Goal: Task Accomplishment & Management: Complete application form

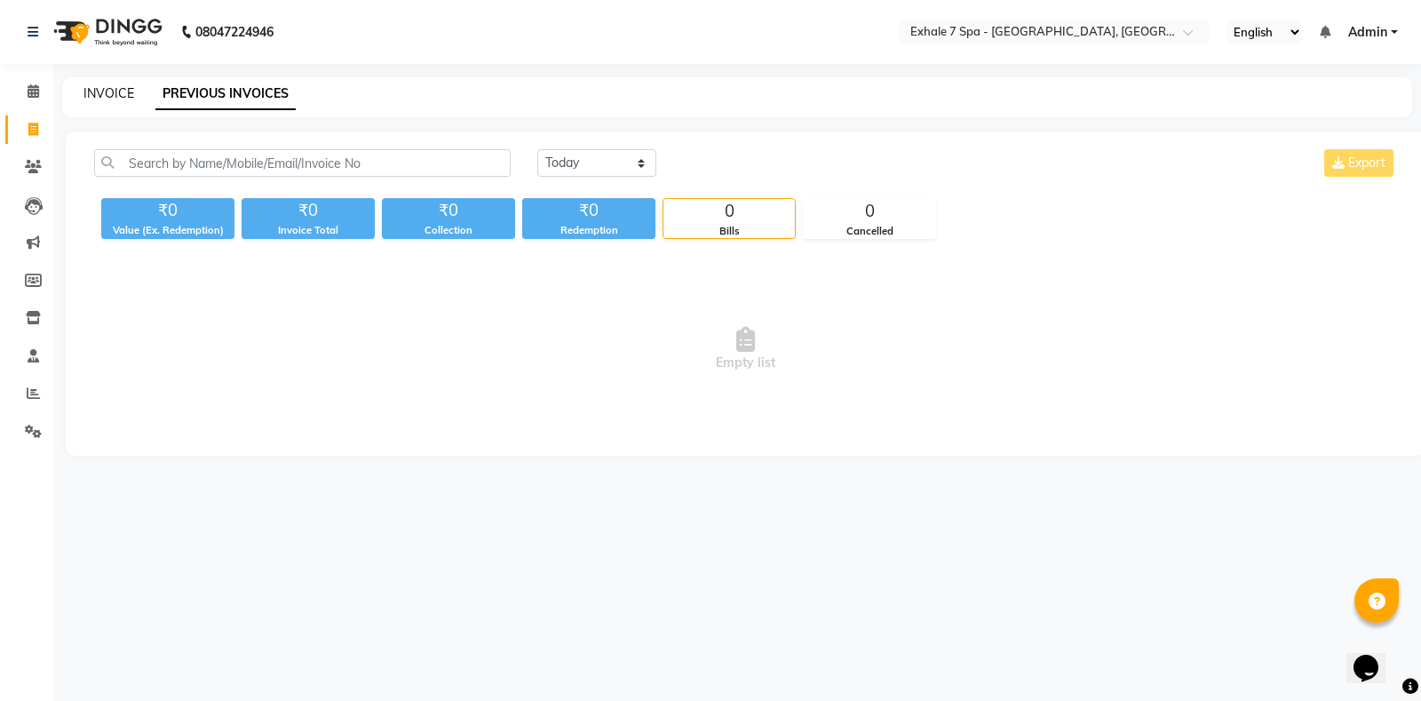
click at [97, 100] on link "INVOICE" at bounding box center [108, 93] width 51 height 16
select select "4480"
select select "service"
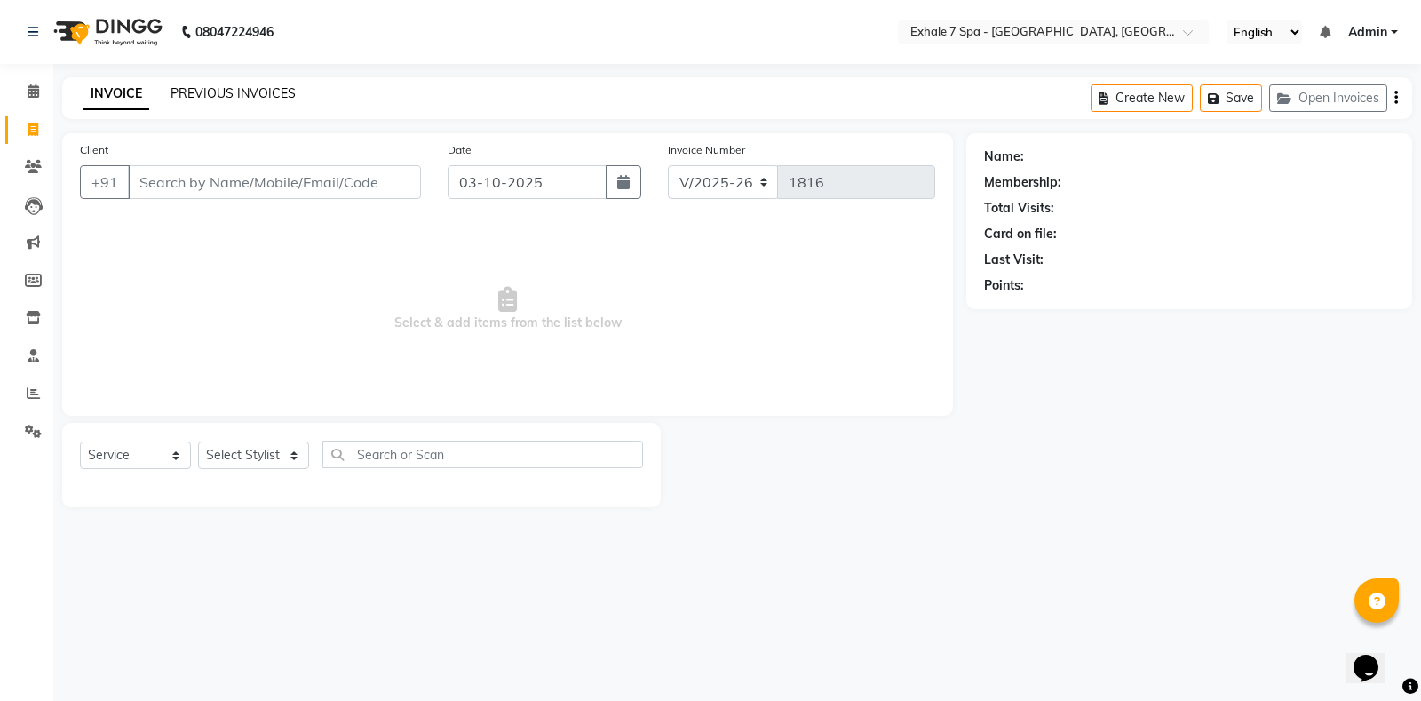
click at [189, 98] on link "PREVIOUS INVOICES" at bounding box center [233, 93] width 125 height 16
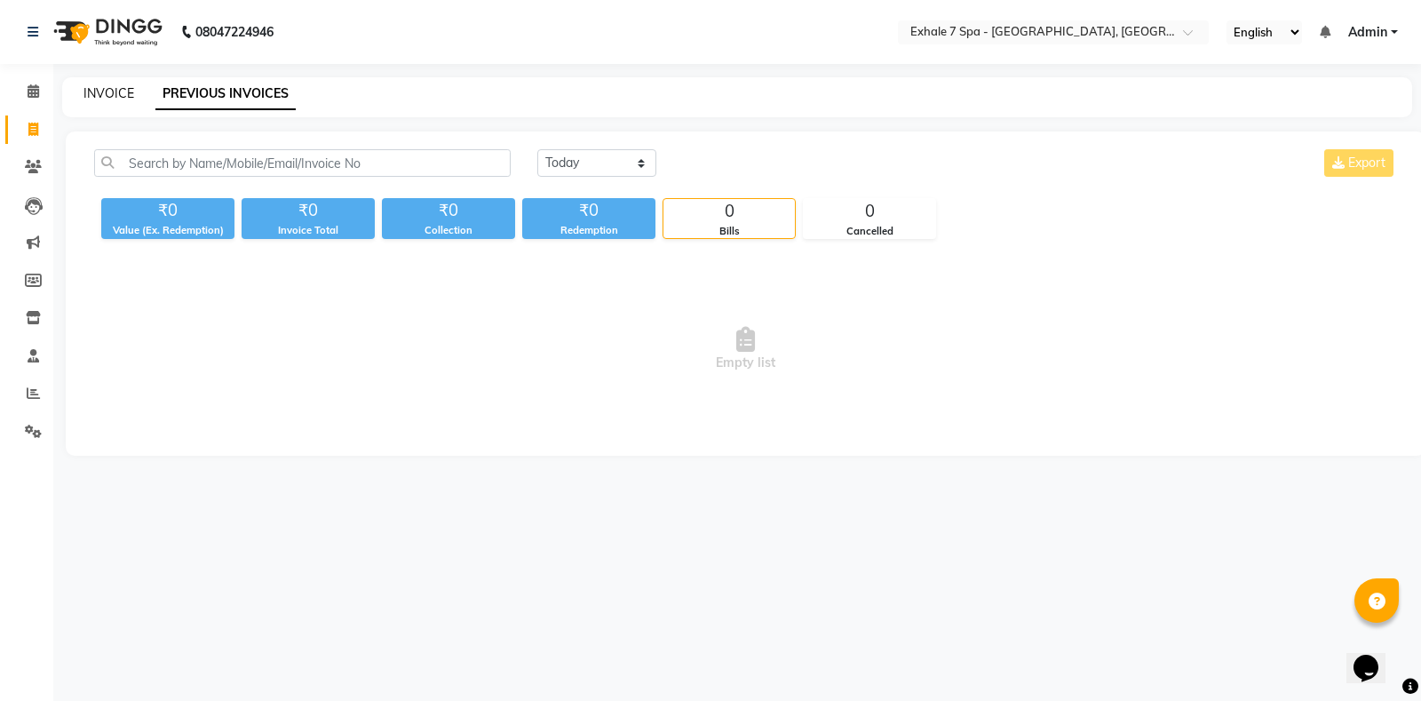
click at [112, 99] on link "INVOICE" at bounding box center [108, 93] width 51 height 16
select select "4480"
select select "service"
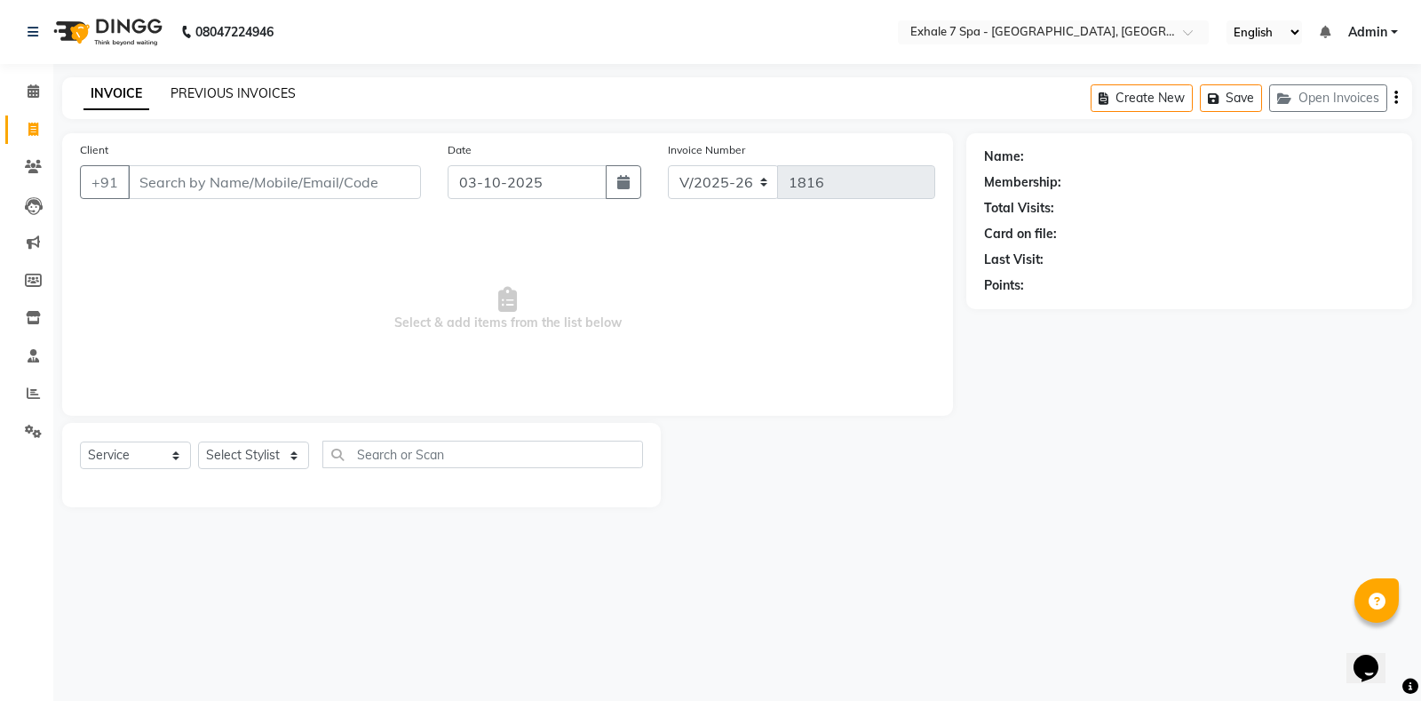
click at [242, 94] on link "PREVIOUS INVOICES" at bounding box center [233, 93] width 125 height 16
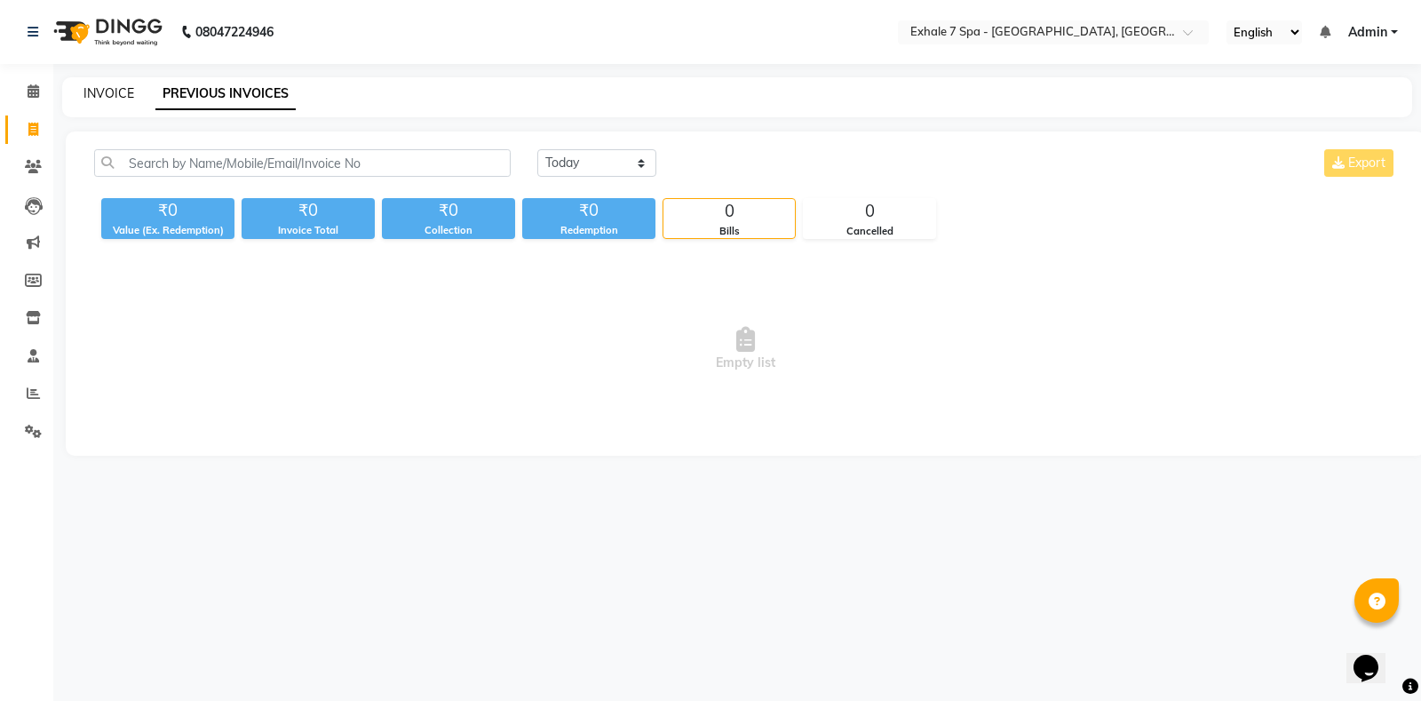
click at [121, 95] on link "INVOICE" at bounding box center [108, 93] width 51 height 16
select select "4480"
select select "service"
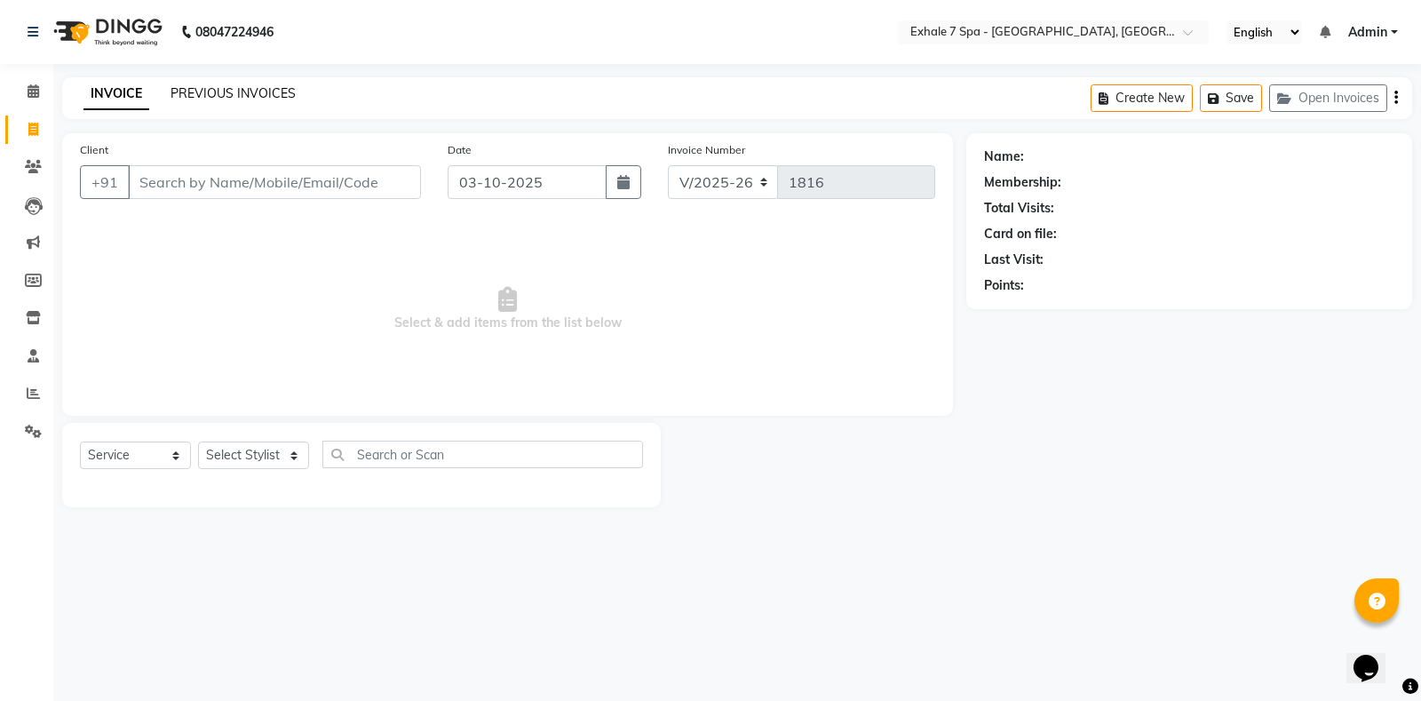
click at [239, 91] on link "PREVIOUS INVOICES" at bounding box center [233, 93] width 125 height 16
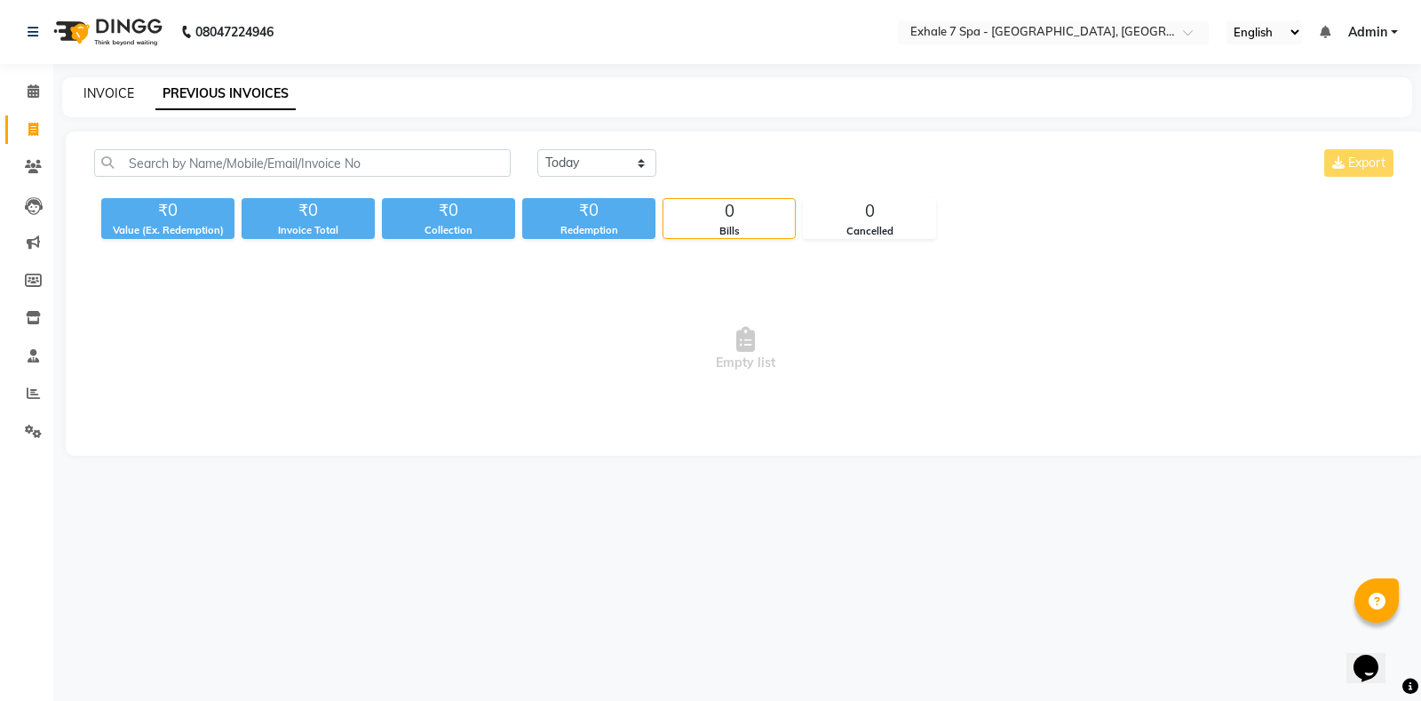
click at [95, 91] on link "INVOICE" at bounding box center [108, 93] width 51 height 16
select select "service"
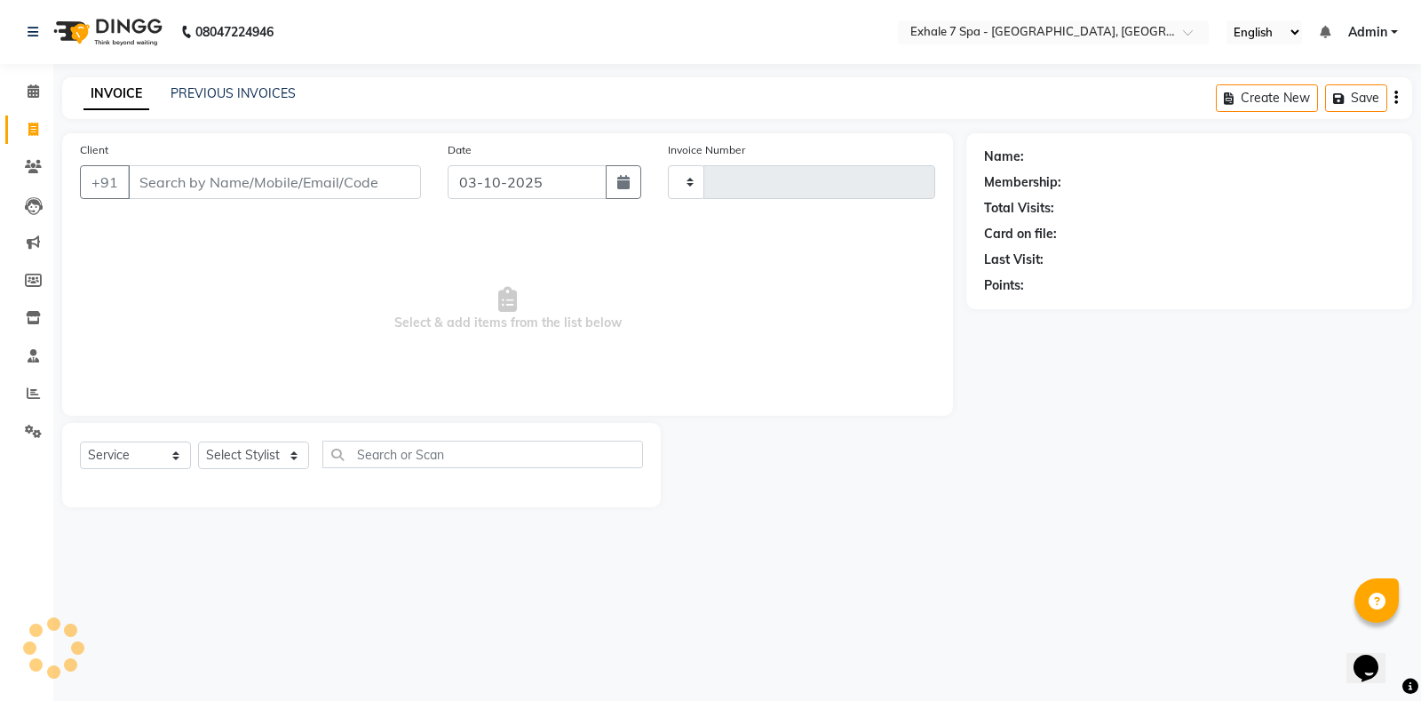
type input "1816"
select select "4480"
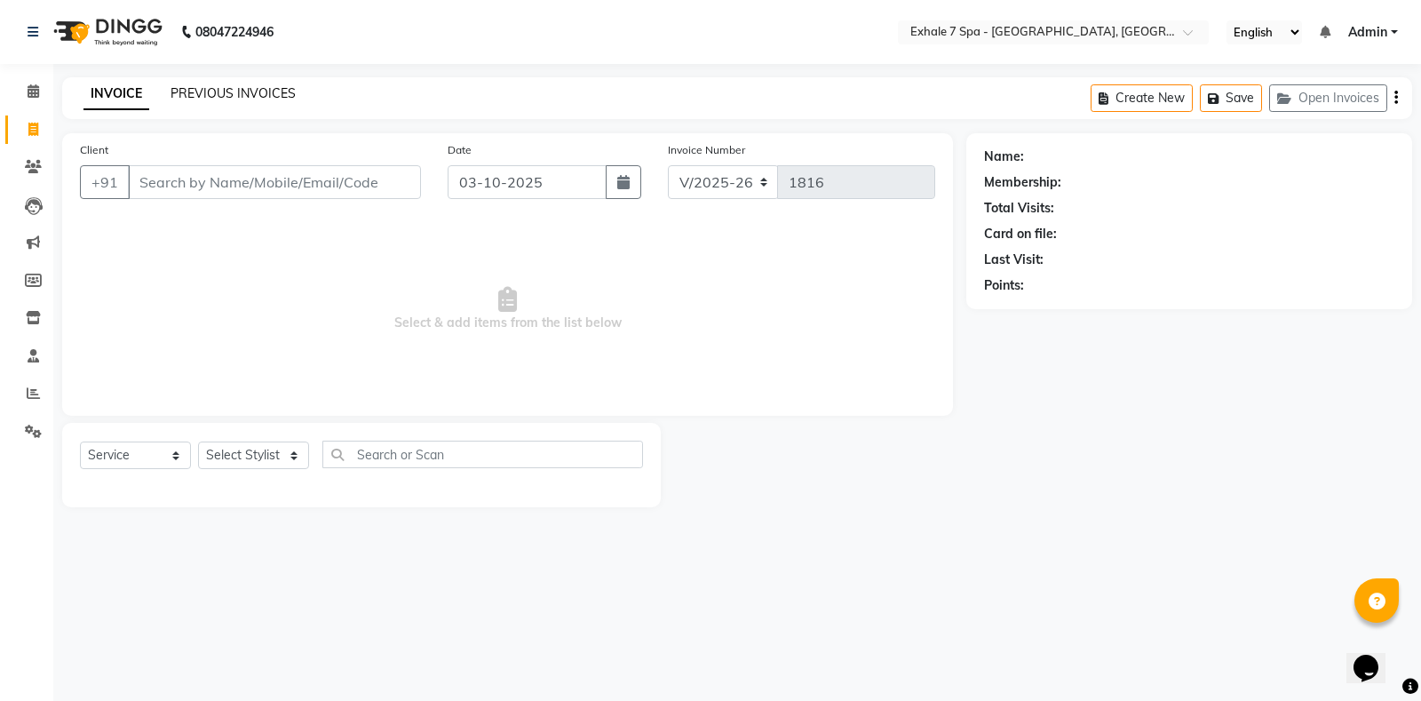
click at [198, 94] on link "PREVIOUS INVOICES" at bounding box center [233, 93] width 125 height 16
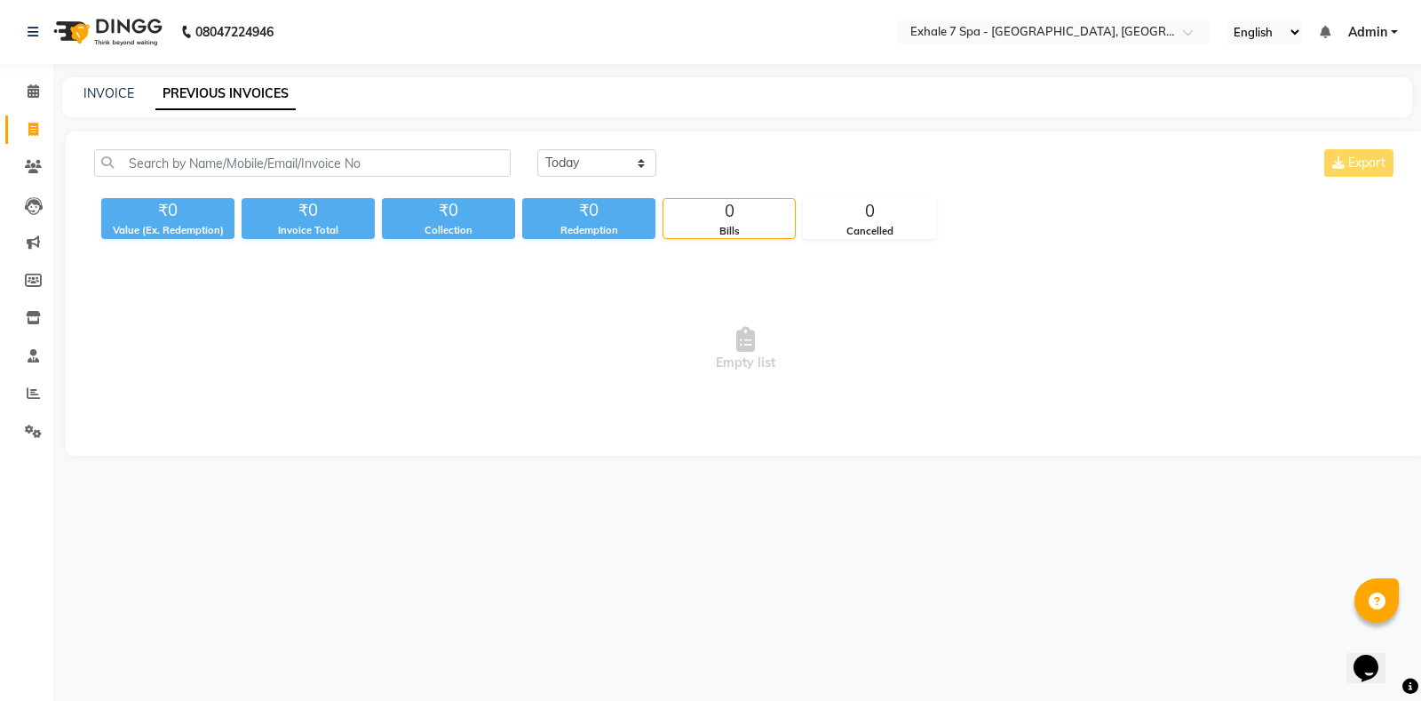
click at [199, 95] on link "PREVIOUS INVOICES" at bounding box center [225, 94] width 140 height 32
click at [115, 88] on link "INVOICE" at bounding box center [108, 93] width 51 height 16
select select "service"
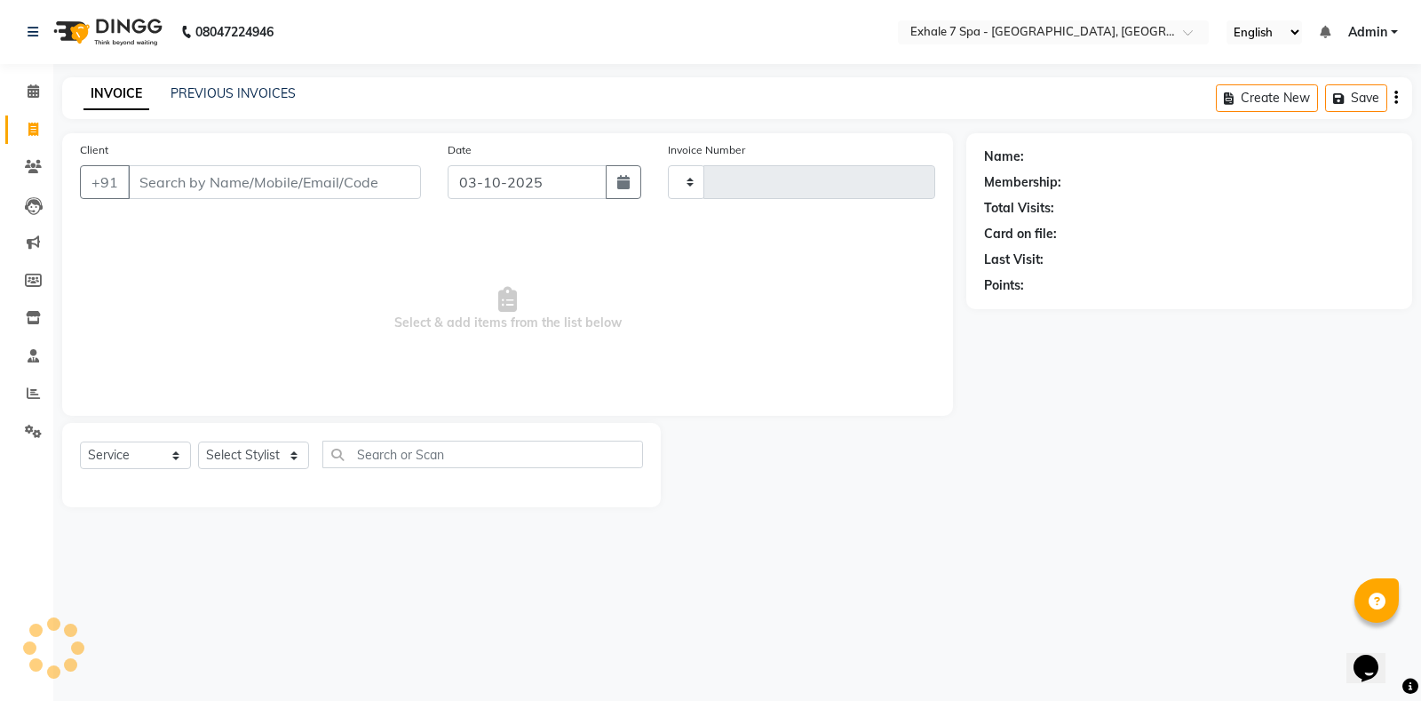
type input "1816"
select select "4480"
click at [218, 87] on link "PREVIOUS INVOICES" at bounding box center [233, 93] width 125 height 16
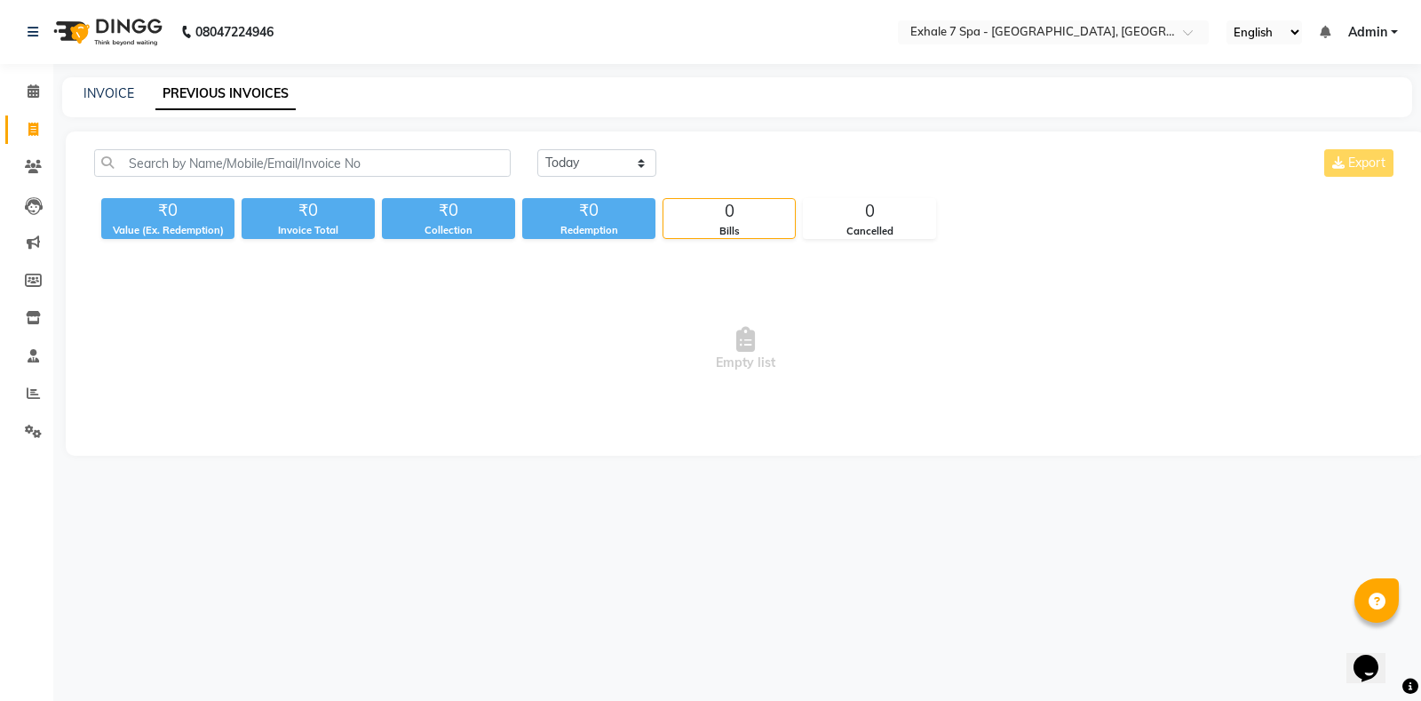
click at [92, 83] on div "INVOICE PREVIOUS INVOICES" at bounding box center [737, 97] width 1350 height 40
click at [91, 83] on div "INVOICE PREVIOUS INVOICES" at bounding box center [737, 97] width 1350 height 40
click at [112, 83] on div "INVOICE PREVIOUS INVOICES" at bounding box center [737, 97] width 1350 height 40
click at [202, 98] on link "PREVIOUS INVOICES" at bounding box center [225, 94] width 140 height 32
click at [101, 101] on div "INVOICE" at bounding box center [108, 93] width 51 height 19
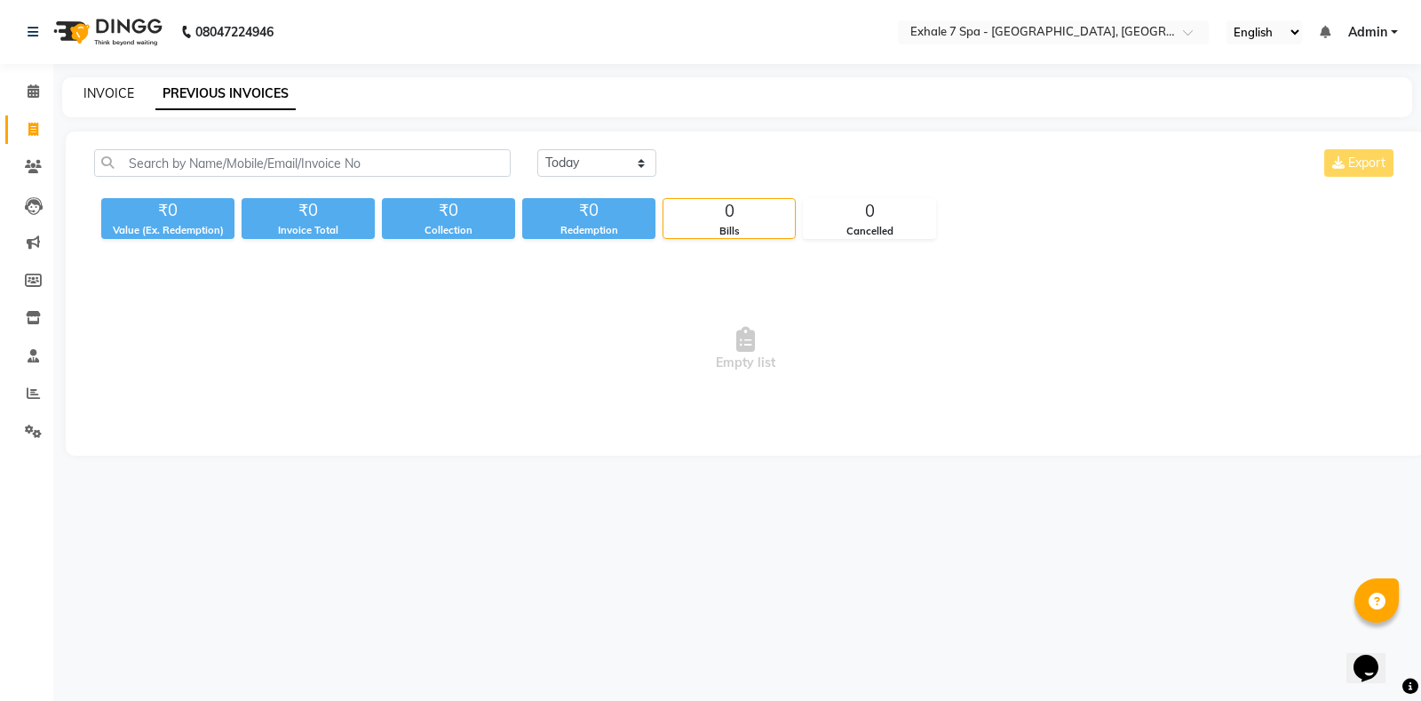
click at [99, 99] on link "INVOICE" at bounding box center [108, 93] width 51 height 16
select select "service"
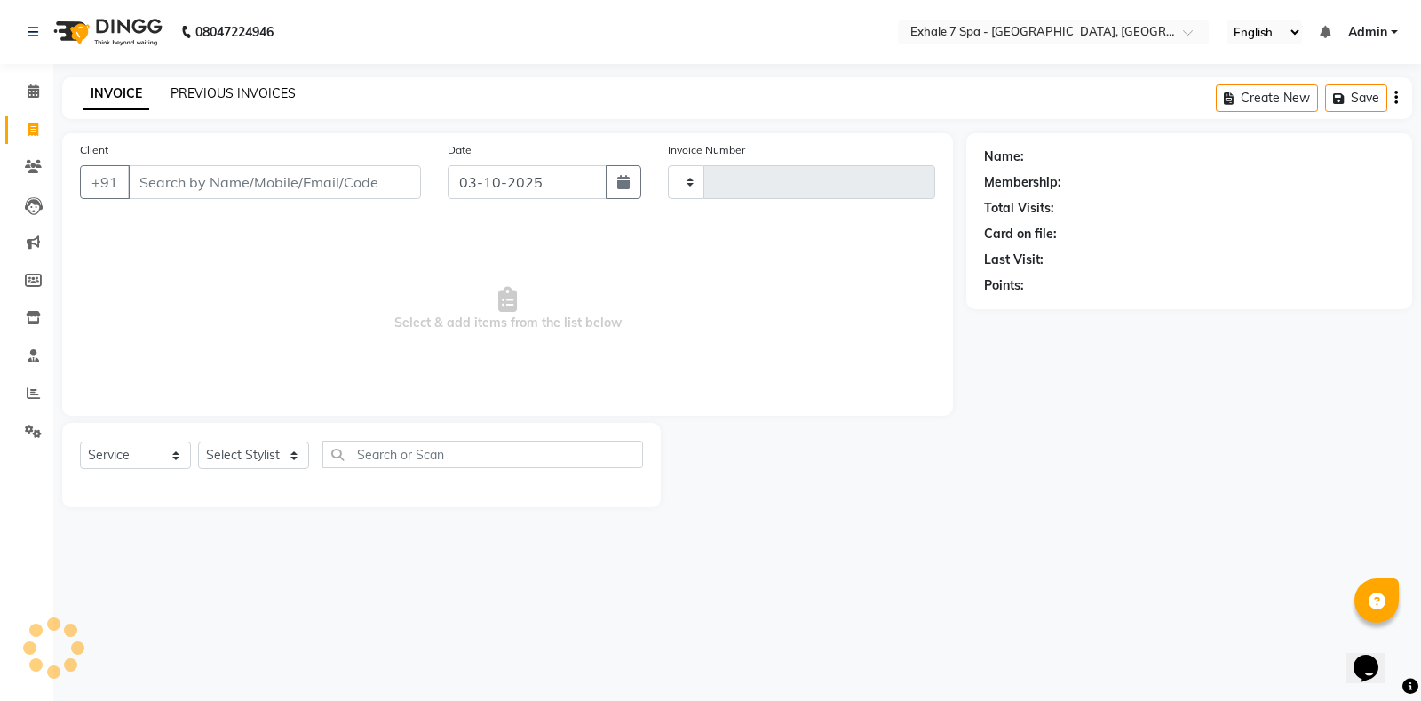
click at [211, 102] on div "PREVIOUS INVOICES" at bounding box center [233, 93] width 125 height 19
type input "1816"
select select "4480"
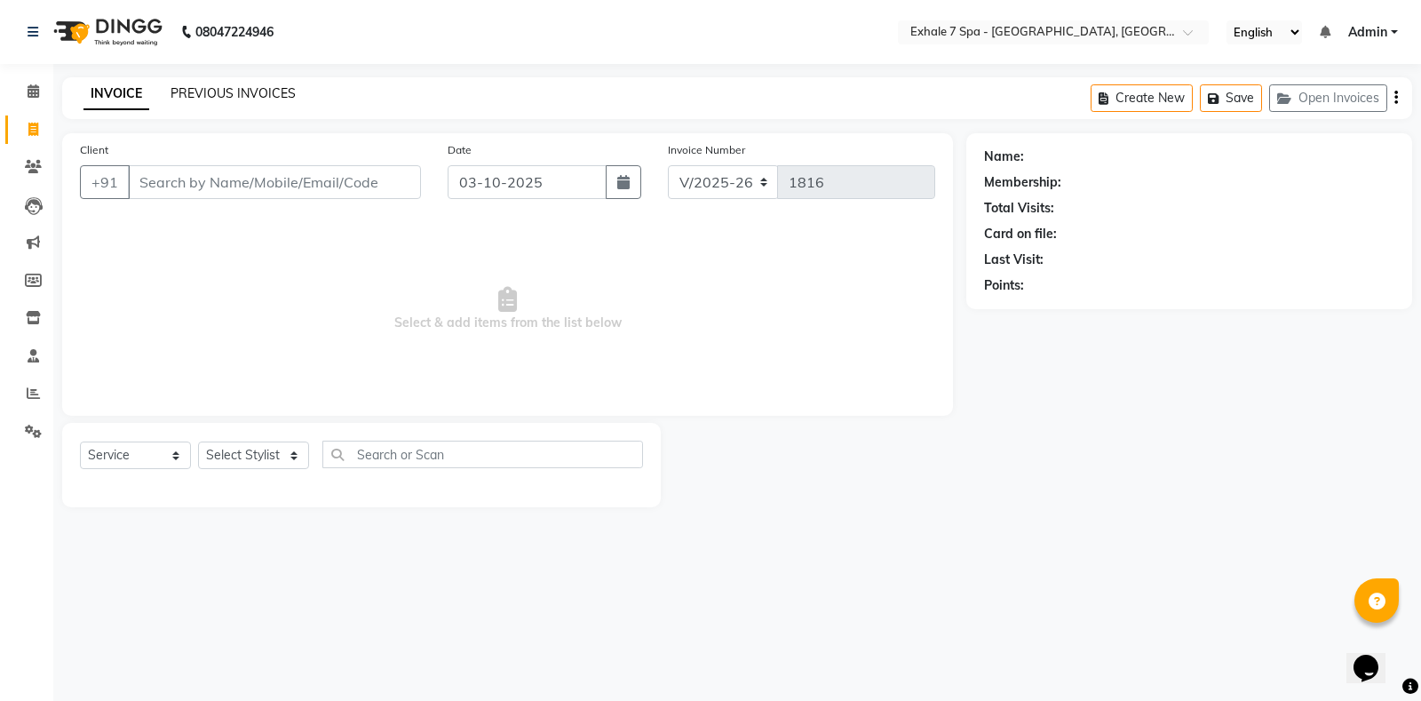
click at [211, 98] on link "PREVIOUS INVOICES" at bounding box center [233, 93] width 125 height 16
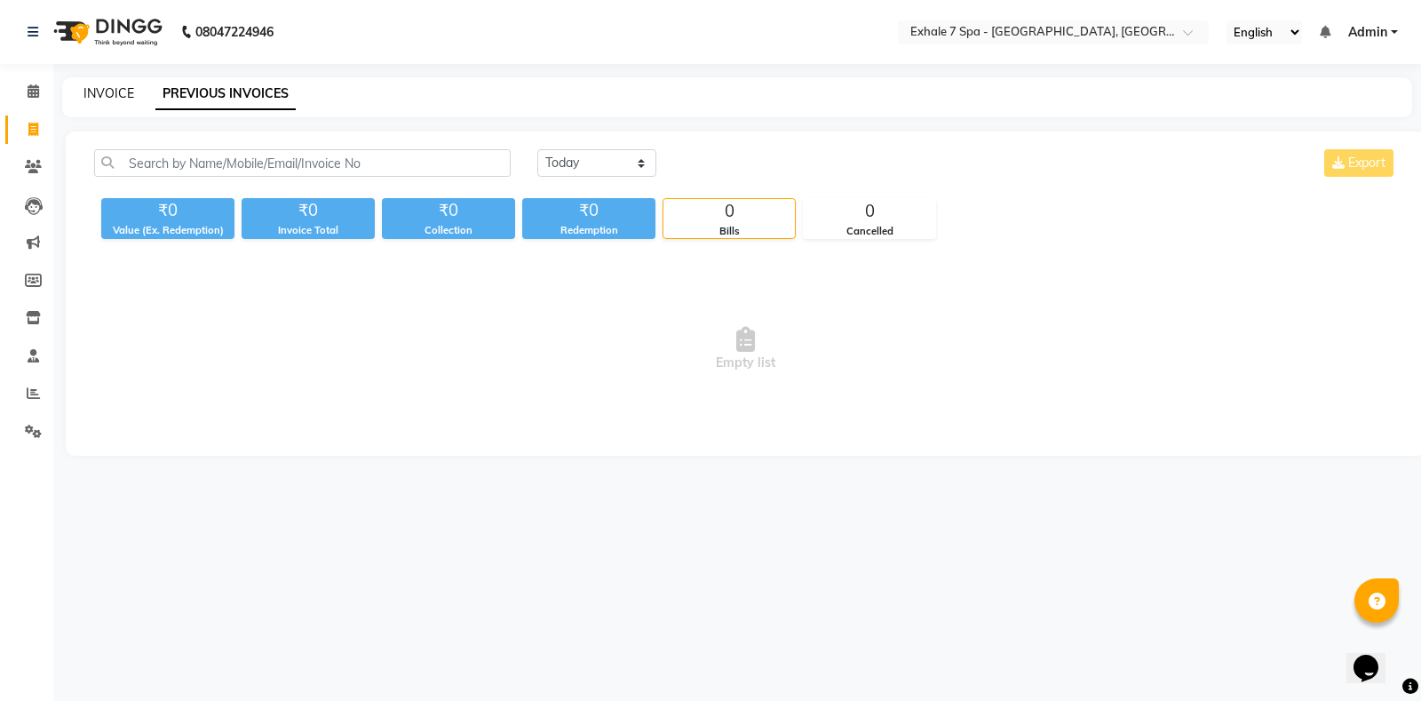
click at [105, 92] on link "INVOICE" at bounding box center [108, 93] width 51 height 16
select select "service"
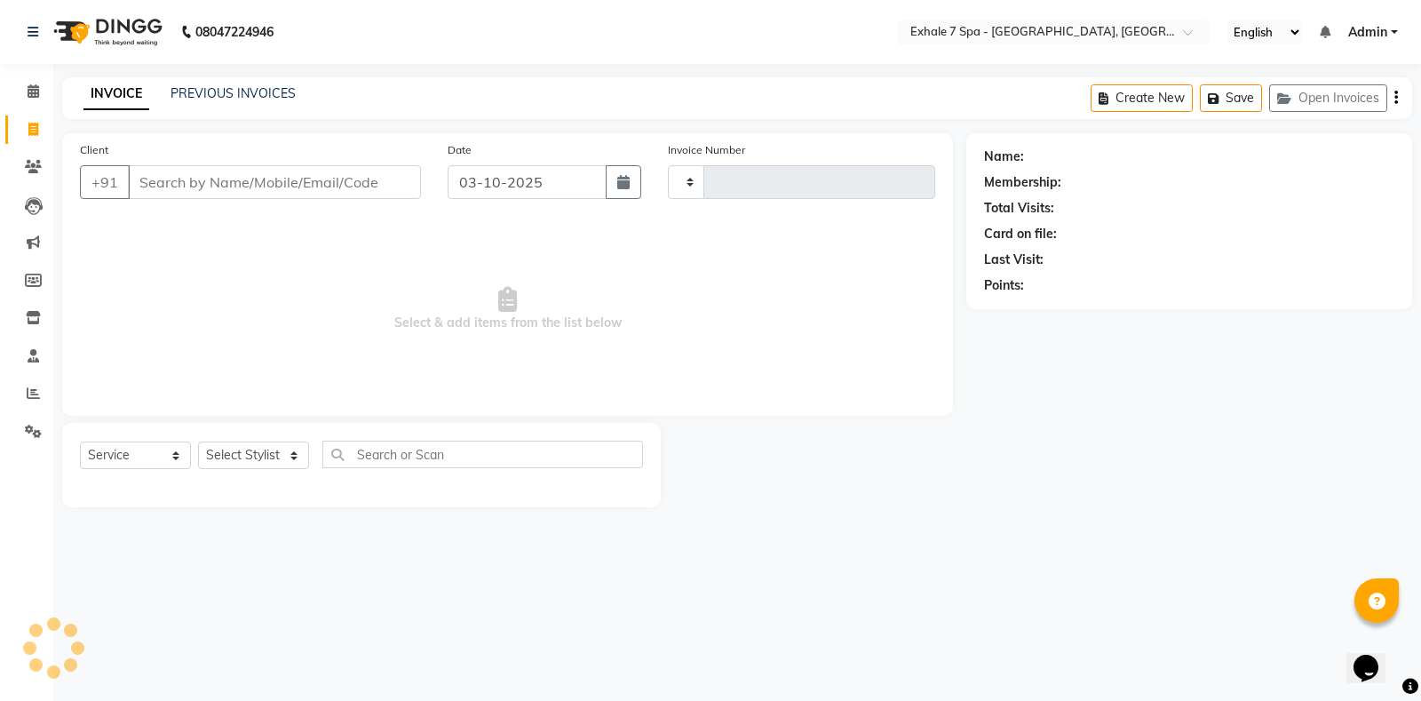
type input "1816"
select select "4480"
click at [232, 106] on div "INVOICE PREVIOUS INVOICES Create New Save Open Invoices" at bounding box center [737, 98] width 1350 height 42
click at [225, 96] on link "PREVIOUS INVOICES" at bounding box center [233, 93] width 125 height 16
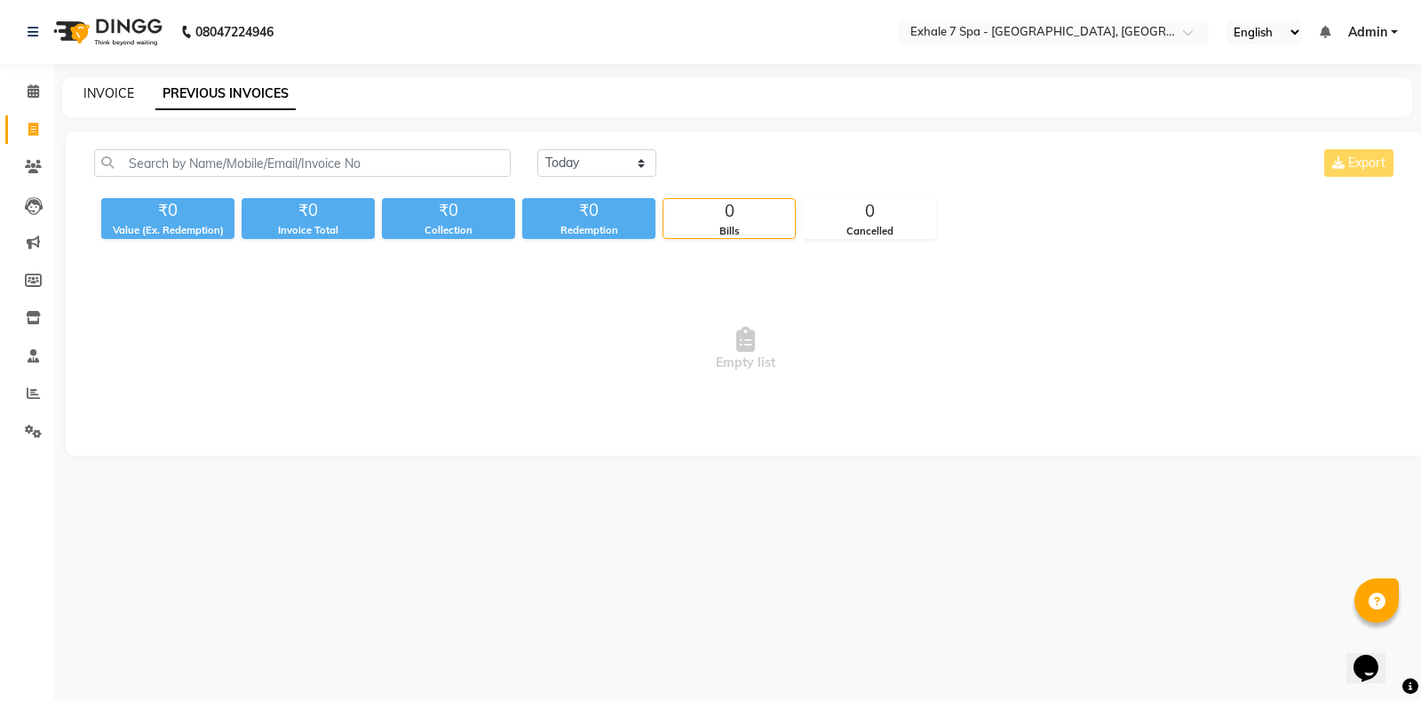
click at [107, 89] on link "INVOICE" at bounding box center [108, 93] width 51 height 16
select select "service"
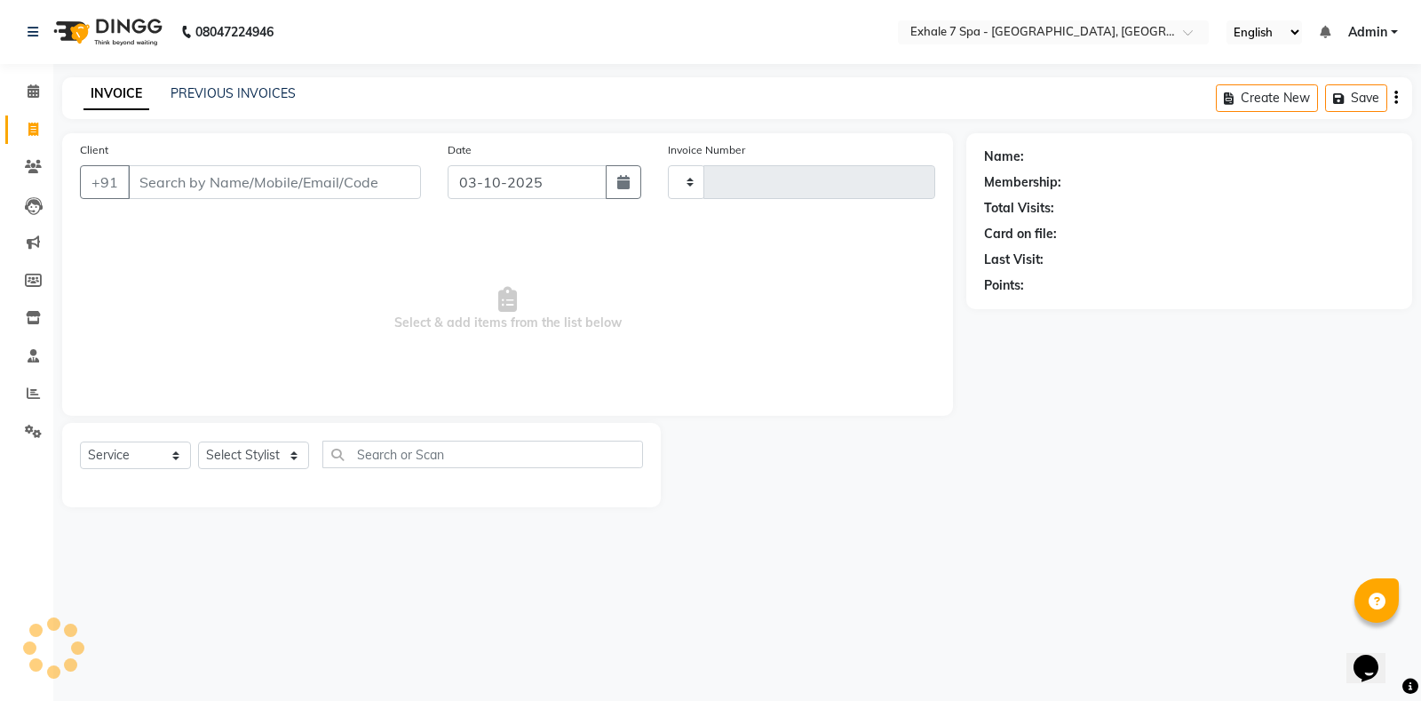
type input "1816"
select select "4480"
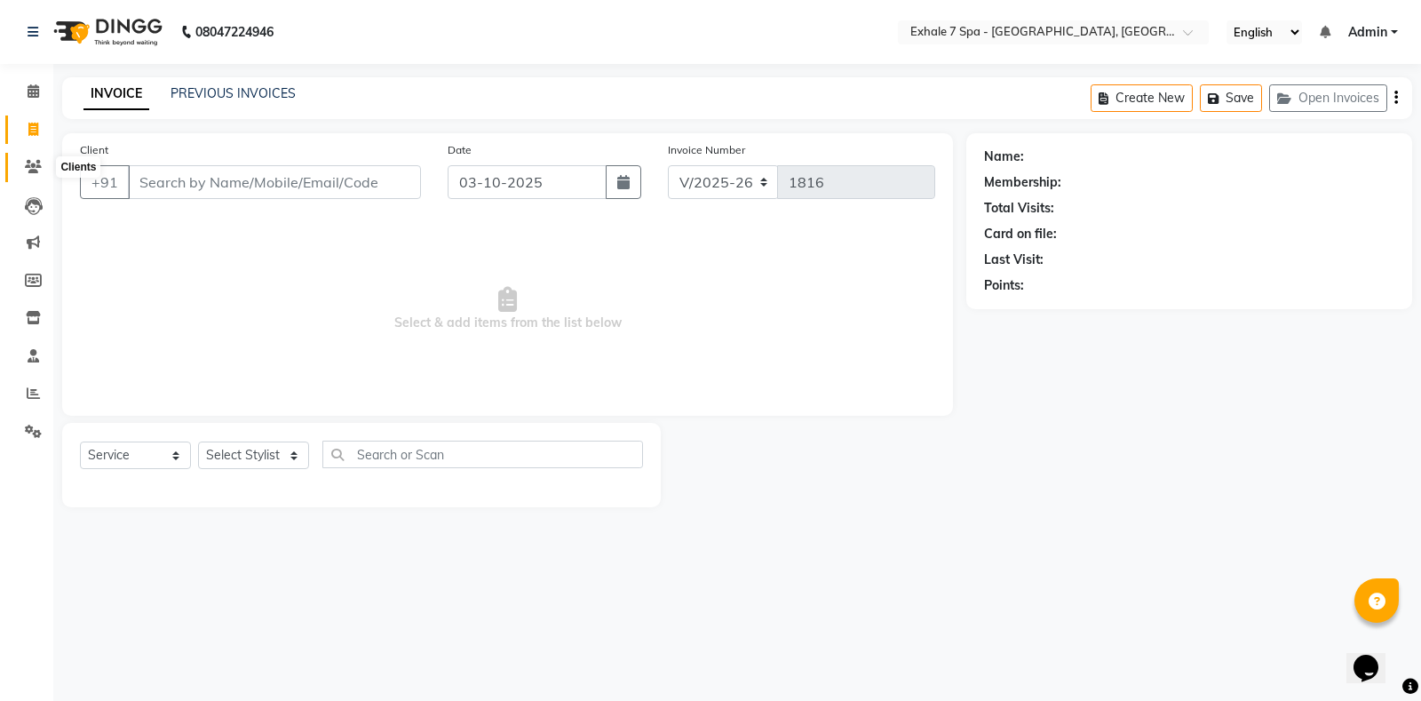
click at [35, 165] on icon at bounding box center [33, 166] width 17 height 13
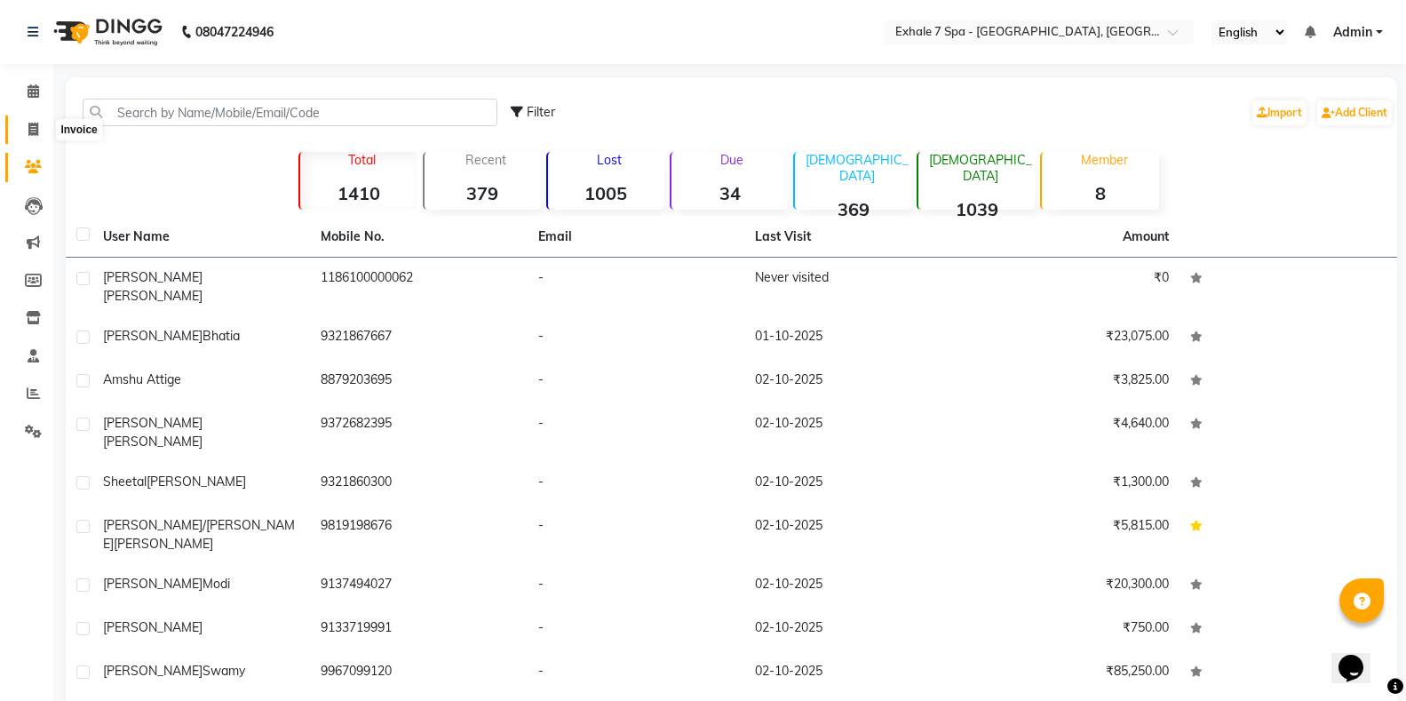
click at [28, 129] on icon at bounding box center [33, 129] width 10 height 13
select select "service"
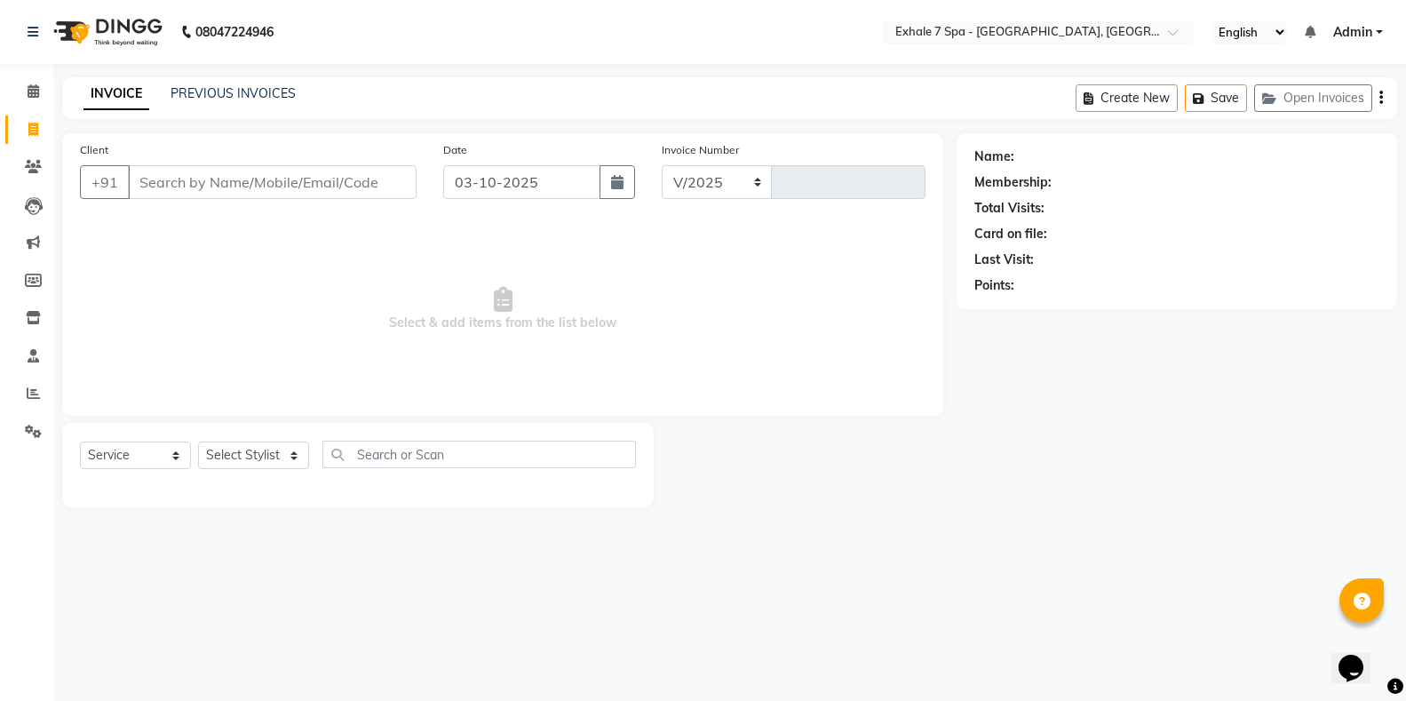
select select "4480"
type input "1816"
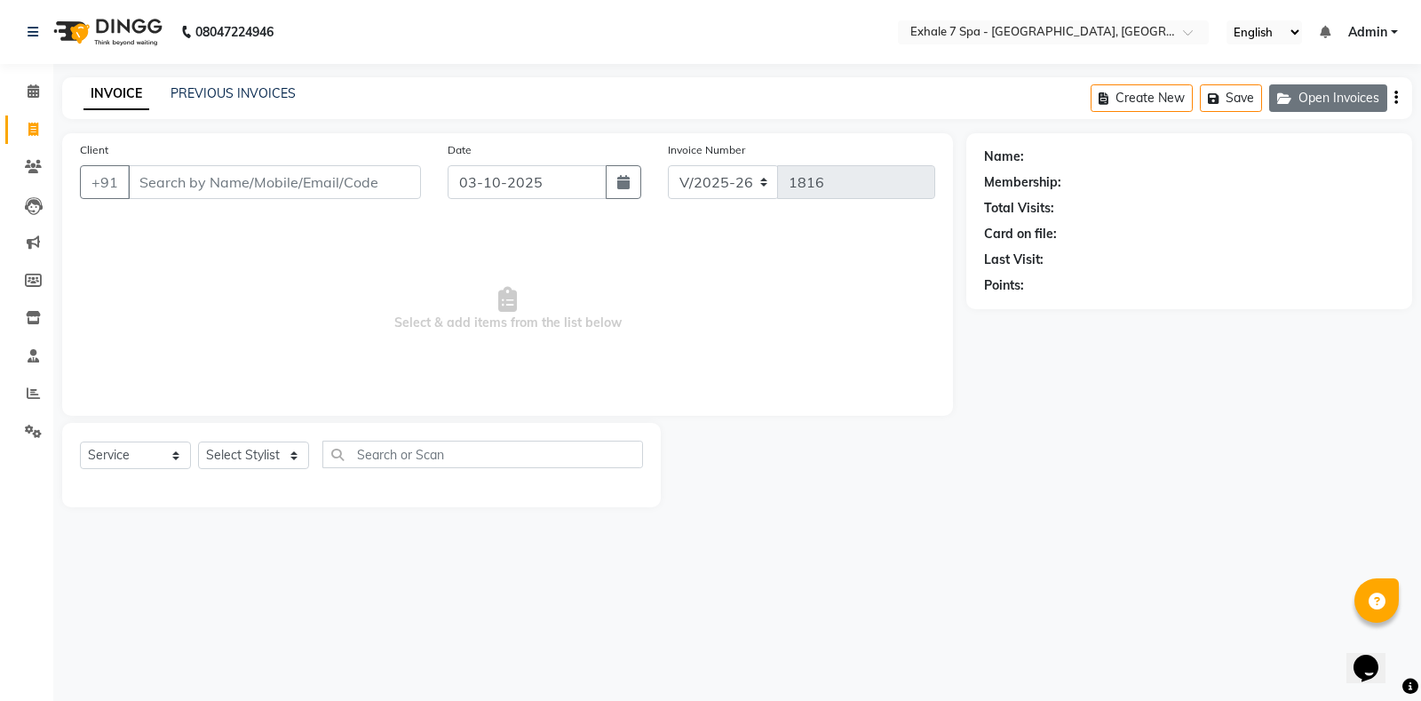
click at [1371, 102] on button "Open Invoices" at bounding box center [1328, 98] width 118 height 28
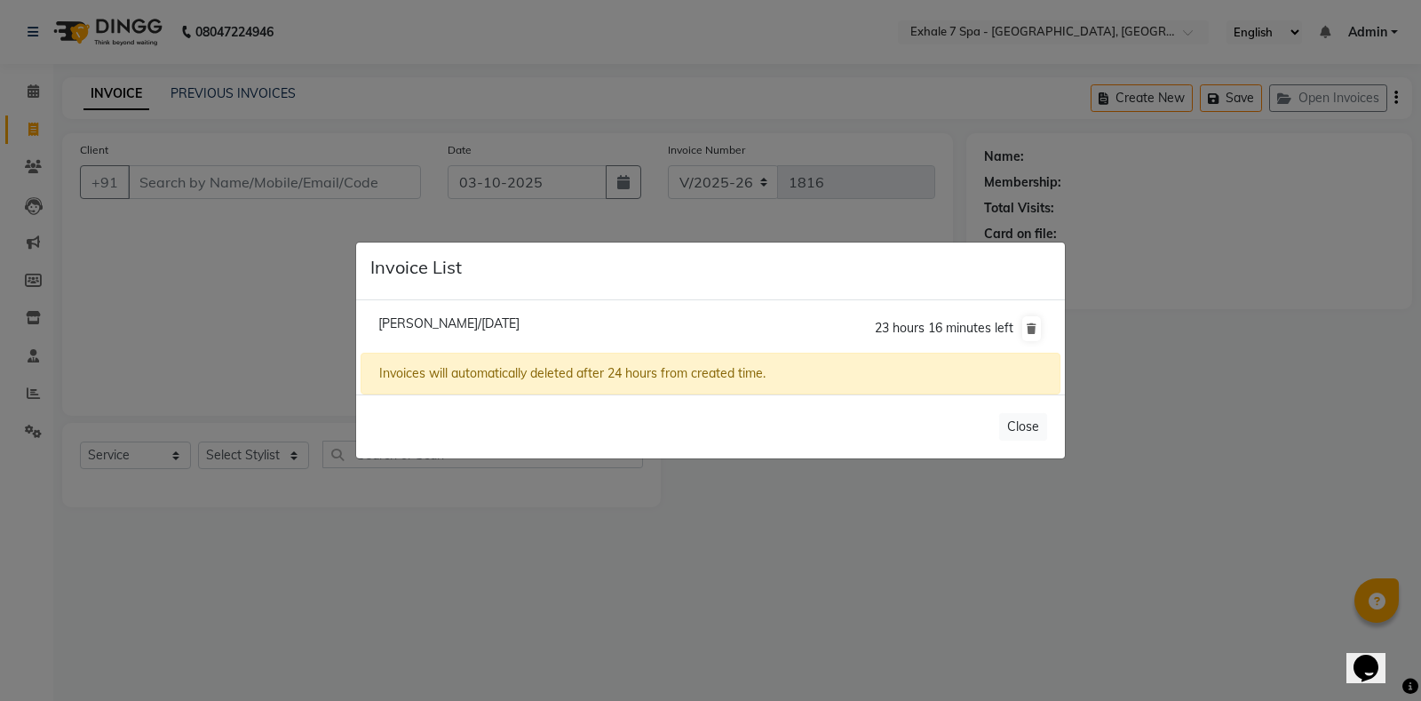
click at [271, 323] on ngb-modal-window "Invoice List [PERSON_NAME]/[DATE] 23 hours 16 minutes left Invoices will automa…" at bounding box center [710, 350] width 1421 height 701
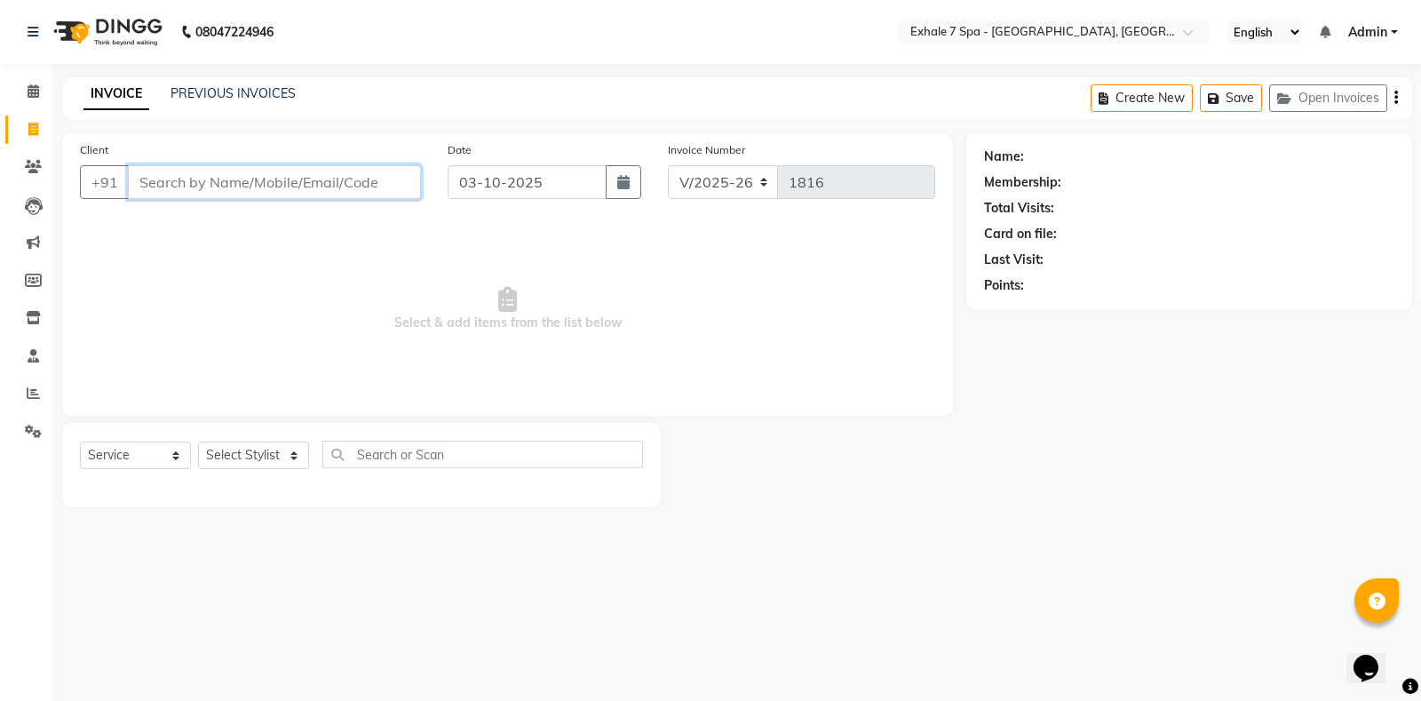
click at [275, 197] on input "Client" at bounding box center [274, 182] width 293 height 34
click at [239, 96] on link "PREVIOUS INVOICES" at bounding box center [233, 93] width 125 height 16
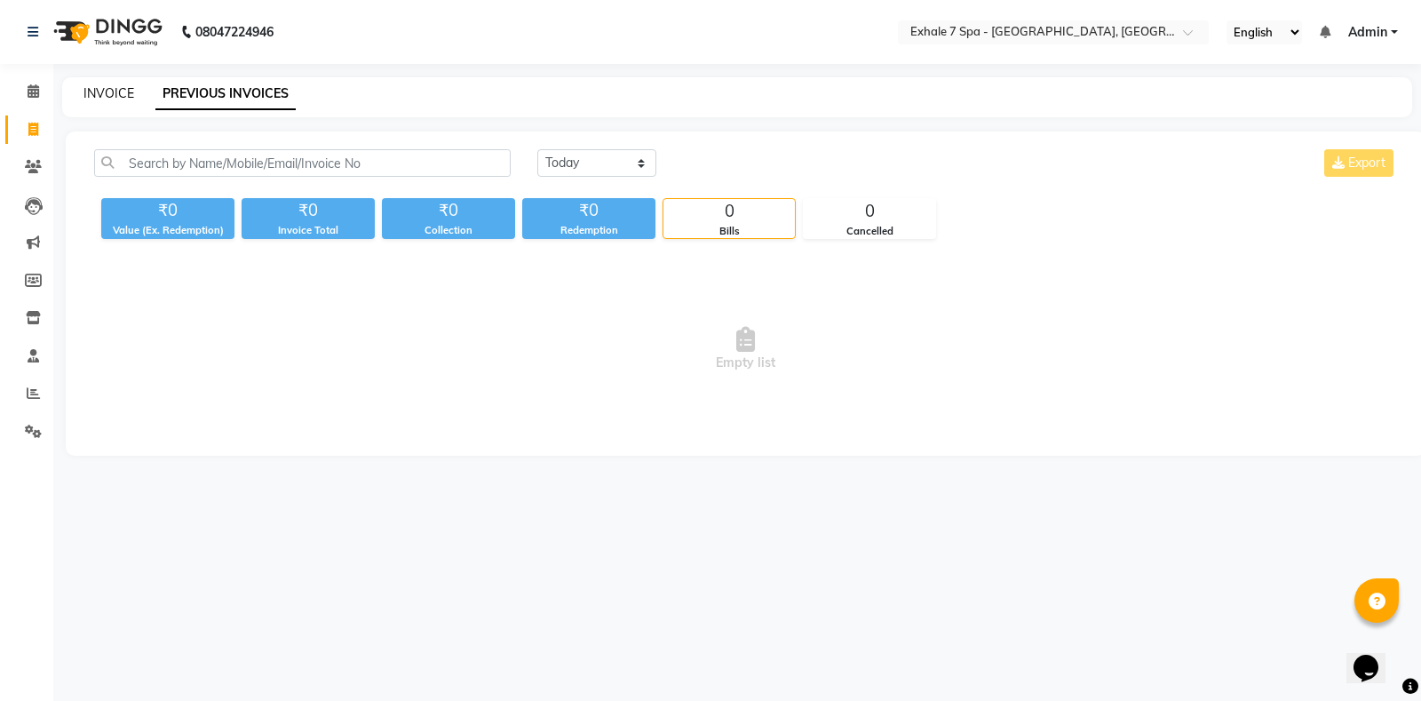
click at [91, 91] on link "INVOICE" at bounding box center [108, 93] width 51 height 16
select select "service"
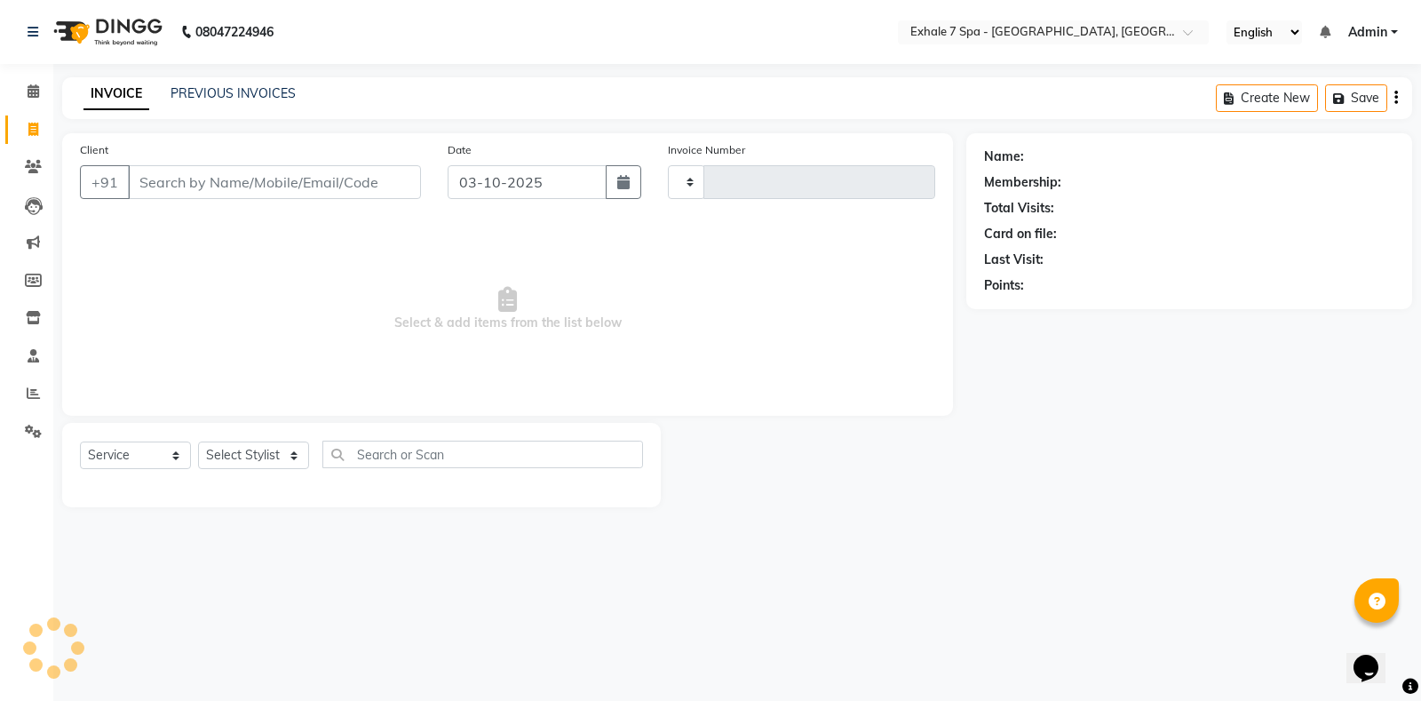
type input "1816"
select select "4480"
click at [252, 92] on link "PREVIOUS INVOICES" at bounding box center [233, 93] width 125 height 16
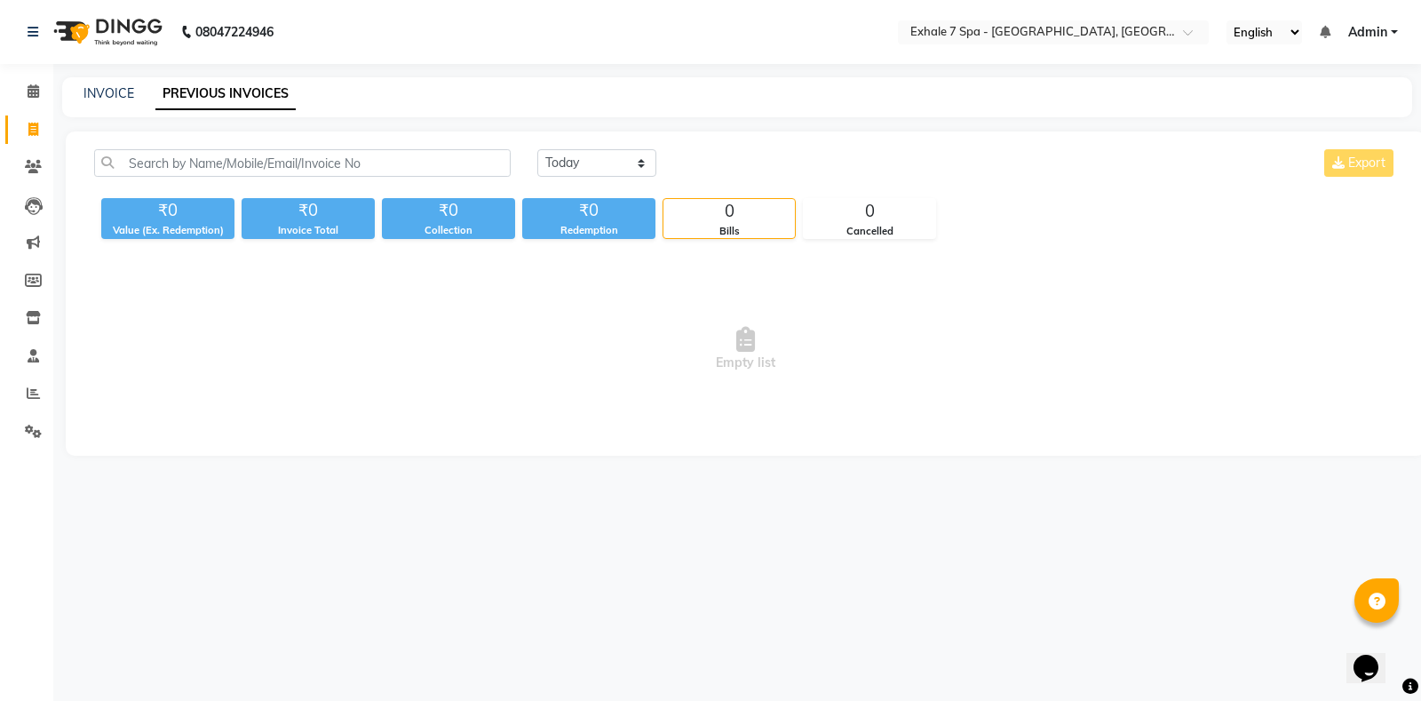
click at [231, 91] on link "PREVIOUS INVOICES" at bounding box center [225, 94] width 140 height 32
click at [115, 98] on link "INVOICE" at bounding box center [108, 93] width 51 height 16
select select "4480"
select select "service"
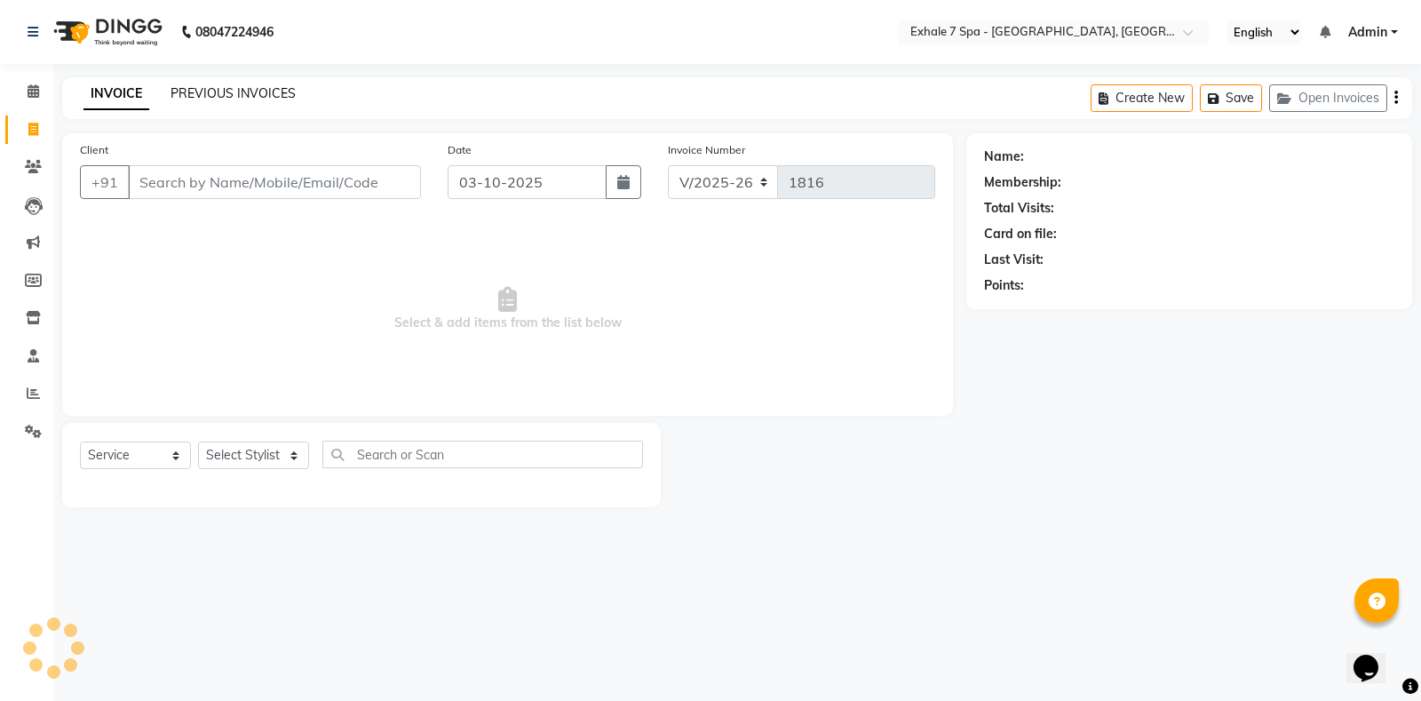
click at [206, 88] on link "PREVIOUS INVOICES" at bounding box center [233, 93] width 125 height 16
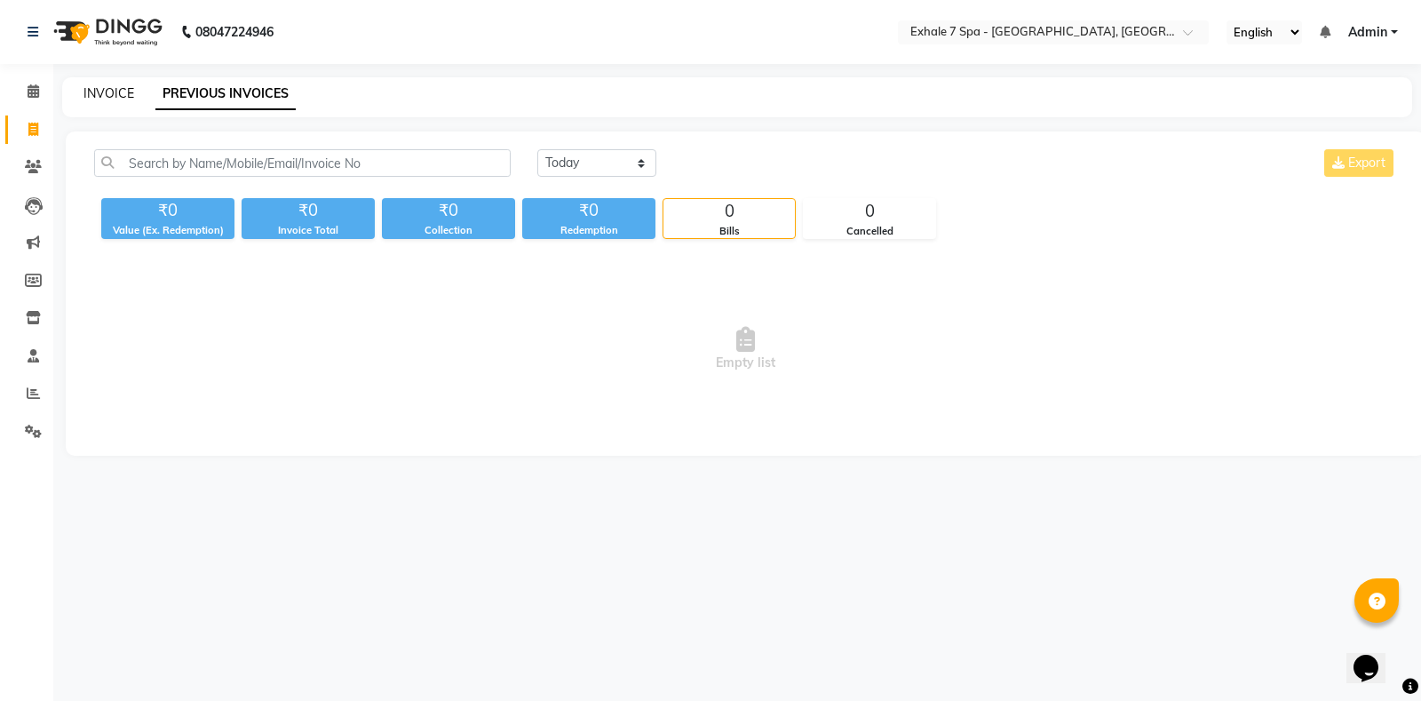
click at [117, 94] on link "INVOICE" at bounding box center [108, 93] width 51 height 16
select select "4480"
select select "service"
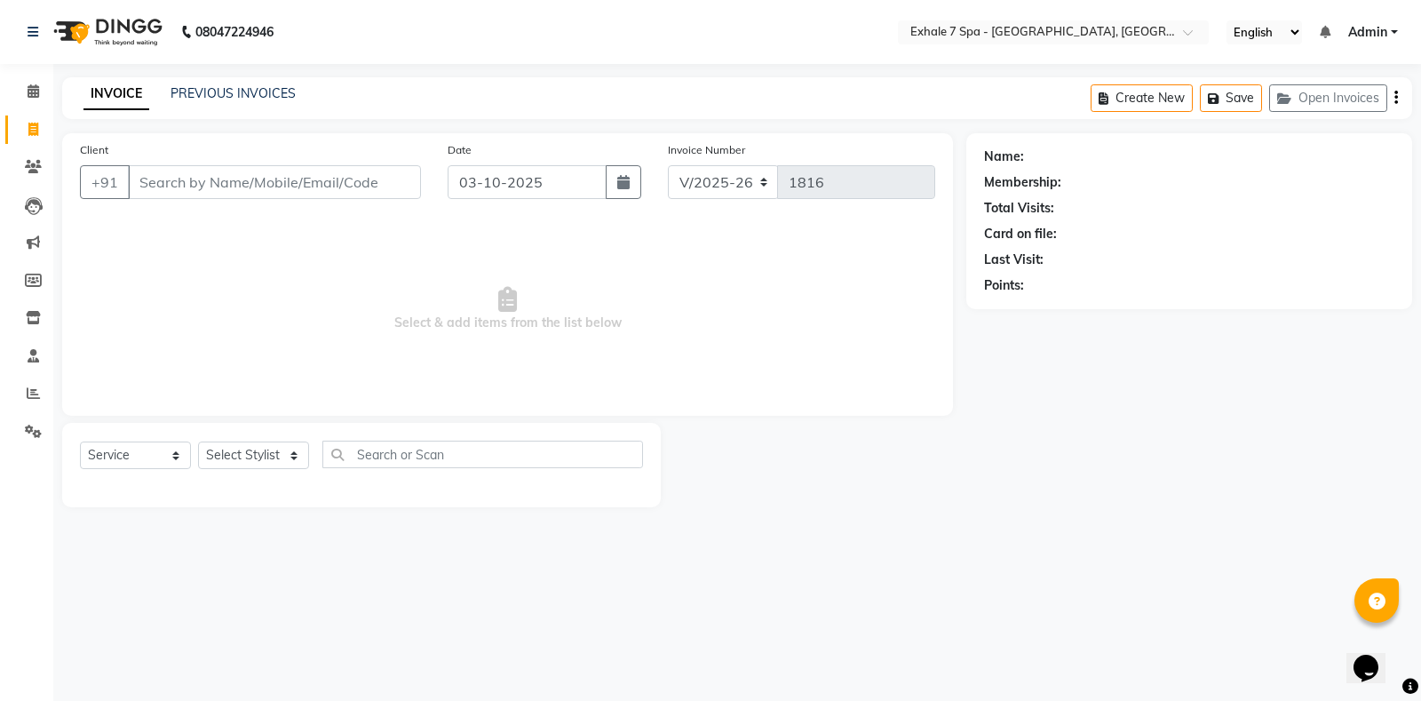
click at [198, 80] on div "INVOICE PREVIOUS INVOICES Create New Save Open Invoices" at bounding box center [737, 98] width 1350 height 42
click at [198, 90] on link "PREVIOUS INVOICES" at bounding box center [233, 93] width 125 height 16
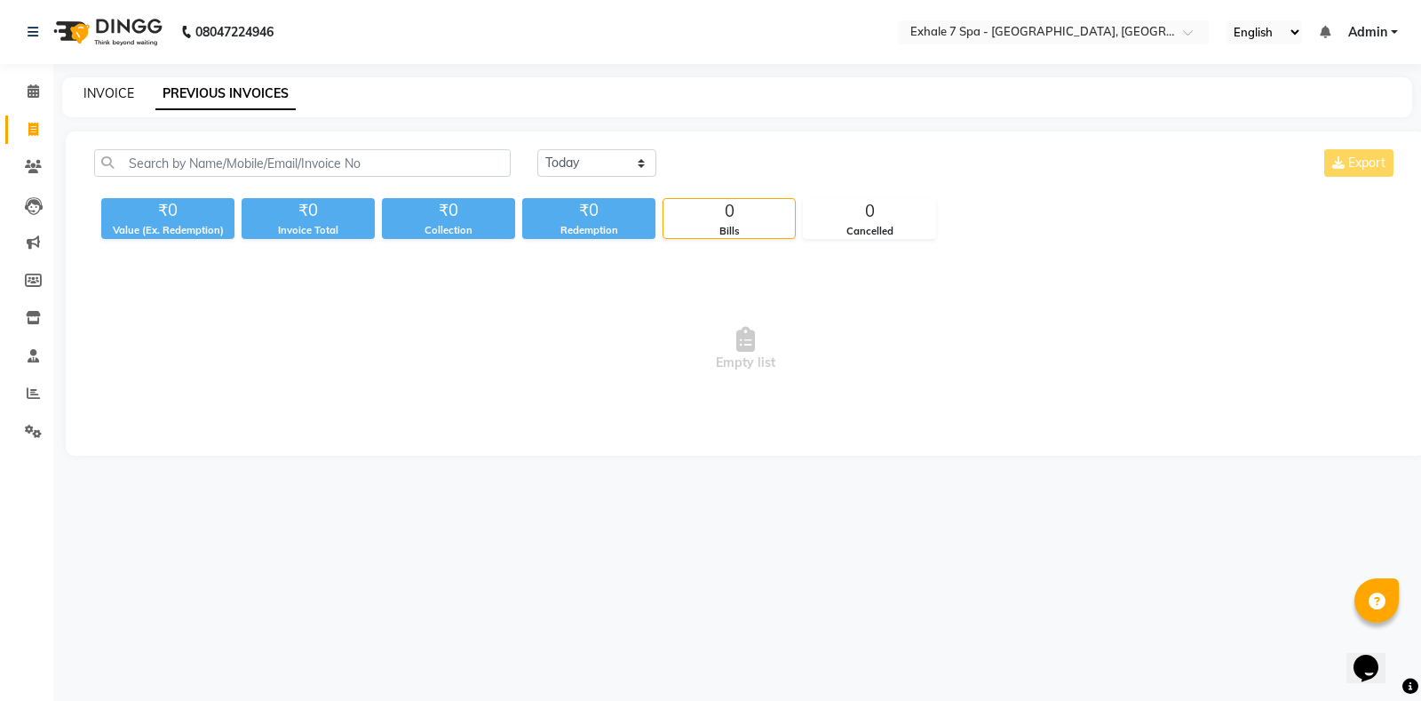
click at [115, 91] on link "INVOICE" at bounding box center [108, 93] width 51 height 16
select select "4480"
select select "service"
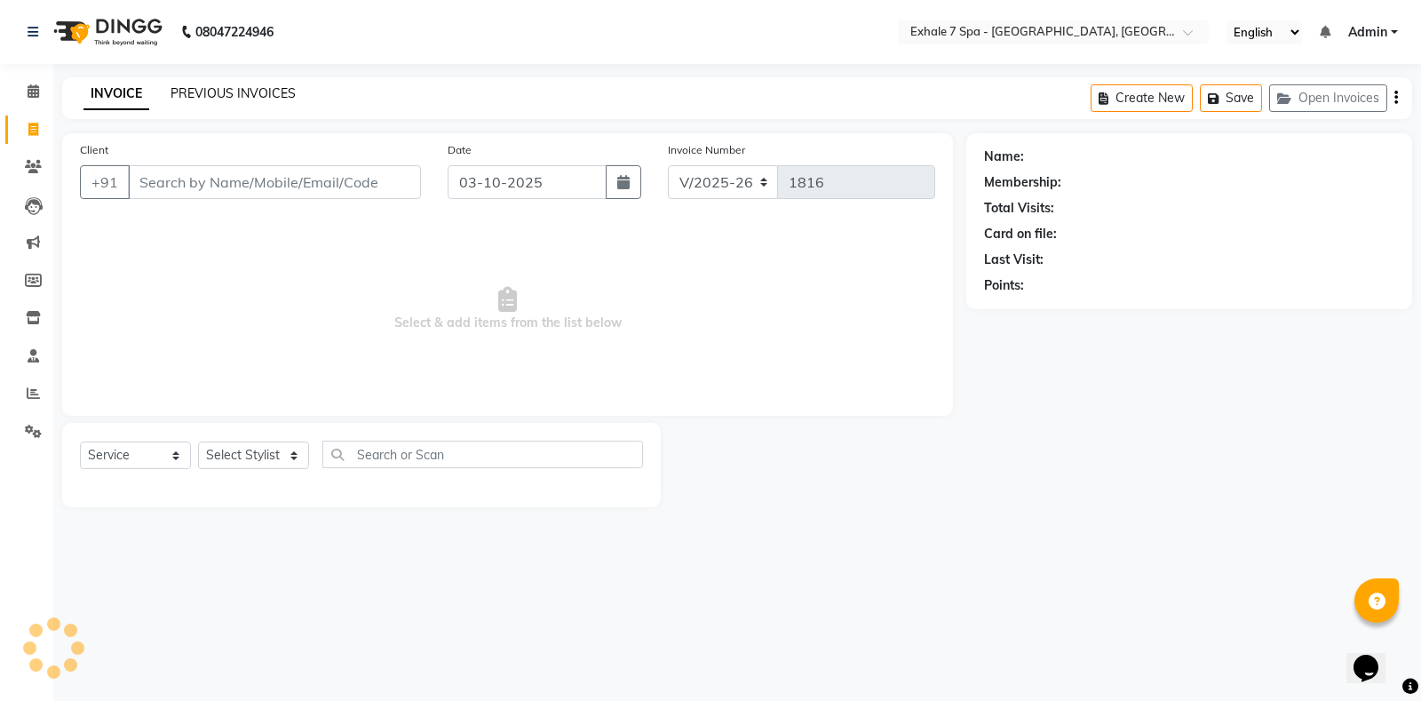
click at [171, 96] on link "PREVIOUS INVOICES" at bounding box center [233, 93] width 125 height 16
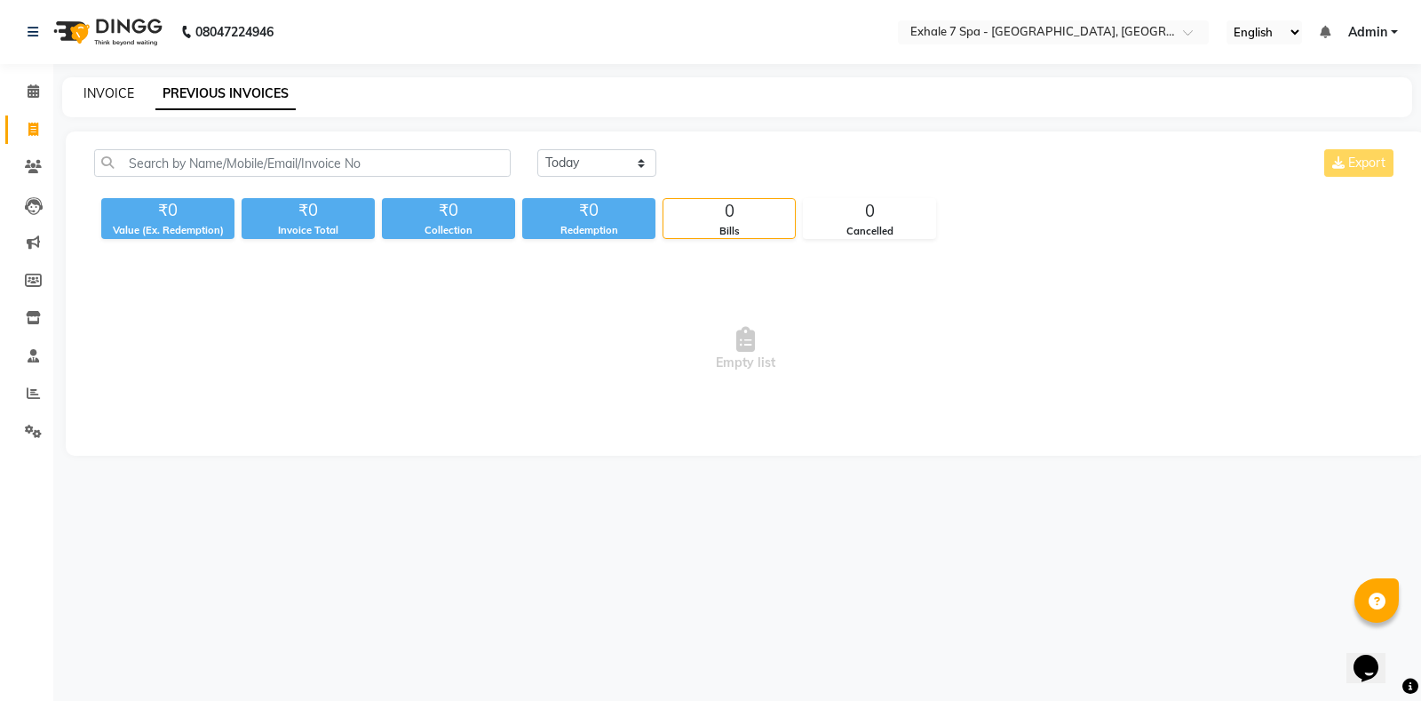
click at [119, 93] on link "INVOICE" at bounding box center [108, 93] width 51 height 16
select select "service"
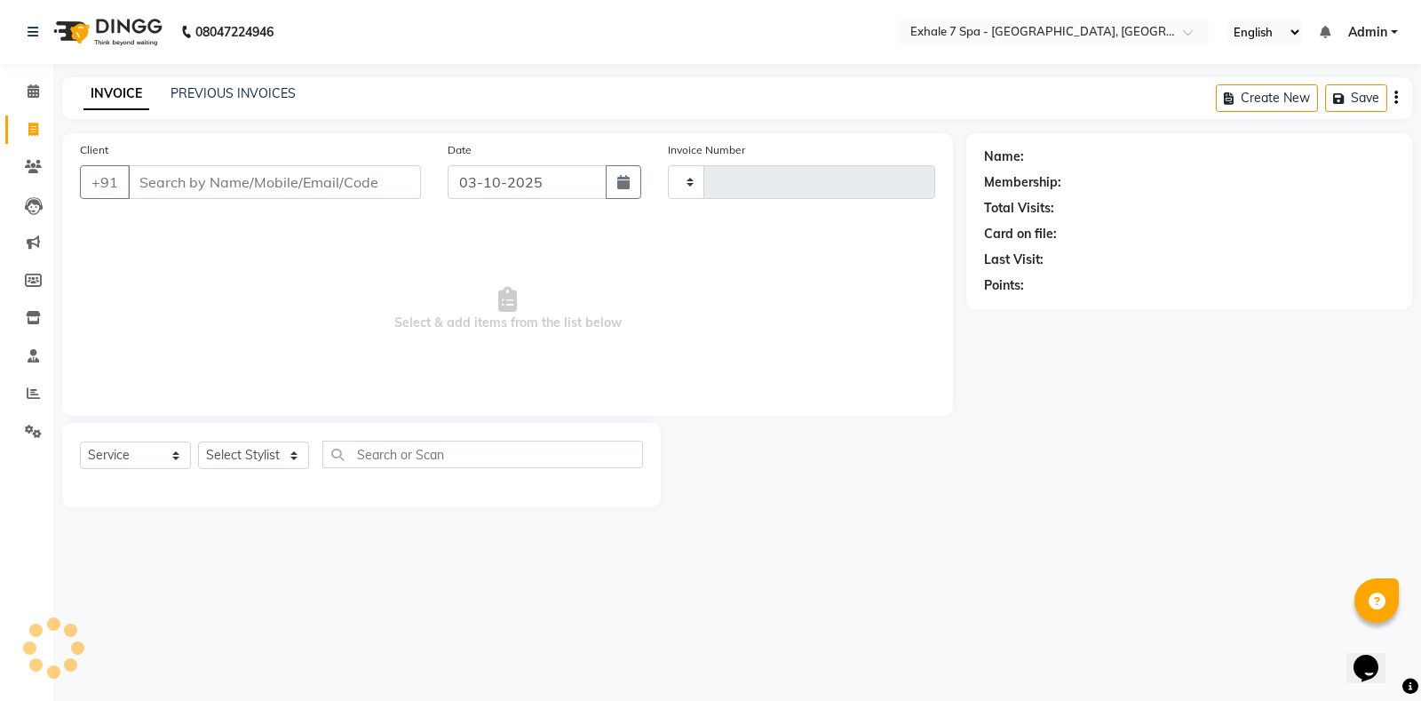
type input "1816"
select select "4480"
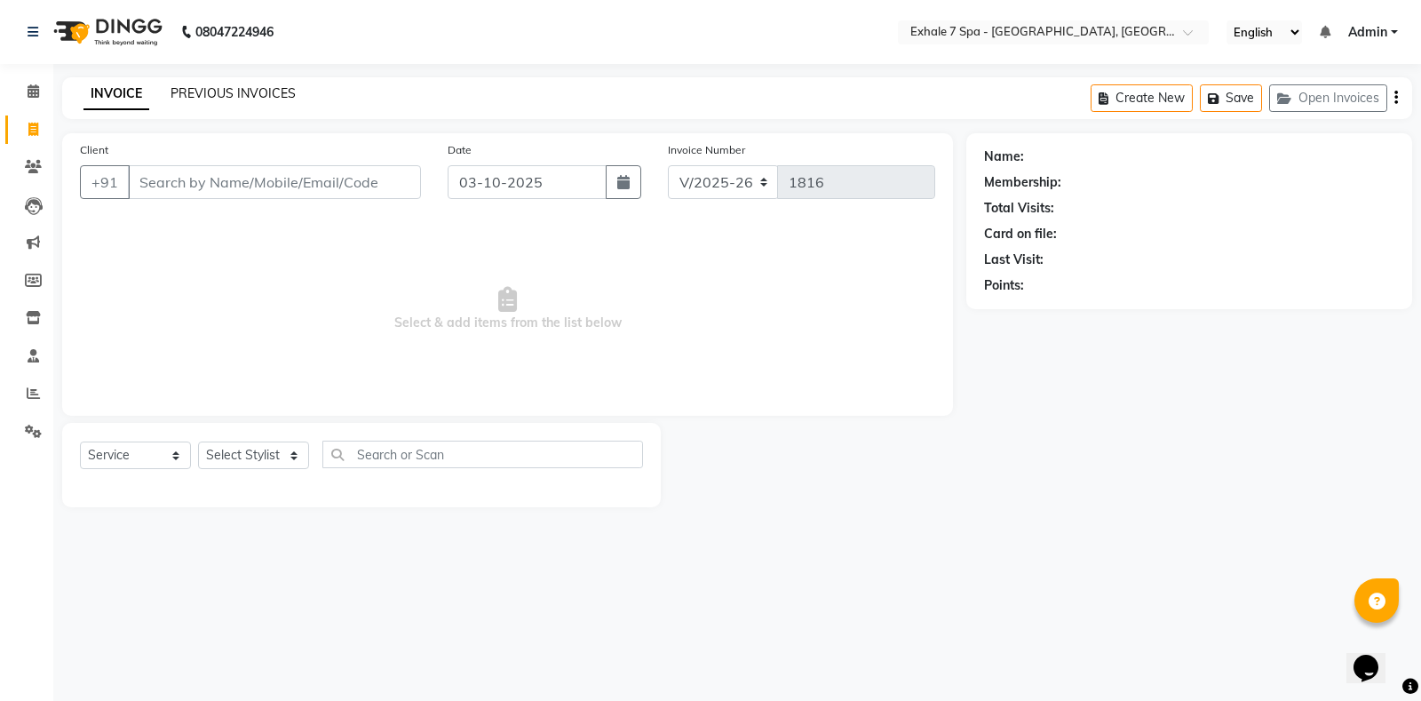
click at [225, 91] on link "PREVIOUS INVOICES" at bounding box center [233, 93] width 125 height 16
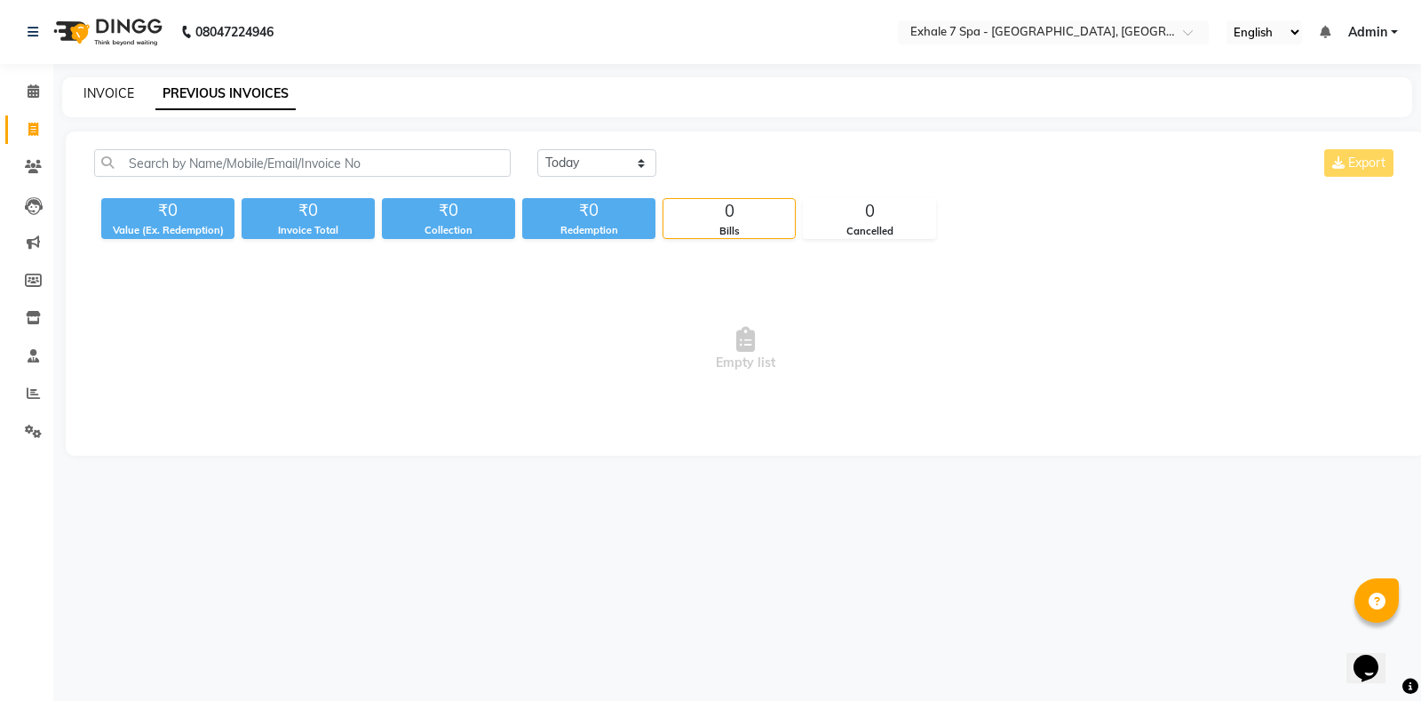
click at [110, 96] on link "INVOICE" at bounding box center [108, 93] width 51 height 16
select select "service"
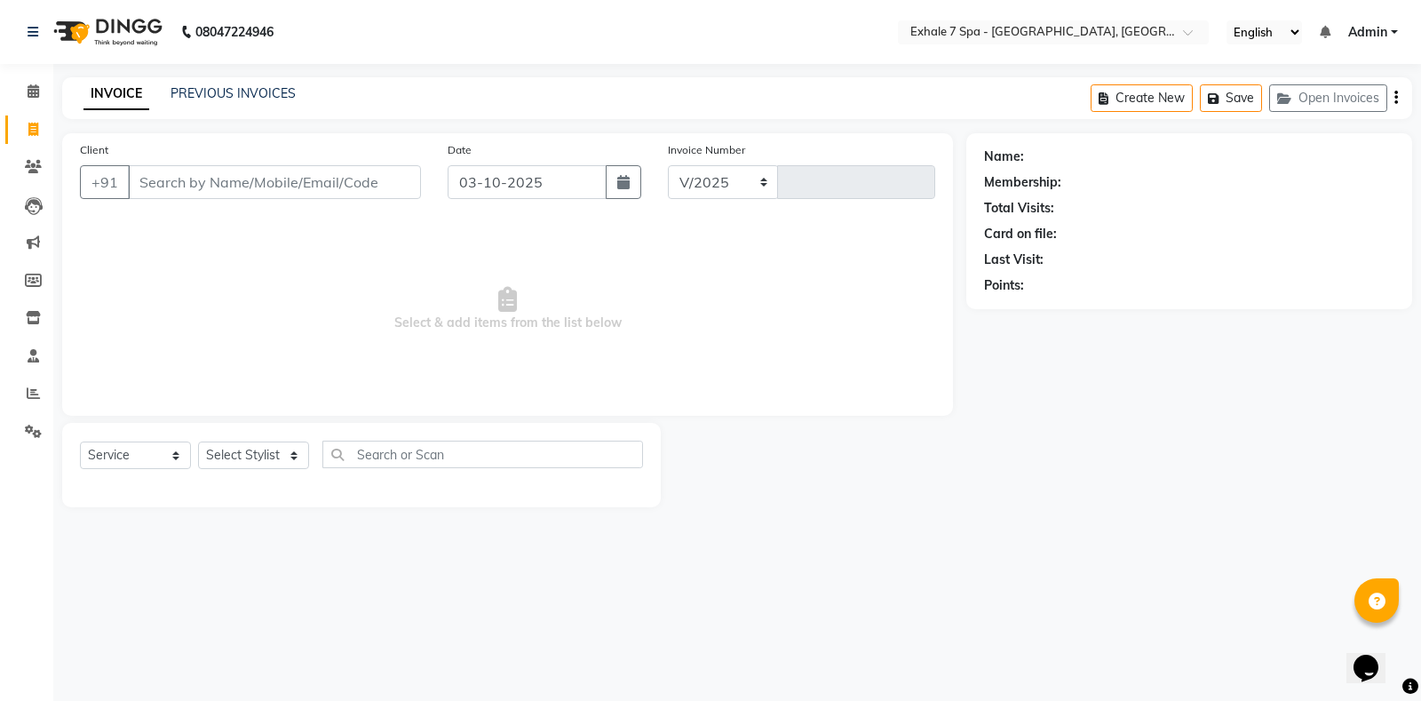
select select "4480"
type input "1816"
click at [171, 191] on input "Client" at bounding box center [274, 182] width 293 height 34
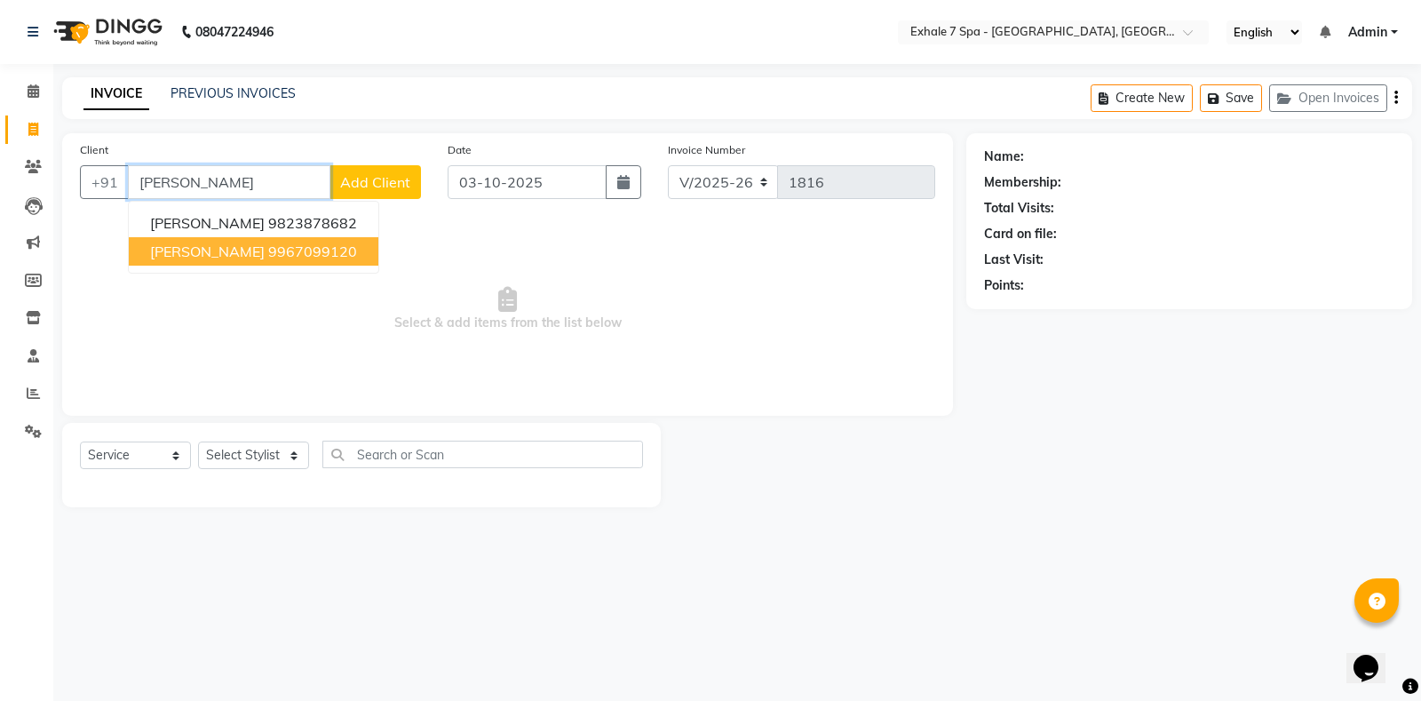
click at [199, 247] on span "[PERSON_NAME]" at bounding box center [207, 251] width 115 height 18
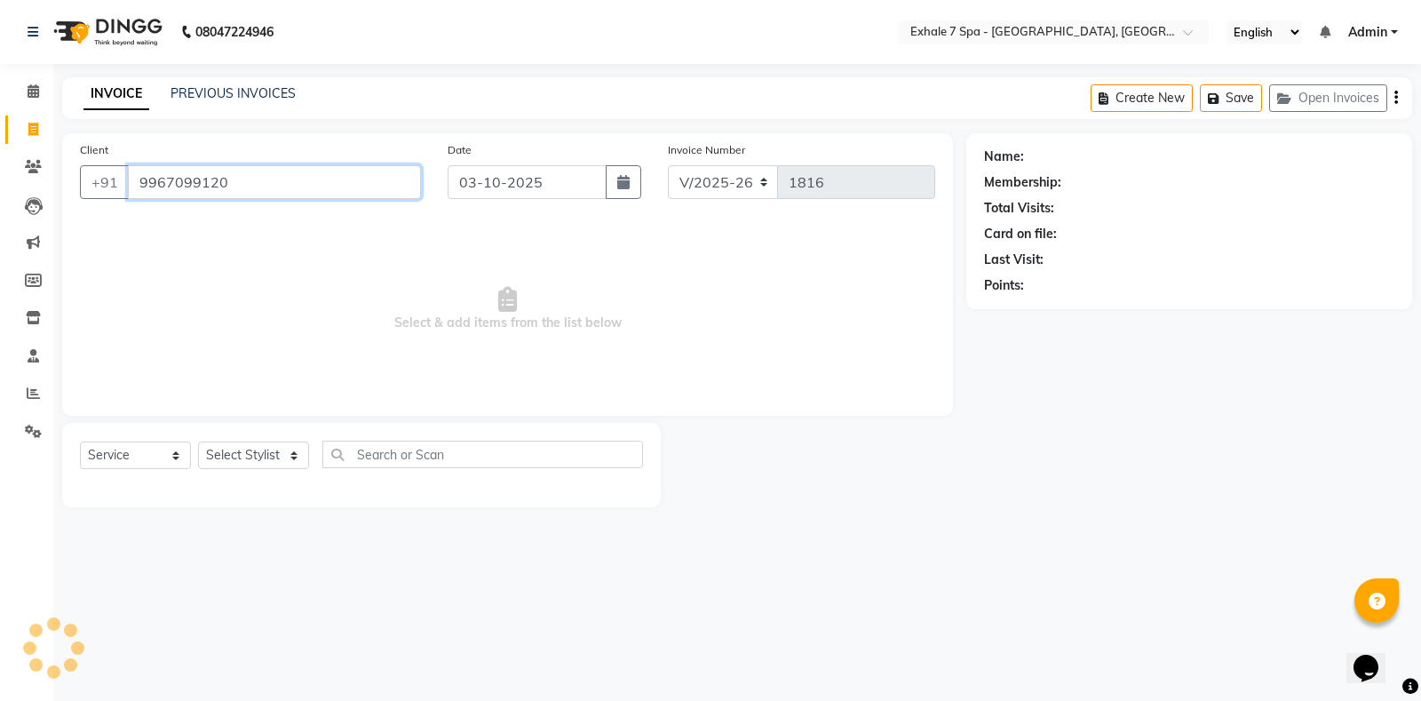
type input "9967099120"
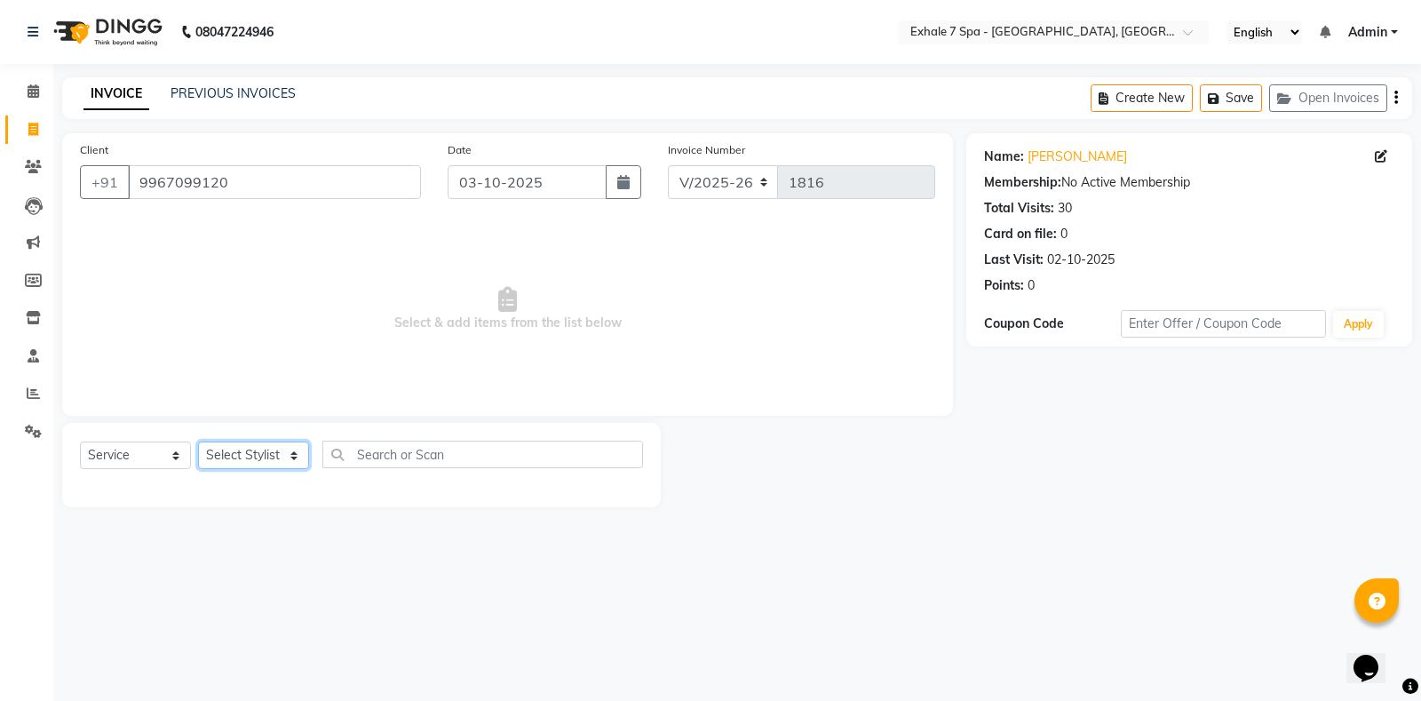
click at [248, 457] on select "Select Stylist [PERSON_NAME] [PERSON_NAME] Faraheem [PERSON_NAME] [PERSON_NAME]…" at bounding box center [253, 455] width 111 height 28
select select "36351"
click at [198, 441] on select "Select Stylist [PERSON_NAME] [PERSON_NAME] Faraheem [PERSON_NAME] [PERSON_NAME]…" at bounding box center [253, 455] width 111 height 28
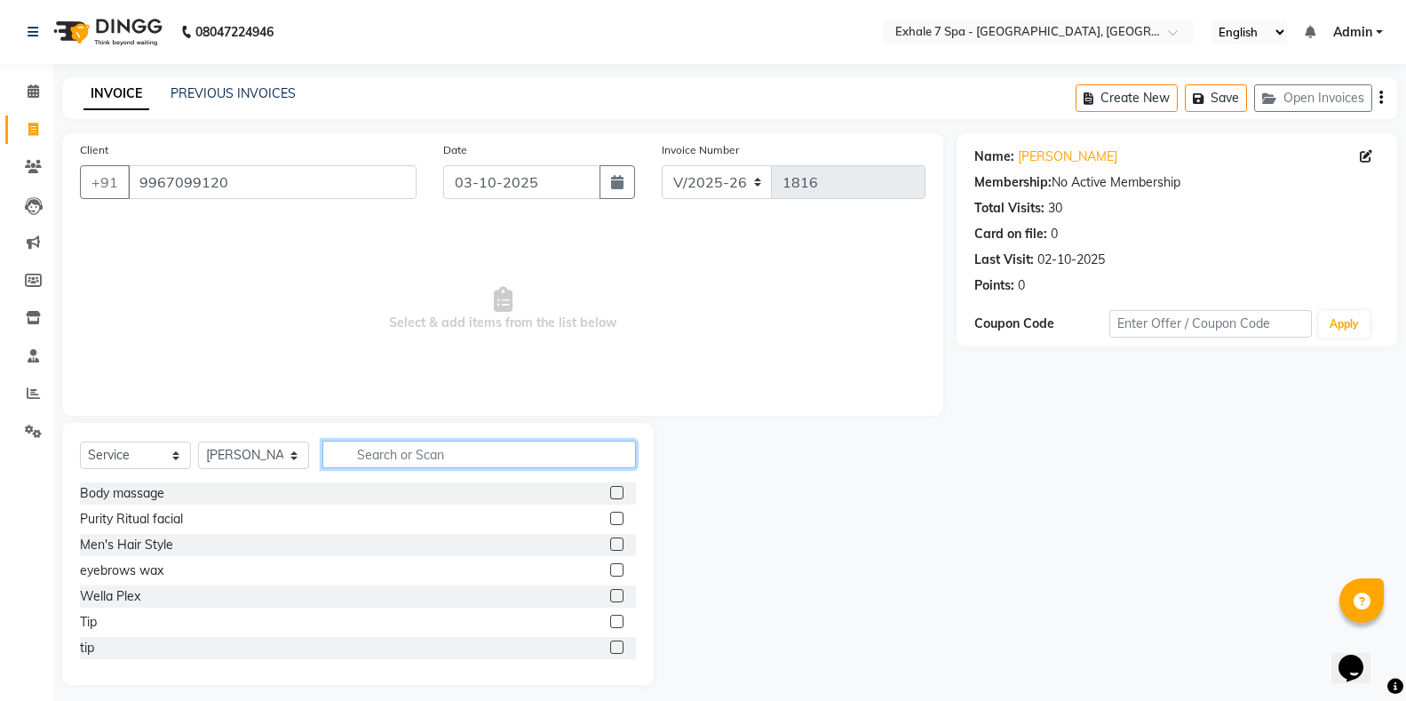
click at [369, 462] on input "text" at bounding box center [479, 455] width 314 height 28
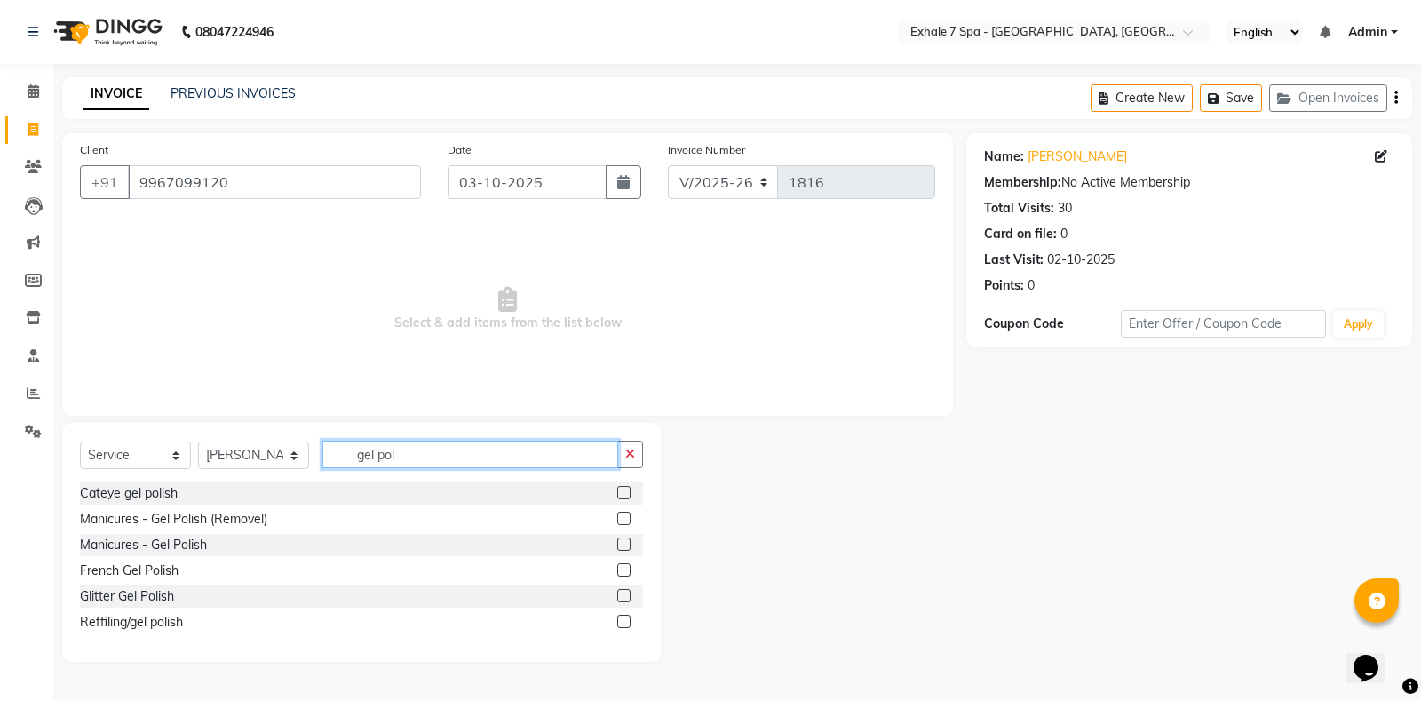
type input "gel pol"
click at [627, 600] on label at bounding box center [623, 595] width 13 height 13
click at [627, 600] on input "checkbox" at bounding box center [623, 597] width 12 height 12
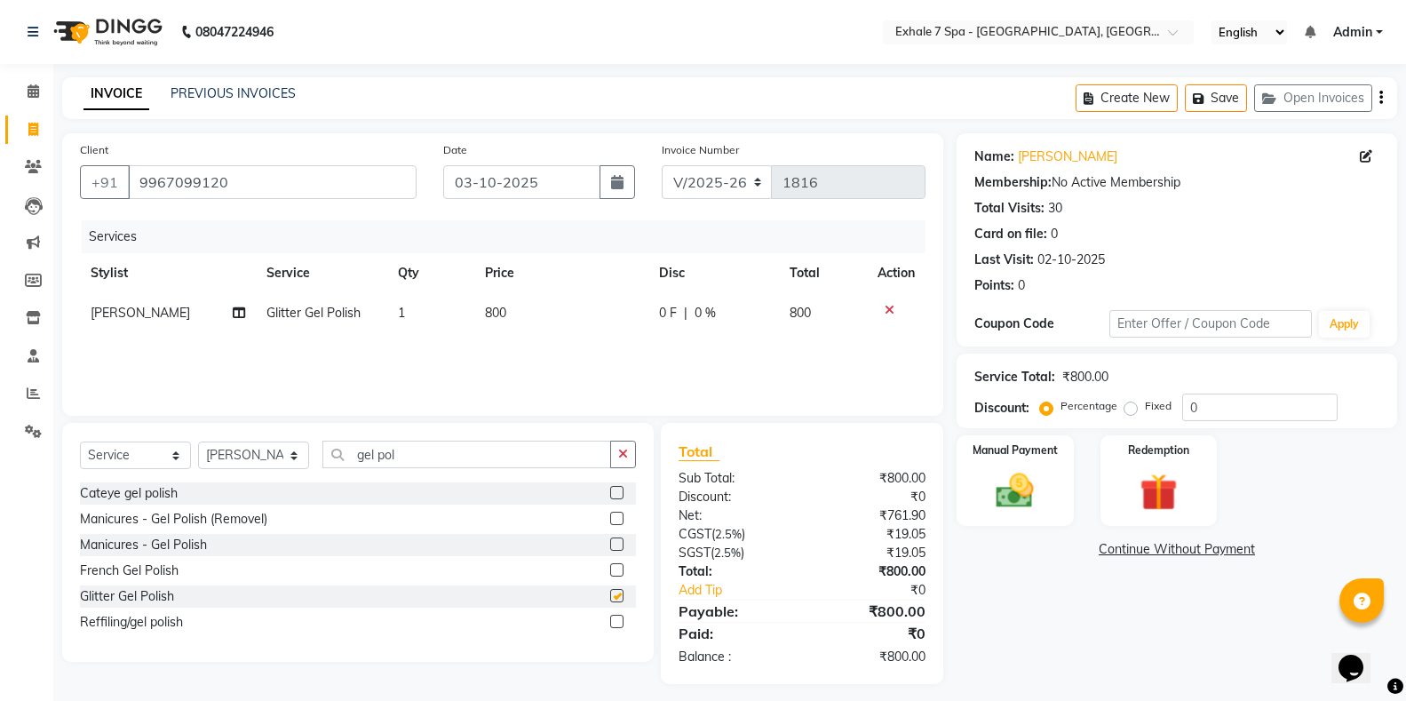
checkbox input "false"
click at [885, 309] on icon at bounding box center [890, 310] width 10 height 12
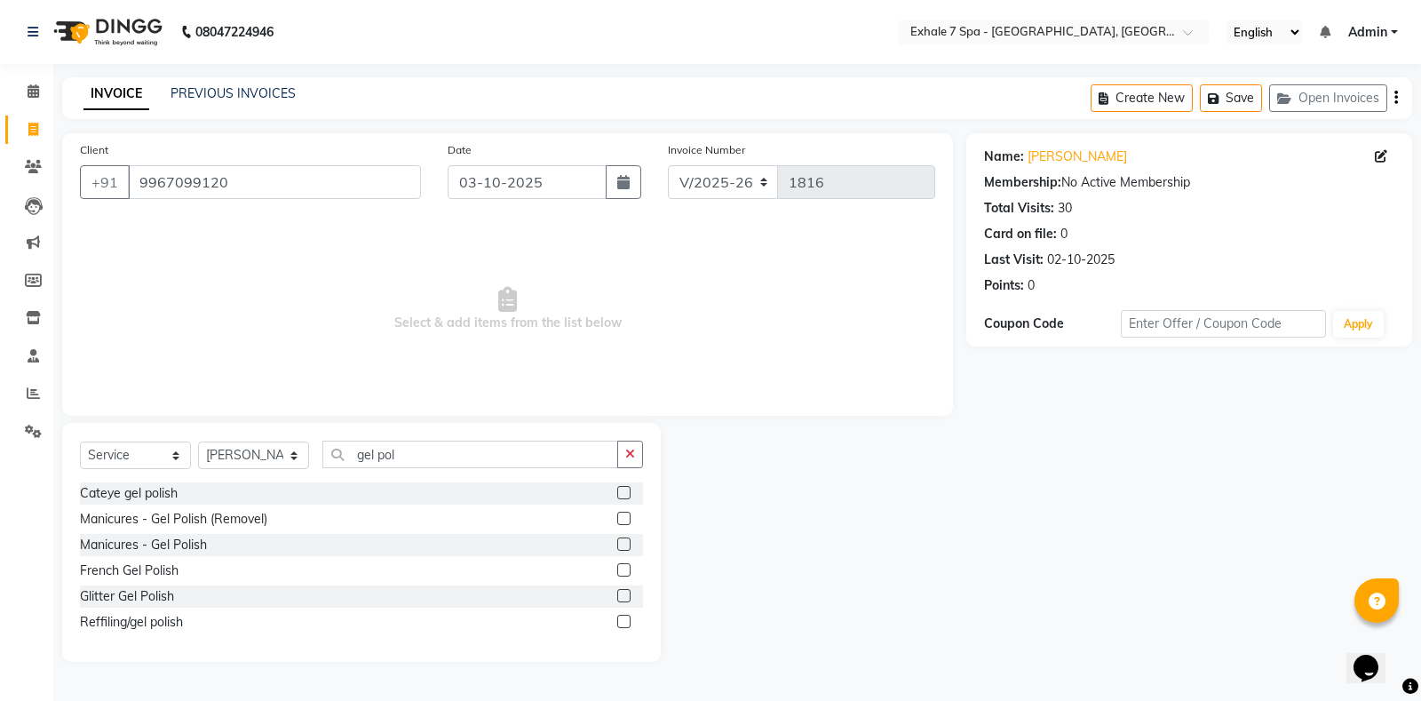
click at [625, 545] on label at bounding box center [623, 543] width 13 height 13
click at [625, 545] on input "checkbox" at bounding box center [623, 545] width 12 height 12
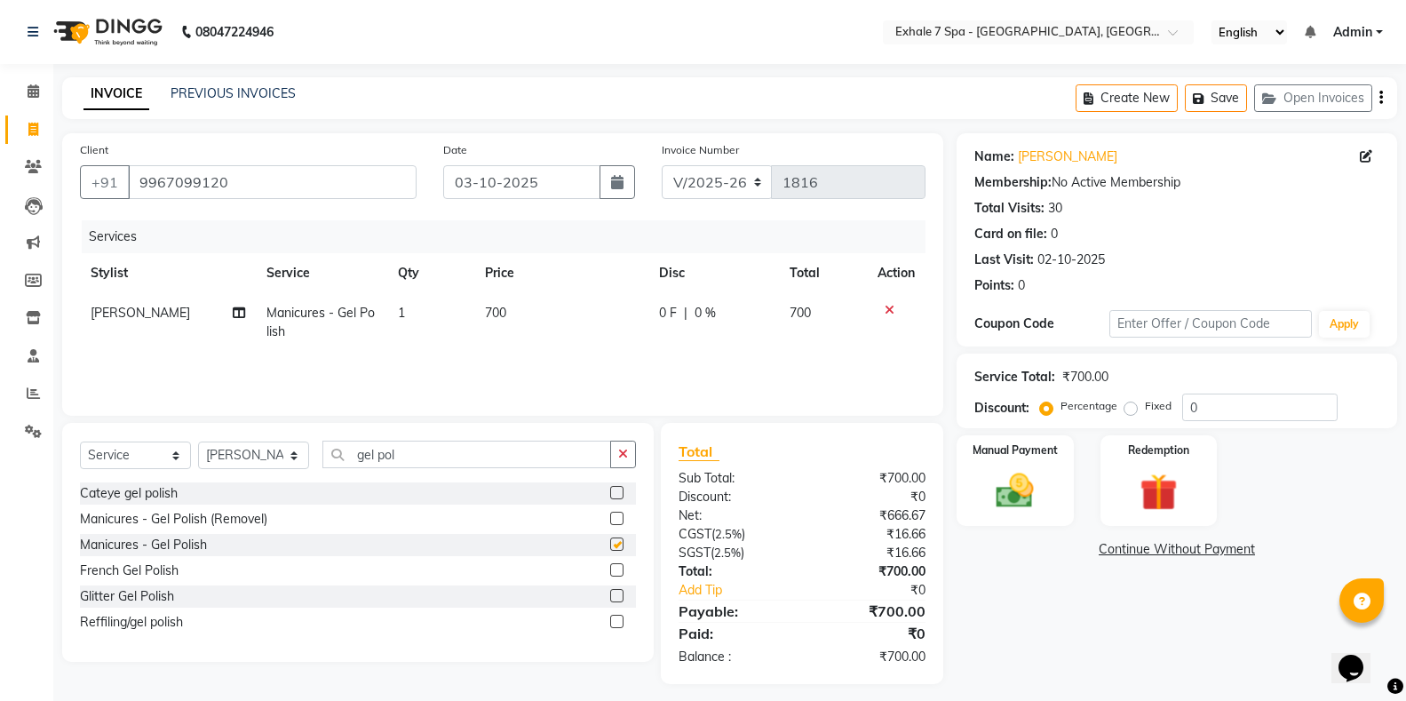
checkbox input "false"
click at [628, 458] on icon "button" at bounding box center [623, 454] width 10 height 12
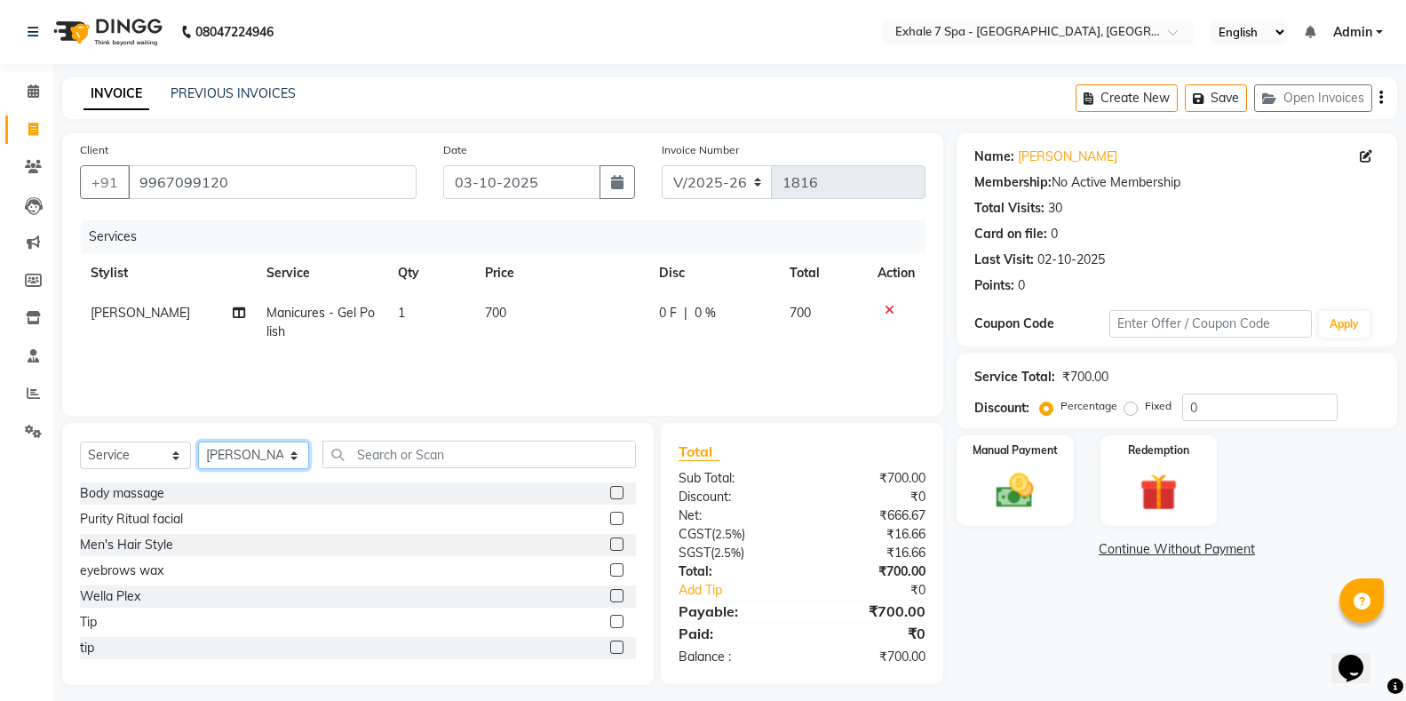
click at [274, 465] on select "Select Stylist [PERSON_NAME] [PERSON_NAME] Faraheem [PERSON_NAME] [PERSON_NAME]…" at bounding box center [253, 455] width 111 height 28
select select "33965"
click at [198, 441] on select "Select Stylist [PERSON_NAME] [PERSON_NAME] Faraheem [PERSON_NAME] [PERSON_NAME]…" at bounding box center [253, 455] width 111 height 28
click at [351, 461] on input "text" at bounding box center [479, 455] width 314 height 28
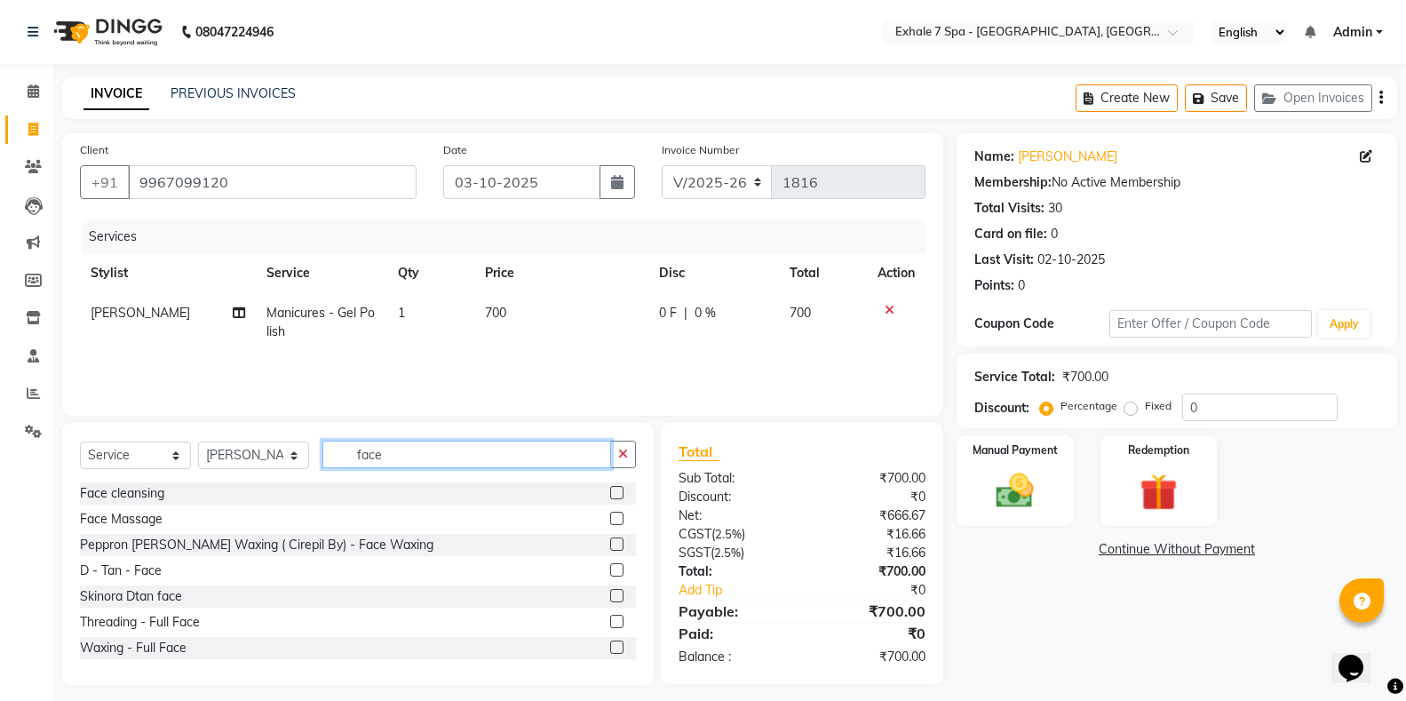
type input "face"
click at [610, 571] on label at bounding box center [616, 569] width 13 height 13
click at [610, 571] on input "checkbox" at bounding box center [616, 571] width 12 height 12
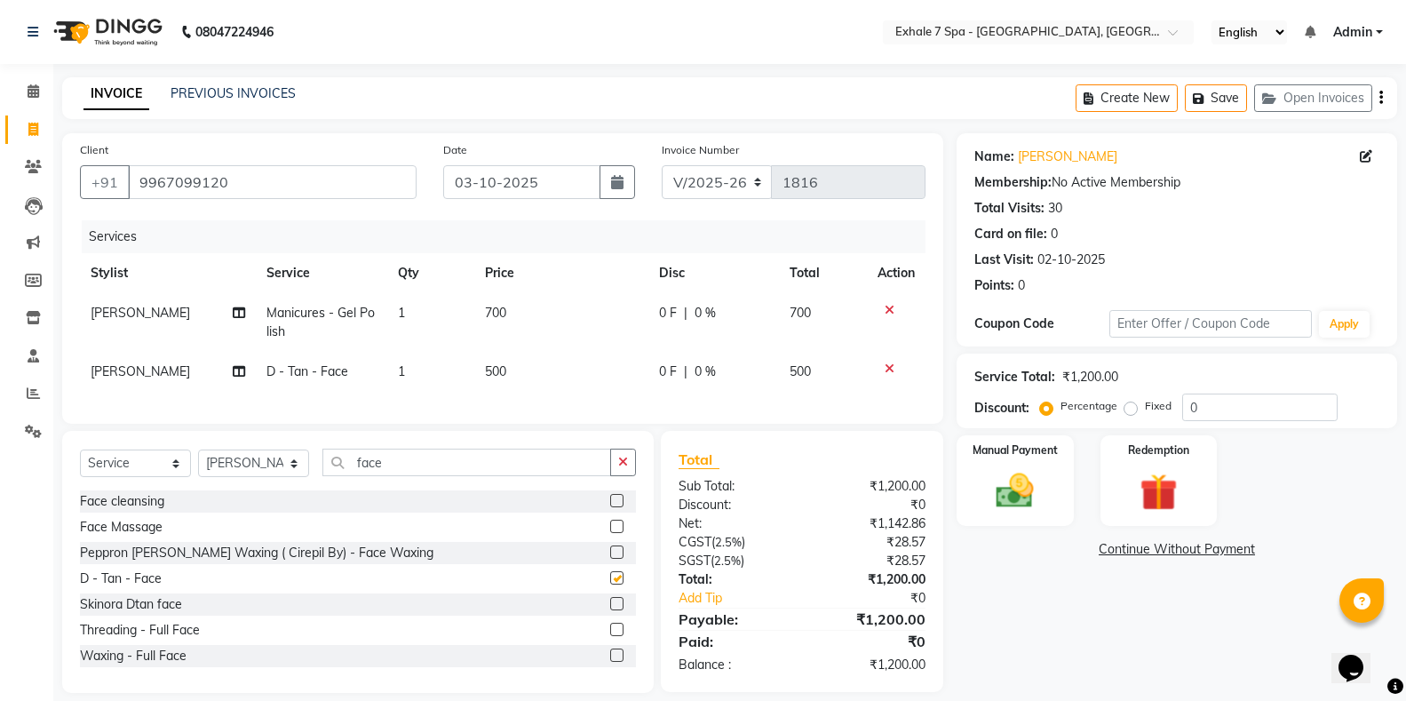
checkbox input "false"
click at [625, 468] on icon "button" at bounding box center [623, 462] width 10 height 12
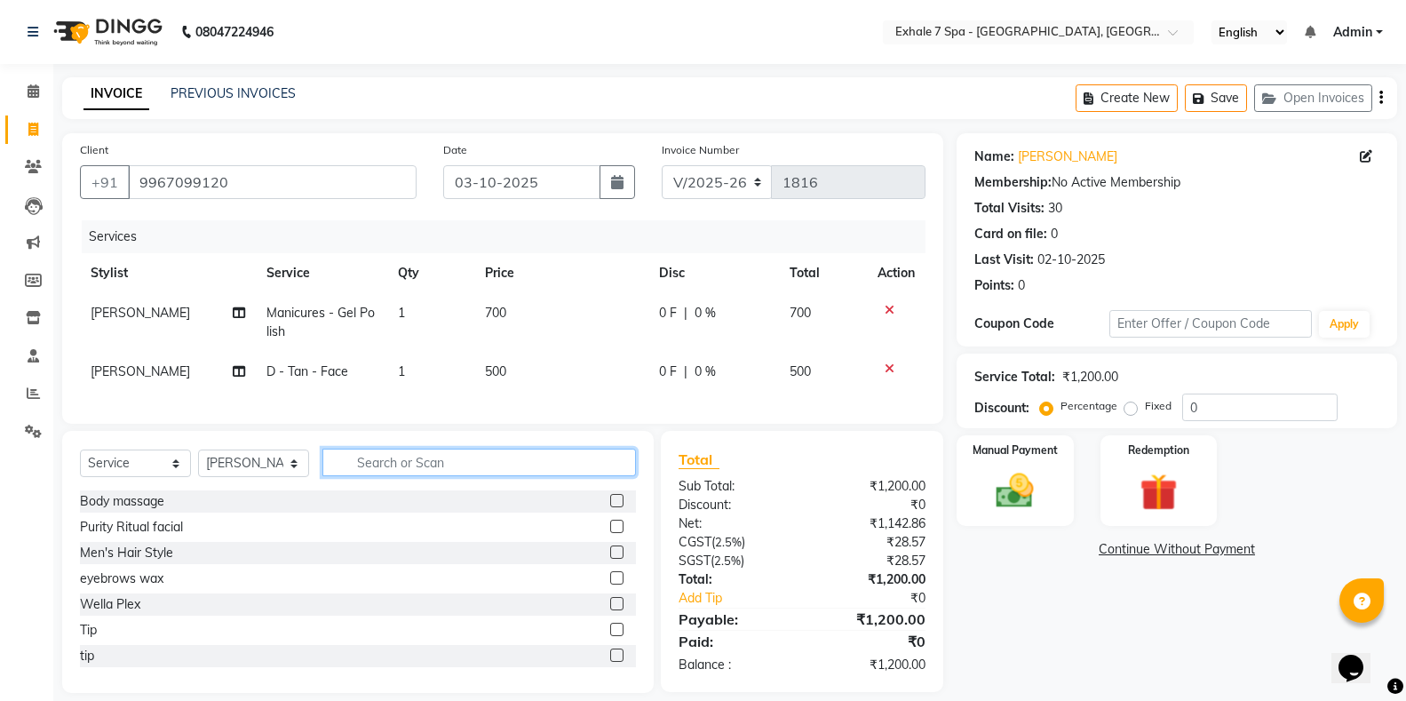
click at [581, 468] on input "text" at bounding box center [479, 463] width 314 height 28
click at [250, 473] on select "Select Stylist [PERSON_NAME] [PERSON_NAME] Faraheem [PERSON_NAME] [PERSON_NAME]…" at bounding box center [253, 463] width 111 height 28
click at [434, 476] on input "text" at bounding box center [479, 463] width 314 height 28
click at [377, 490] on div "Select Service Product Membership Package Voucher Prepaid Gift Card Select Styl…" at bounding box center [358, 470] width 556 height 42
click at [374, 474] on input "text" at bounding box center [479, 463] width 314 height 28
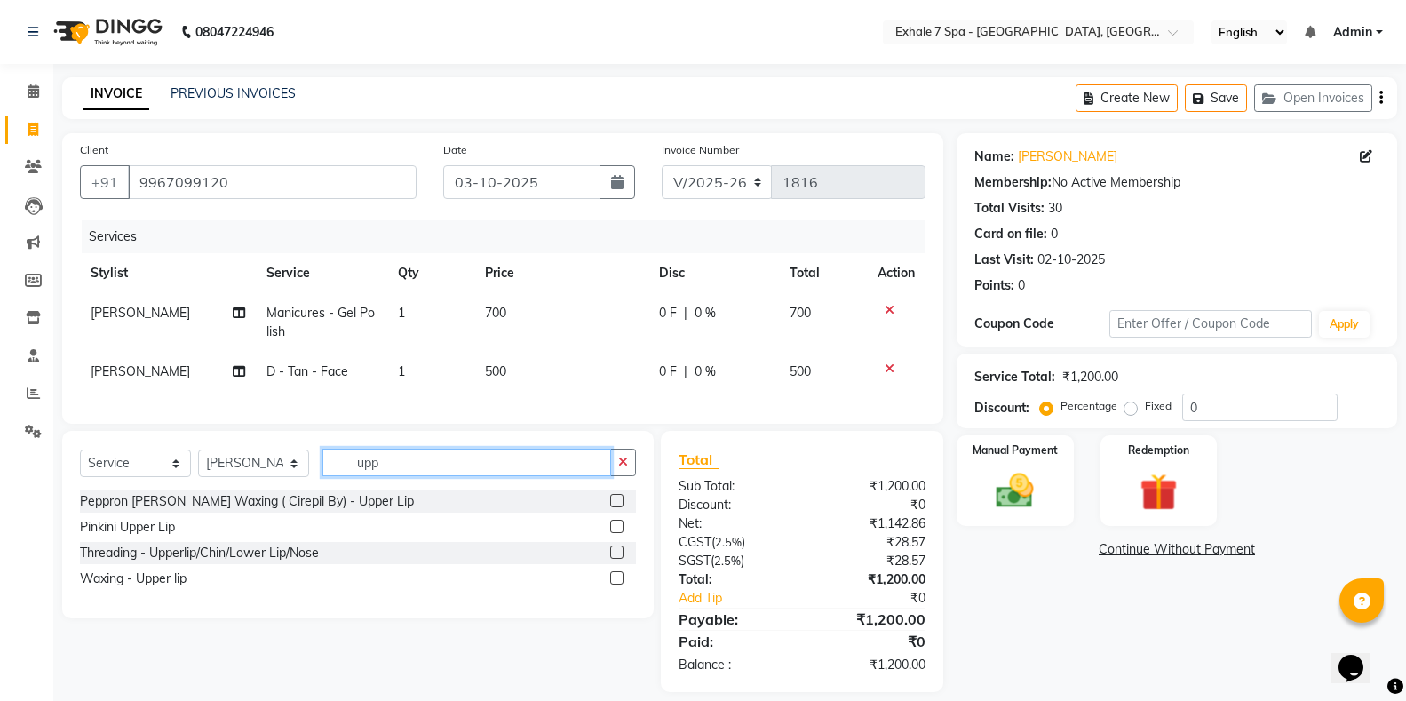
type input "upp"
click at [614, 559] on label at bounding box center [616, 551] width 13 height 13
click at [614, 559] on input "checkbox" at bounding box center [616, 553] width 12 height 12
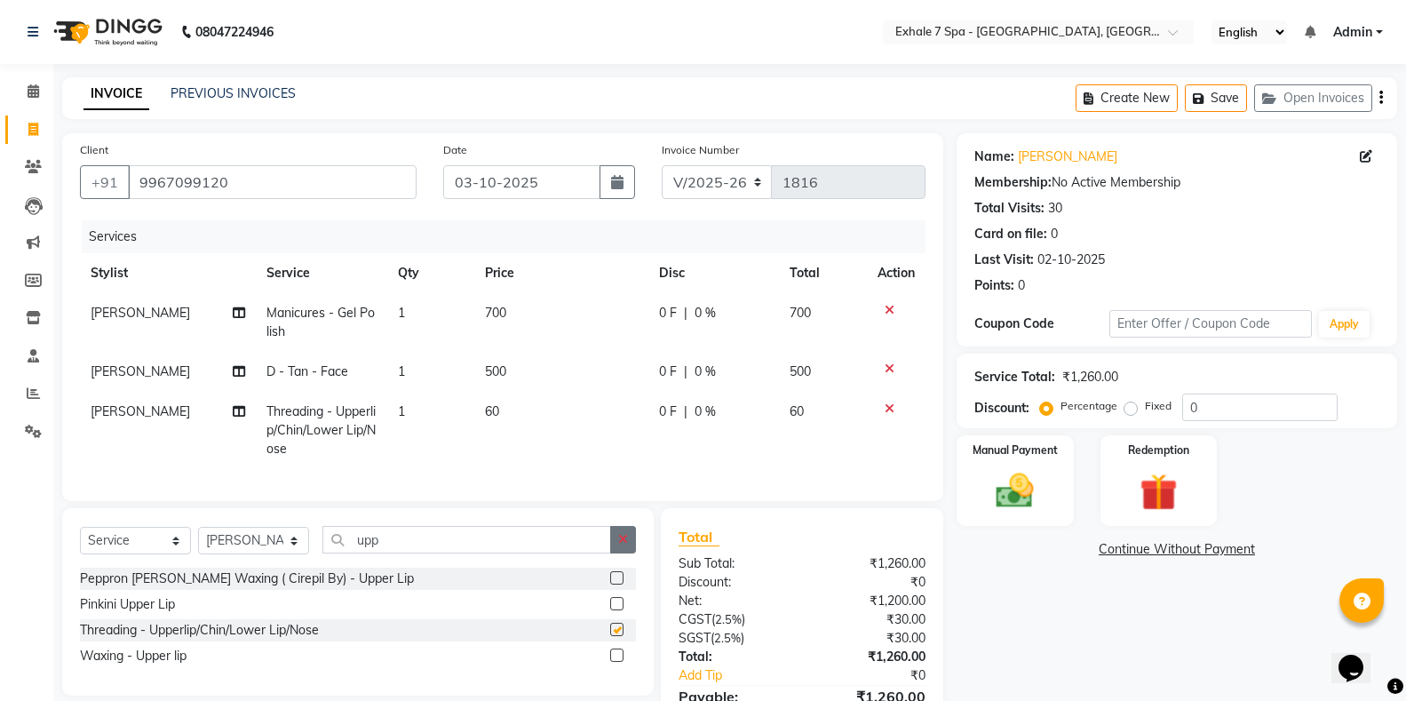
checkbox input "false"
click at [890, 409] on icon at bounding box center [890, 408] width 10 height 12
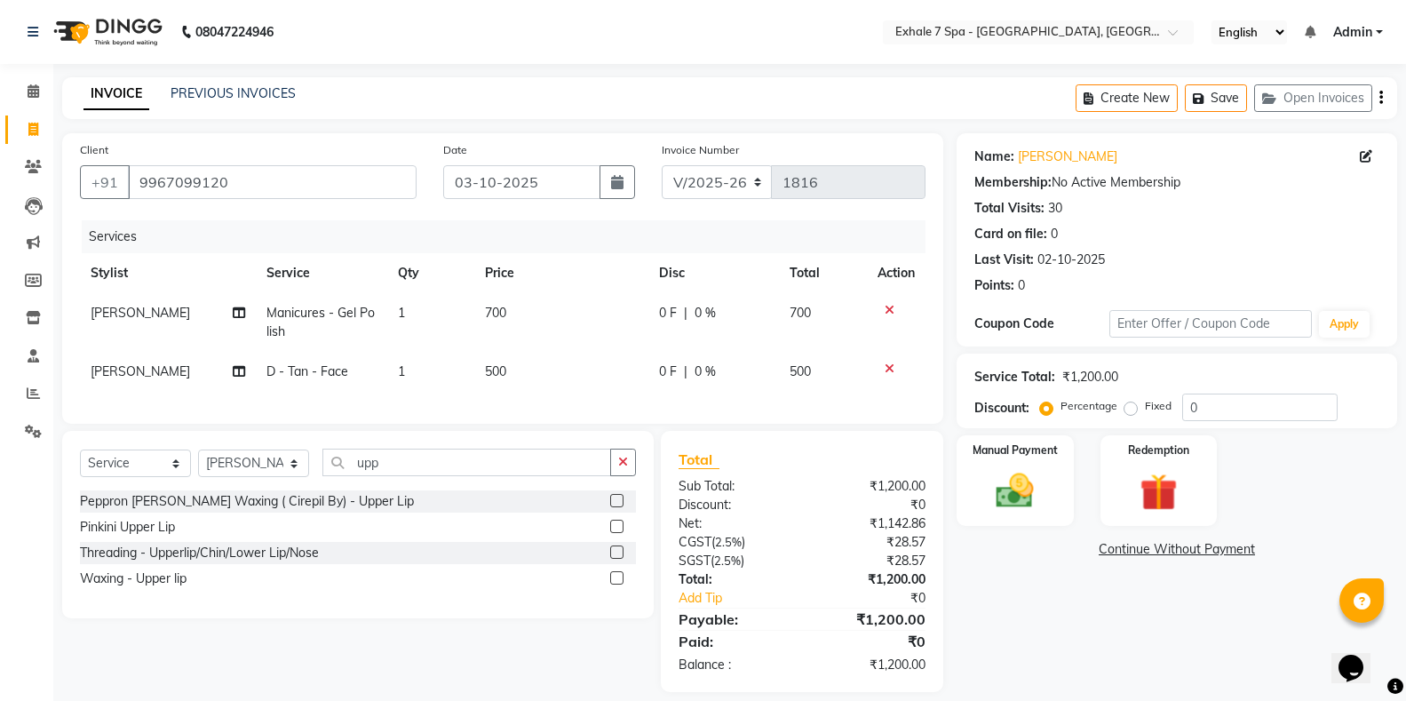
click at [617, 533] on label at bounding box center [616, 526] width 13 height 13
click at [617, 533] on input "checkbox" at bounding box center [616, 527] width 12 height 12
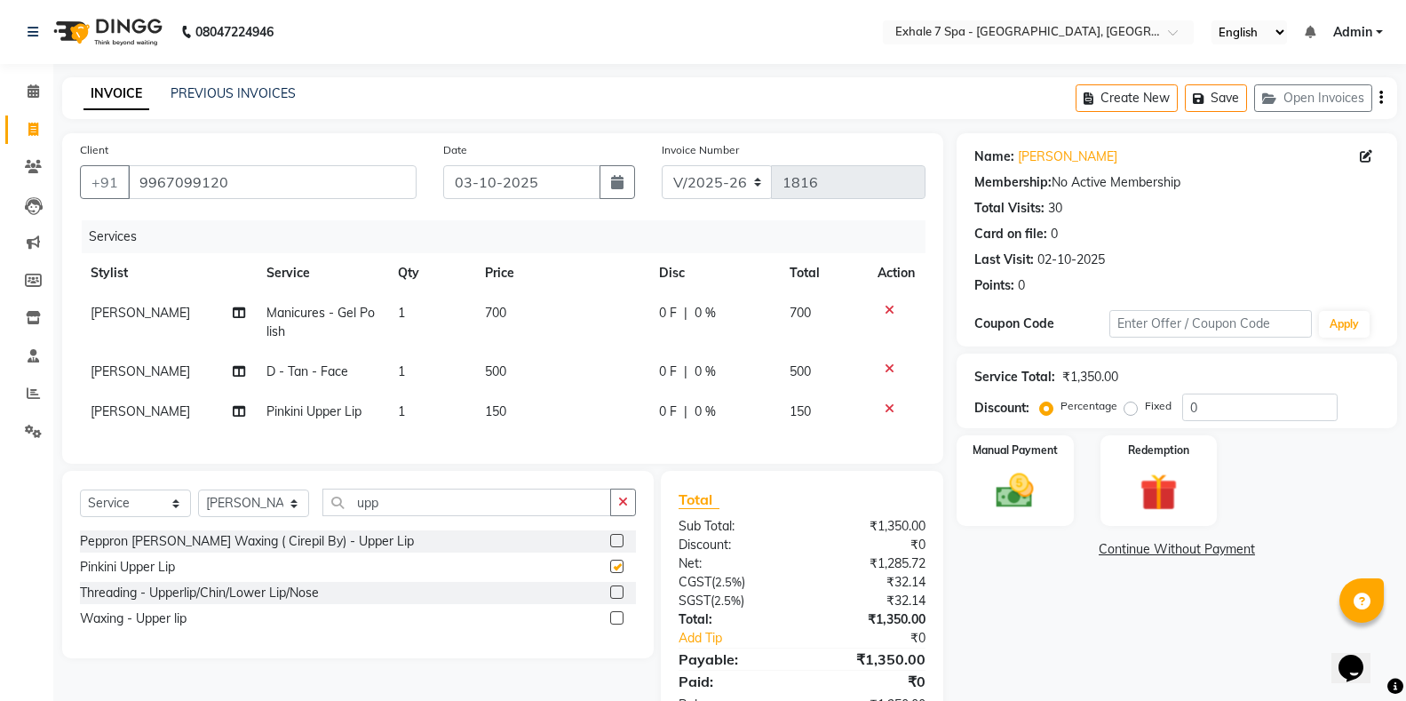
checkbox input "false"
drag, startPoint x: 614, startPoint y: 513, endPoint x: 568, endPoint y: 513, distance: 46.2
click at [615, 513] on button "button" at bounding box center [623, 503] width 26 height 28
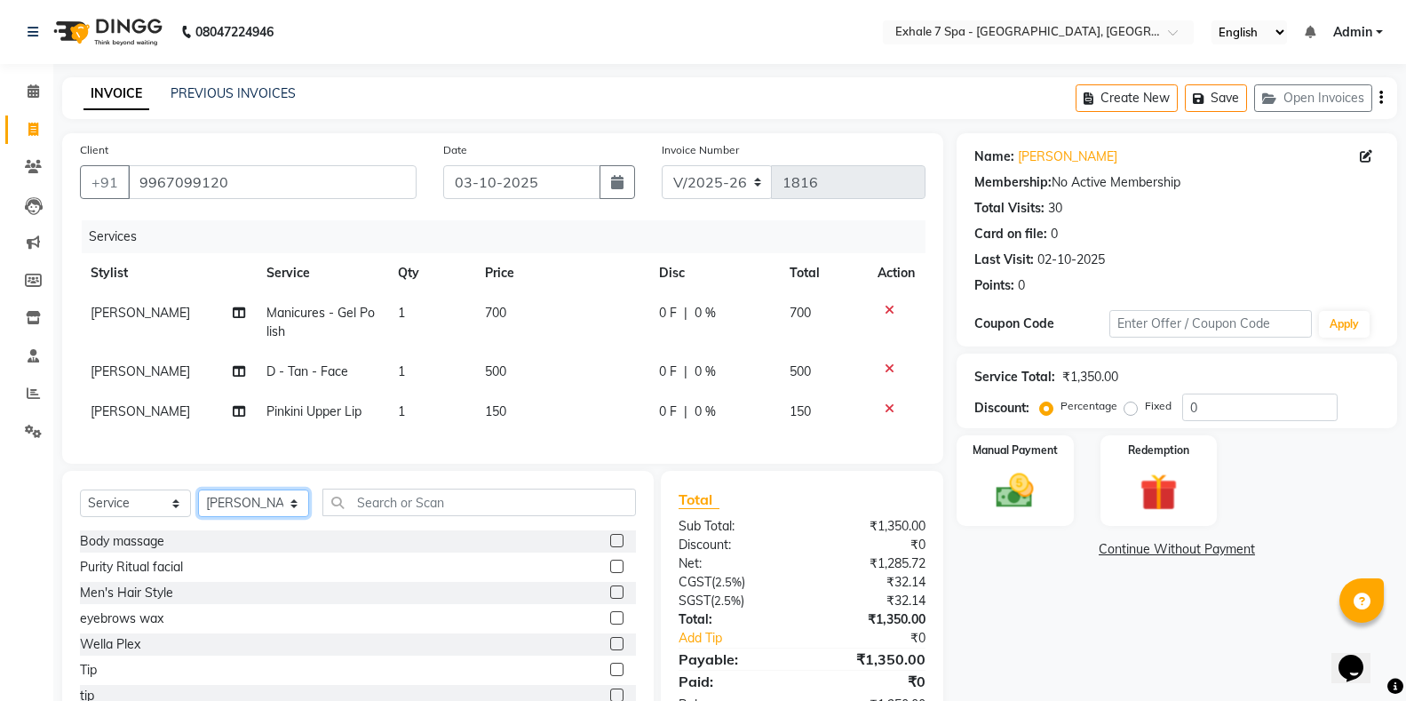
click at [234, 517] on select "Select Stylist [PERSON_NAME] [PERSON_NAME] Faraheem [PERSON_NAME] [PERSON_NAME]…" at bounding box center [253, 503] width 111 height 28
select select "36351"
click at [198, 505] on select "Select Stylist [PERSON_NAME] [PERSON_NAME] Faraheem [PERSON_NAME] [PERSON_NAME]…" at bounding box center [253, 503] width 111 height 28
click at [353, 514] on input "text" at bounding box center [479, 503] width 314 height 28
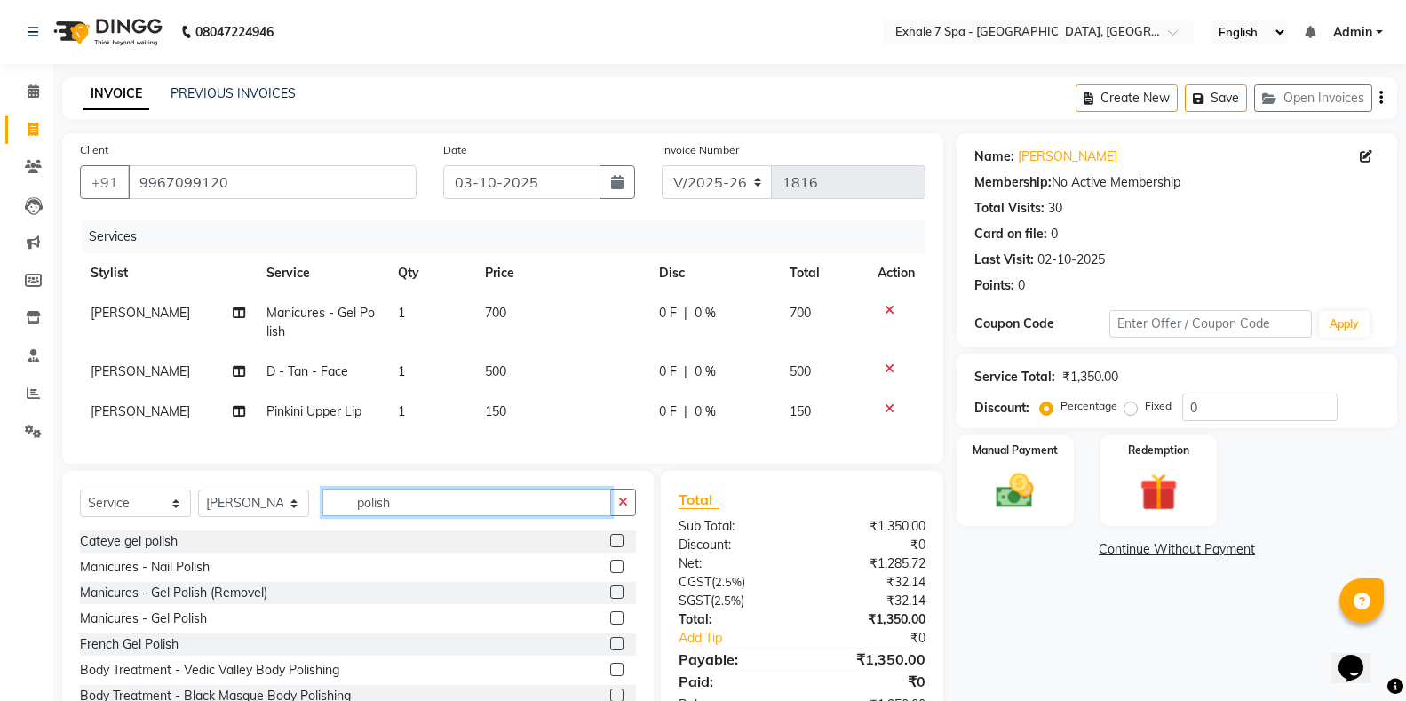
type input "polish"
click at [610, 573] on label at bounding box center [616, 566] width 13 height 13
click at [610, 573] on input "checkbox" at bounding box center [616, 567] width 12 height 12
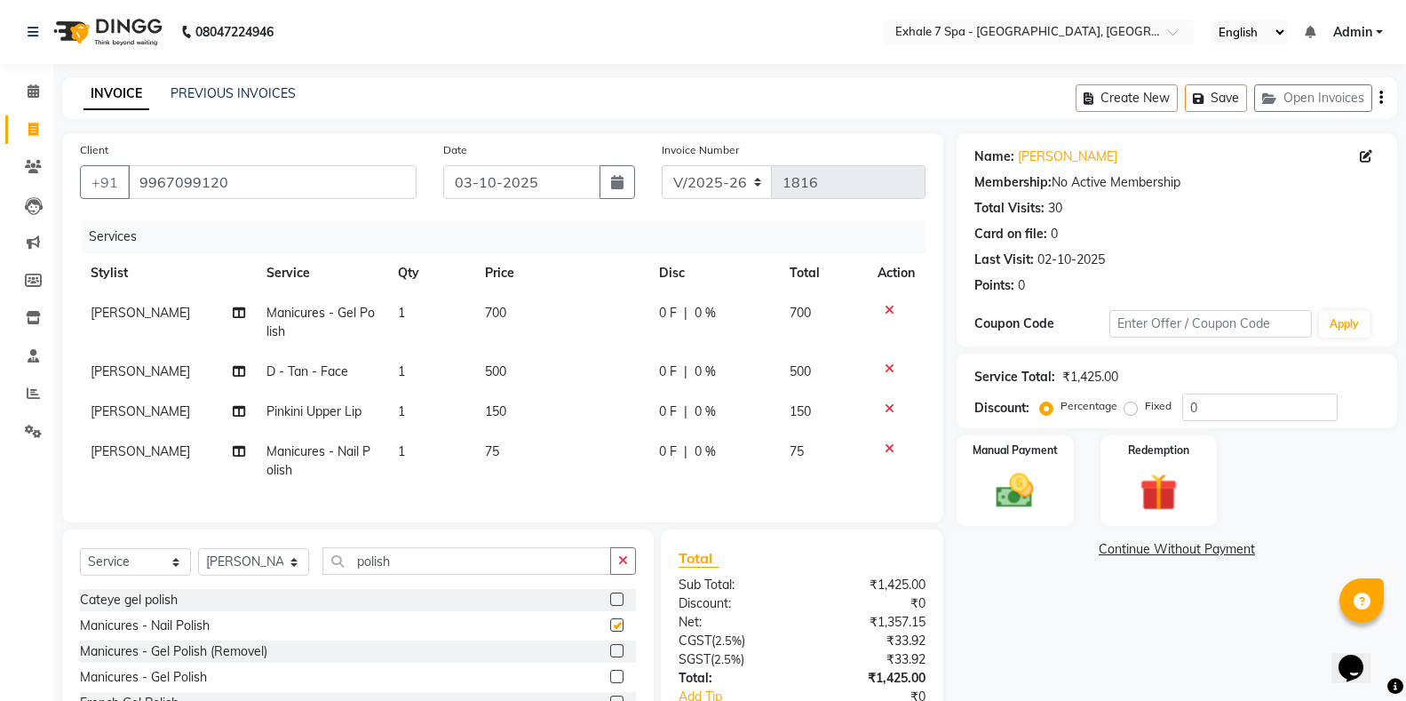
checkbox input "false"
click at [619, 567] on icon "button" at bounding box center [623, 560] width 10 height 12
click at [1223, 90] on button "Save" at bounding box center [1216, 98] width 62 height 28
click at [1240, 90] on button "Save" at bounding box center [1216, 98] width 62 height 28
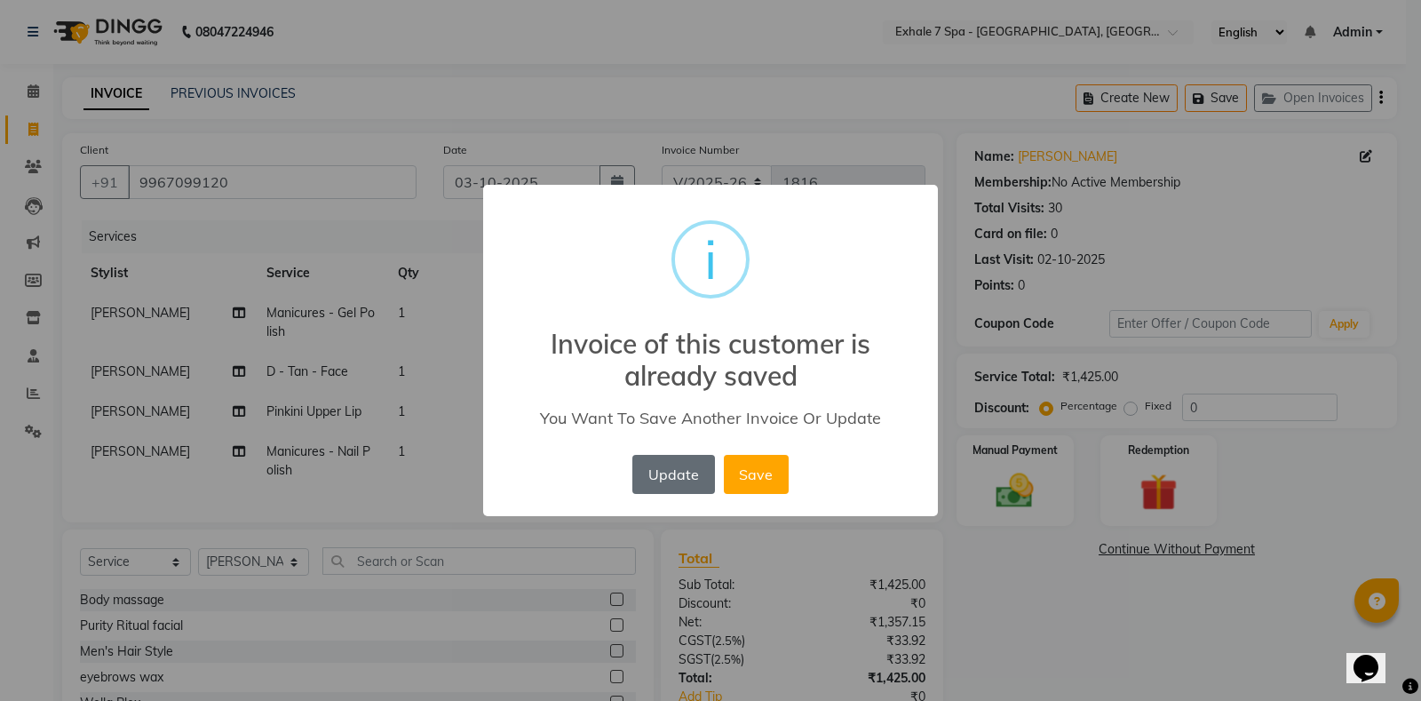
click at [645, 477] on button "Update" at bounding box center [673, 474] width 82 height 39
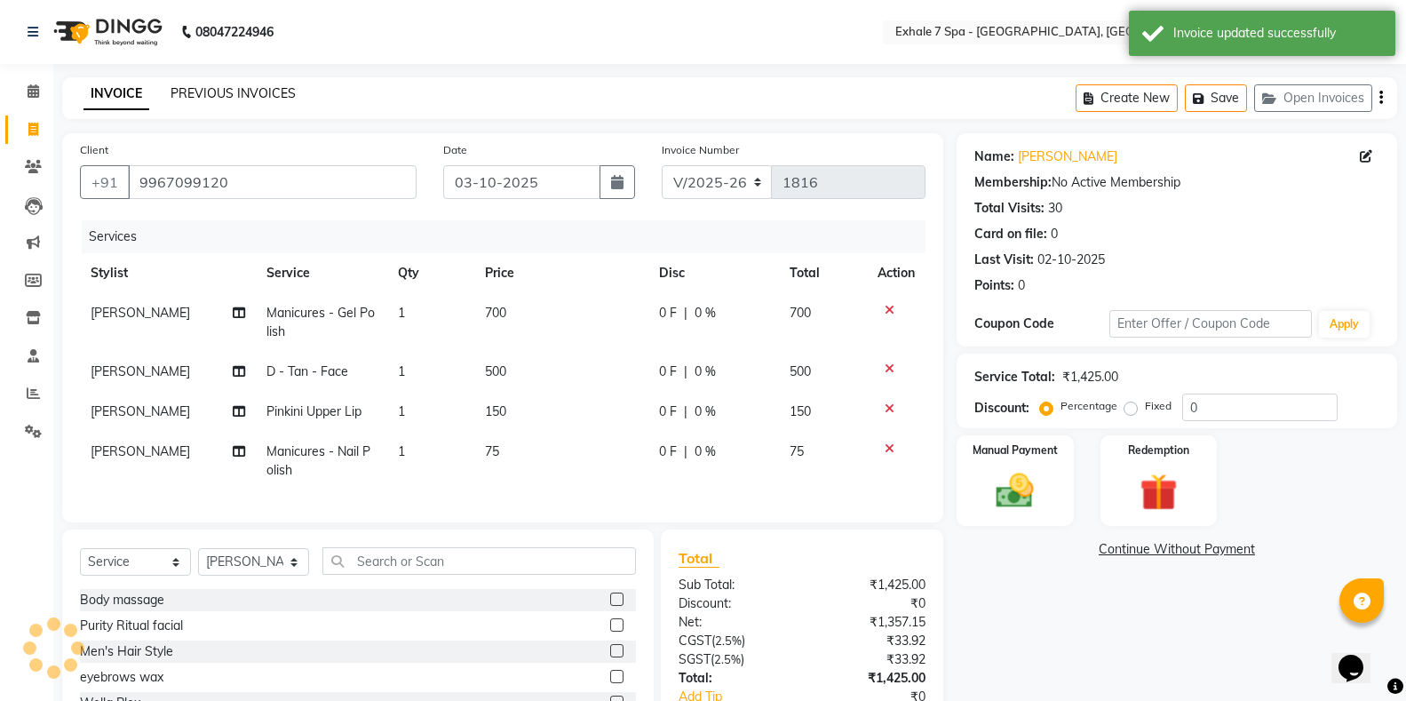
click at [219, 87] on link "PREVIOUS INVOICES" at bounding box center [233, 93] width 125 height 16
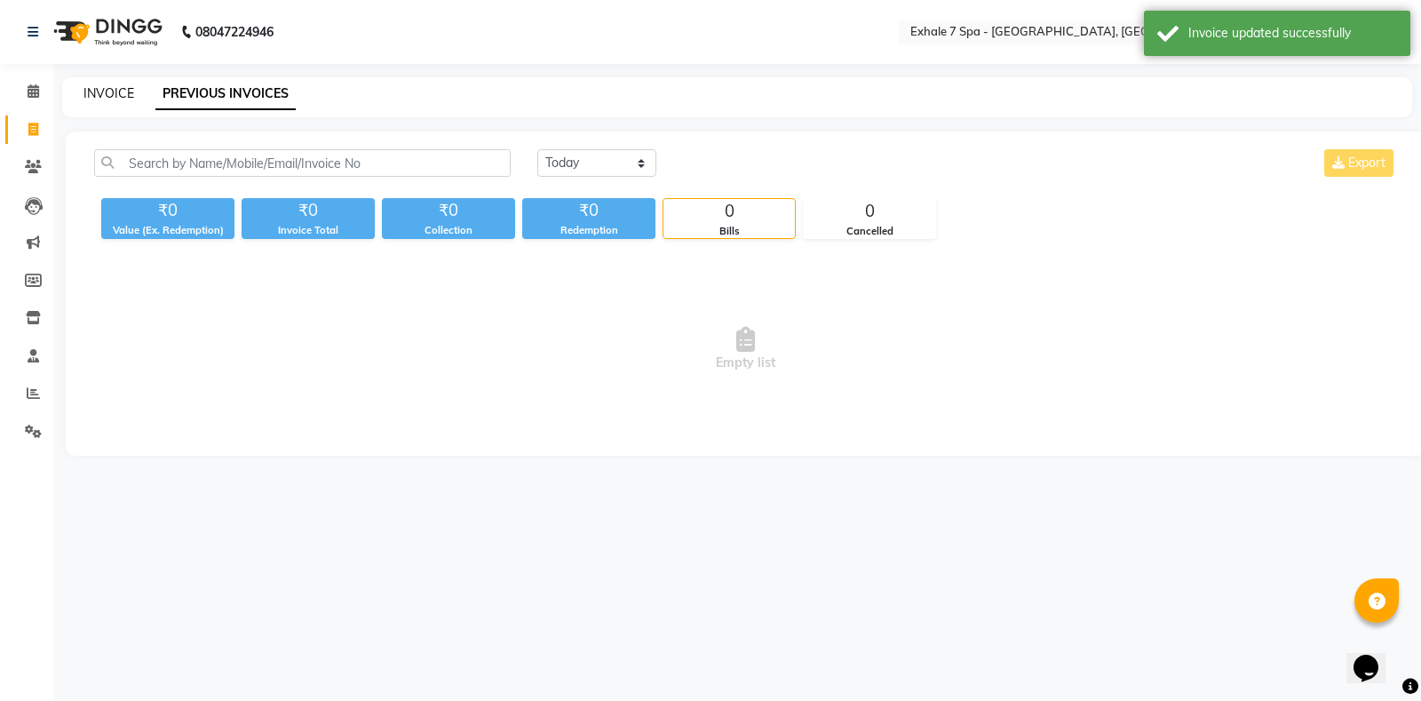
click at [110, 91] on link "INVOICE" at bounding box center [108, 93] width 51 height 16
select select "service"
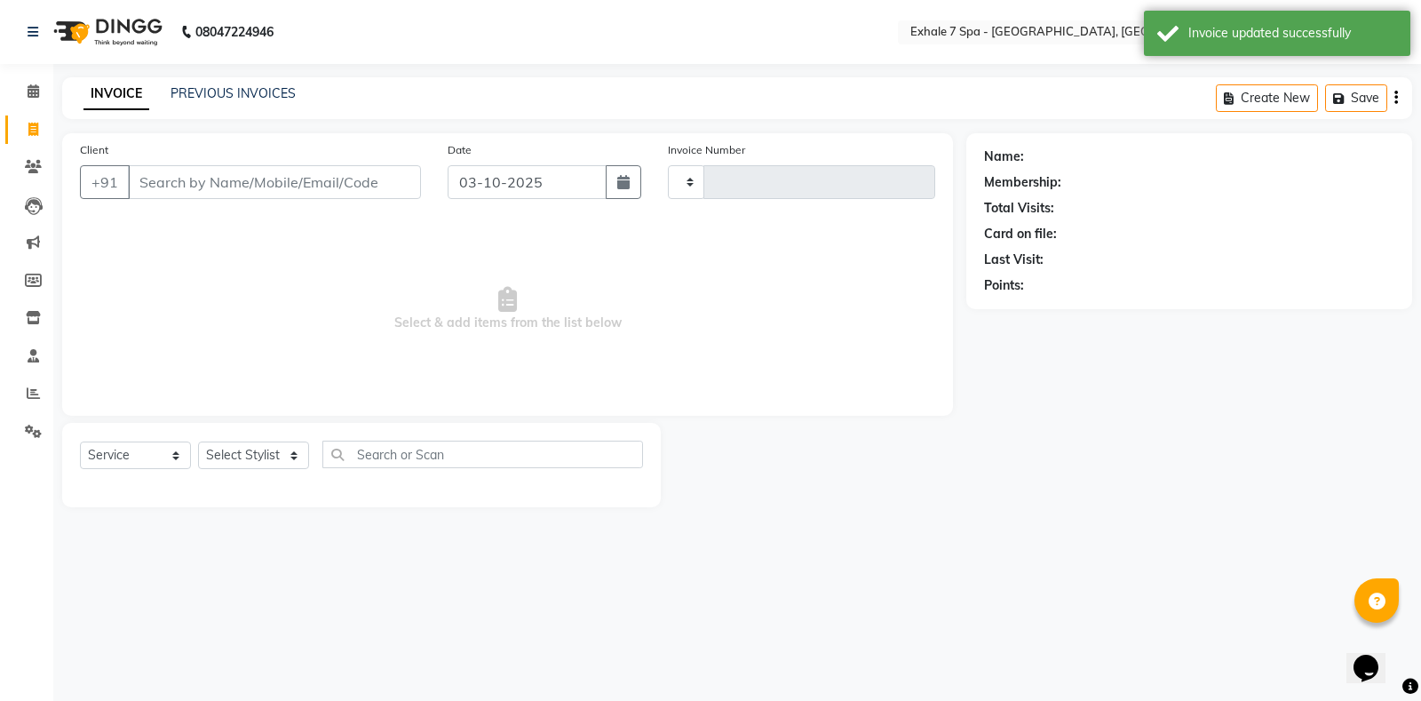
type input "1816"
select select "4480"
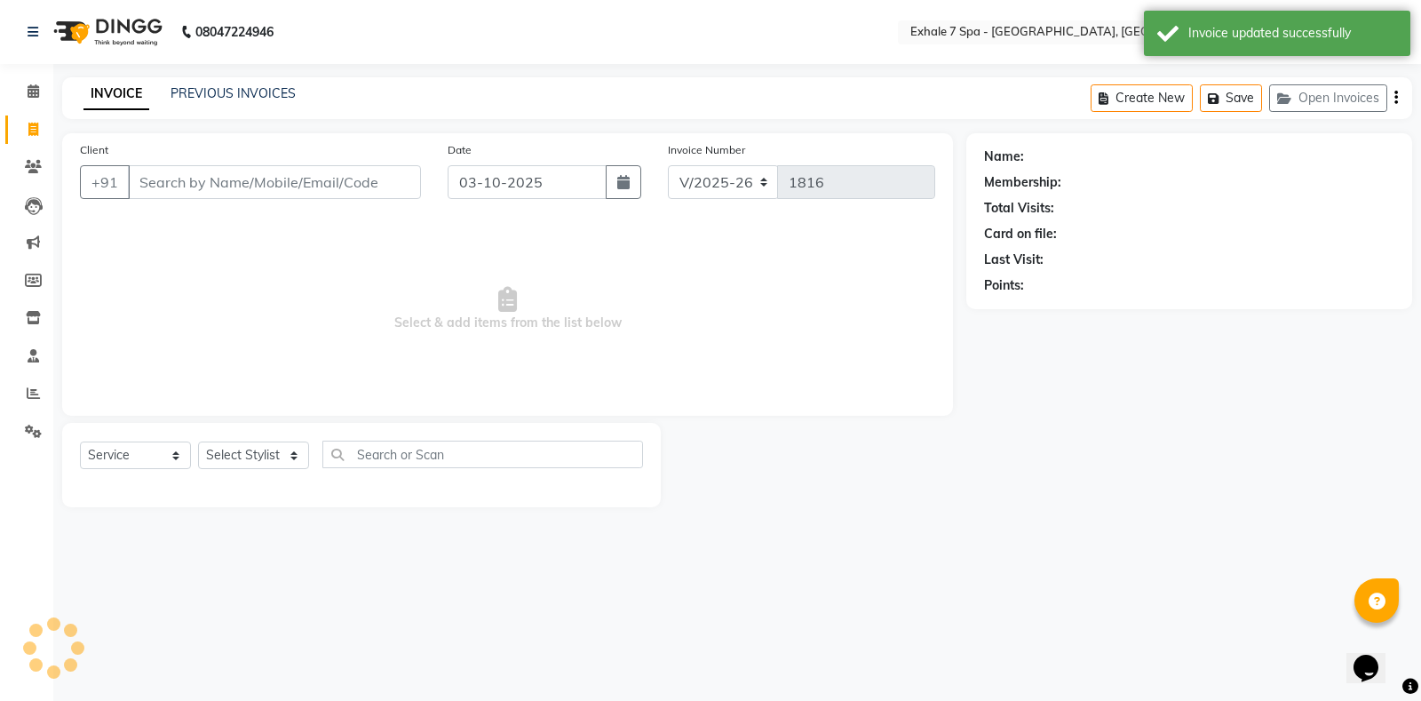
click at [177, 178] on input "Client" at bounding box center [274, 182] width 293 height 34
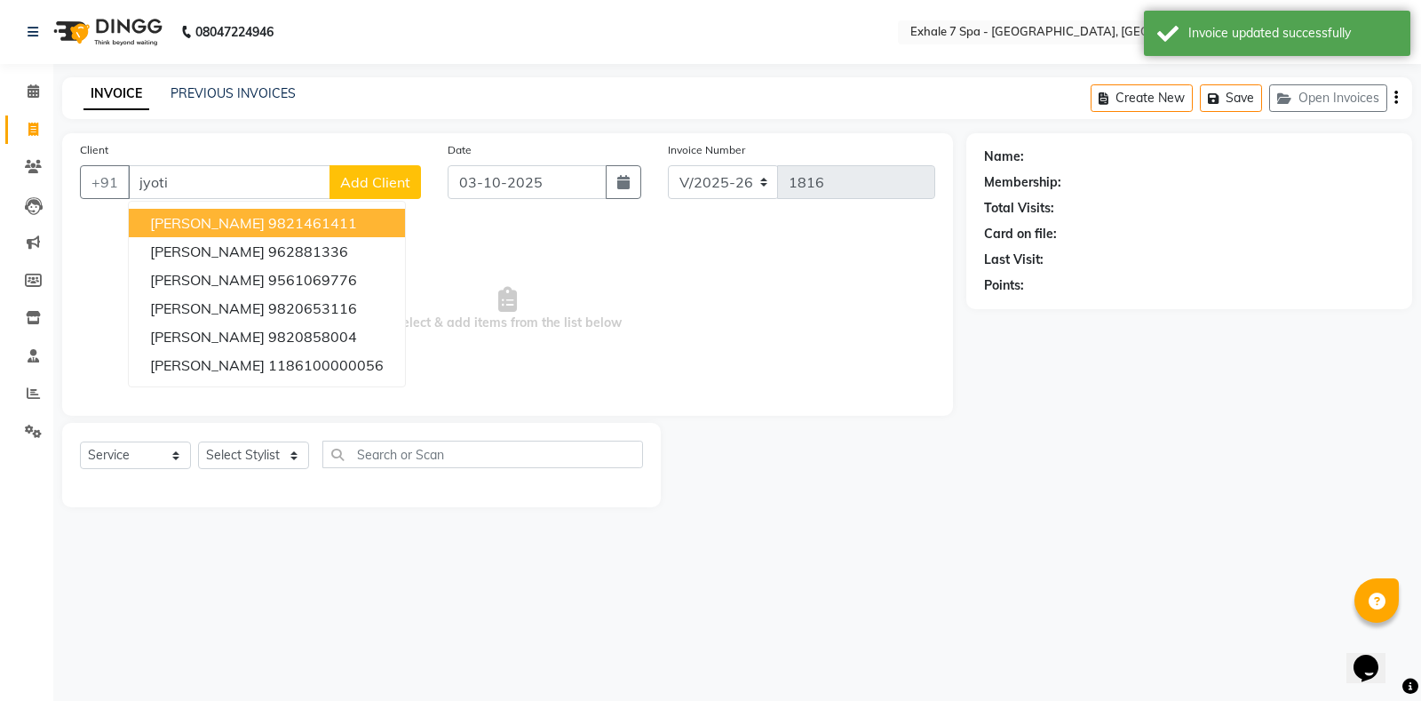
click at [224, 232] on button "[PERSON_NAME] 9821461411" at bounding box center [267, 223] width 276 height 28
type input "9821461411"
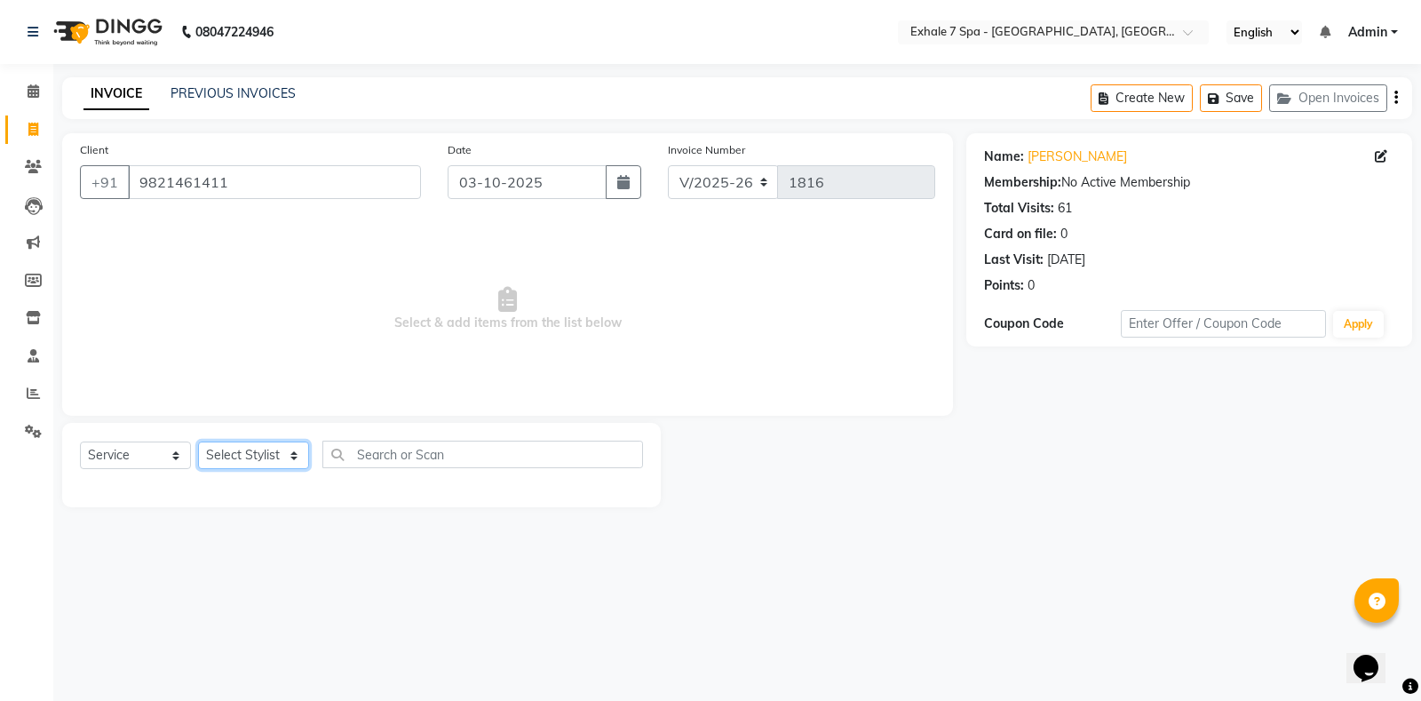
click at [238, 443] on select "Select Stylist [PERSON_NAME] [PERSON_NAME] Faraheem [PERSON_NAME] [PERSON_NAME]…" at bounding box center [253, 455] width 111 height 28
select select "37082"
click at [198, 441] on select "Select Stylist [PERSON_NAME] [PERSON_NAME] Faraheem [PERSON_NAME] [PERSON_NAME]…" at bounding box center [253, 455] width 111 height 28
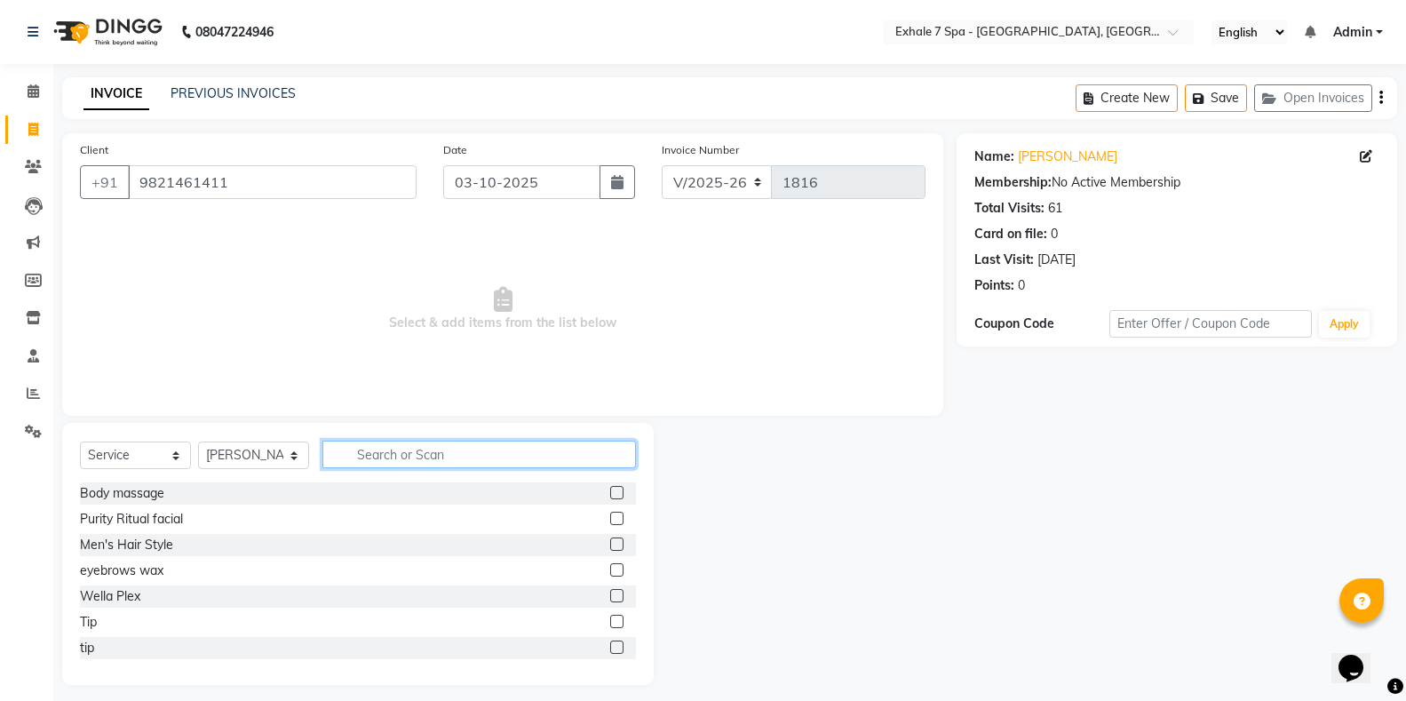
click at [372, 461] on input "text" at bounding box center [479, 455] width 314 height 28
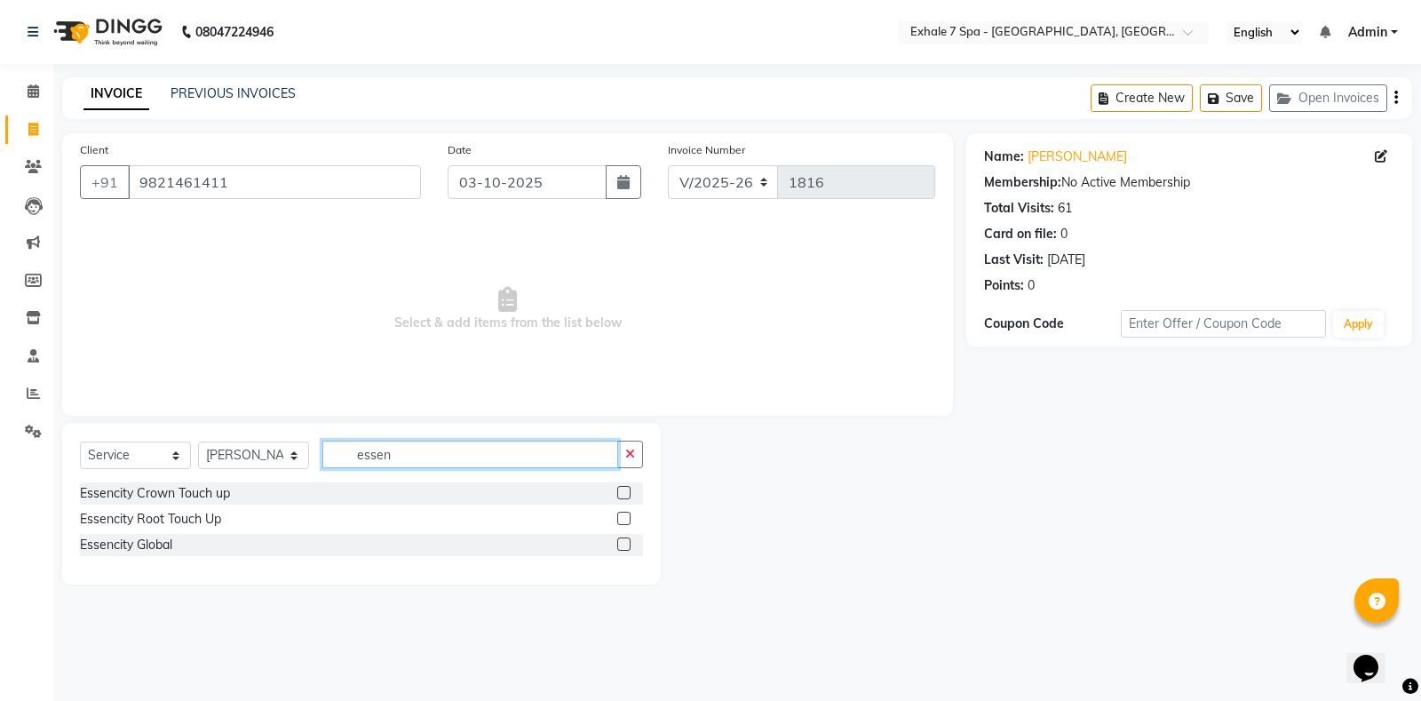
type input "essen"
click at [625, 513] on label at bounding box center [623, 518] width 13 height 13
click at [625, 513] on input "checkbox" at bounding box center [623, 519] width 12 height 12
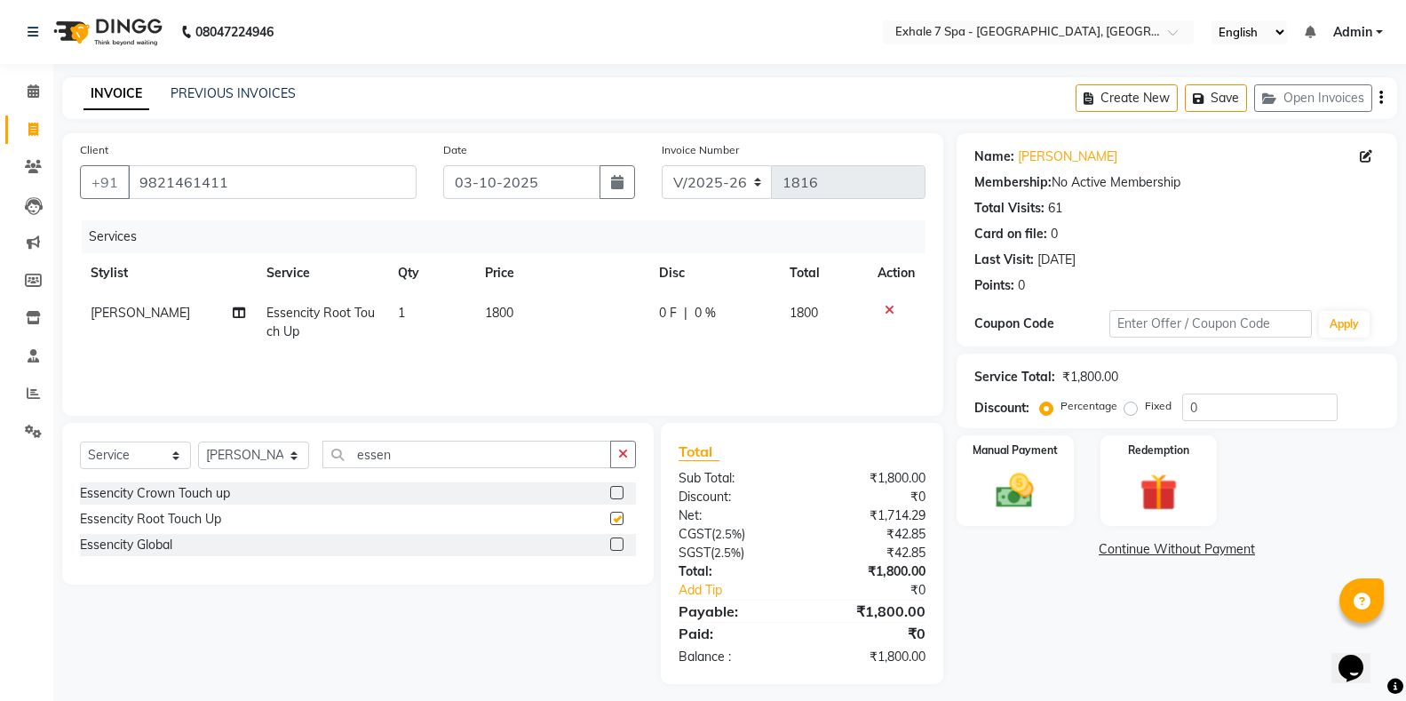
checkbox input "false"
click at [1269, 405] on input "0" at bounding box center [1259, 407] width 155 height 28
type input "10"
click at [1218, 99] on button "Save" at bounding box center [1216, 98] width 62 height 28
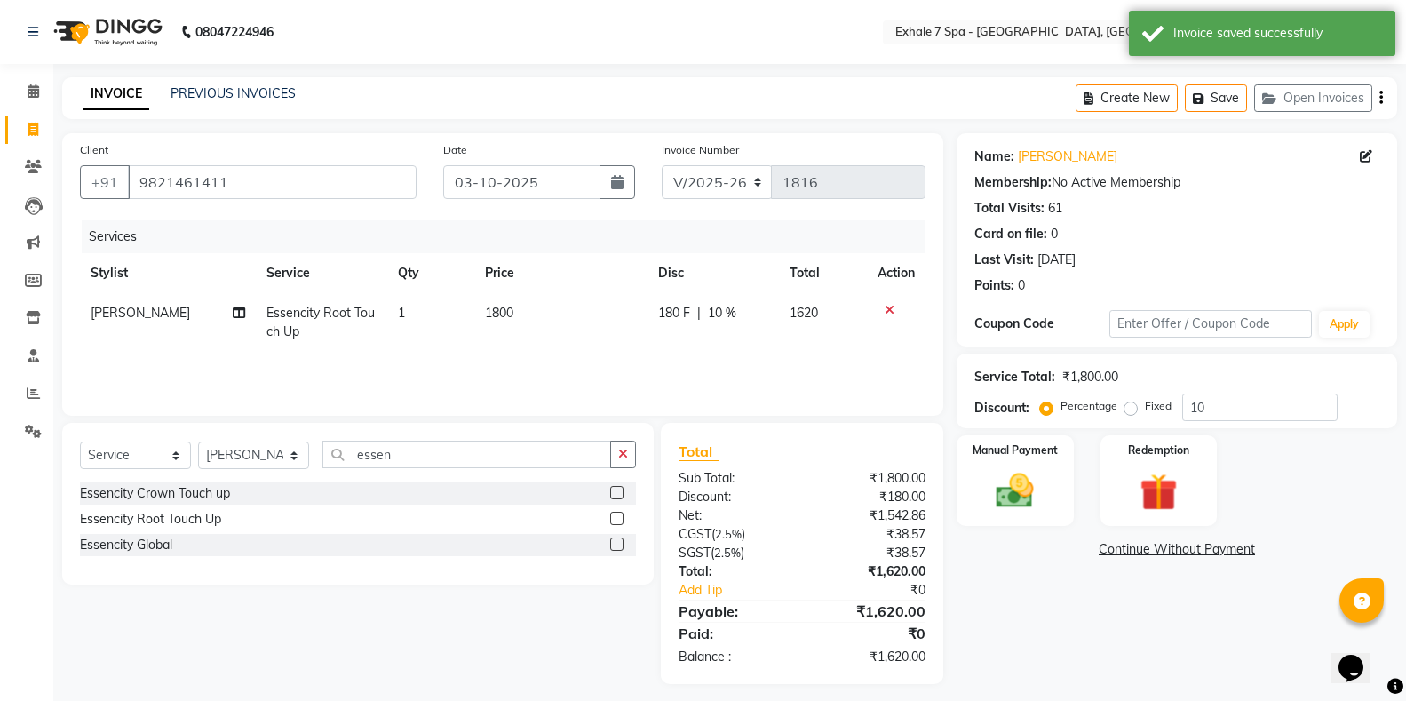
click at [211, 83] on div "INVOICE PREVIOUS INVOICES Create New Save Open Invoices" at bounding box center [729, 98] width 1335 height 42
click at [202, 87] on link "PREVIOUS INVOICES" at bounding box center [233, 93] width 125 height 16
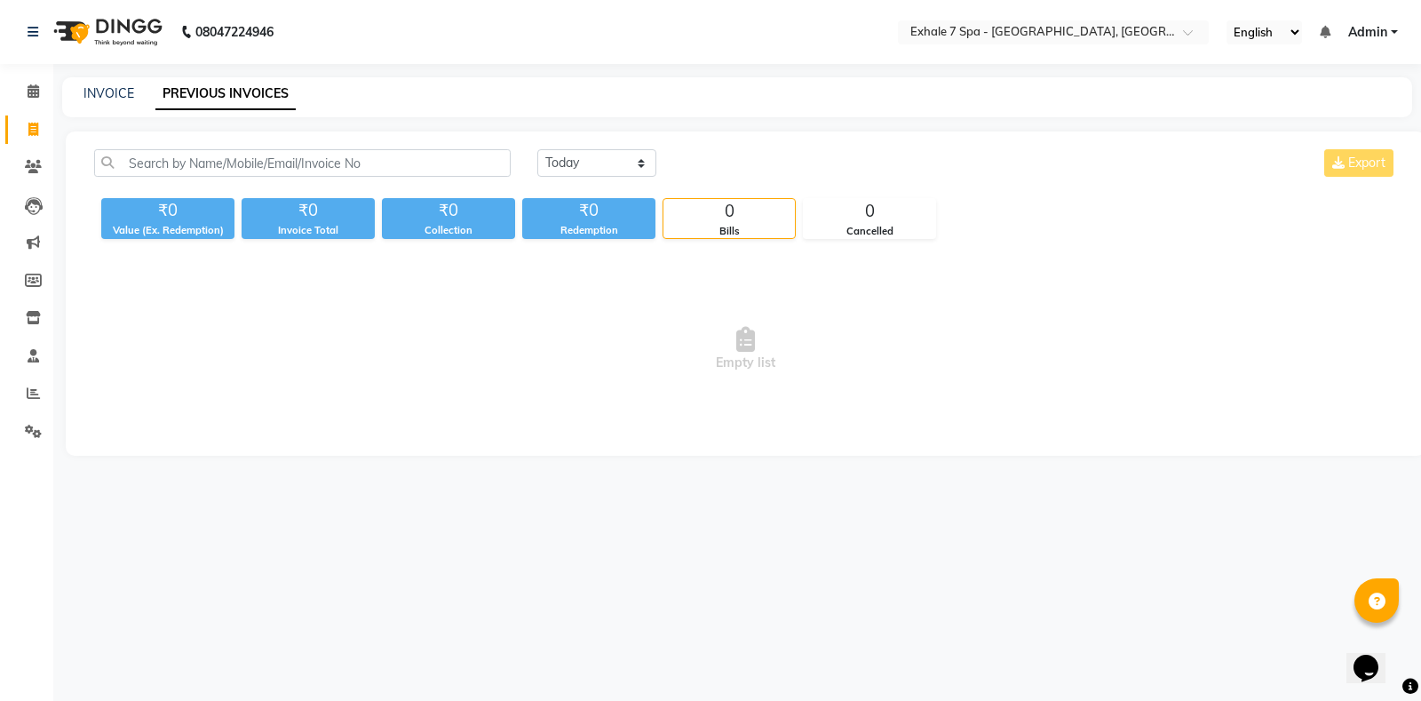
click at [106, 101] on div "INVOICE" at bounding box center [108, 93] width 51 height 19
click at [123, 96] on link "INVOICE" at bounding box center [108, 93] width 51 height 16
select select "4480"
select select "service"
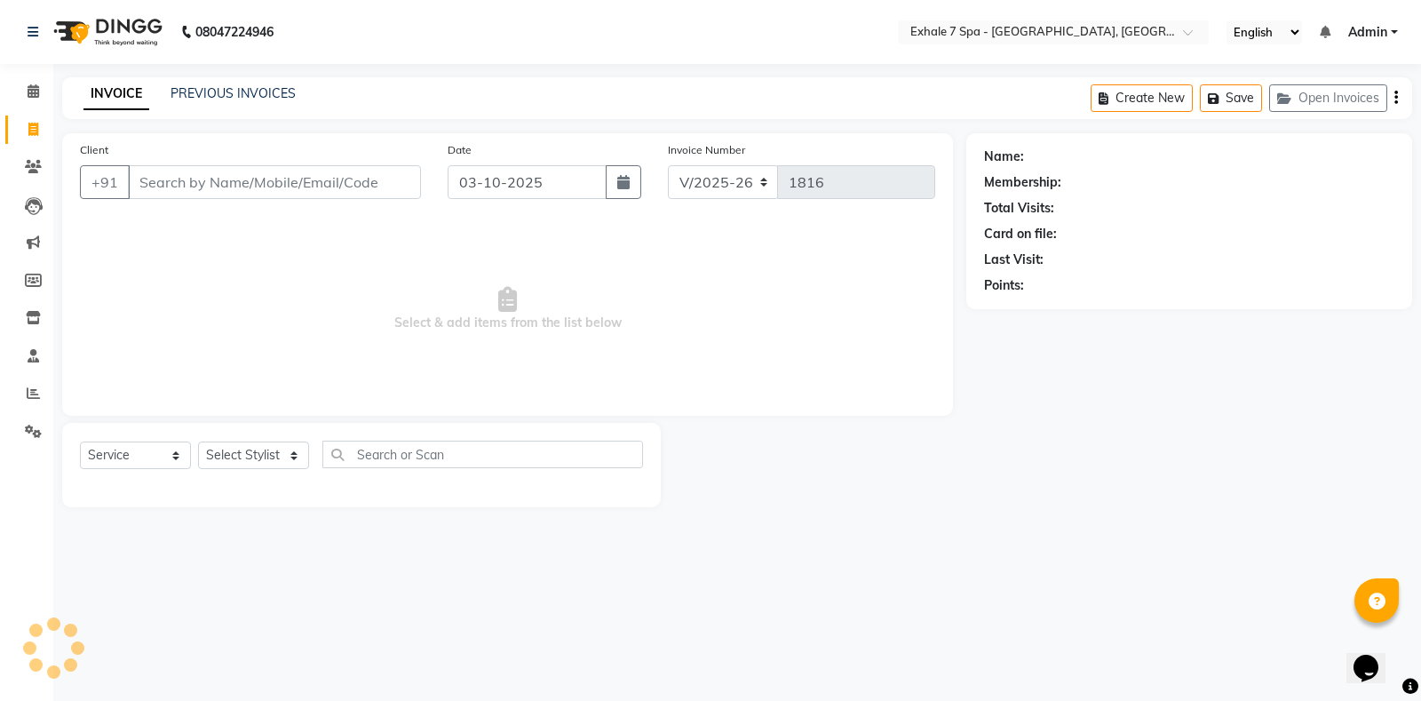
click at [147, 172] on input "Client" at bounding box center [274, 182] width 293 height 34
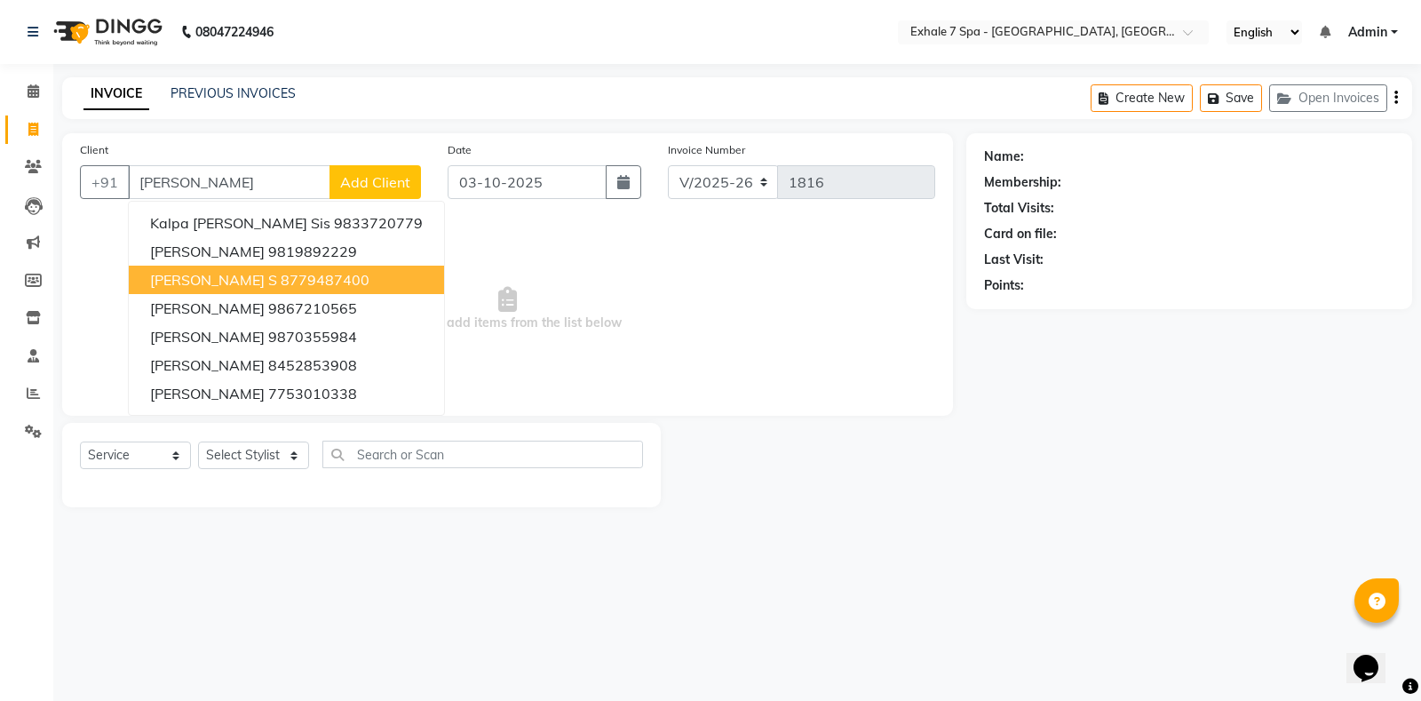
click at [187, 292] on button "[PERSON_NAME] S 8779487400" at bounding box center [286, 280] width 315 height 28
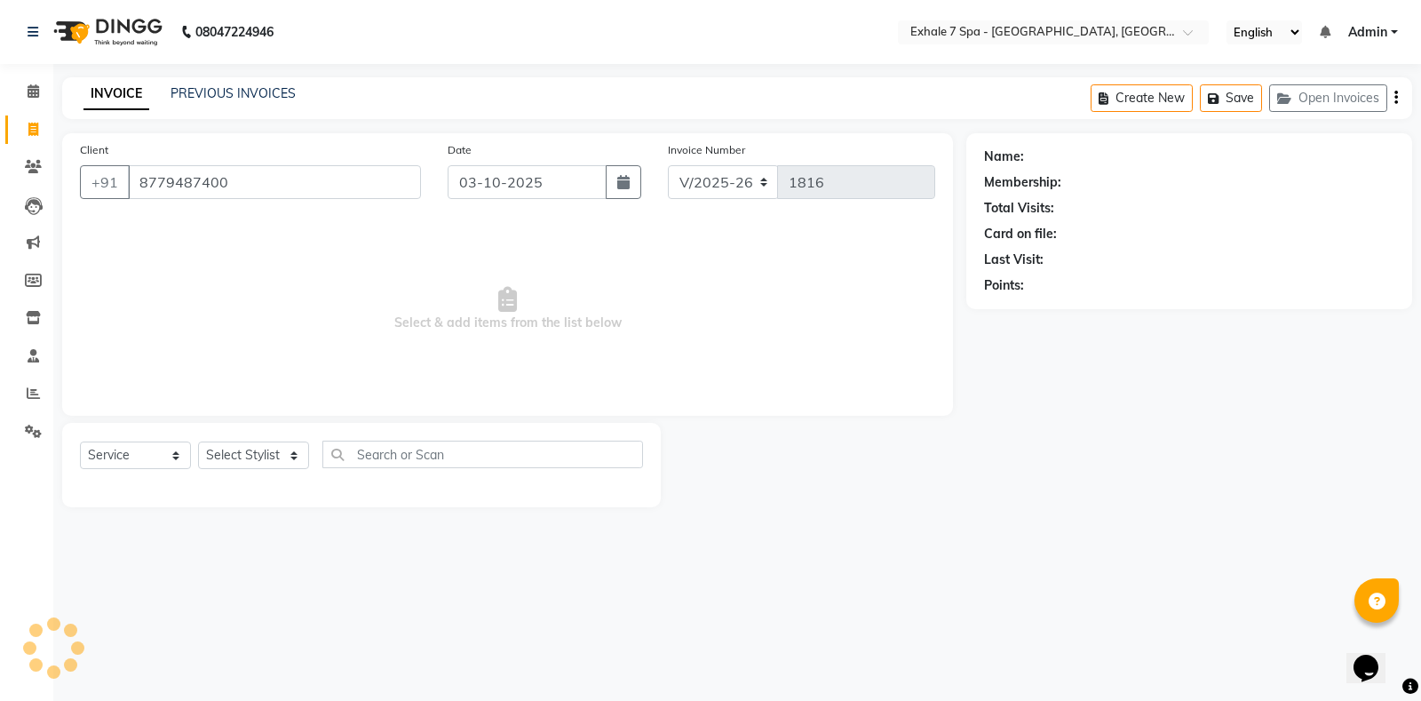
type input "8779487400"
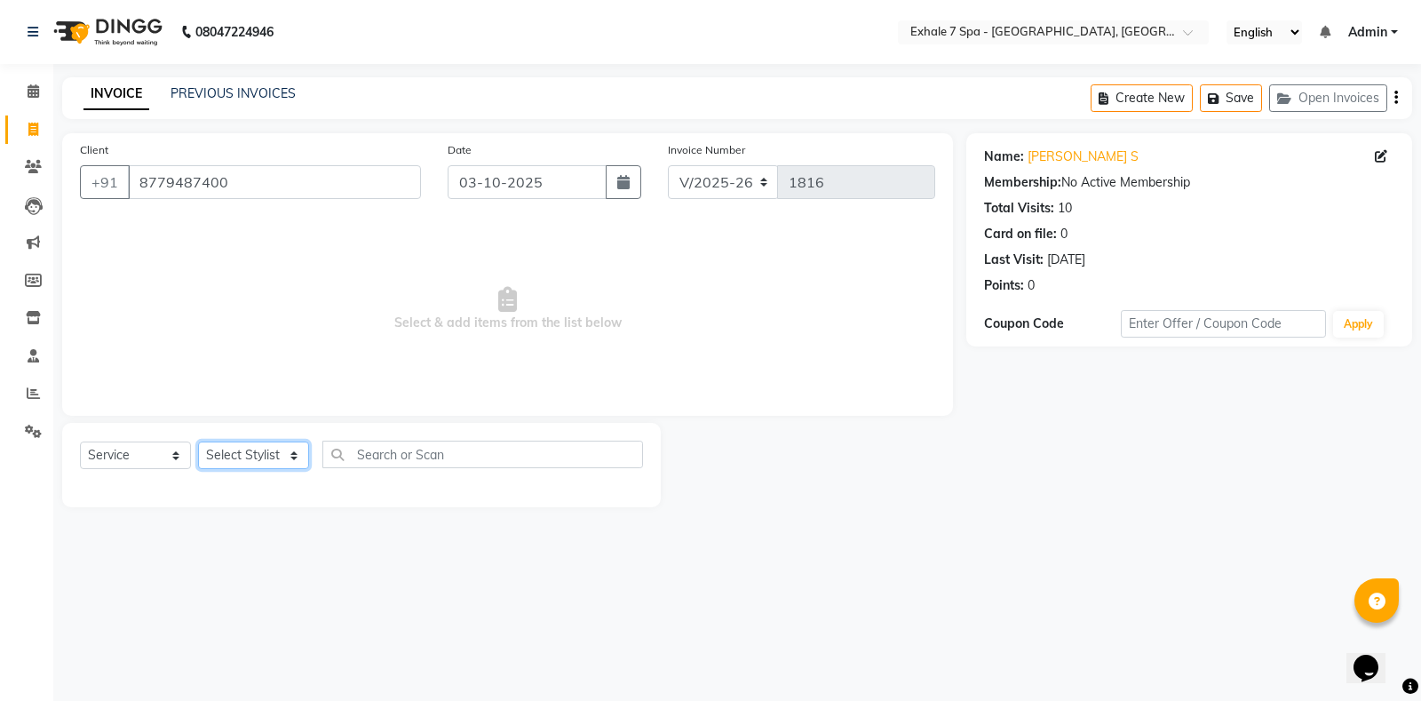
click at [249, 450] on select "Select Stylist [PERSON_NAME] [PERSON_NAME] Faraheem [PERSON_NAME] [PERSON_NAME]…" at bounding box center [253, 455] width 111 height 28
select select "37472"
click at [198, 441] on select "Select Stylist [PERSON_NAME] [PERSON_NAME] Faraheem [PERSON_NAME] [PERSON_NAME]…" at bounding box center [253, 455] width 111 height 28
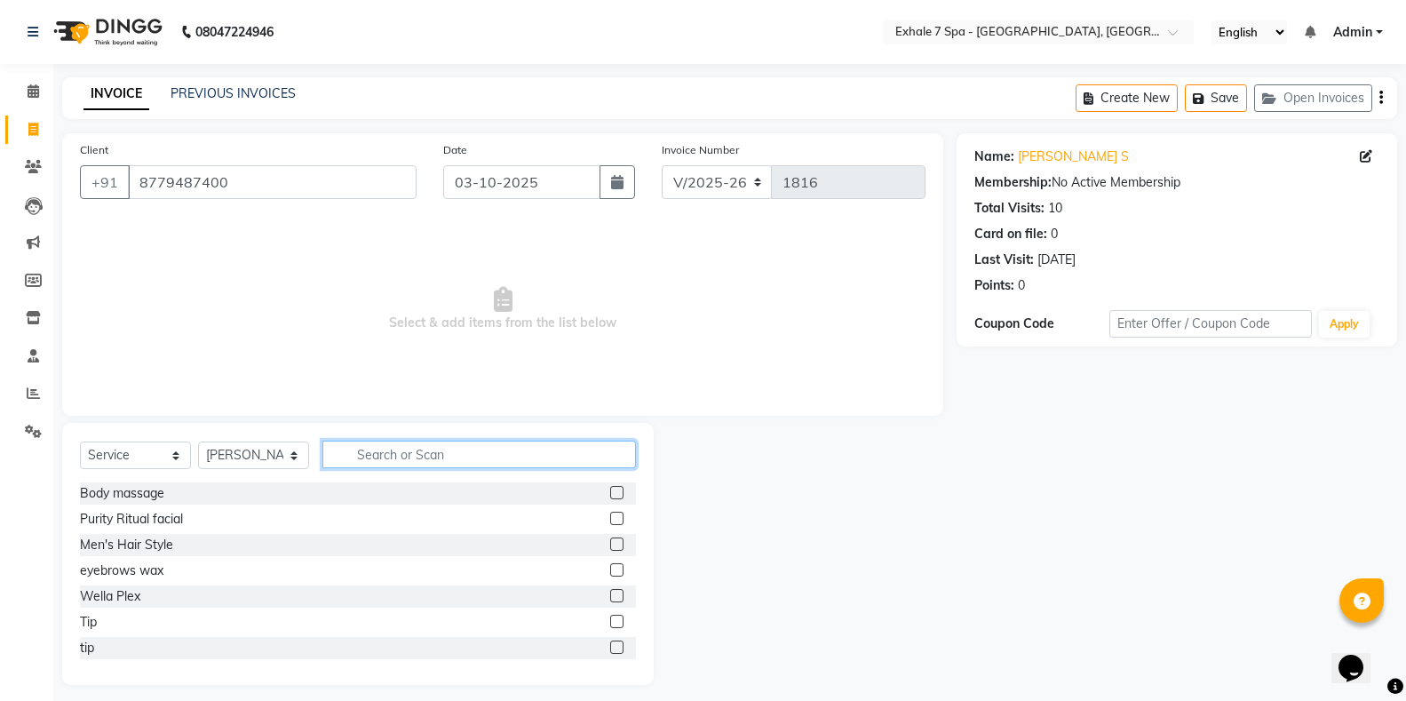
click at [352, 455] on input "text" at bounding box center [479, 455] width 314 height 28
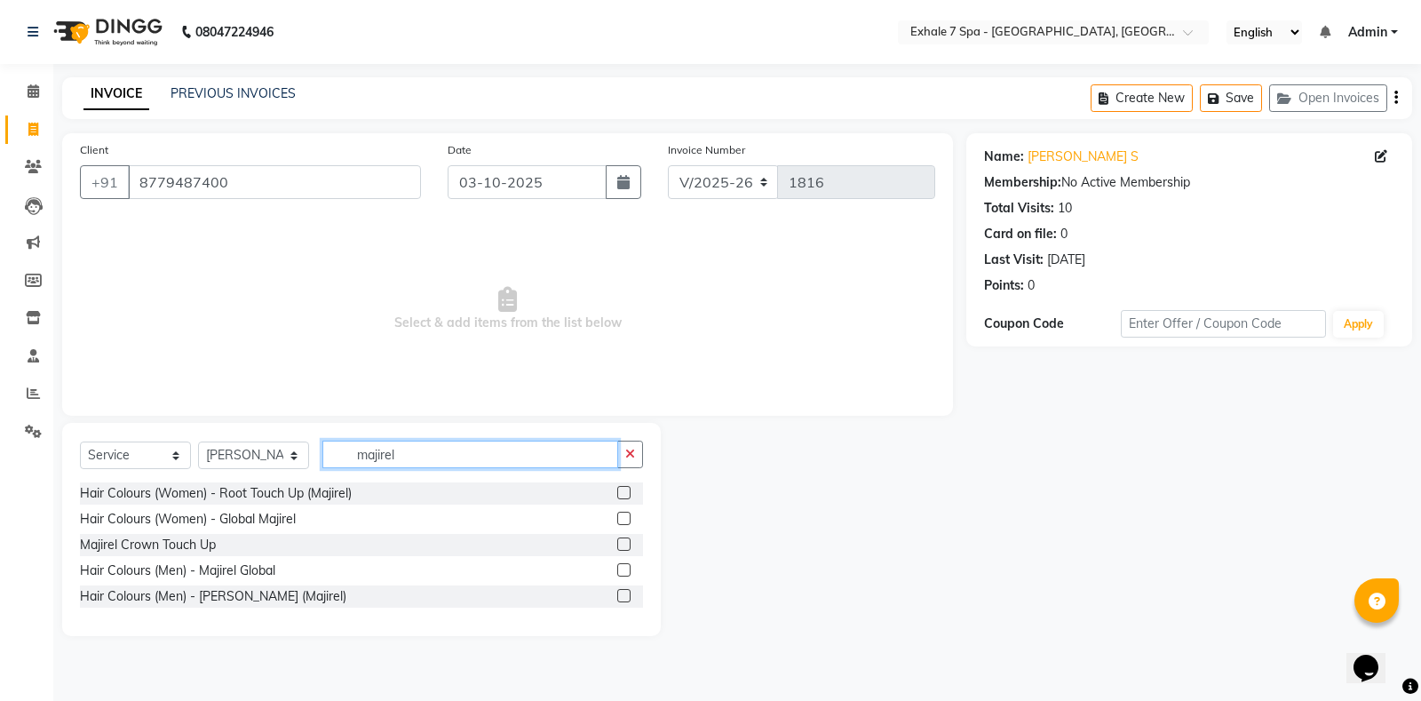
type input "majirel"
click at [627, 493] on label at bounding box center [623, 492] width 13 height 13
click at [627, 493] on input "checkbox" at bounding box center [623, 494] width 12 height 12
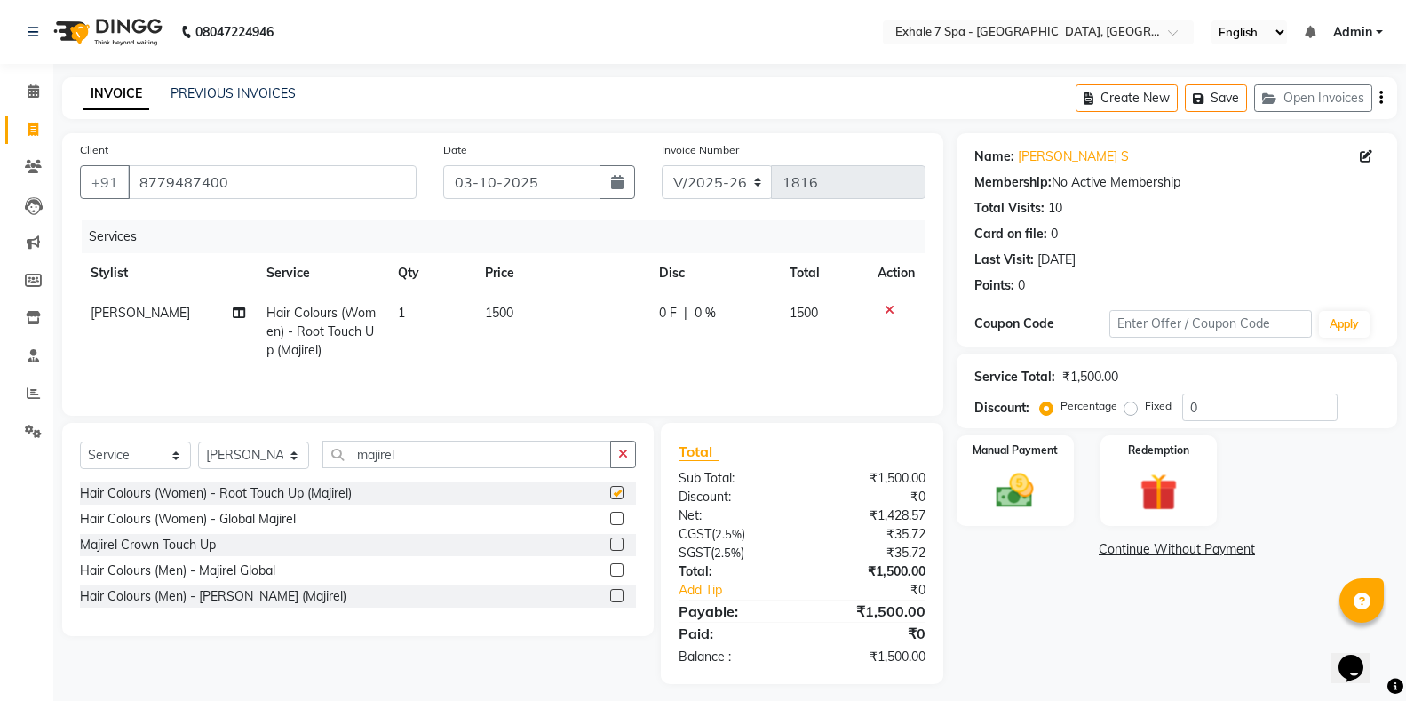
checkbox input "false"
click at [1216, 89] on button "Save" at bounding box center [1216, 98] width 62 height 28
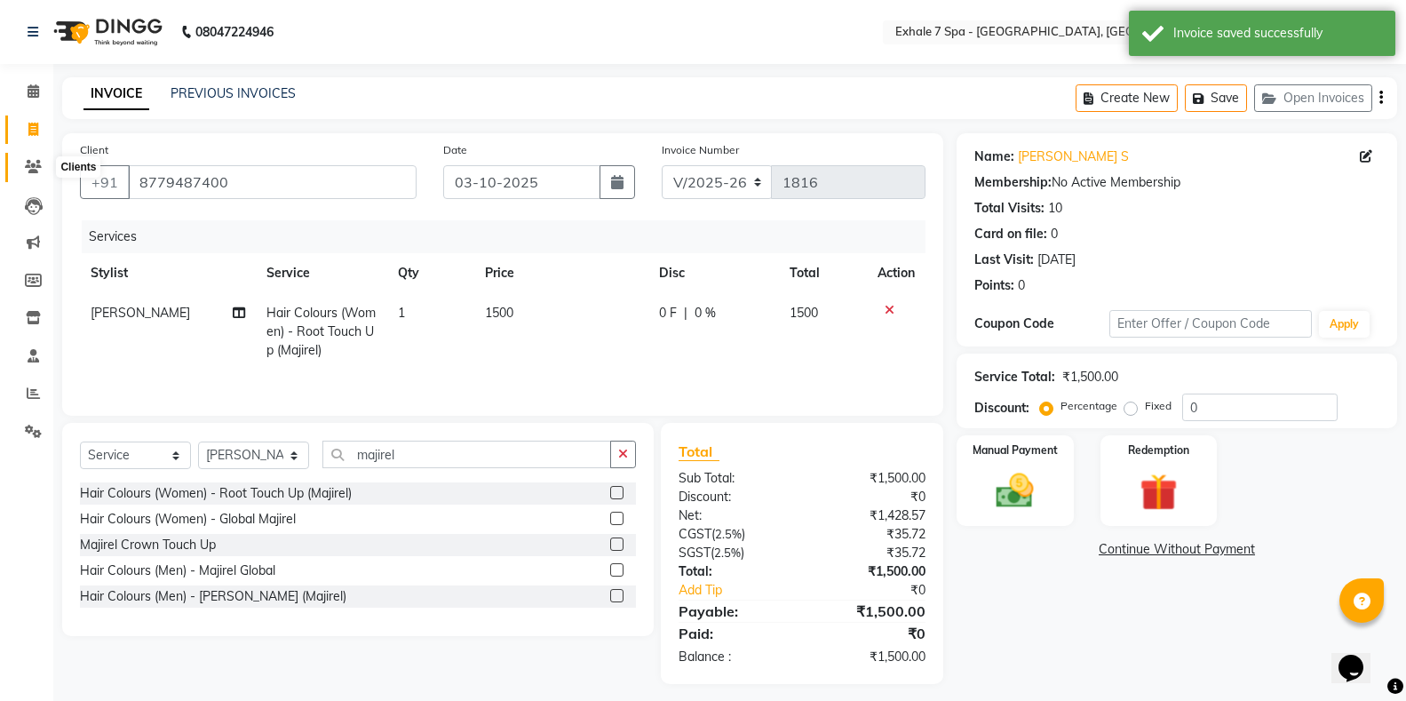
click at [20, 168] on span at bounding box center [33, 167] width 31 height 20
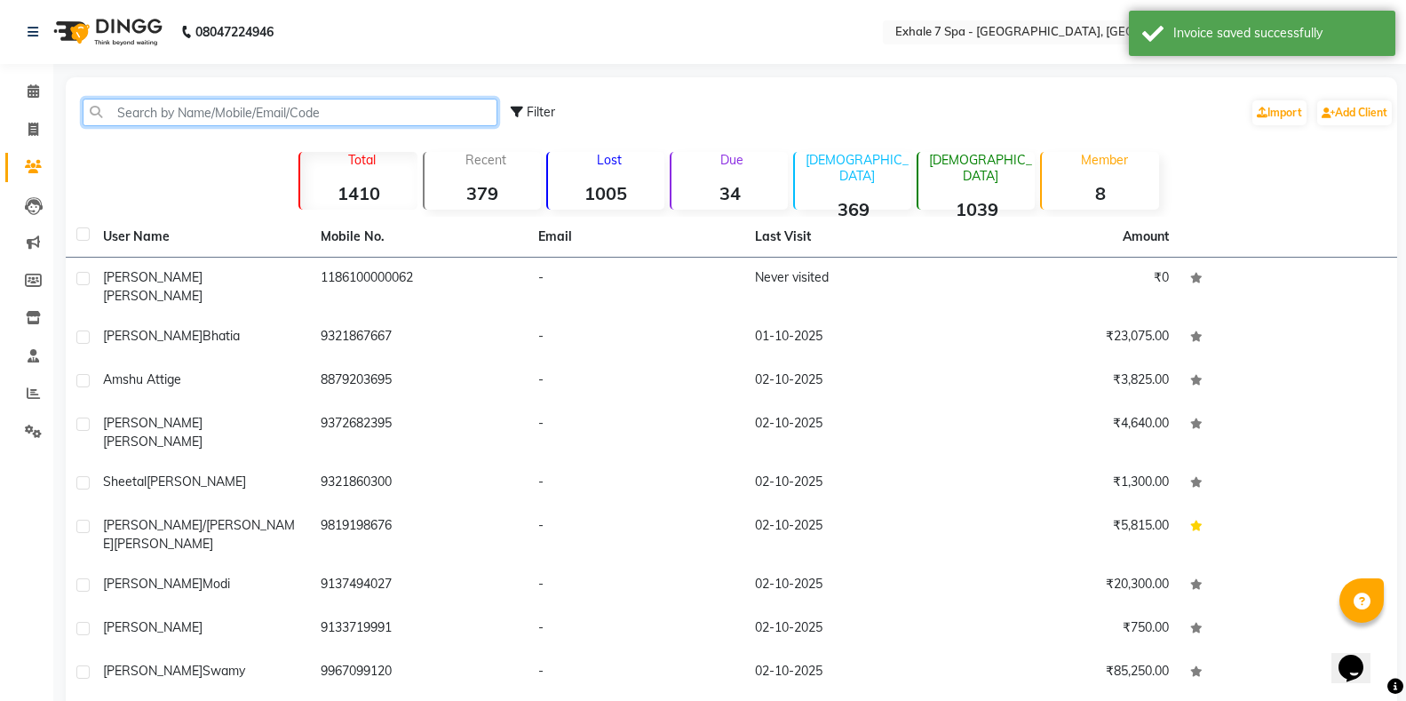
click at [147, 106] on input "text" at bounding box center [290, 113] width 415 height 28
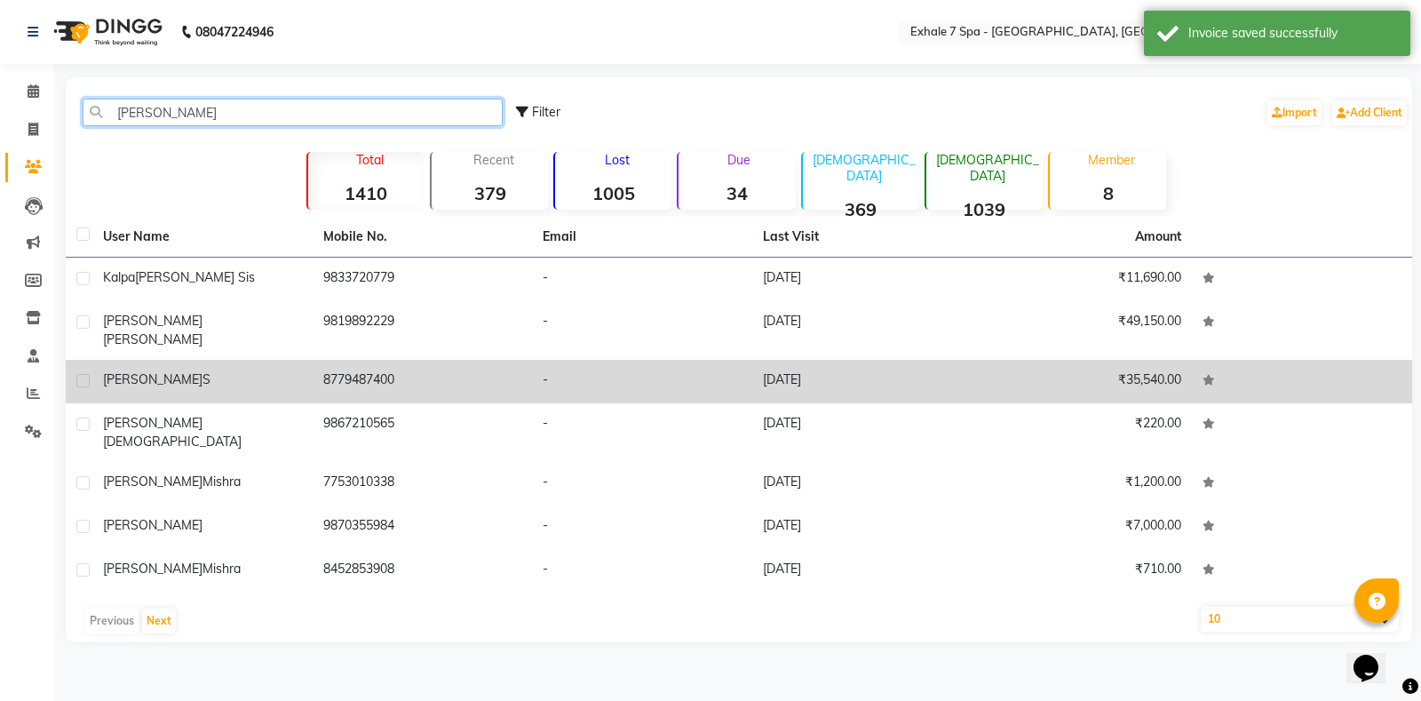
type input "[PERSON_NAME]"
click at [187, 370] on div "[PERSON_NAME] S" at bounding box center [202, 379] width 199 height 19
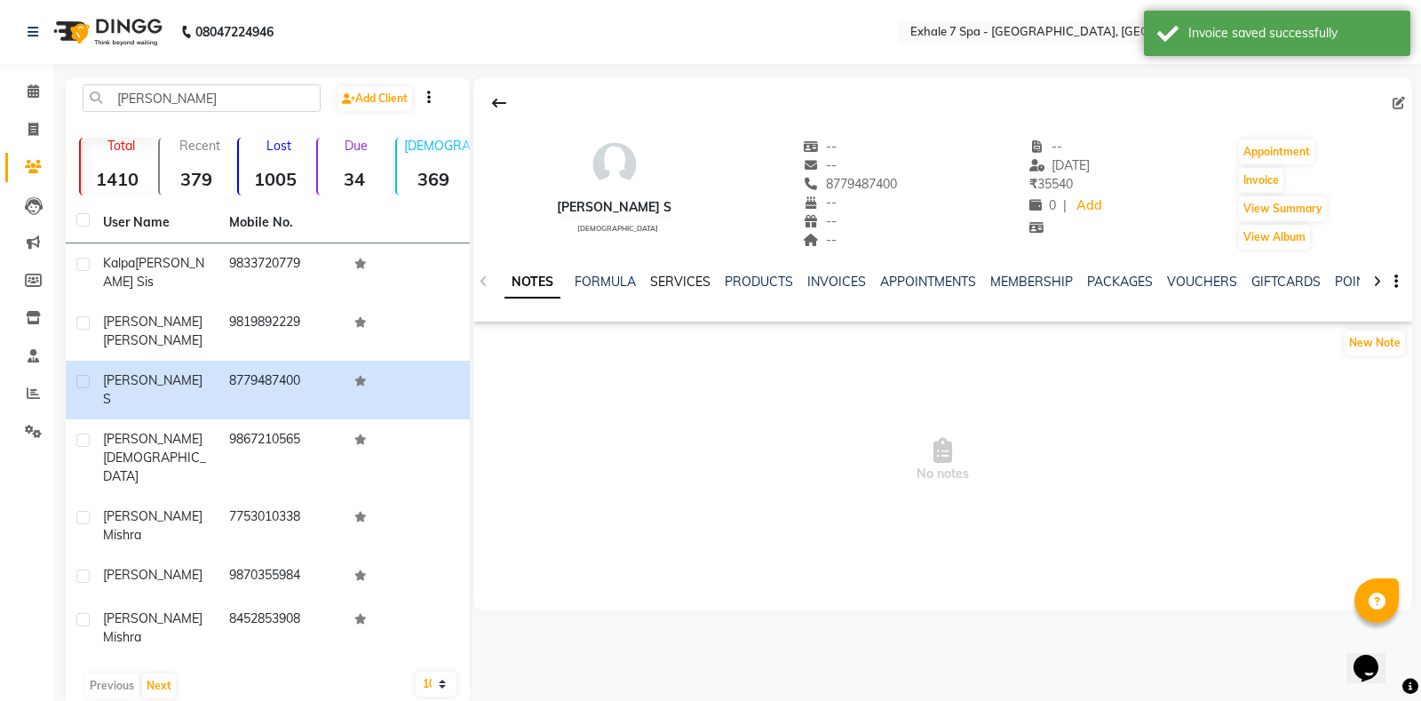
click at [665, 282] on link "SERVICES" at bounding box center [680, 282] width 60 height 16
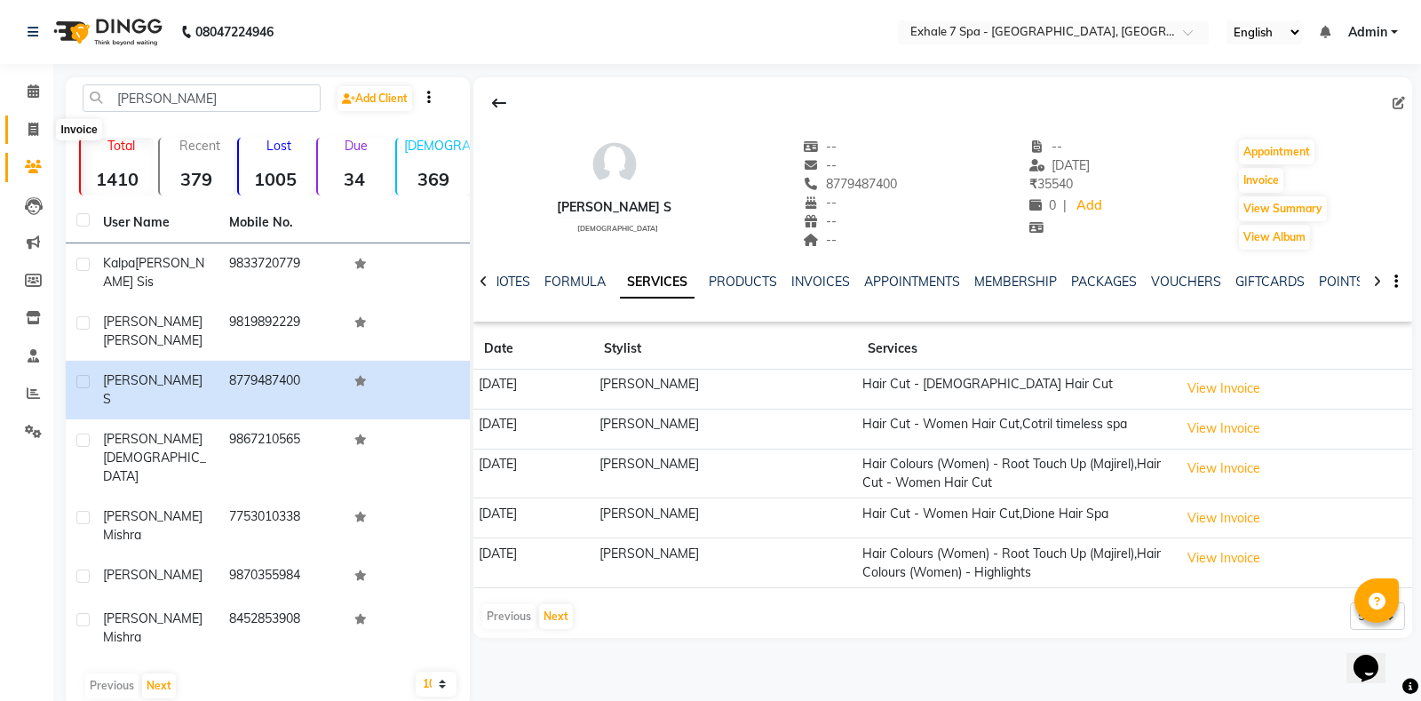
click at [35, 123] on icon at bounding box center [33, 129] width 10 height 13
select select "service"
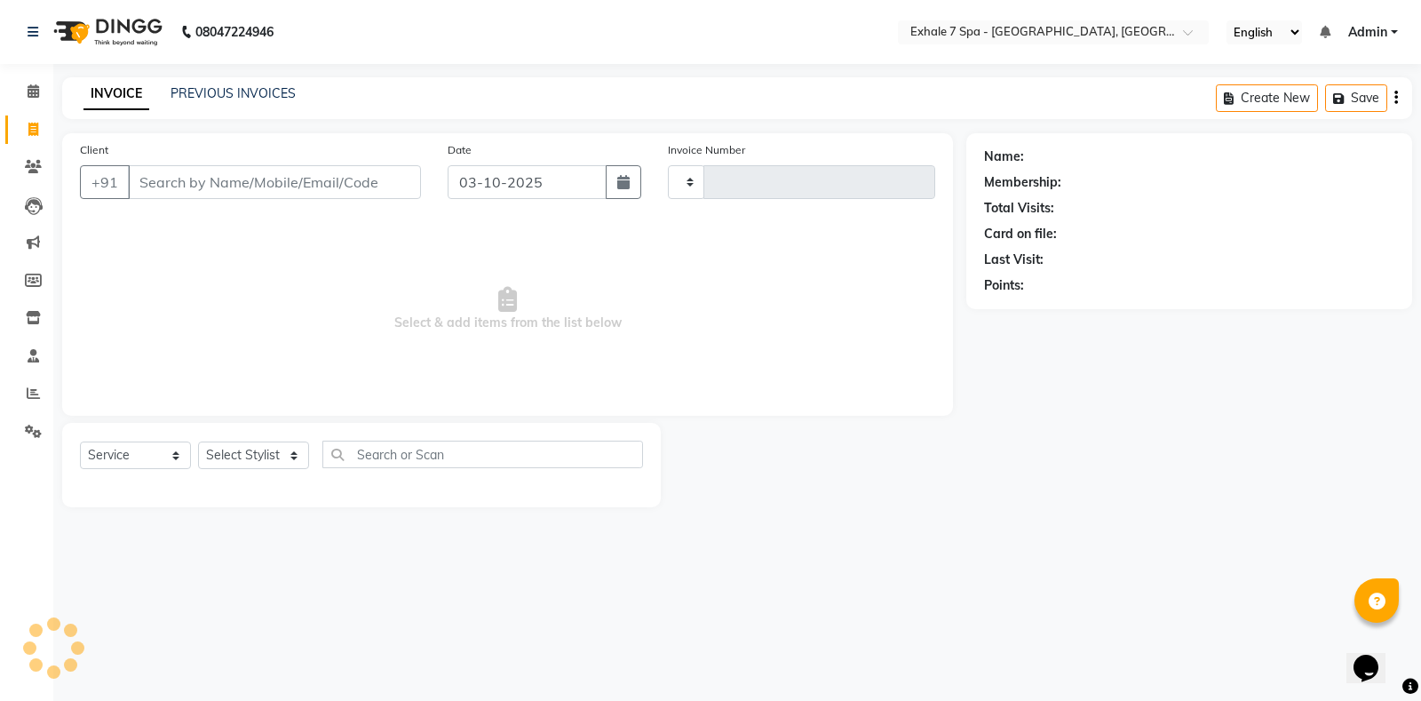
type input "1816"
select select "4480"
click at [219, 93] on link "PREVIOUS INVOICES" at bounding box center [233, 93] width 125 height 16
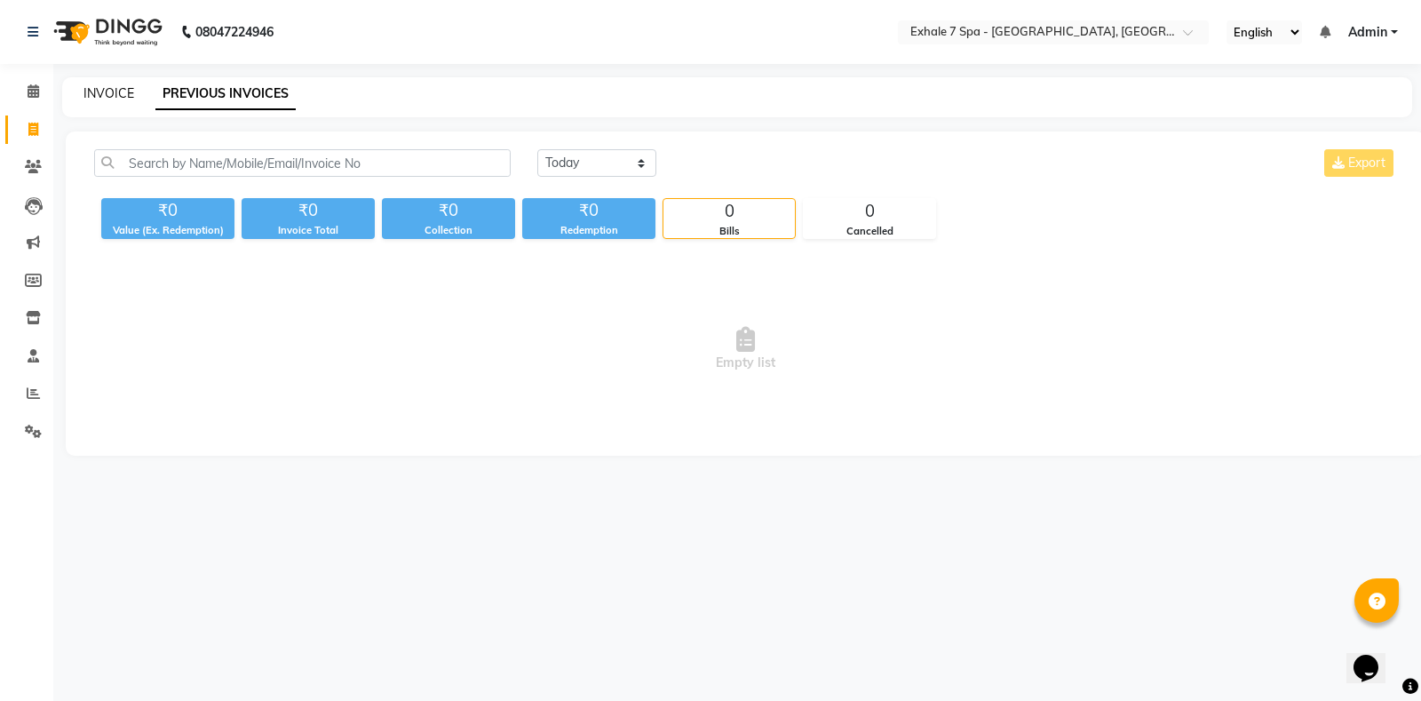
click at [107, 91] on link "INVOICE" at bounding box center [108, 93] width 51 height 16
select select "4480"
select select "service"
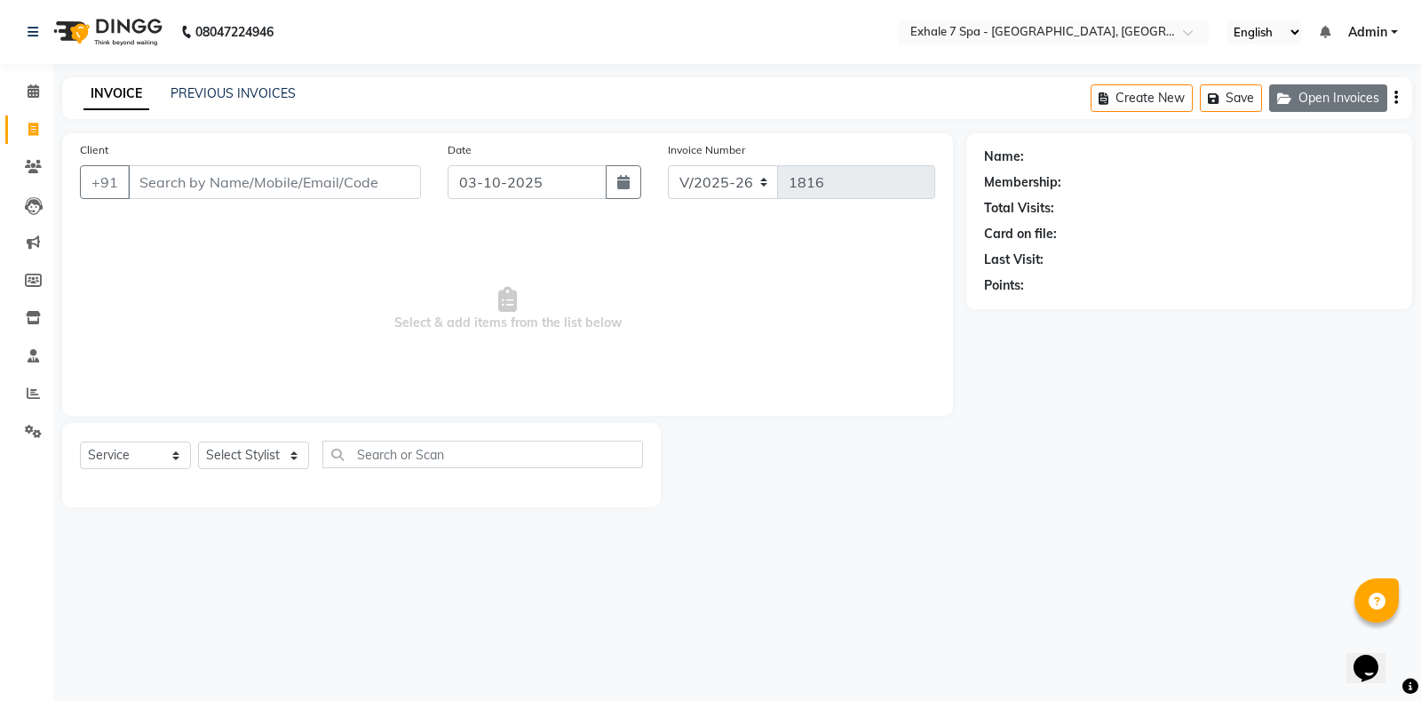
click at [1305, 97] on button "Open Invoices" at bounding box center [1328, 98] width 118 height 28
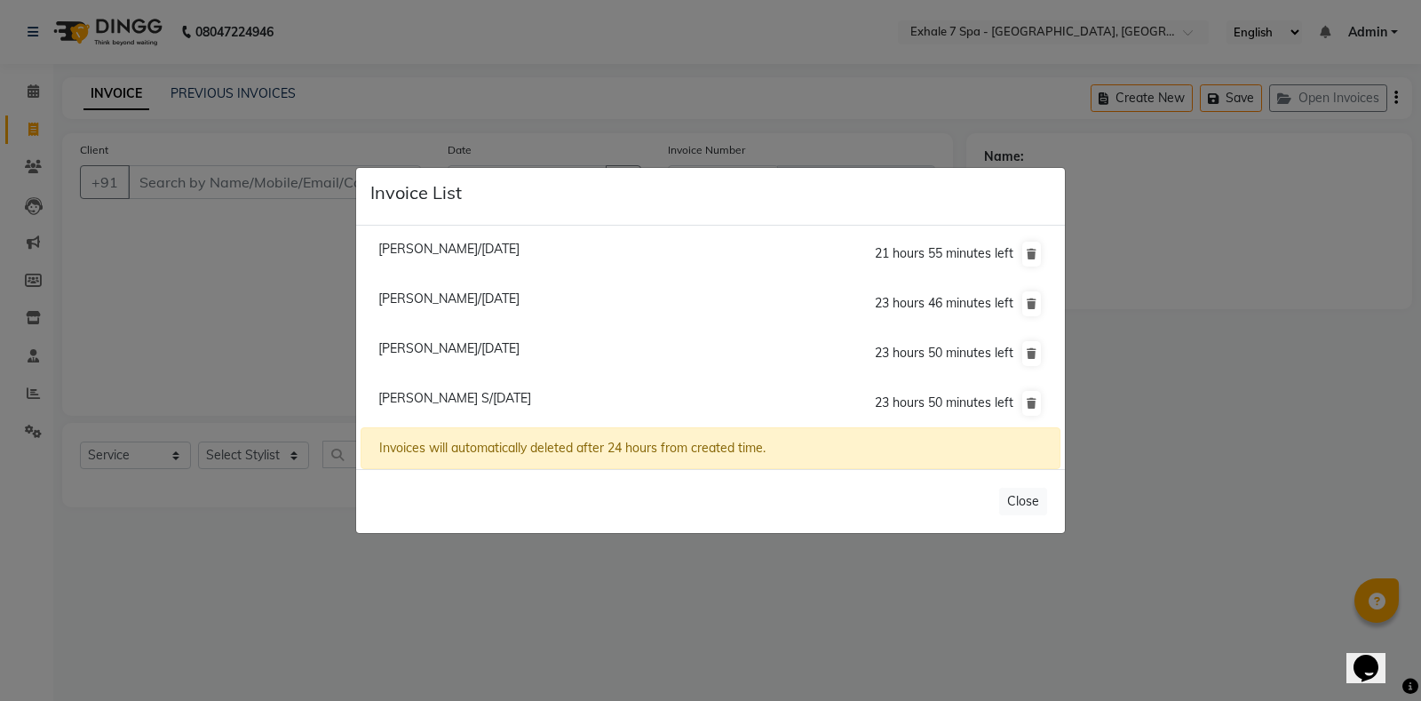
click at [1252, 422] on ngb-modal-window "Invoice List [PERSON_NAME]/[DATE] 21 hours 55 minutes left [PERSON_NAME]/[DATE]…" at bounding box center [710, 350] width 1421 height 701
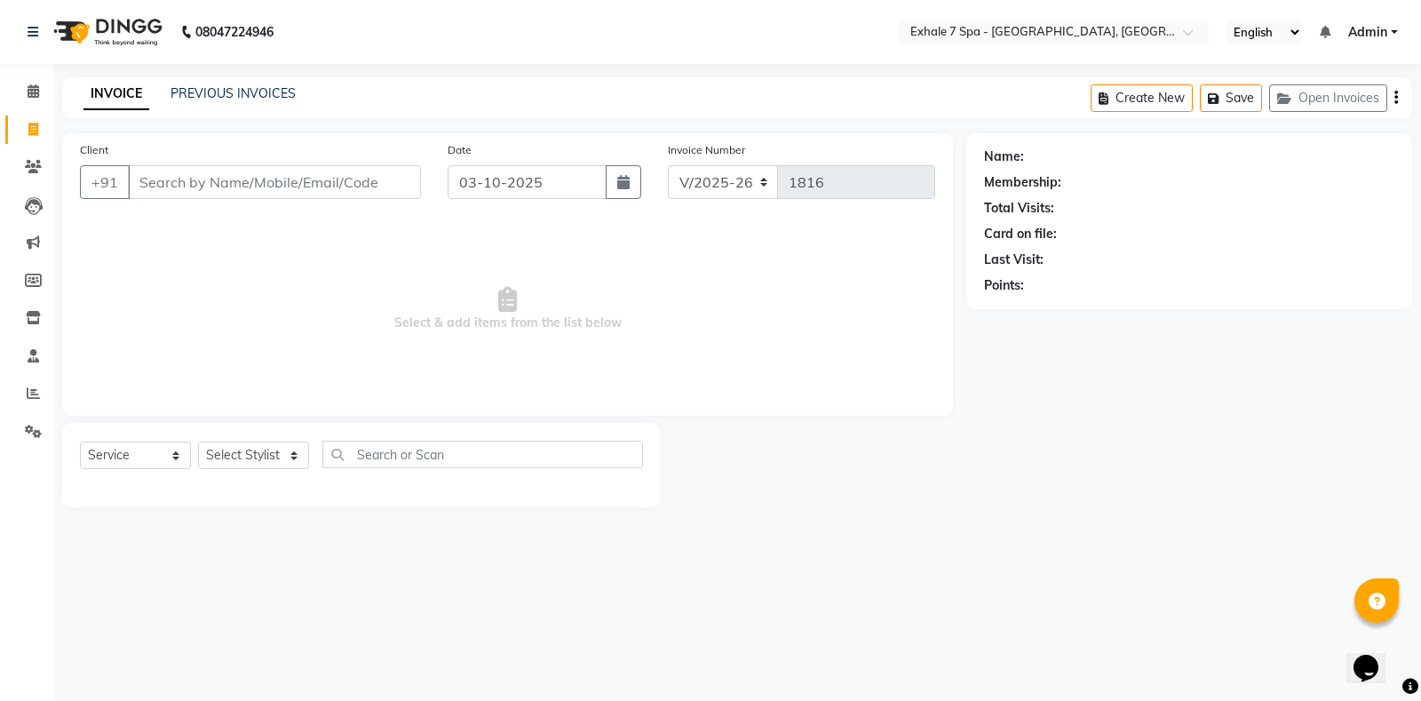
click at [1164, 264] on div "Last Visit:" at bounding box center [1189, 259] width 410 height 19
click at [1347, 107] on button "Open Invoices" at bounding box center [1328, 98] width 118 height 28
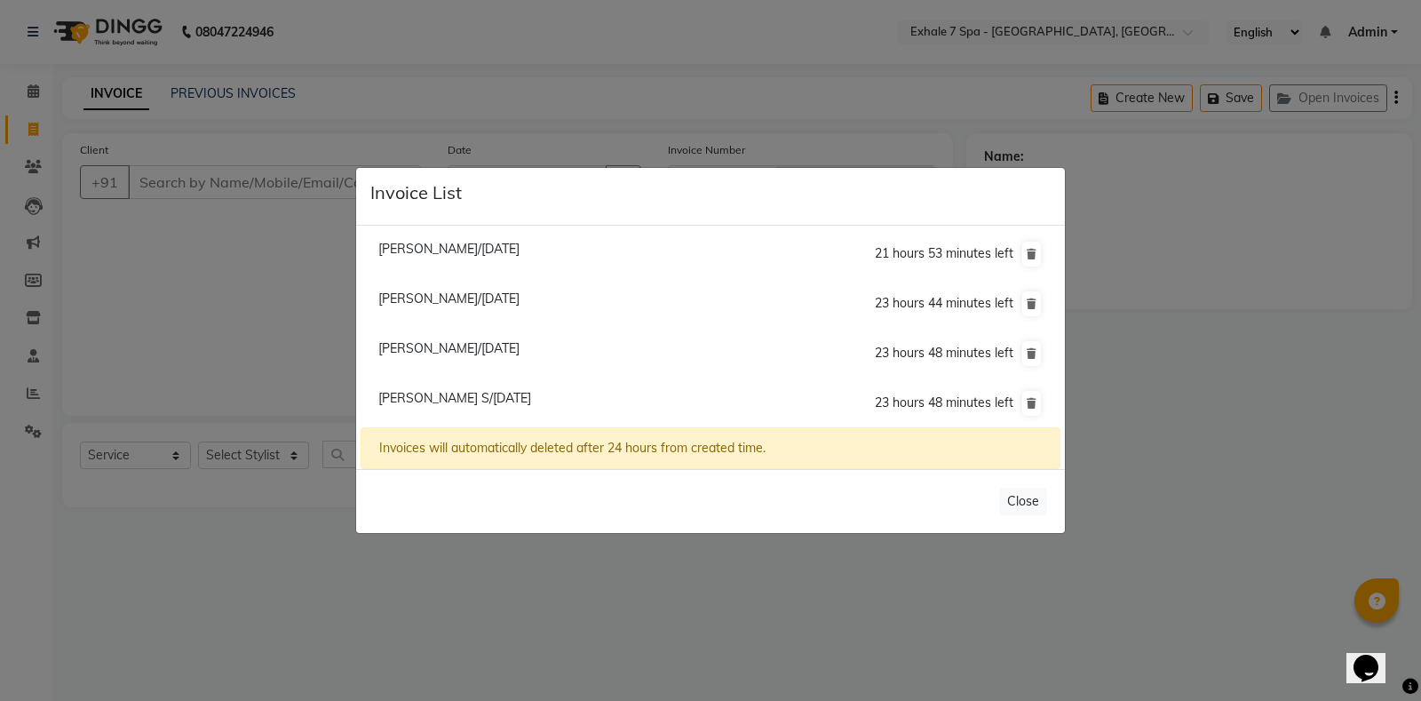
click at [414, 346] on span "[PERSON_NAME]/[DATE]" at bounding box center [448, 348] width 141 height 16
type input "9821461411"
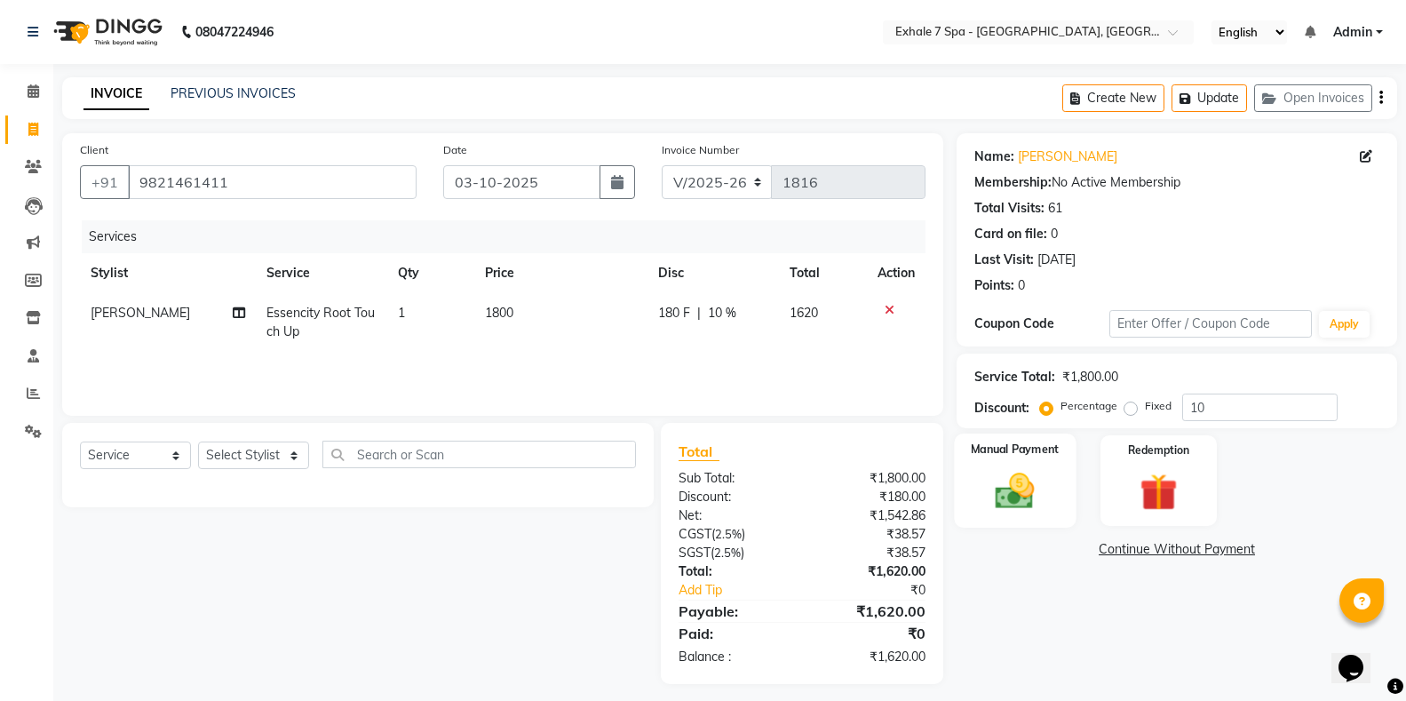
click at [1048, 489] on div "Manual Payment" at bounding box center [1015, 480] width 122 height 95
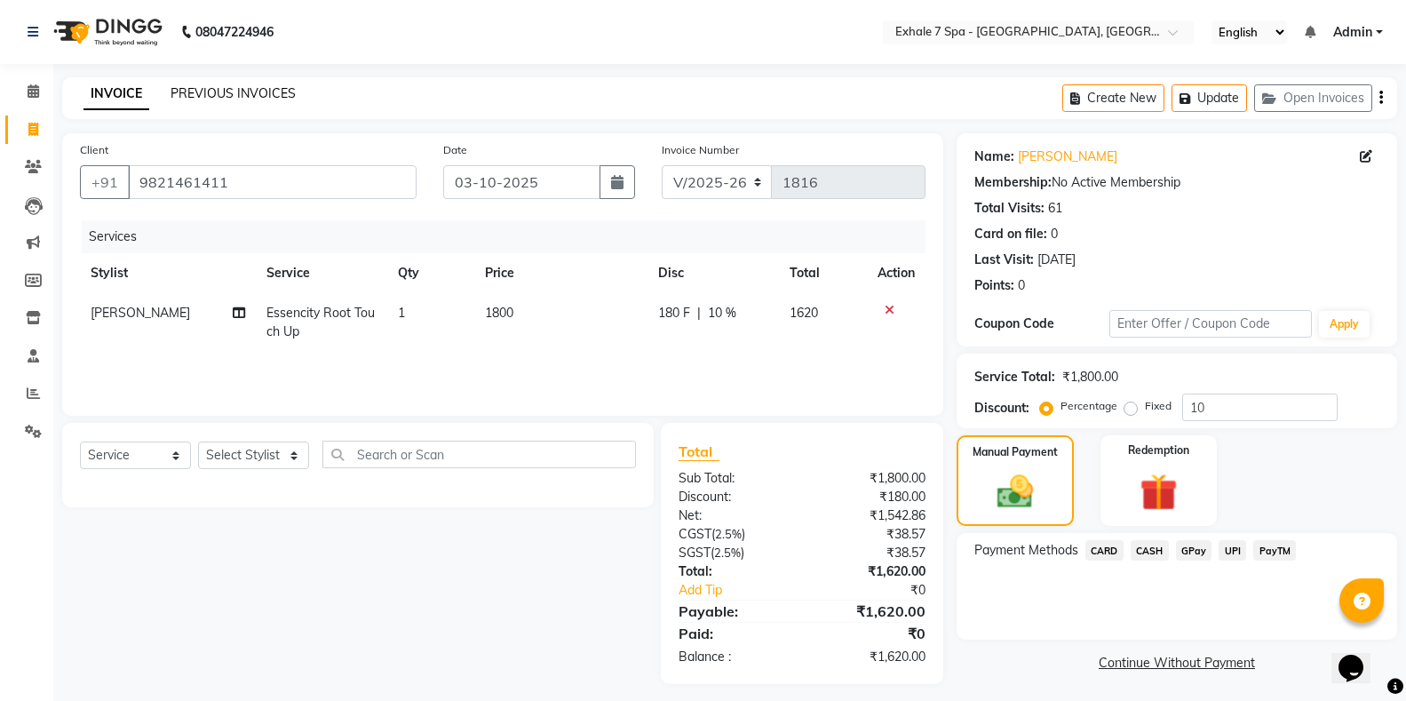
click at [240, 92] on link "PREVIOUS INVOICES" at bounding box center [233, 93] width 125 height 16
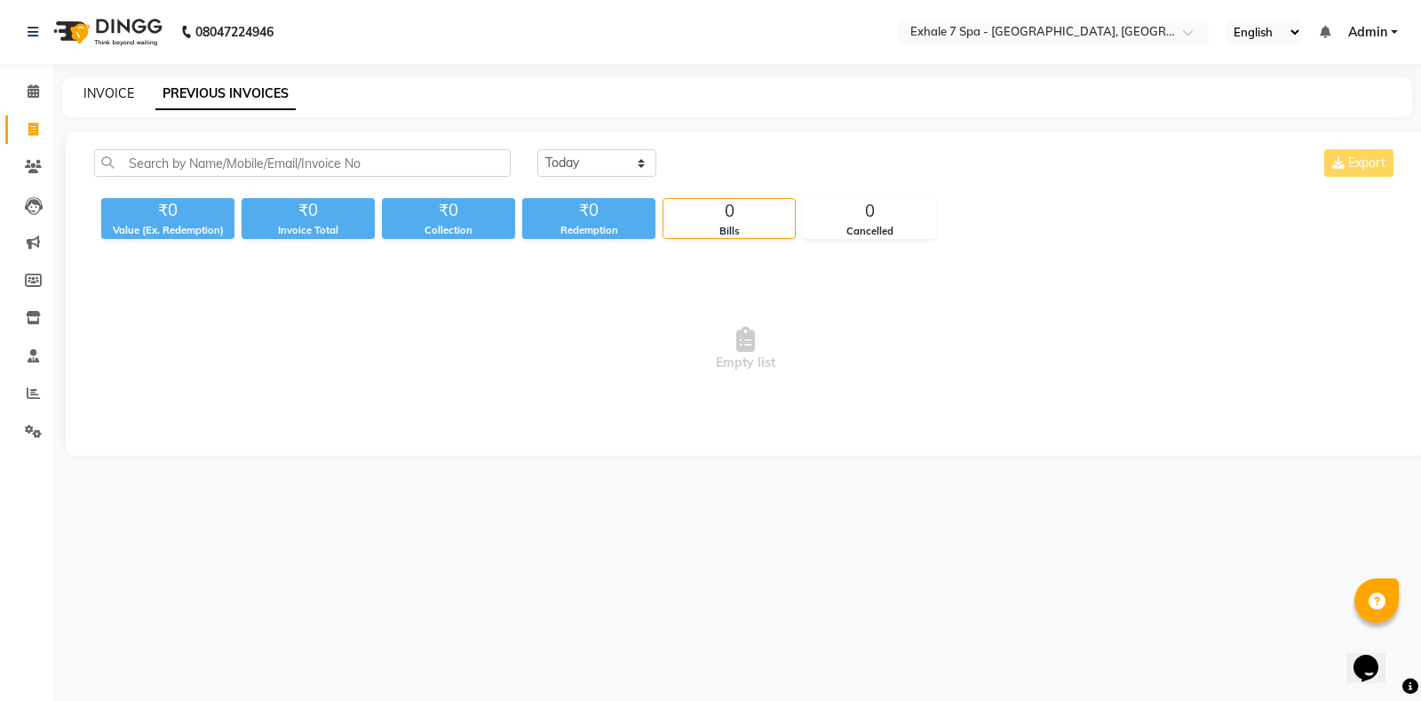
click at [92, 95] on link "INVOICE" at bounding box center [108, 93] width 51 height 16
select select "service"
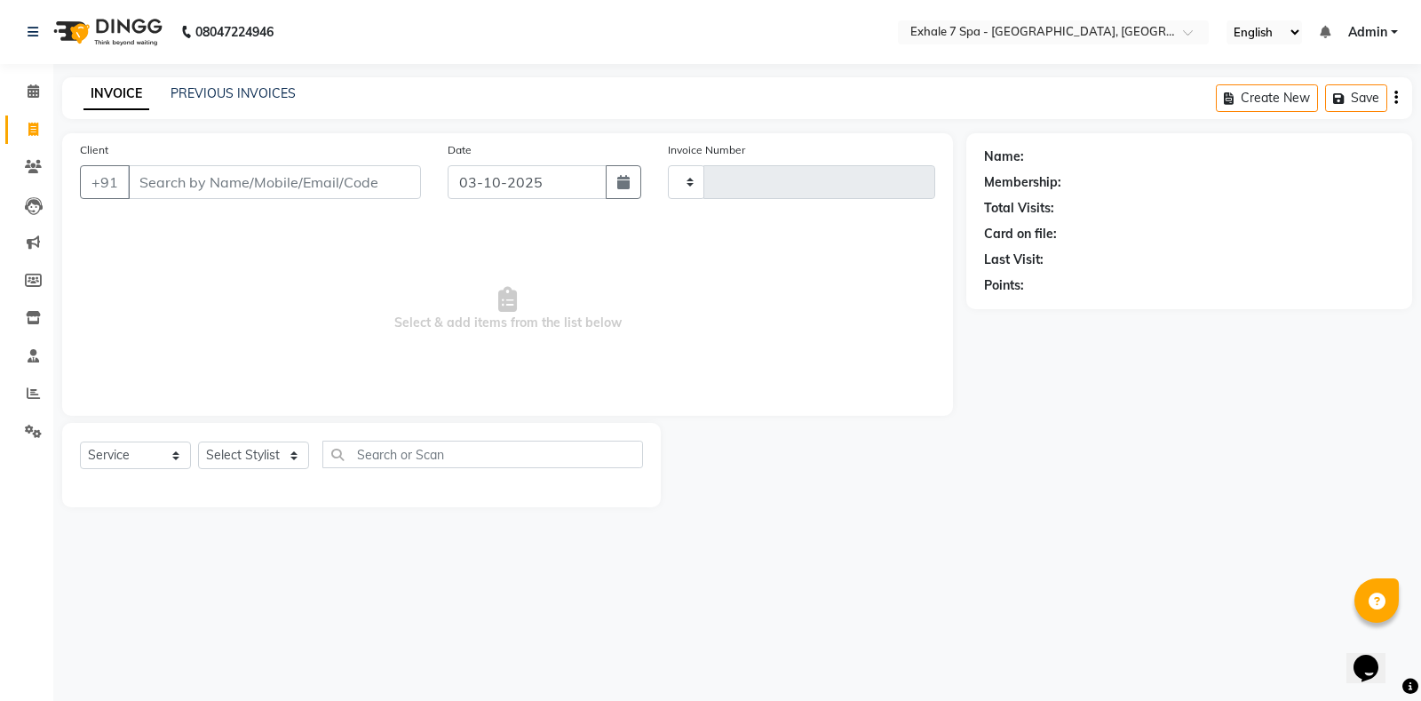
type input "1816"
select select "4480"
click at [35, 168] on icon at bounding box center [33, 166] width 17 height 13
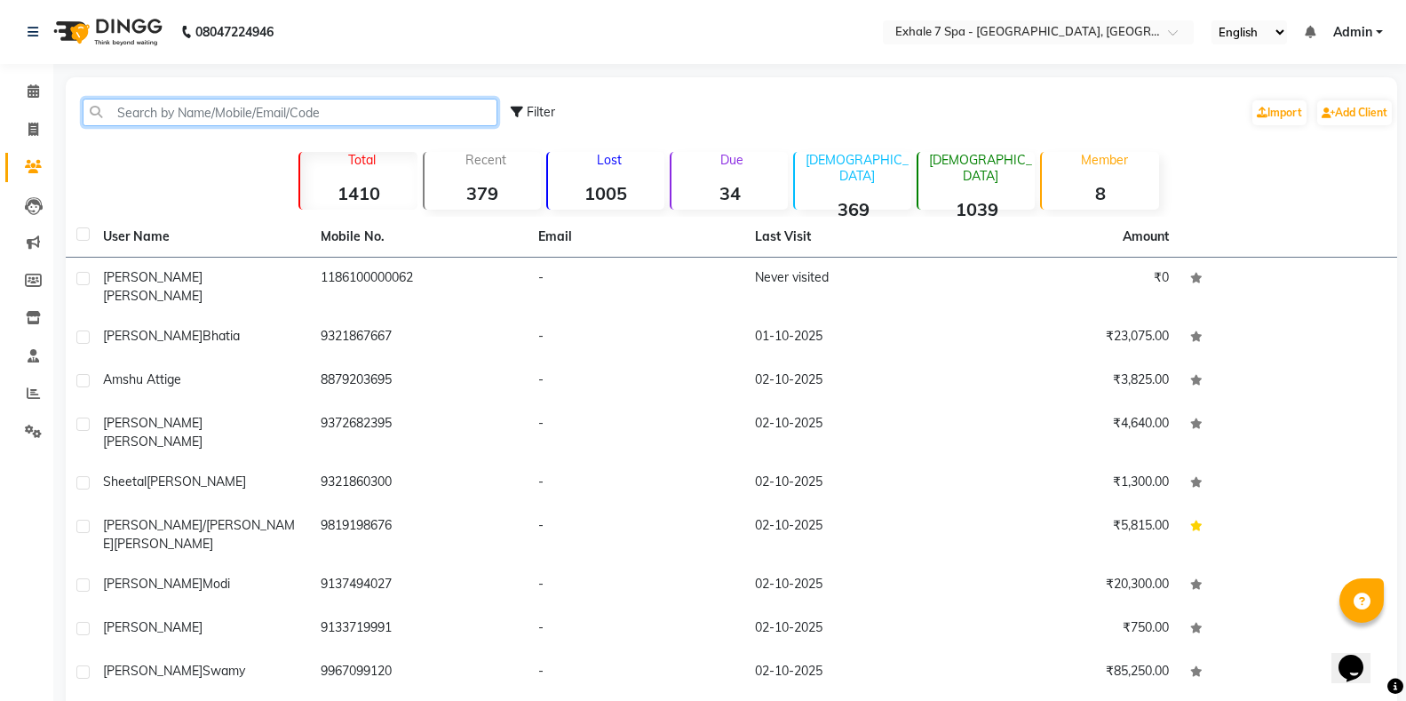
click at [100, 120] on input "text" at bounding box center [290, 113] width 415 height 28
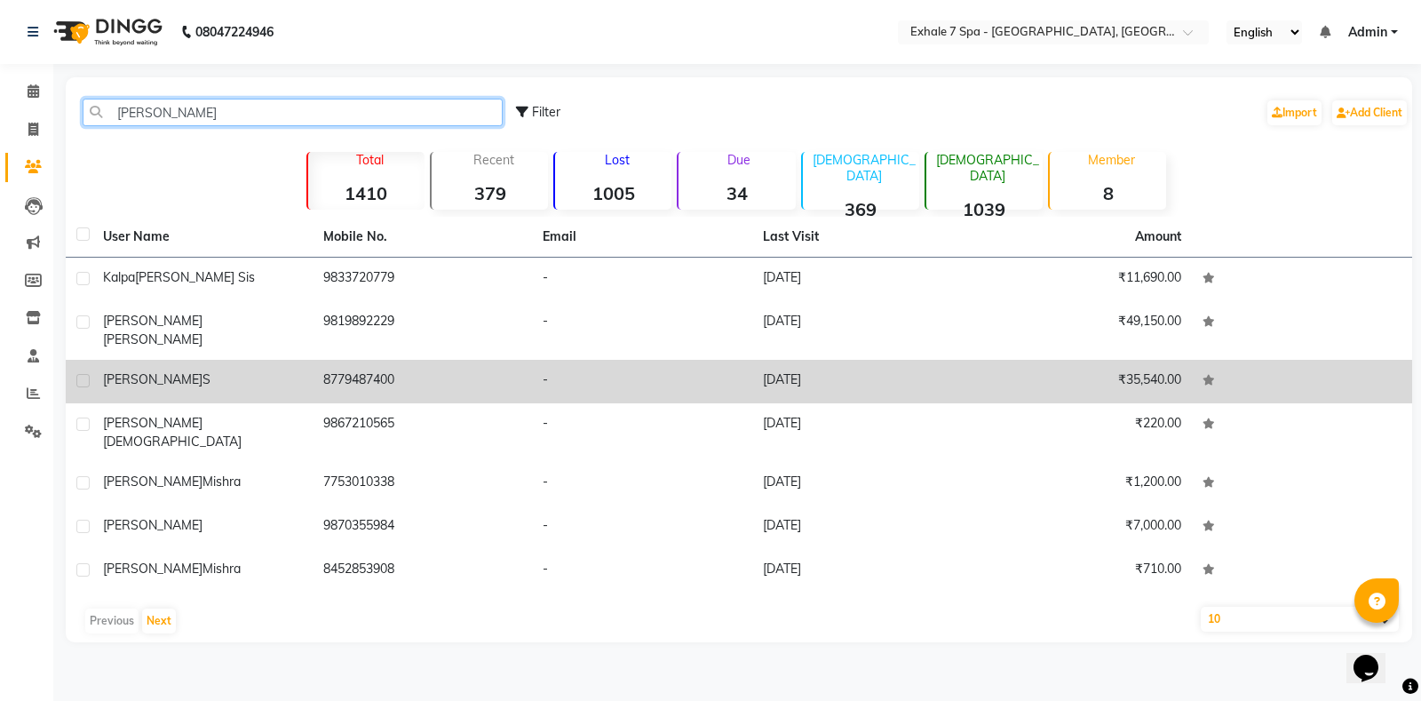
type input "[PERSON_NAME]"
click at [149, 383] on td "[PERSON_NAME] S" at bounding box center [202, 382] width 220 height 44
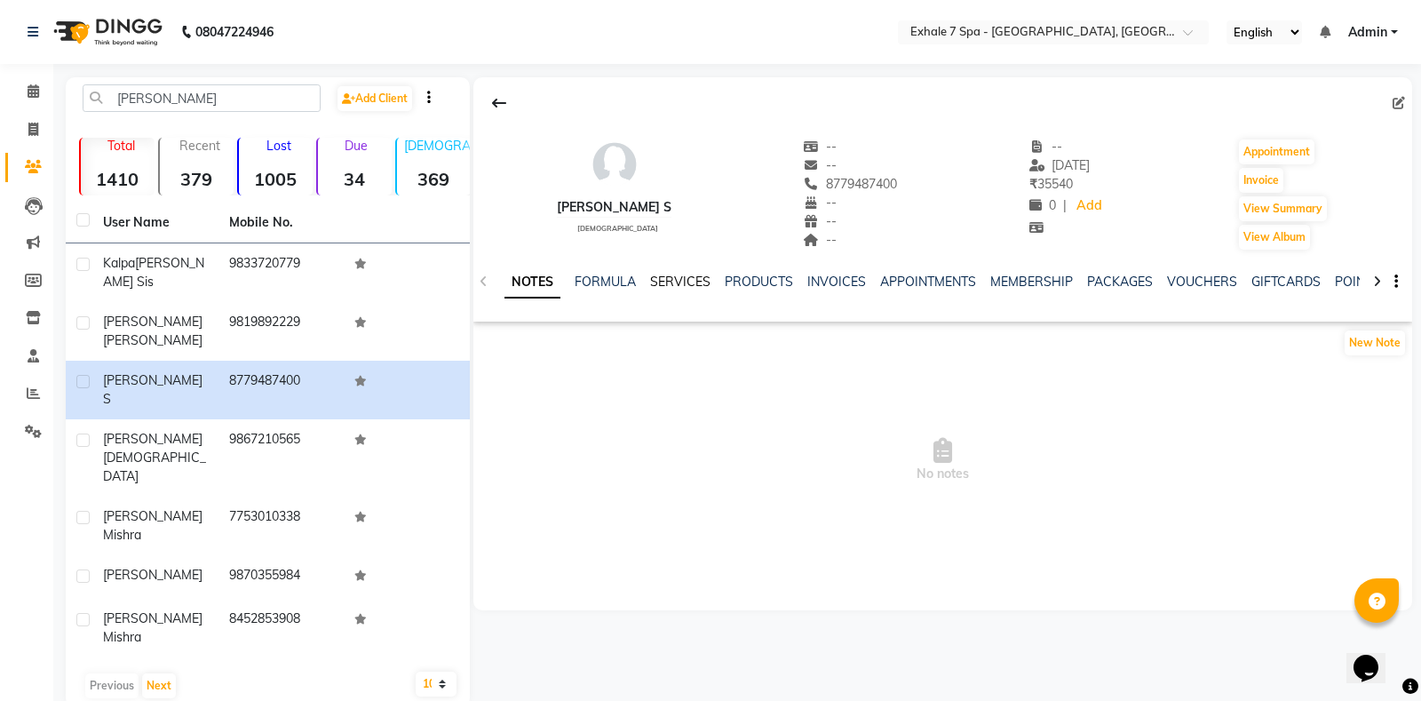
click at [690, 276] on link "SERVICES" at bounding box center [680, 282] width 60 height 16
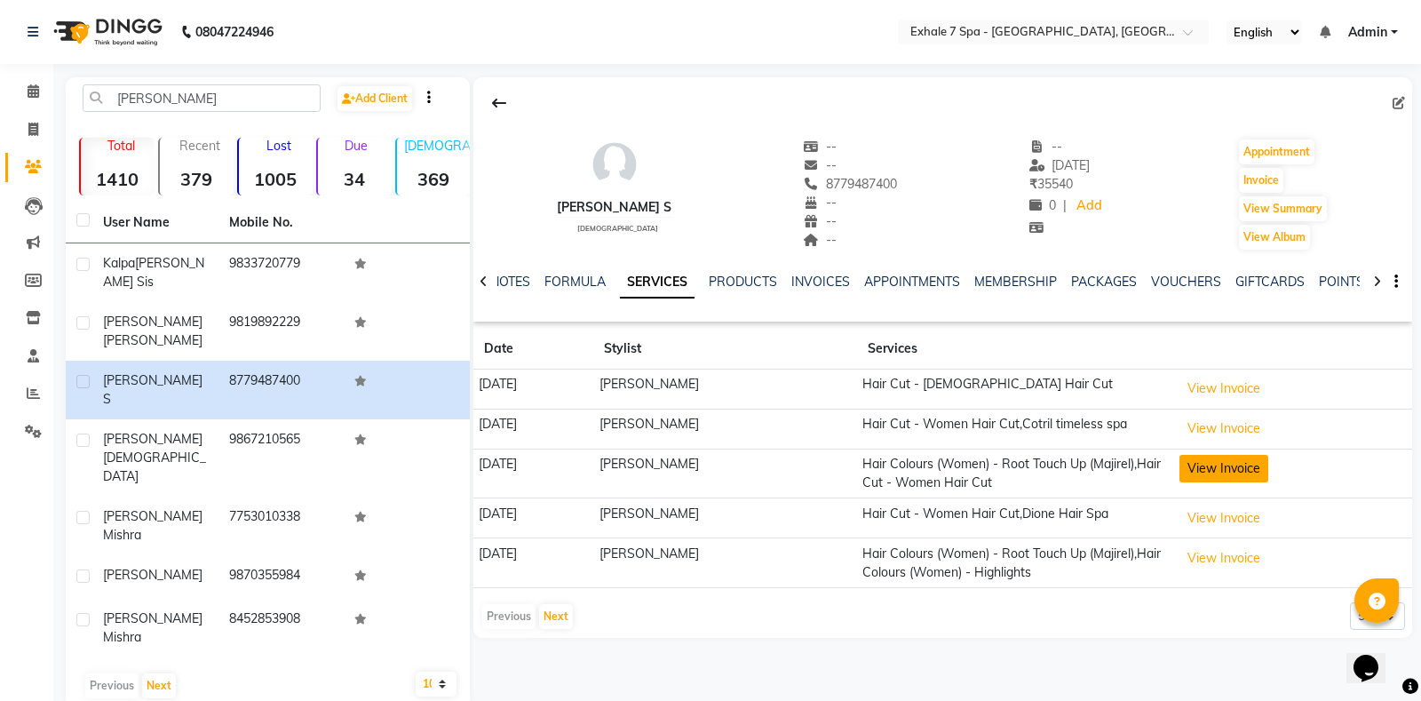
click at [1234, 472] on button "View Invoice" at bounding box center [1224, 469] width 89 height 28
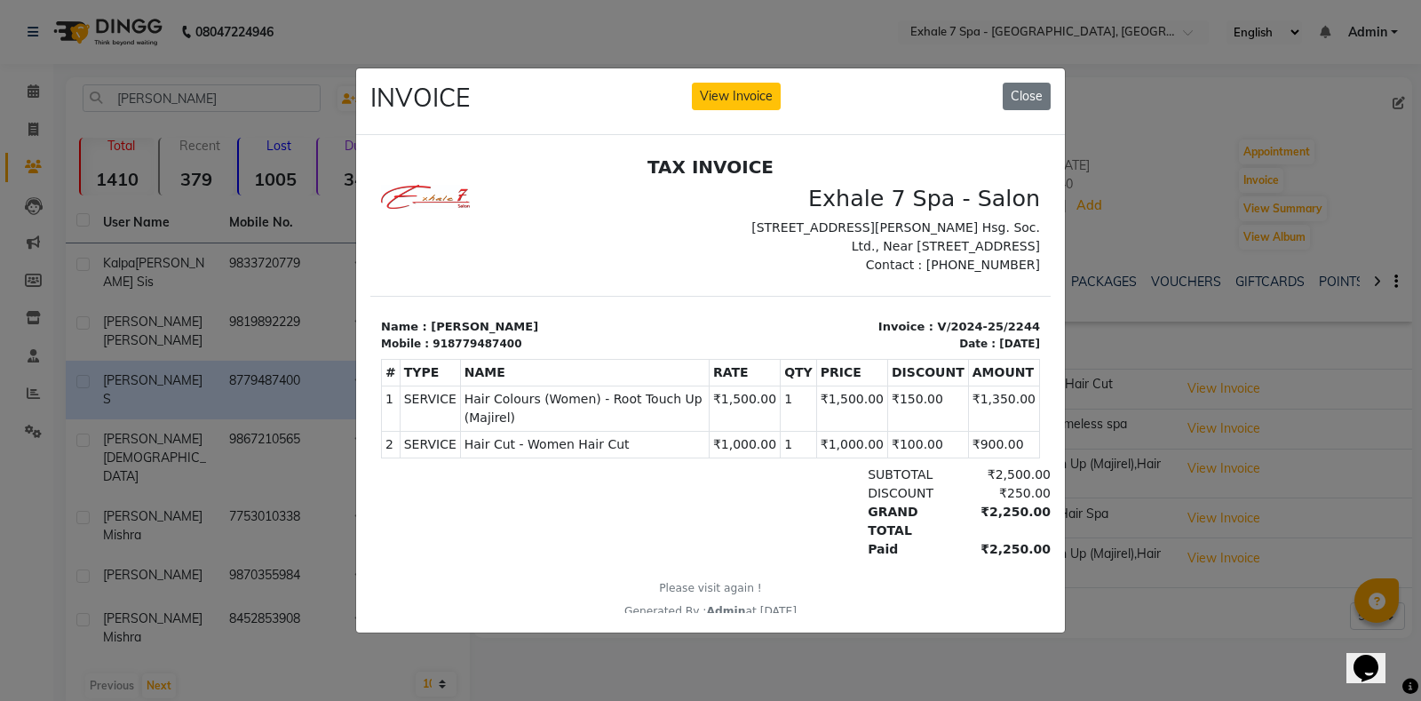
click at [1016, 69] on div "INVOICE View Invoice Close" at bounding box center [710, 101] width 709 height 67
click at [1029, 97] on button "Close" at bounding box center [1027, 97] width 48 height 28
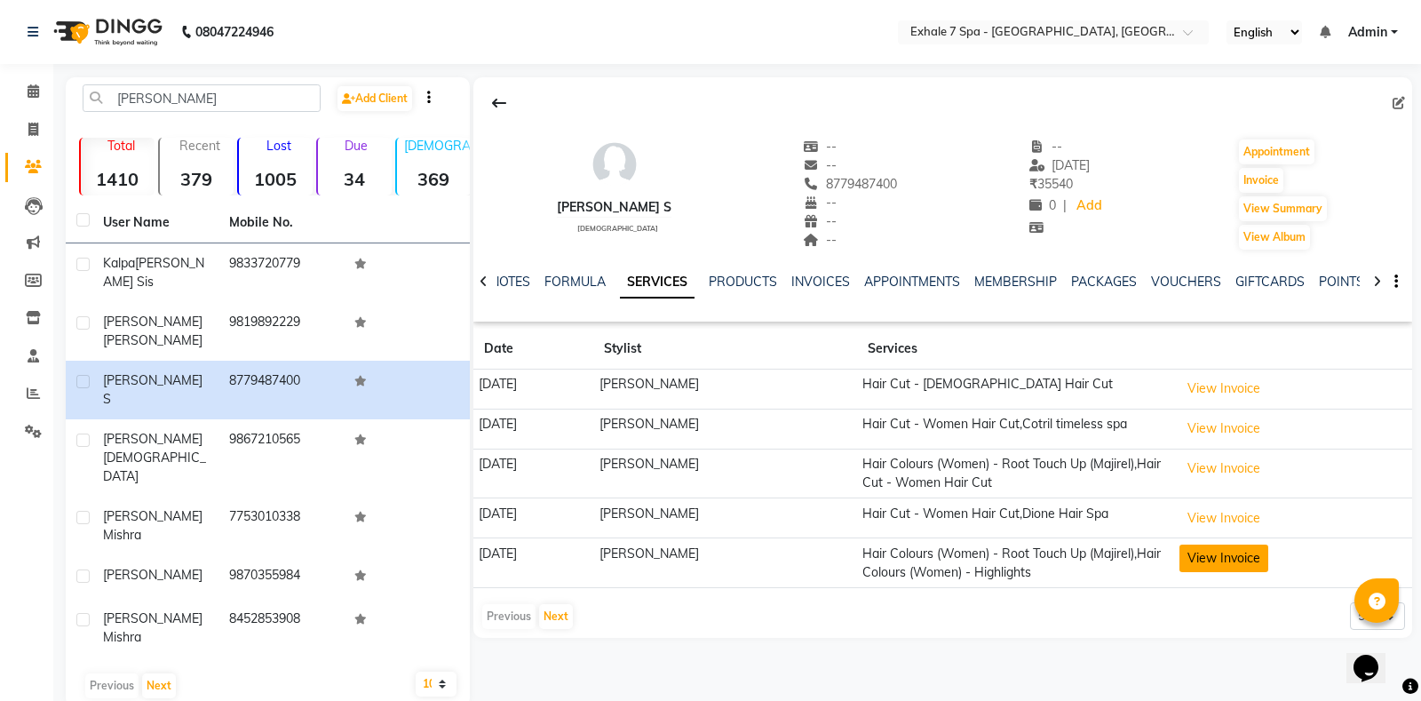
click at [1224, 553] on button "View Invoice" at bounding box center [1224, 558] width 89 height 28
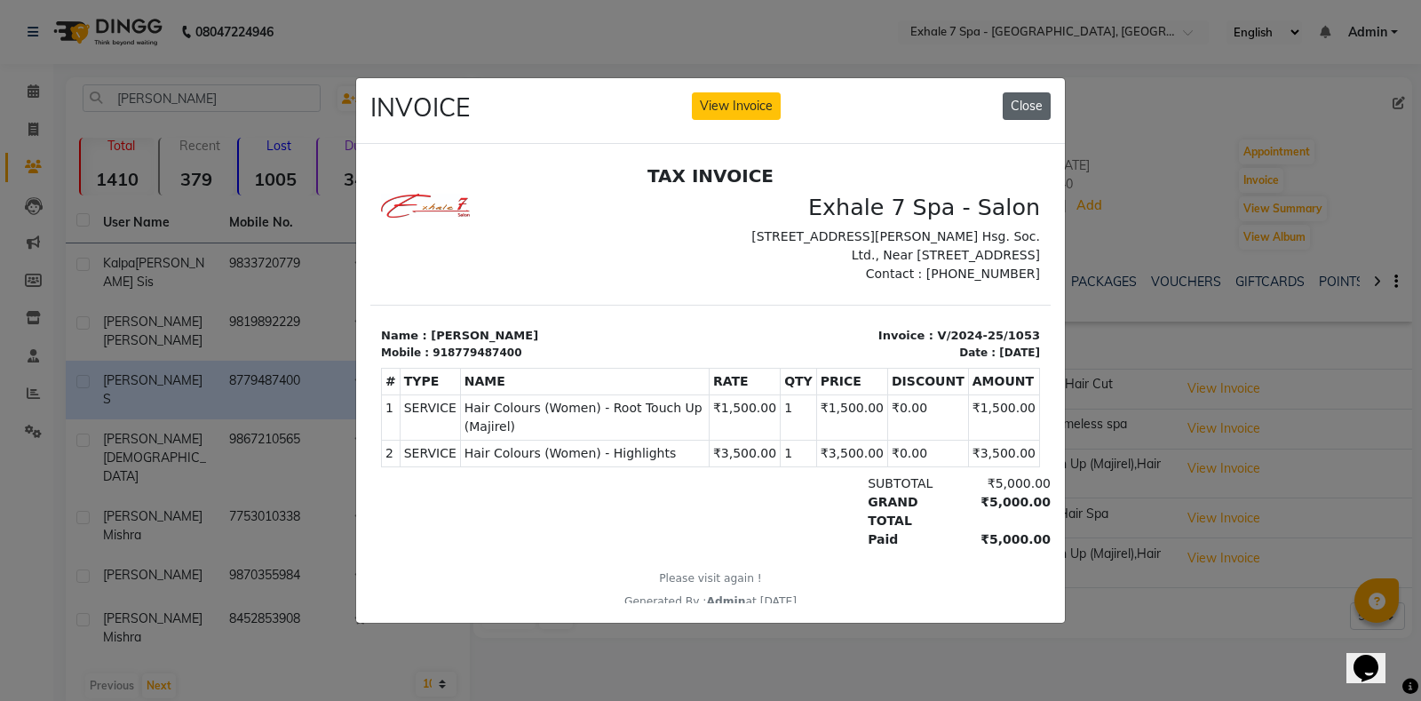
click at [1004, 98] on button "Close" at bounding box center [1027, 106] width 48 height 28
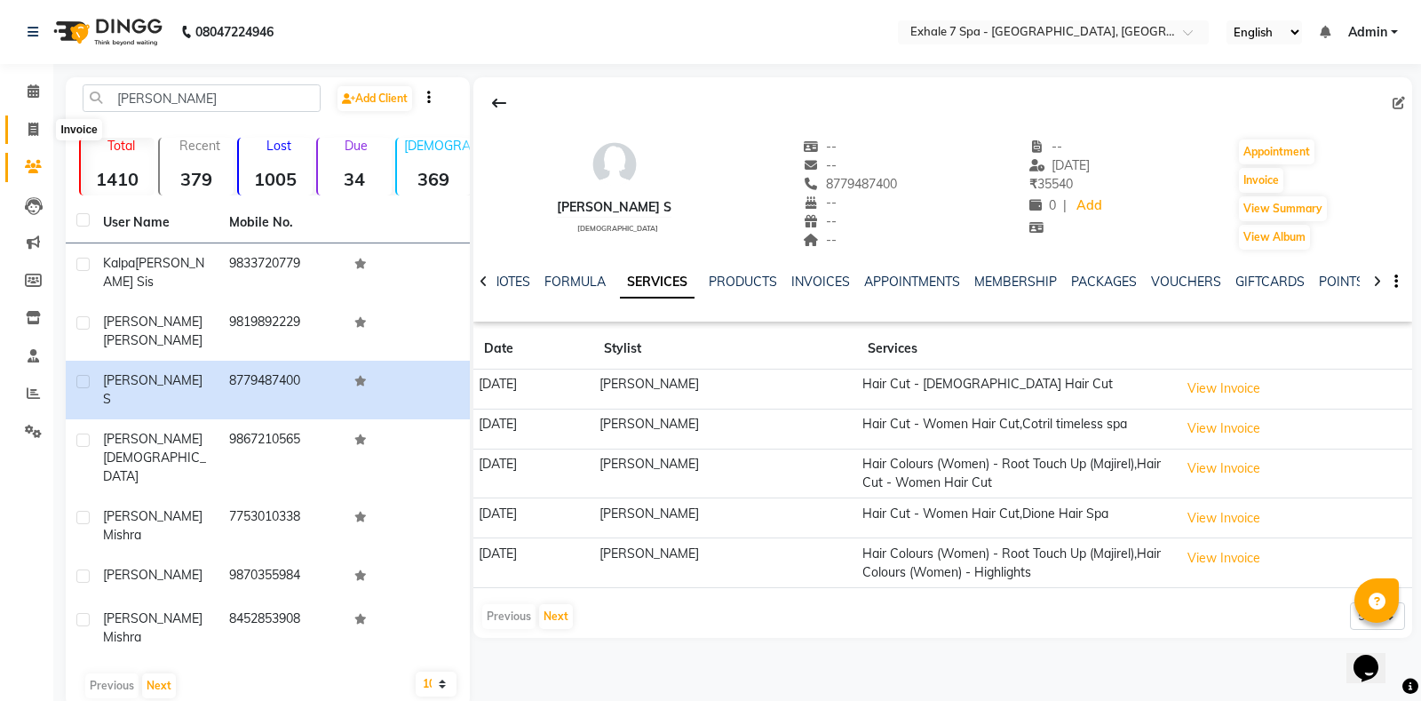
click at [21, 124] on span at bounding box center [33, 130] width 31 height 20
select select "service"
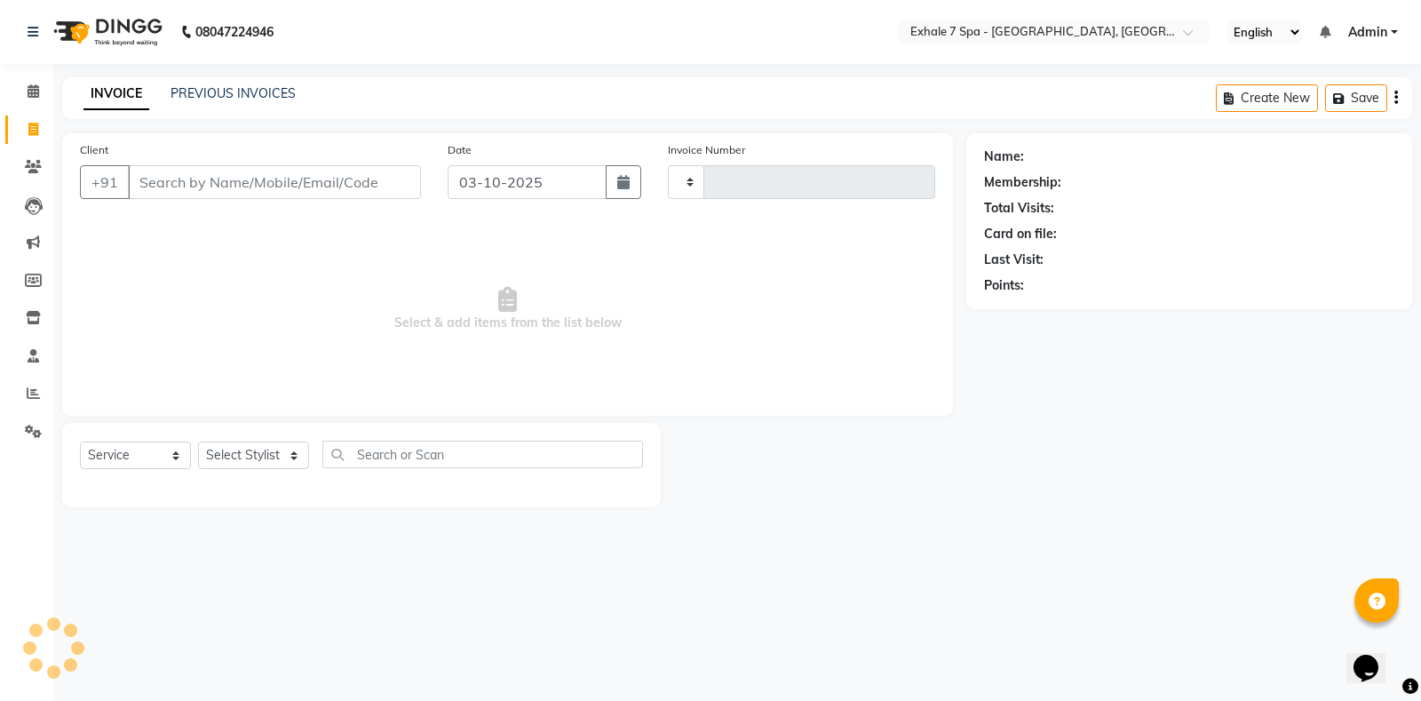
type input "1816"
select select "4480"
click at [211, 104] on div "INVOICE PREVIOUS INVOICES" at bounding box center [189, 94] width 255 height 20
click at [211, 100] on link "PREVIOUS INVOICES" at bounding box center [233, 93] width 125 height 16
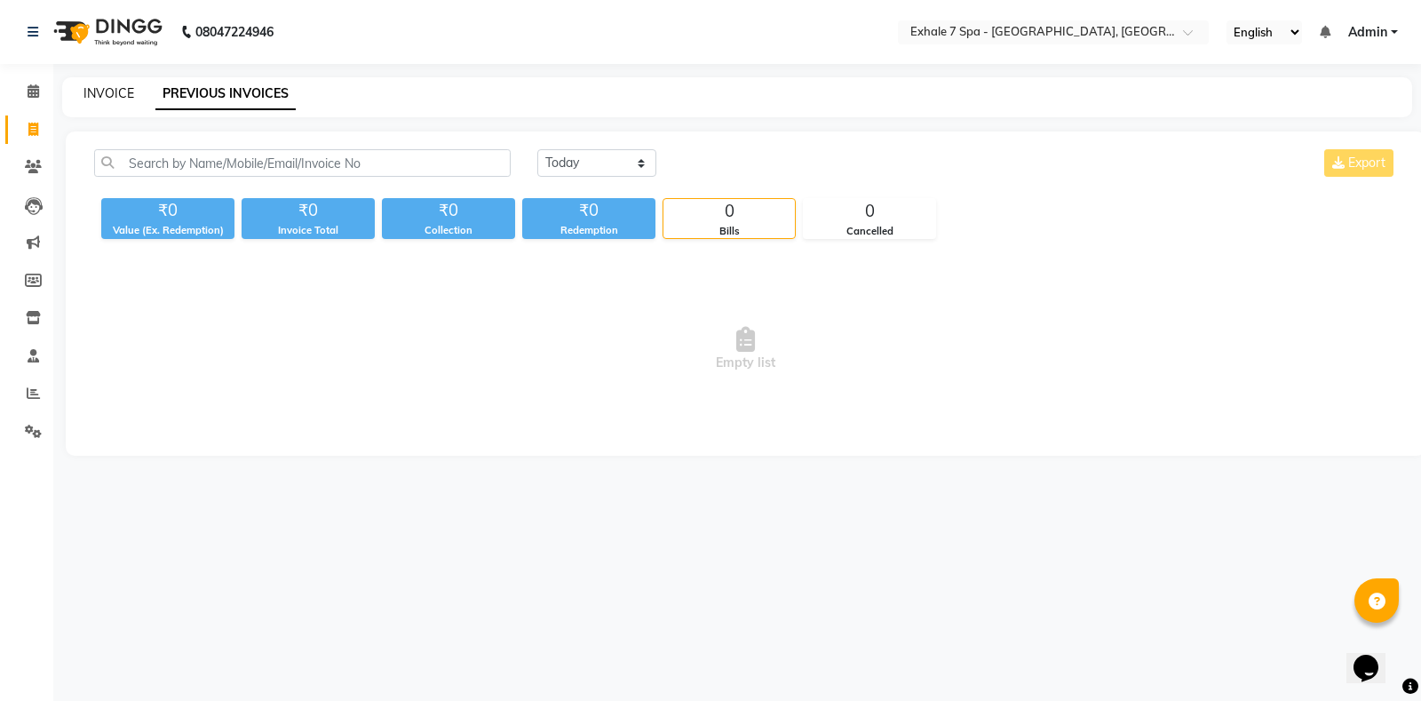
click at [101, 93] on link "INVOICE" at bounding box center [108, 93] width 51 height 16
select select "4480"
select select "service"
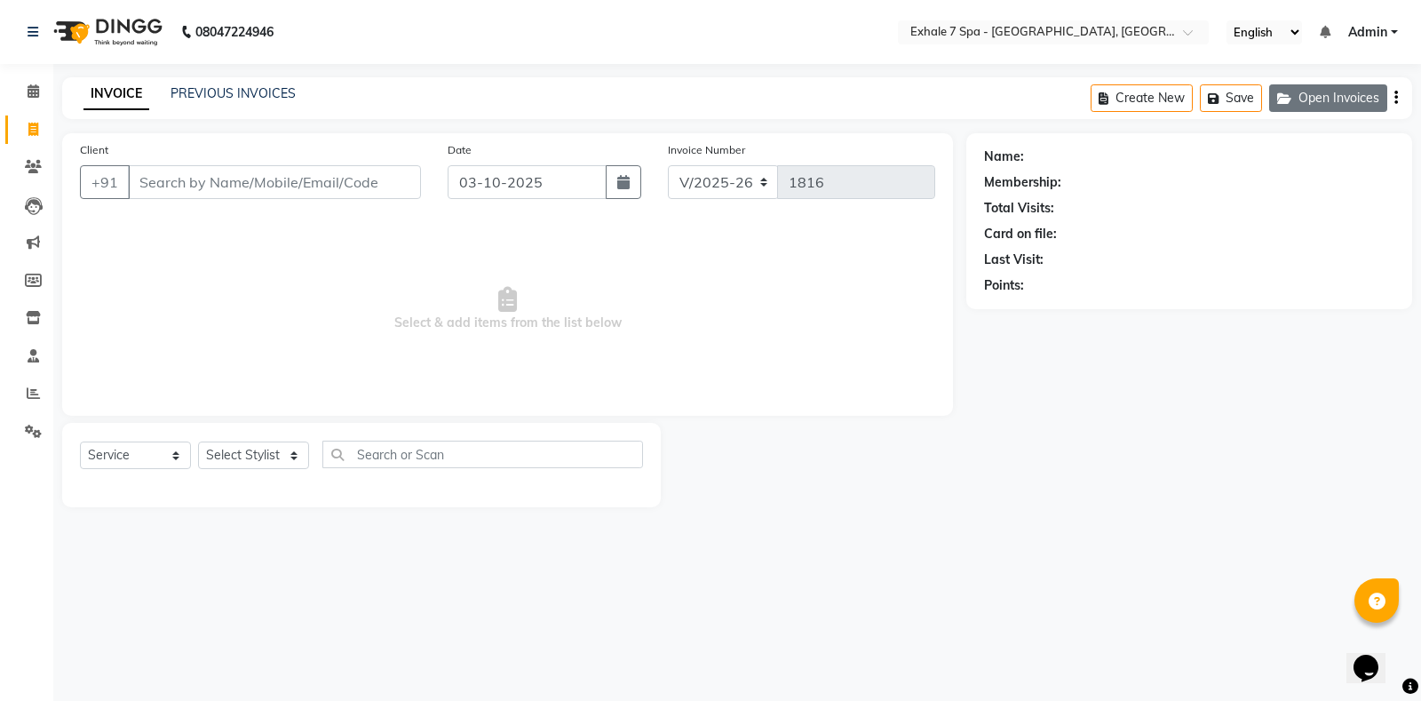
click at [1292, 111] on button "Open Invoices" at bounding box center [1328, 98] width 118 height 28
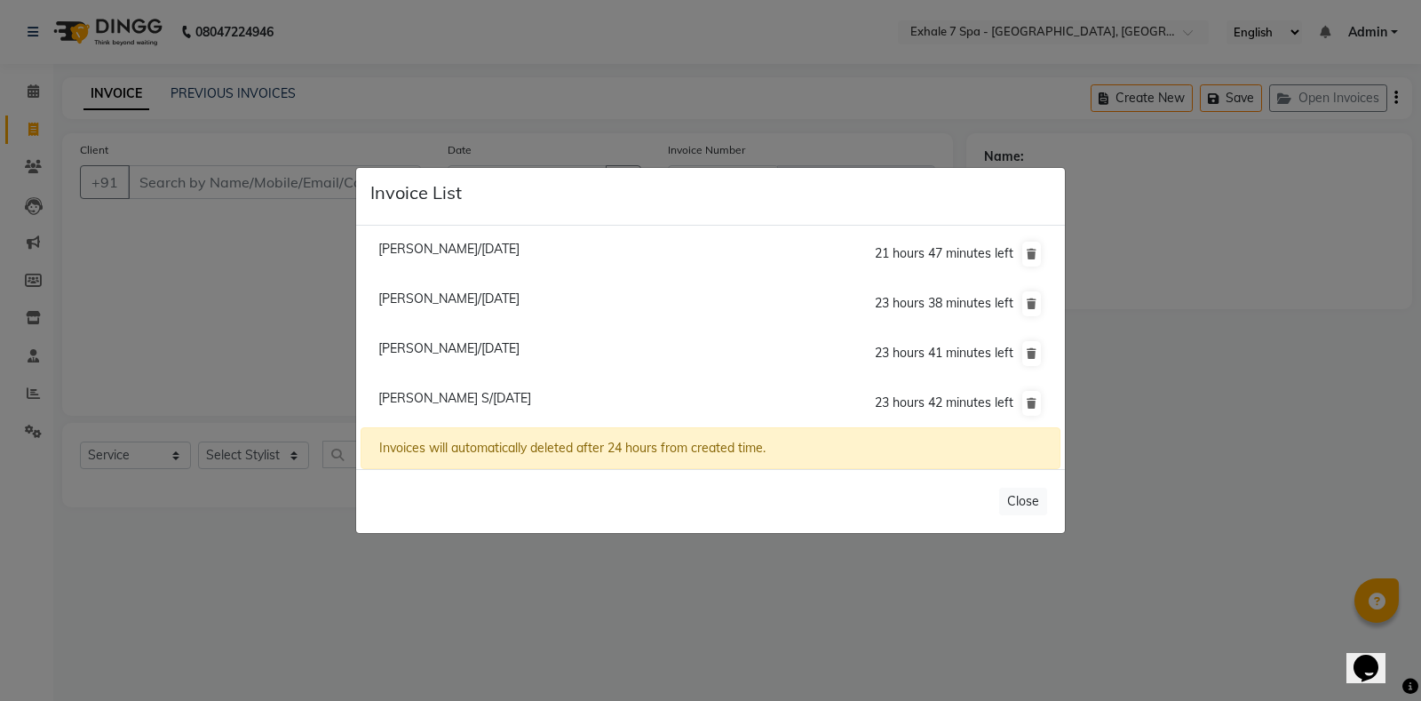
click at [440, 399] on span "[PERSON_NAME] S/[DATE]" at bounding box center [454, 398] width 153 height 16
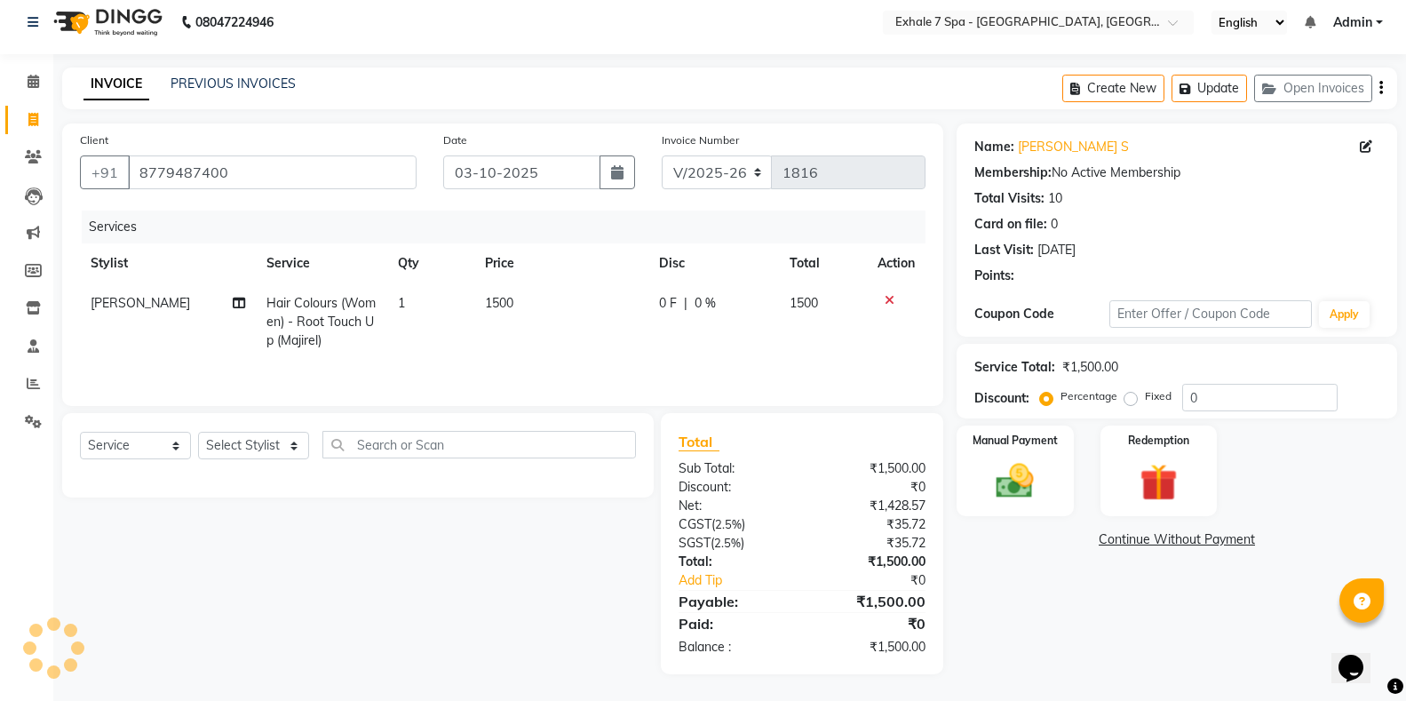
scroll to position [12, 0]
click at [1326, 80] on button "Open Invoices" at bounding box center [1313, 89] width 118 height 28
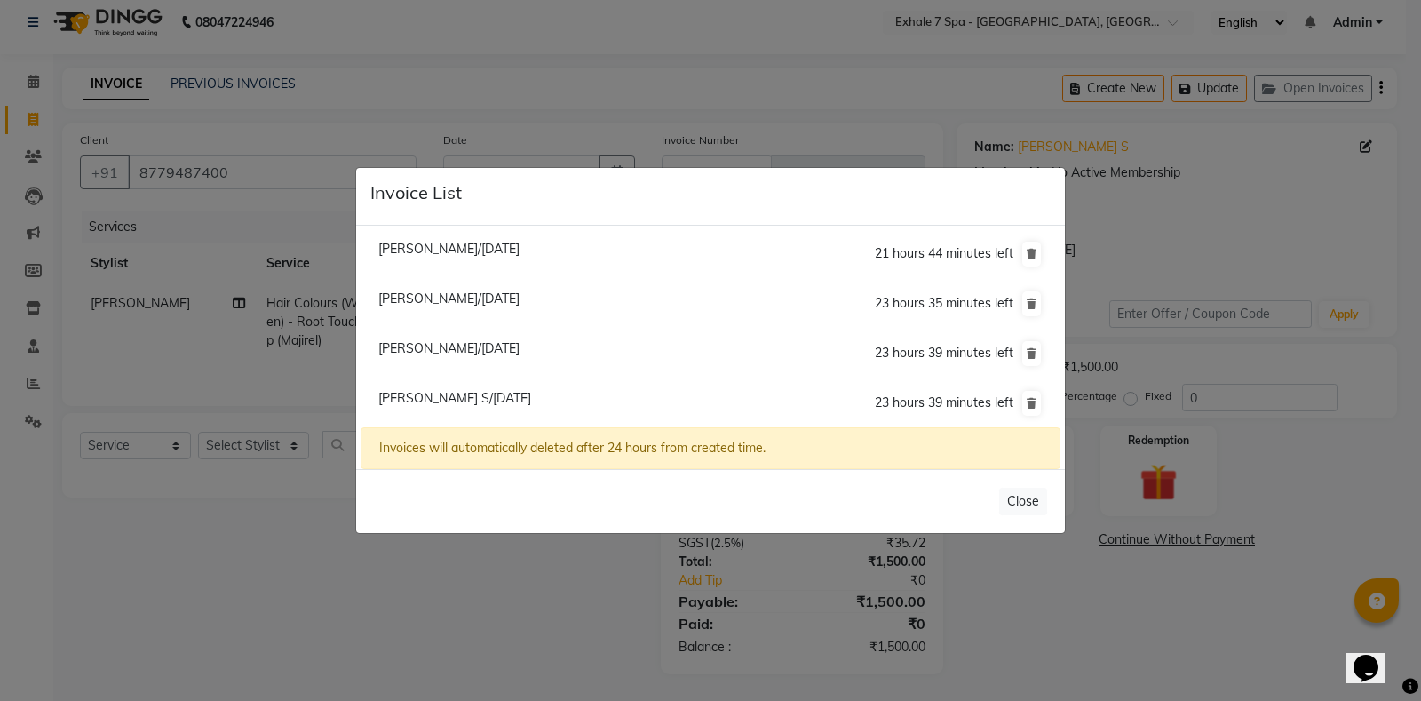
click at [432, 299] on span "[PERSON_NAME]/[DATE]" at bounding box center [448, 298] width 141 height 16
type input "9967099120"
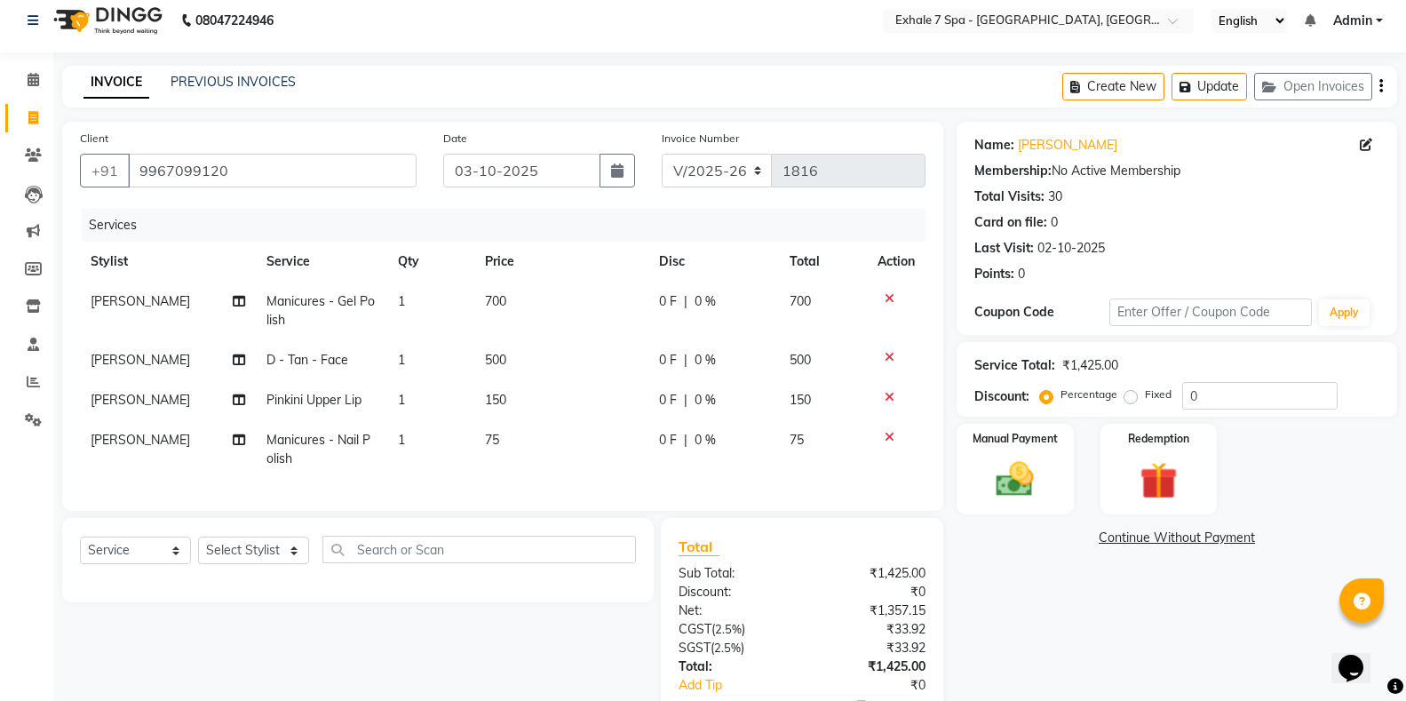
click at [703, 322] on td "0 F | 0 %" at bounding box center [713, 311] width 131 height 59
select select "36351"
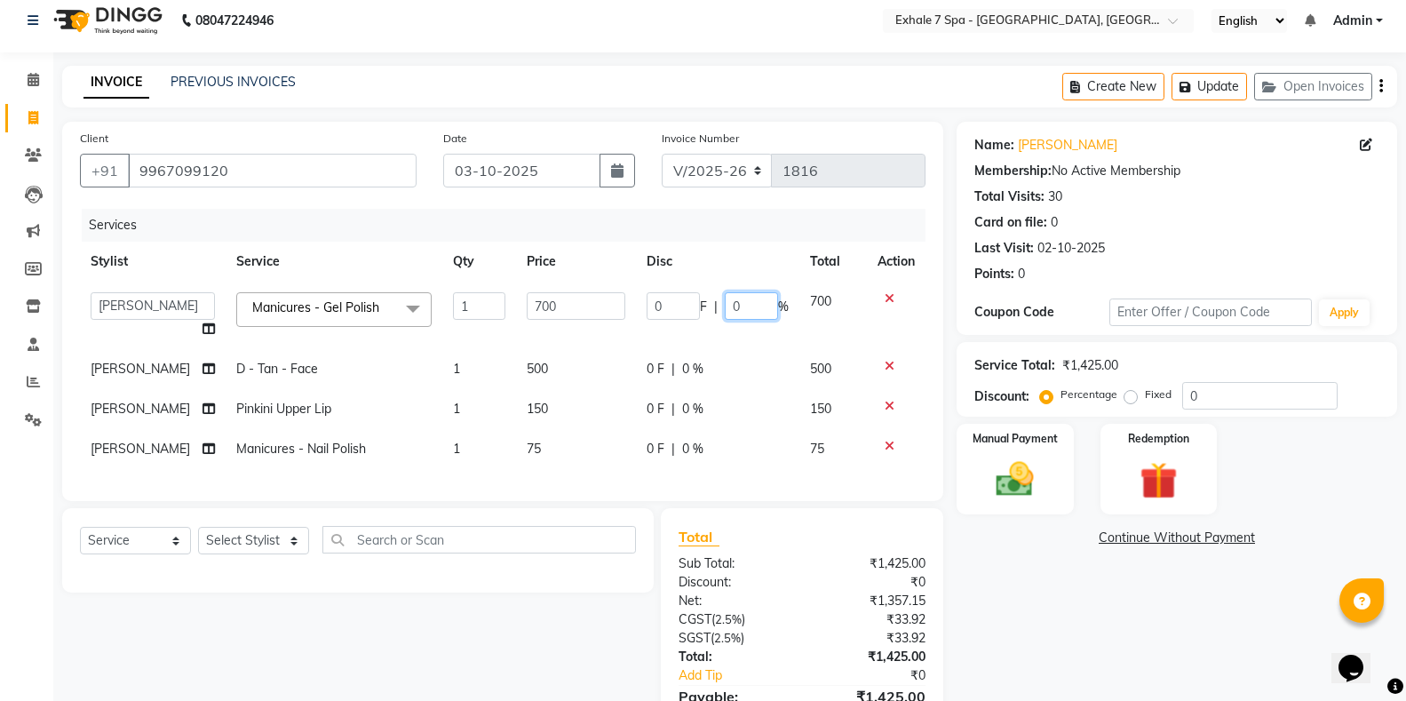
click at [737, 314] on input "0" at bounding box center [751, 306] width 53 height 28
type input "20"
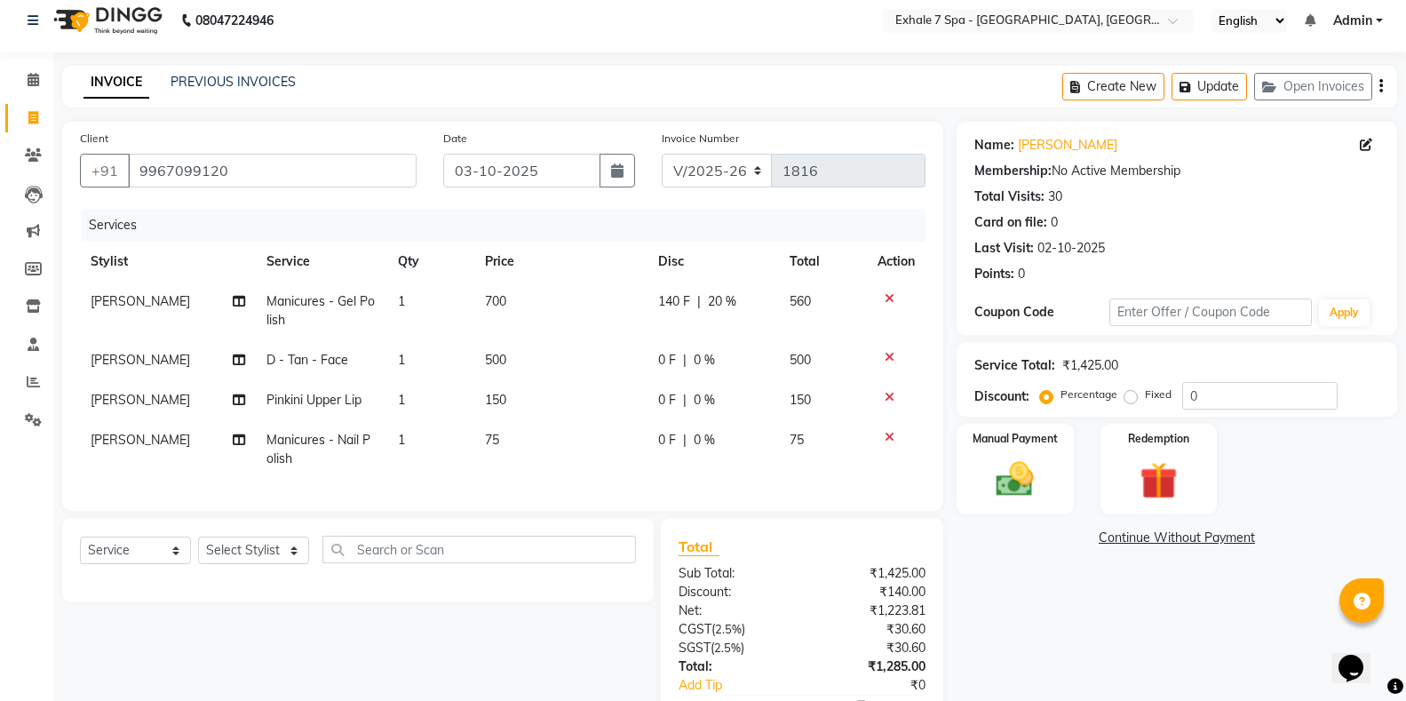
click at [738, 355] on td "0 F | 0 %" at bounding box center [713, 360] width 131 height 40
select select "33965"
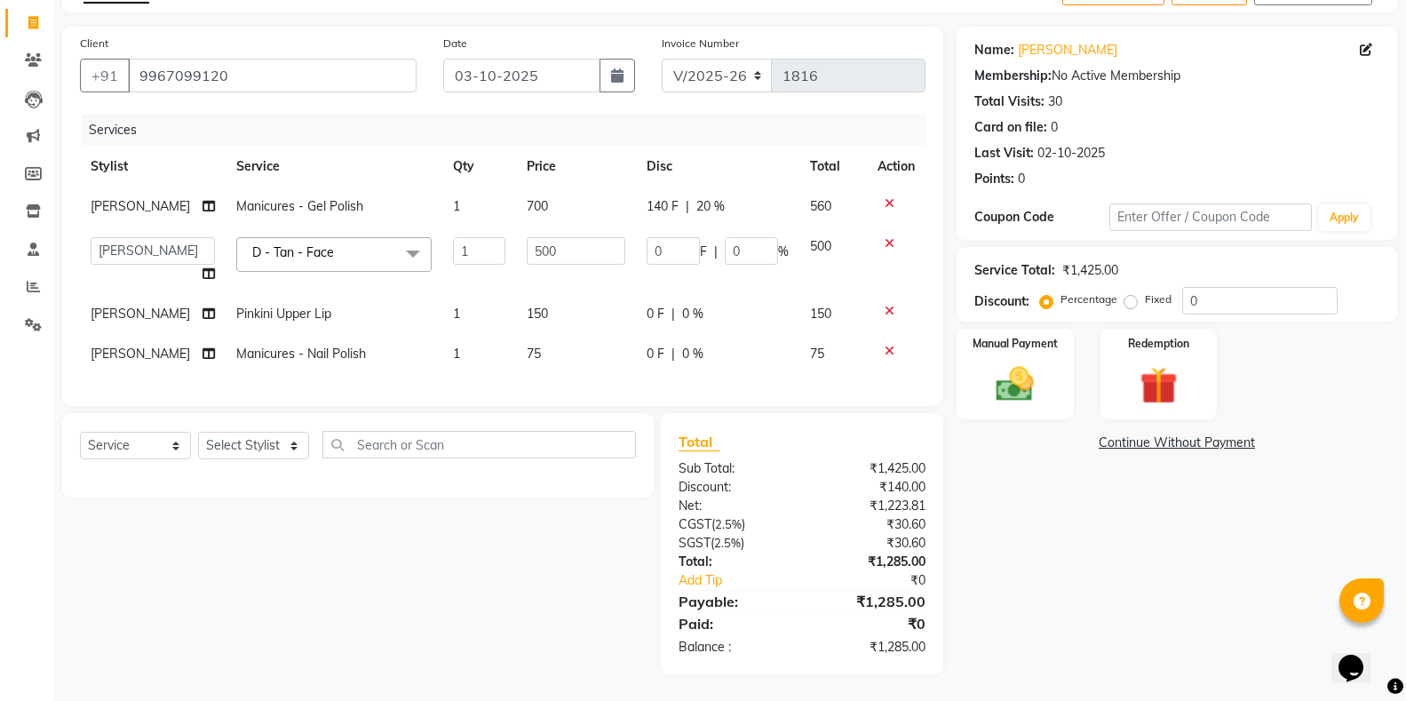
scroll to position [0, 13]
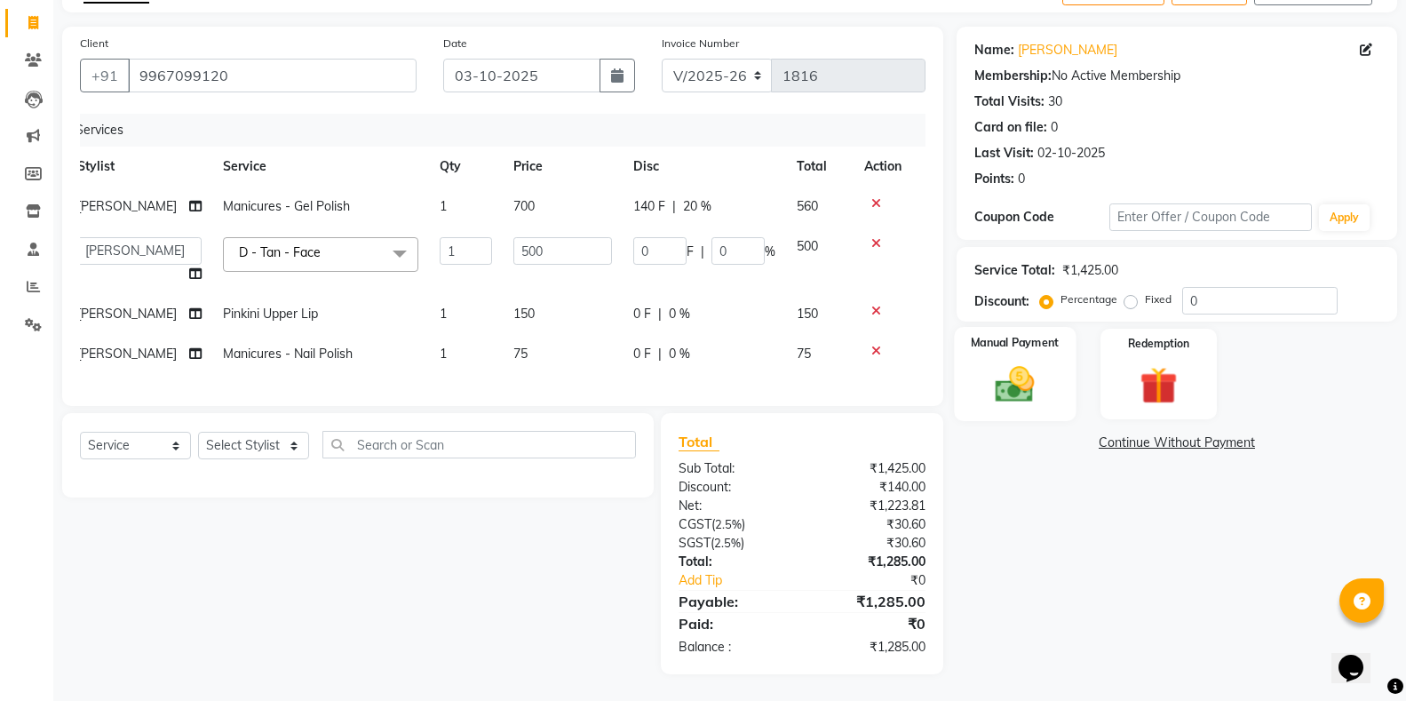
click at [970, 370] on div "Manual Payment" at bounding box center [1015, 374] width 122 height 95
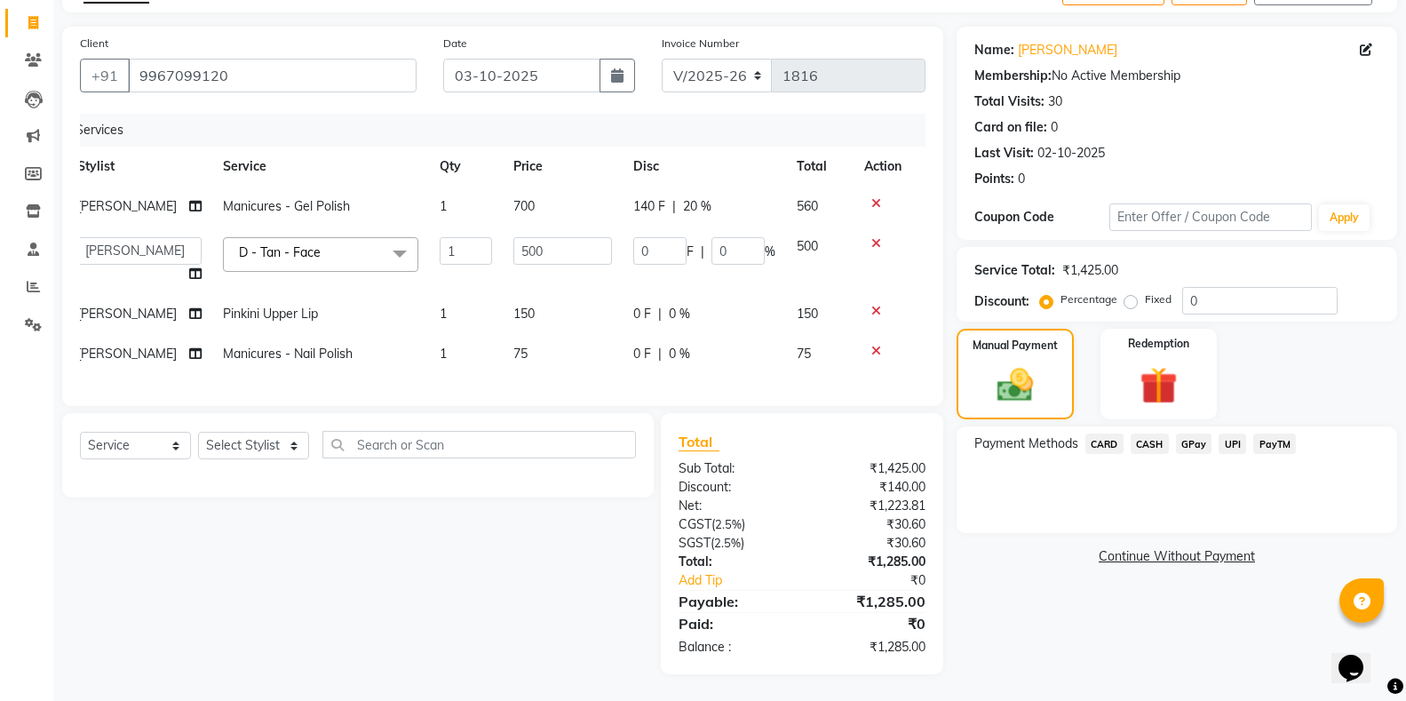
click at [1103, 433] on span "CARD" at bounding box center [1104, 443] width 38 height 20
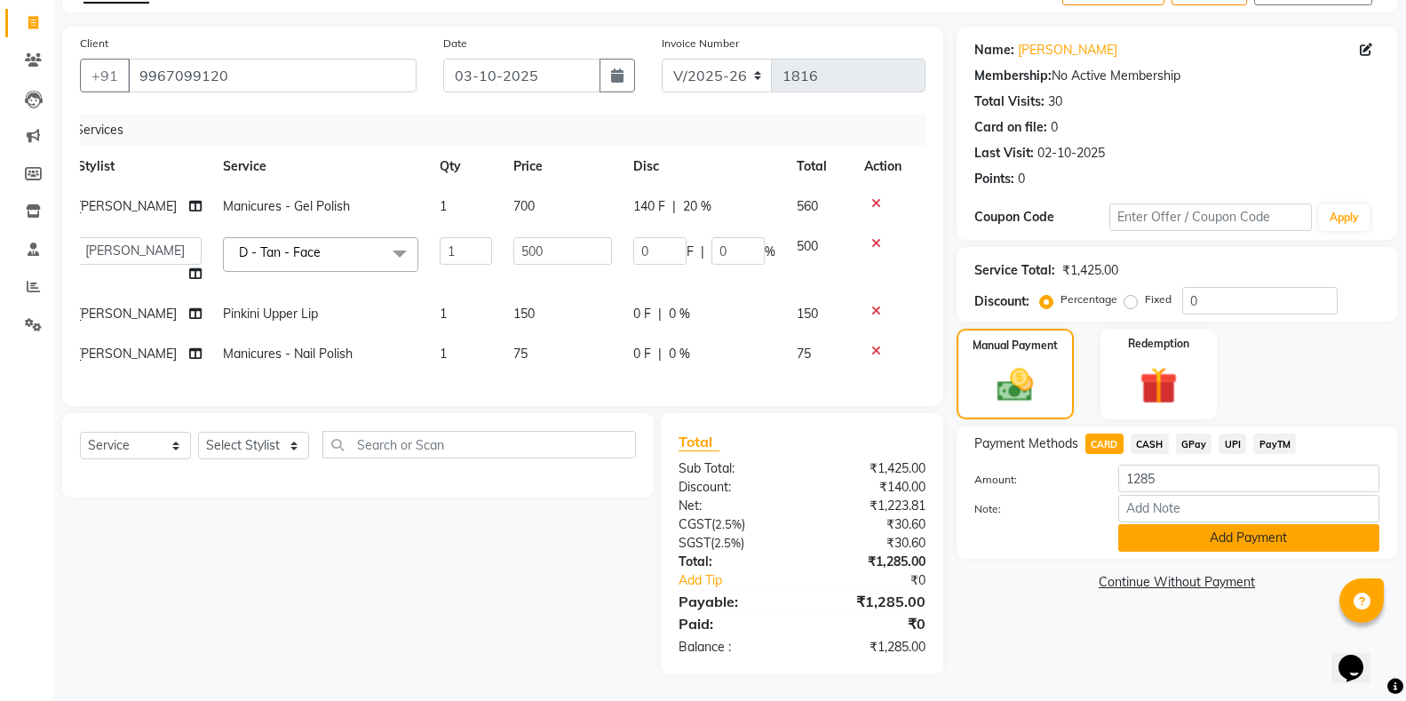
click at [1169, 524] on button "Add Payment" at bounding box center [1248, 538] width 261 height 28
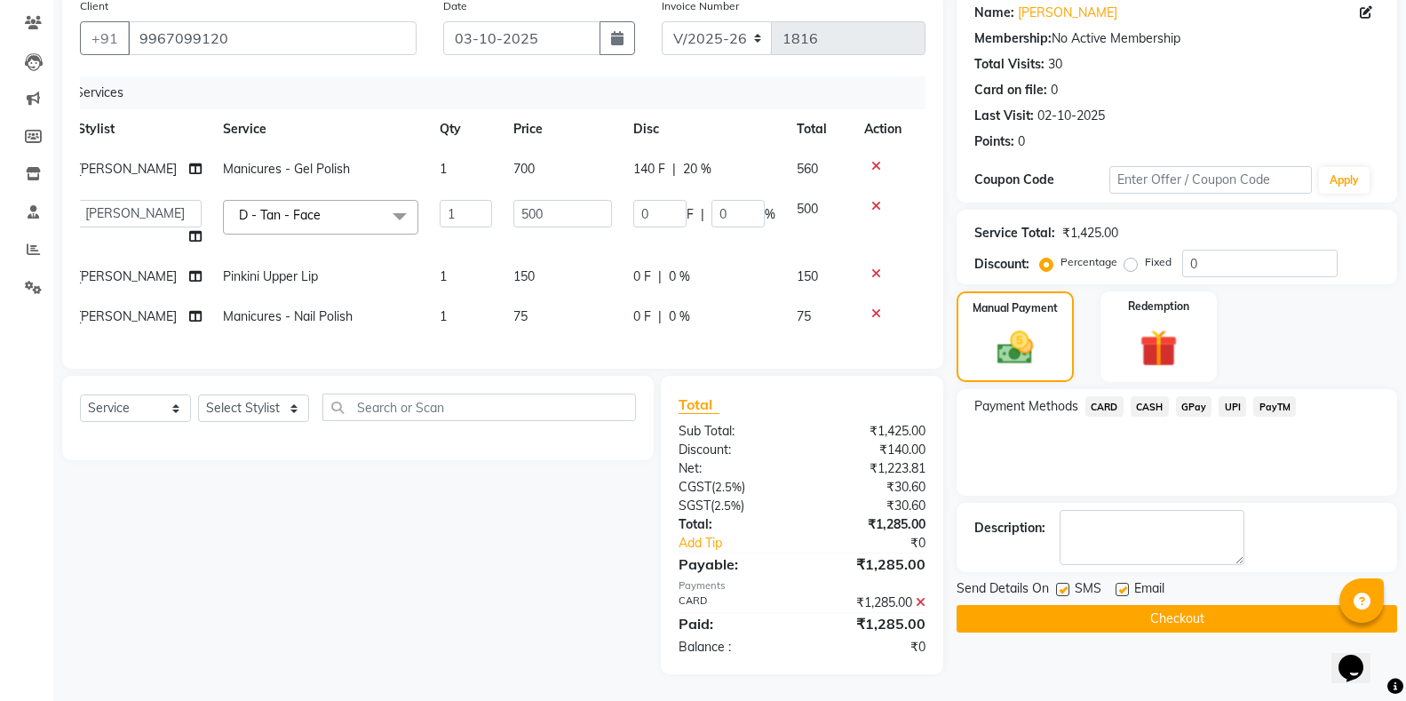
scroll to position [159, 0]
click at [1187, 610] on button "Checkout" at bounding box center [1177, 619] width 441 height 28
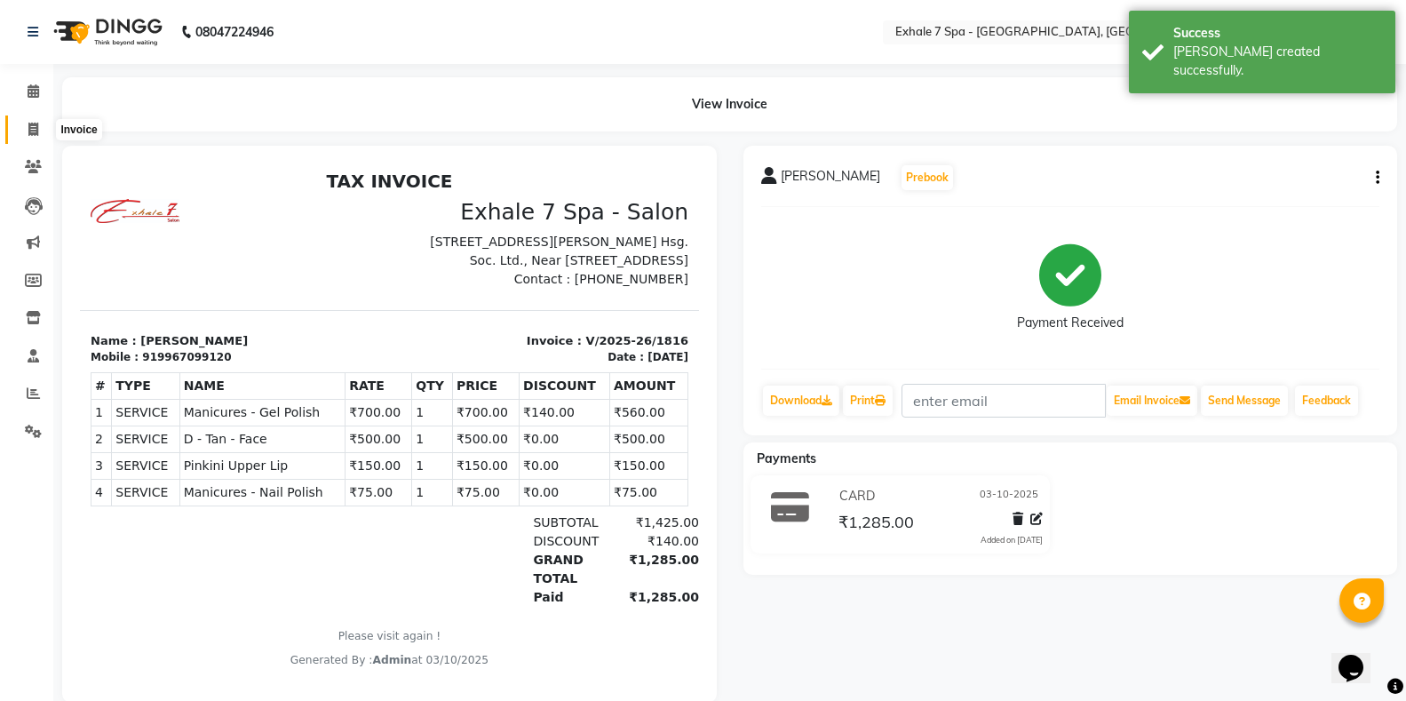
click at [33, 126] on icon at bounding box center [33, 129] width 10 height 13
select select "service"
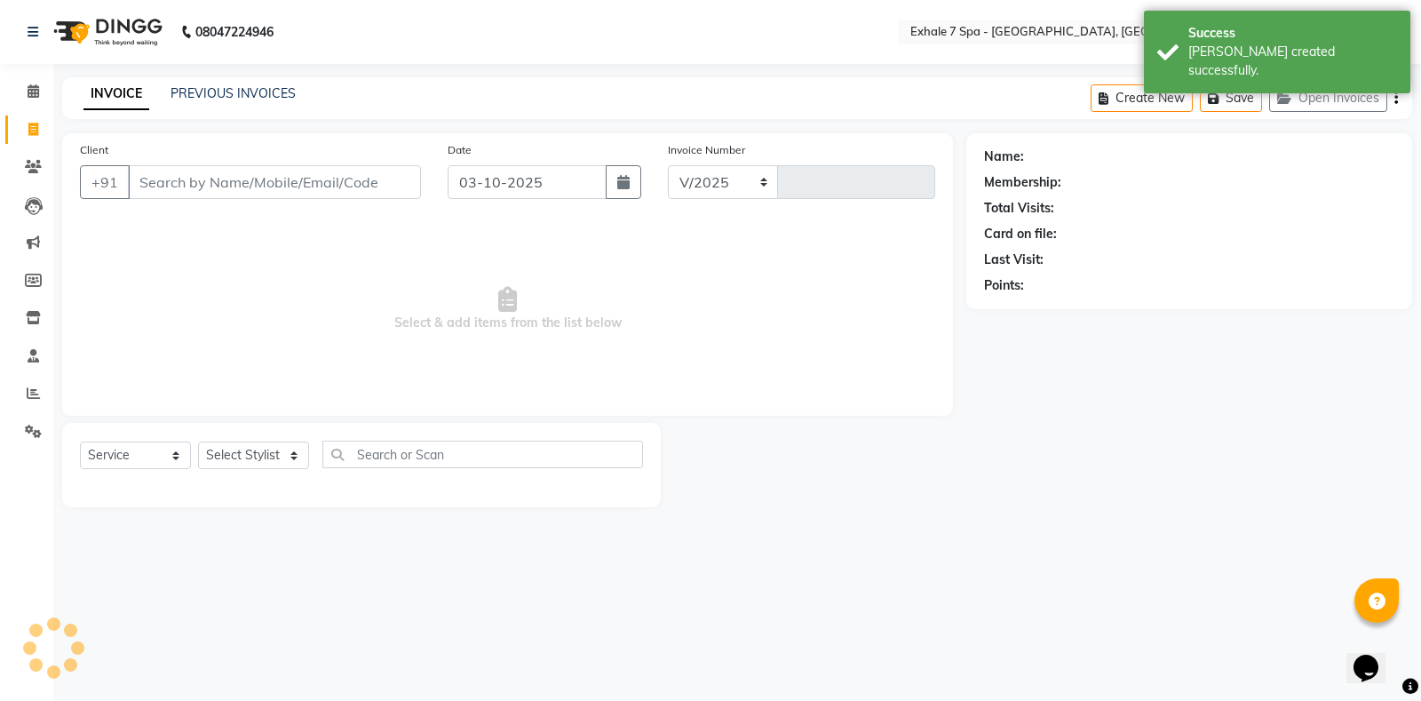
select select "4480"
type input "1817"
click at [1292, 96] on icon "button" at bounding box center [1287, 98] width 21 height 12
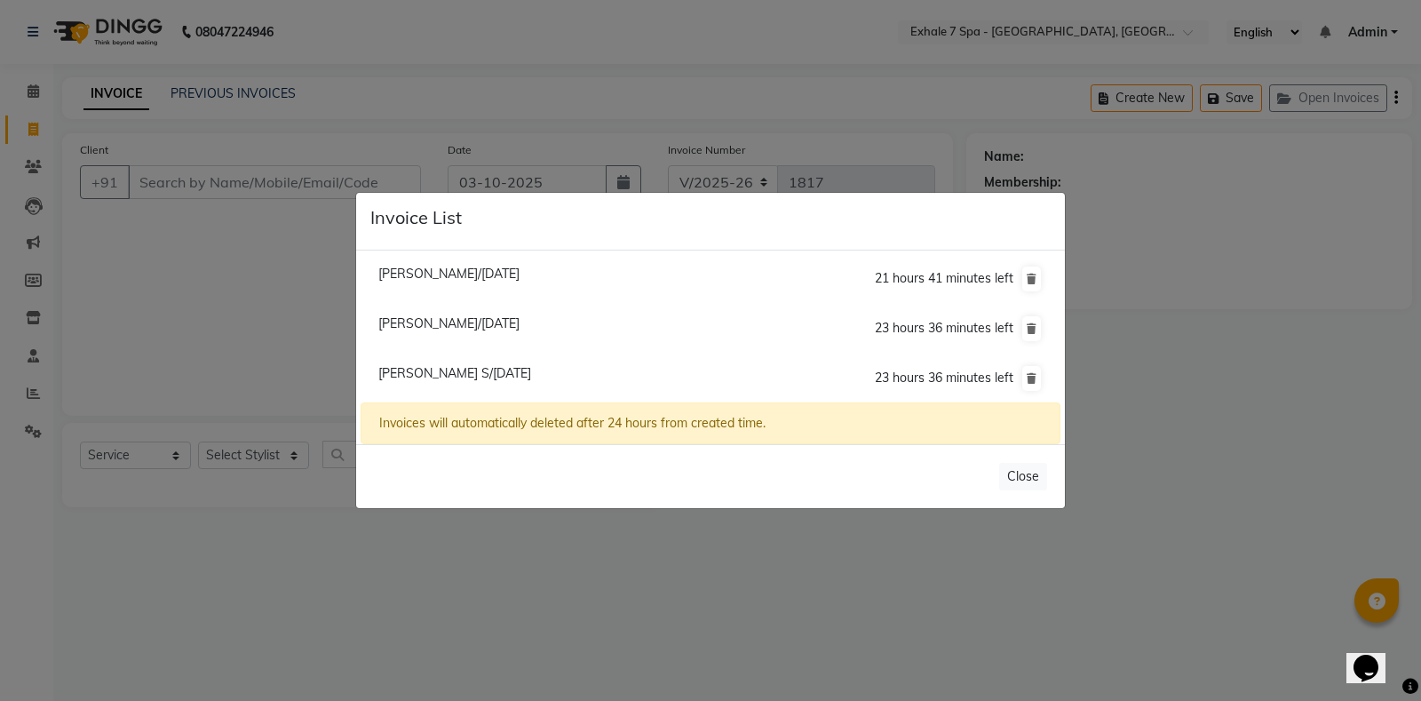
click at [386, 275] on span "[PERSON_NAME]/[DATE]" at bounding box center [448, 274] width 141 height 16
type input "1186100000062"
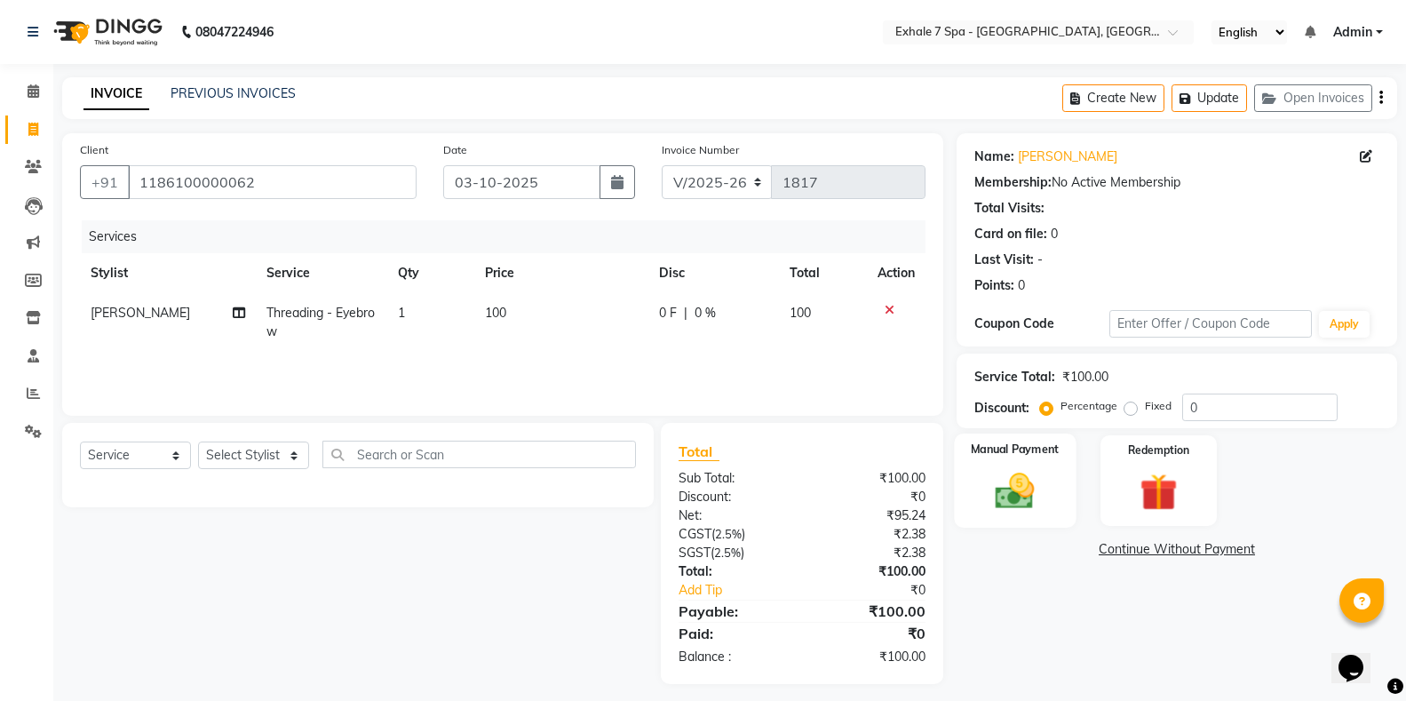
click at [990, 494] on img at bounding box center [1014, 490] width 63 height 45
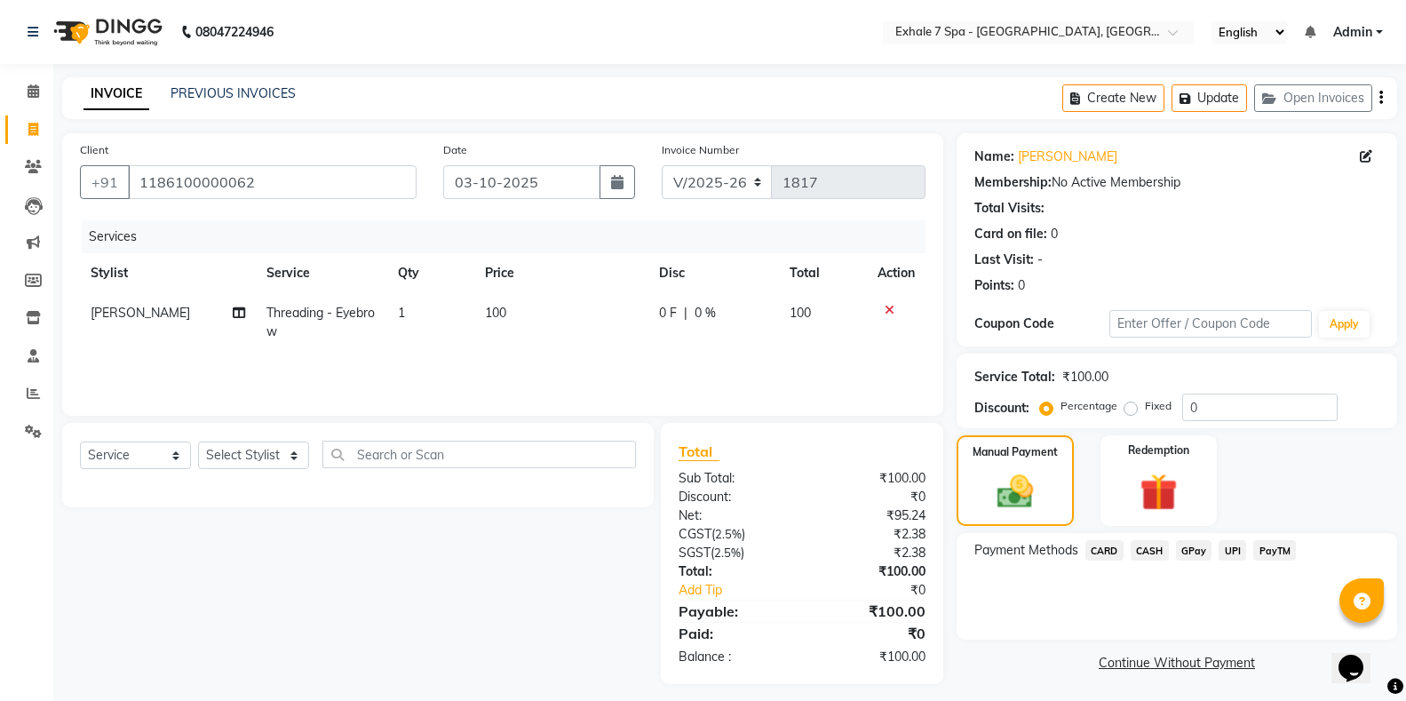
click at [1142, 552] on span "CASH" at bounding box center [1150, 550] width 38 height 20
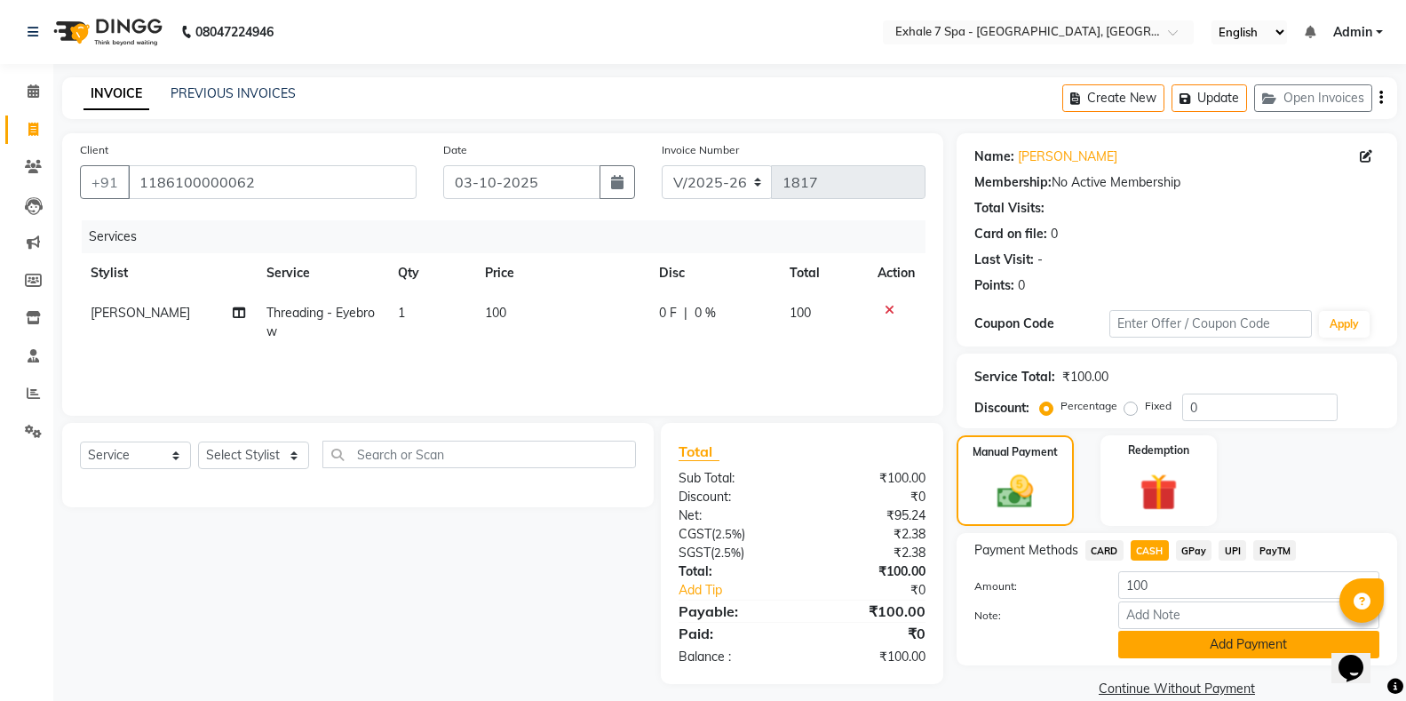
click at [1212, 648] on button "Add Payment" at bounding box center [1248, 645] width 261 height 28
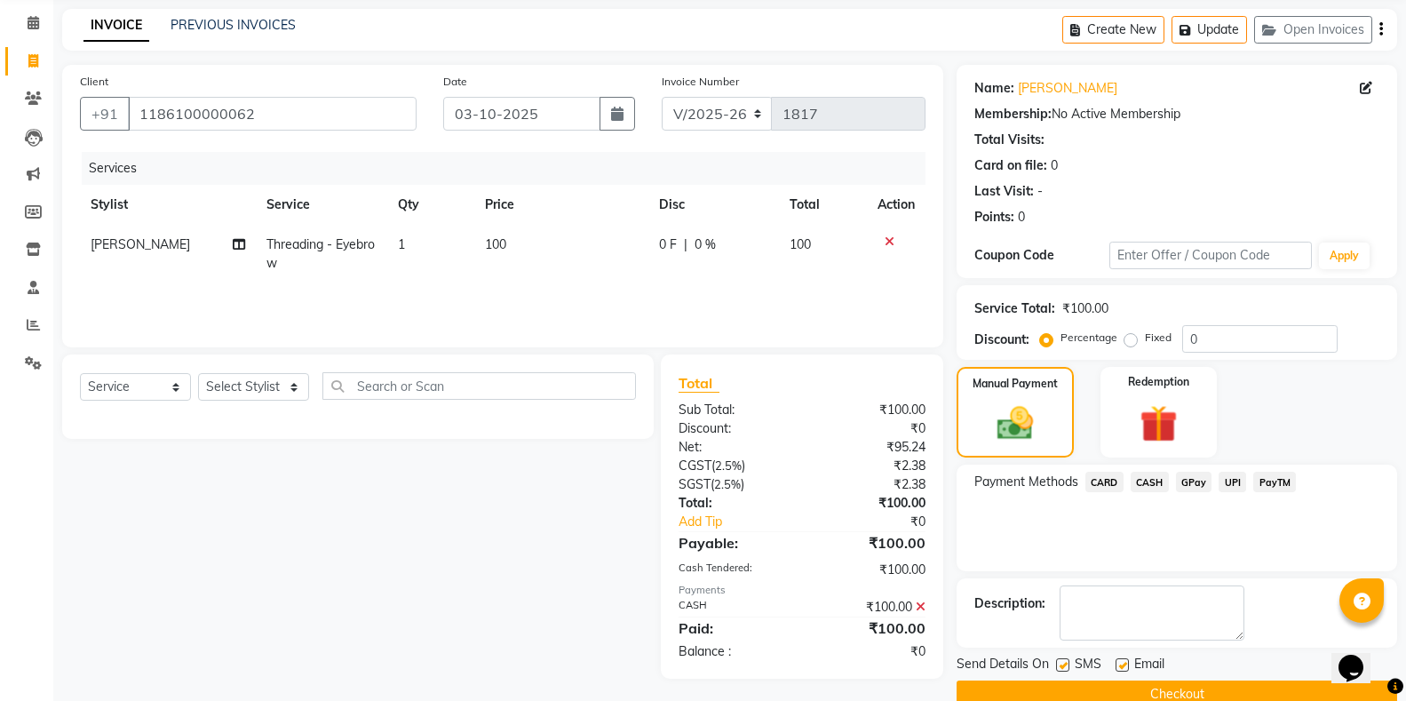
scroll to position [89, 0]
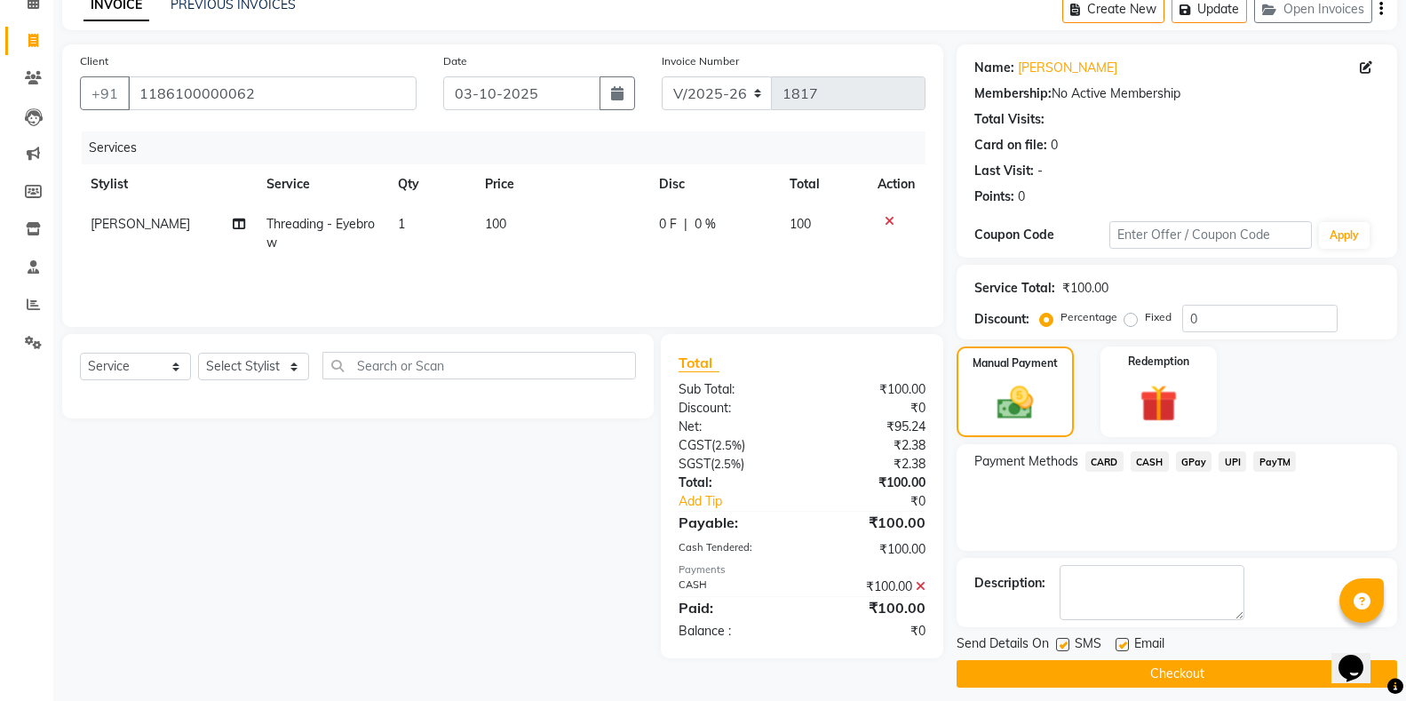
click at [1065, 648] on label at bounding box center [1062, 644] width 13 height 13
click at [1065, 648] on input "checkbox" at bounding box center [1062, 646] width 12 height 12
checkbox input "false"
click at [1088, 678] on button "Checkout" at bounding box center [1177, 674] width 441 height 28
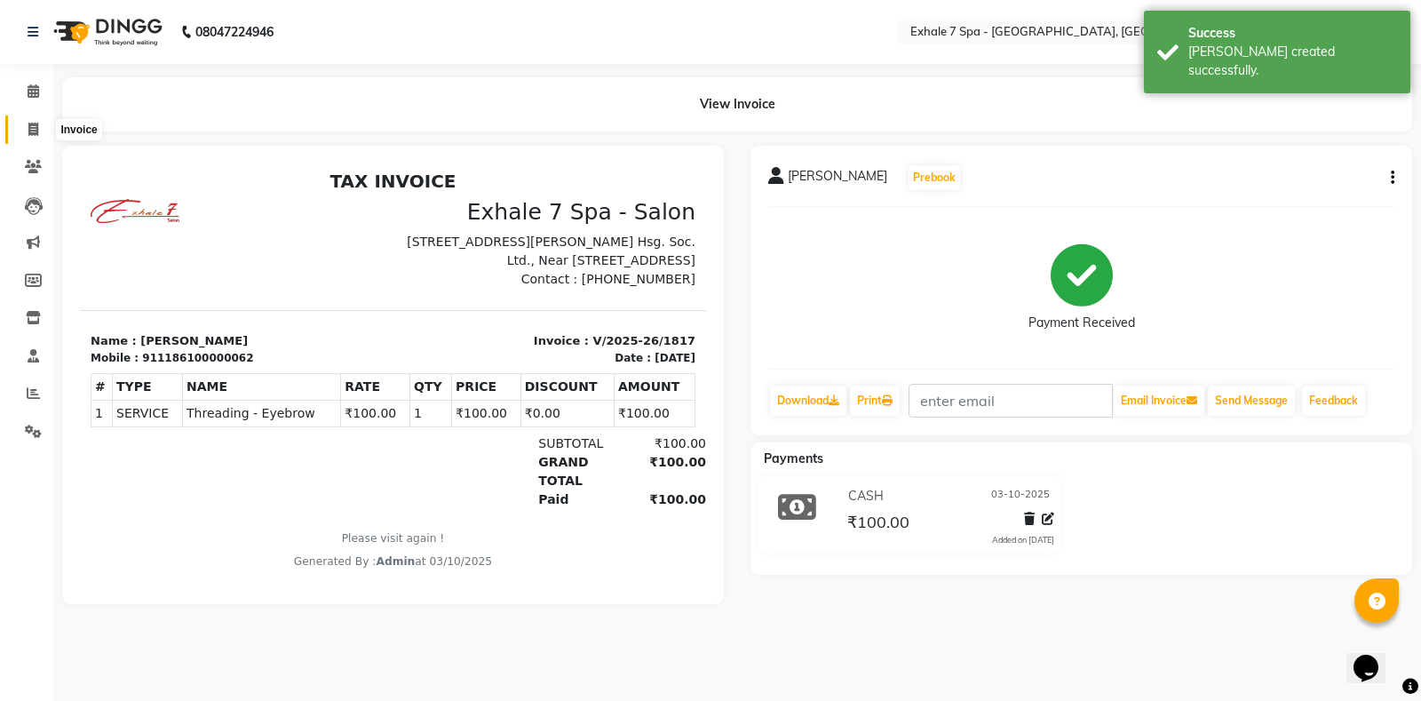
click at [23, 133] on span at bounding box center [33, 130] width 31 height 20
select select "service"
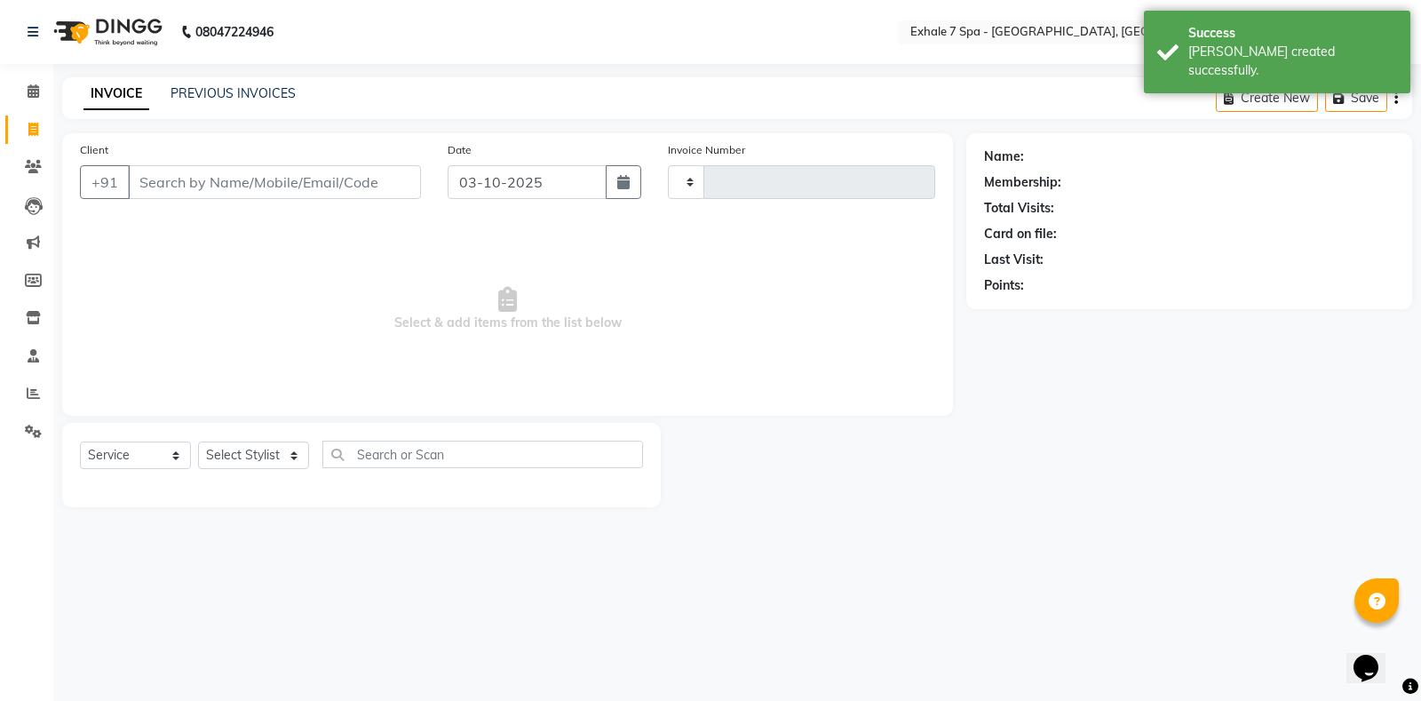
type input "1818"
select select "4480"
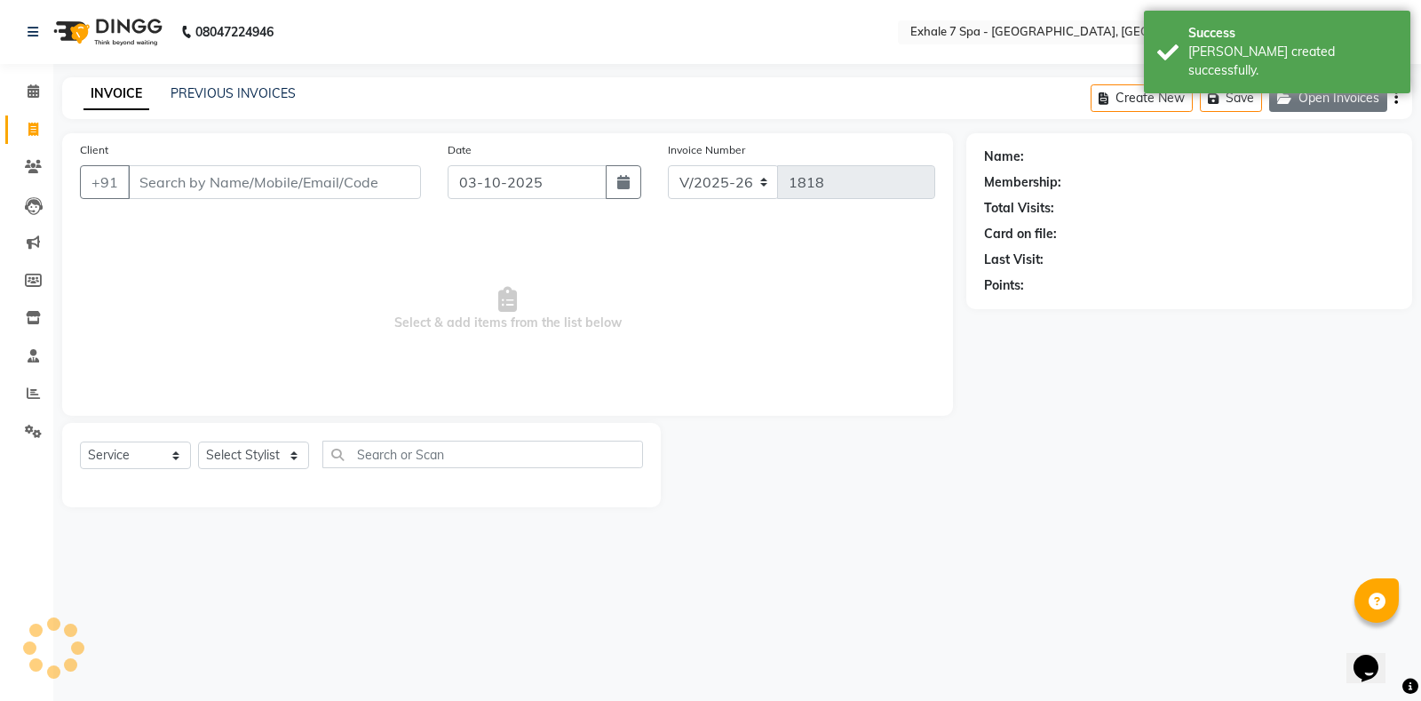
click at [1308, 109] on button "Open Invoices" at bounding box center [1328, 98] width 118 height 28
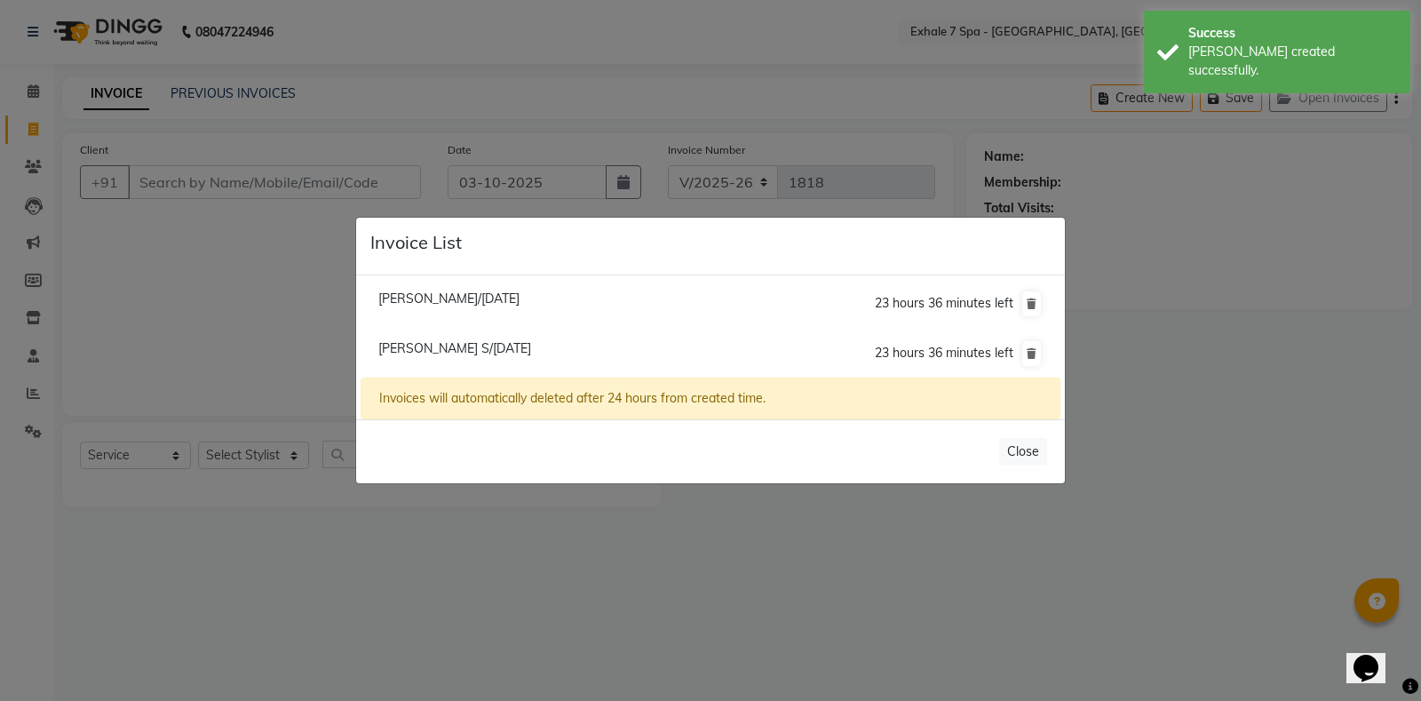
click at [474, 300] on span "[PERSON_NAME]/[DATE]" at bounding box center [448, 298] width 141 height 16
type input "9821461411"
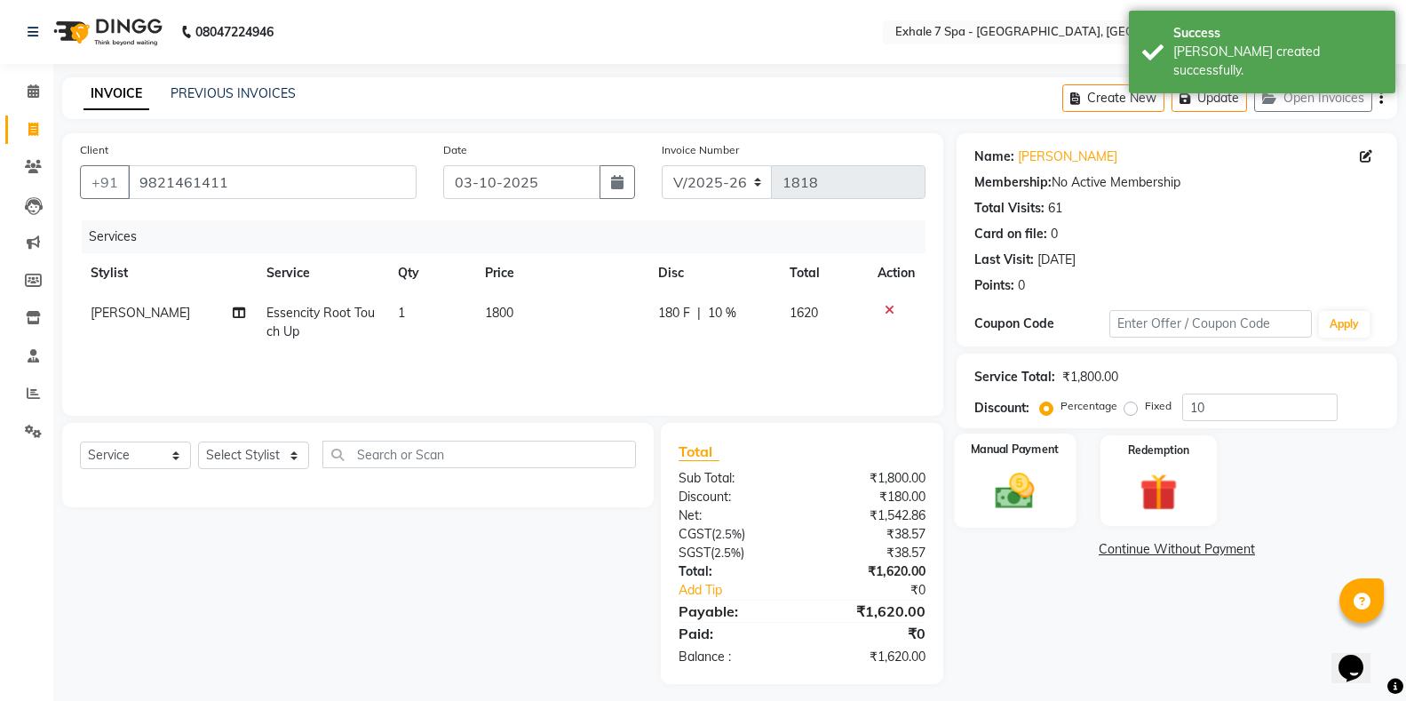
click at [1011, 521] on div "Manual Payment" at bounding box center [1015, 480] width 122 height 95
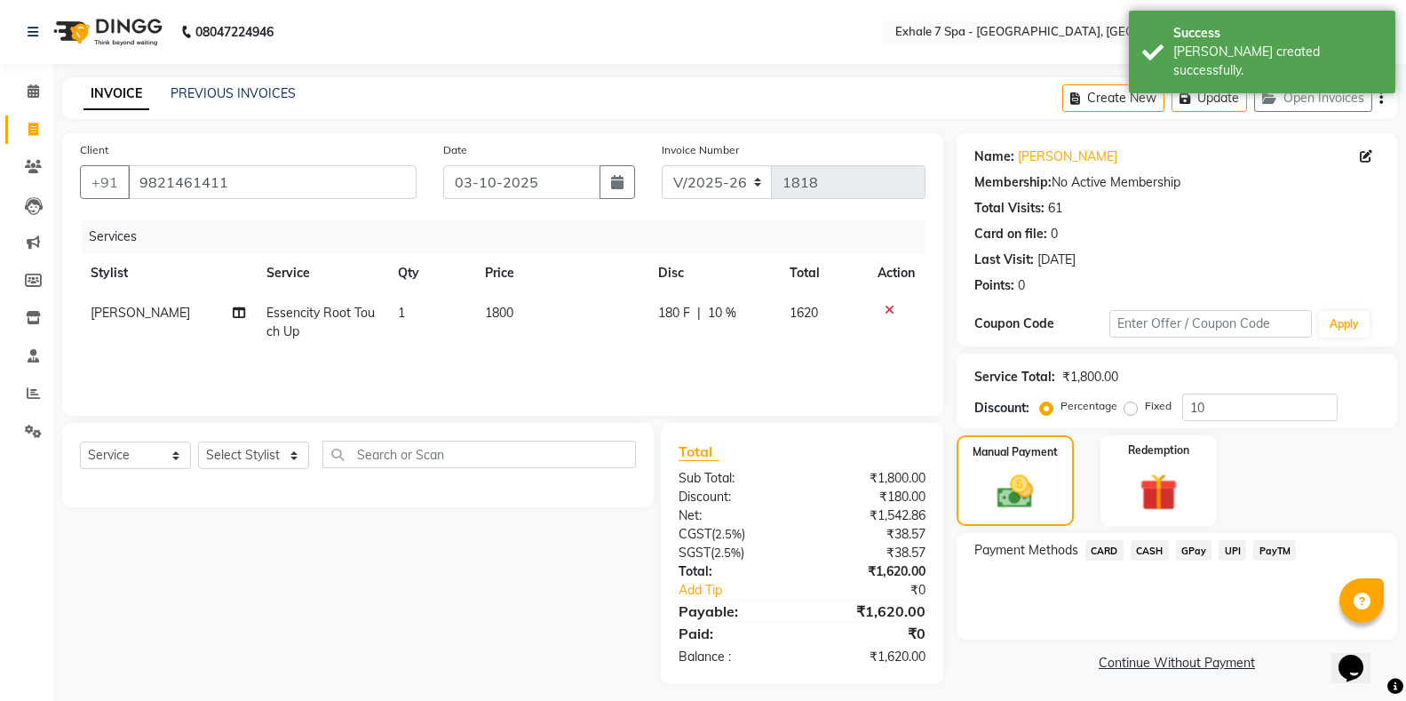
click at [1278, 552] on span "PayTM" at bounding box center [1274, 550] width 43 height 20
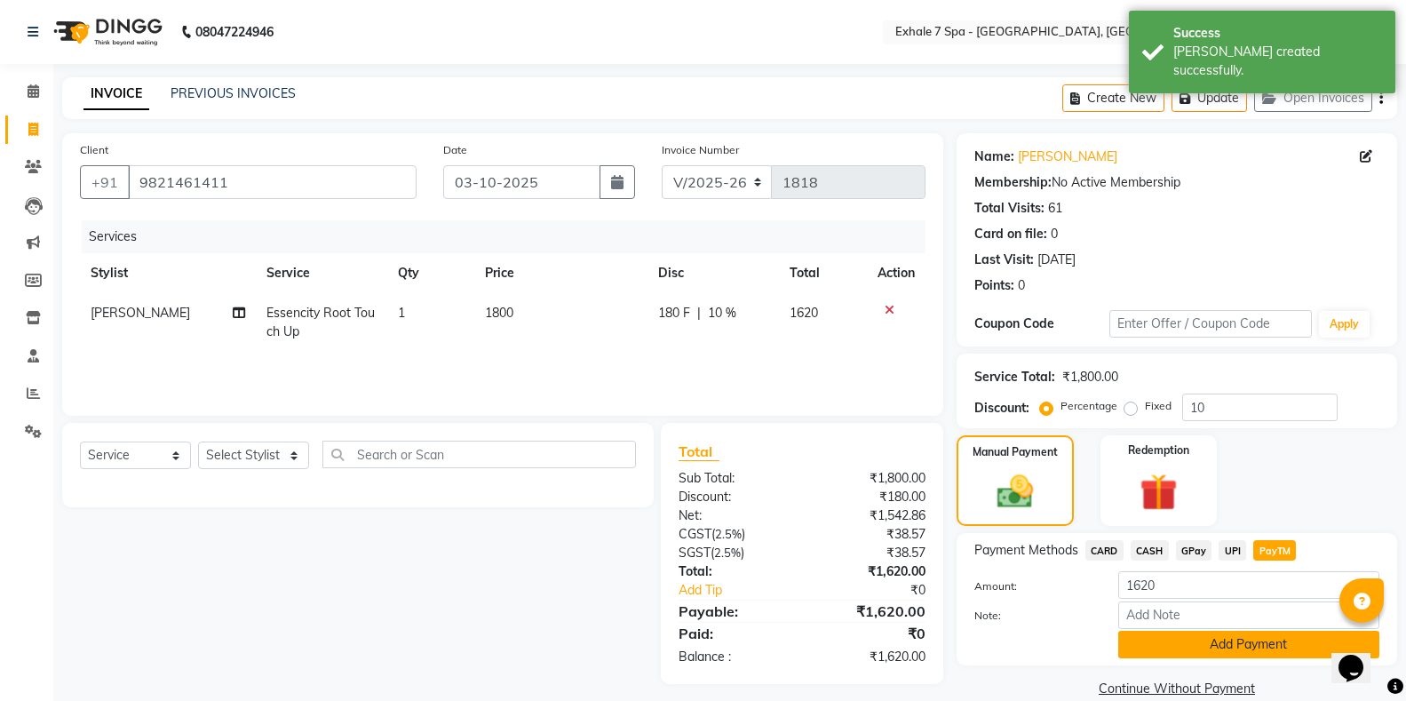
click at [1274, 631] on button "Add Payment" at bounding box center [1248, 645] width 261 height 28
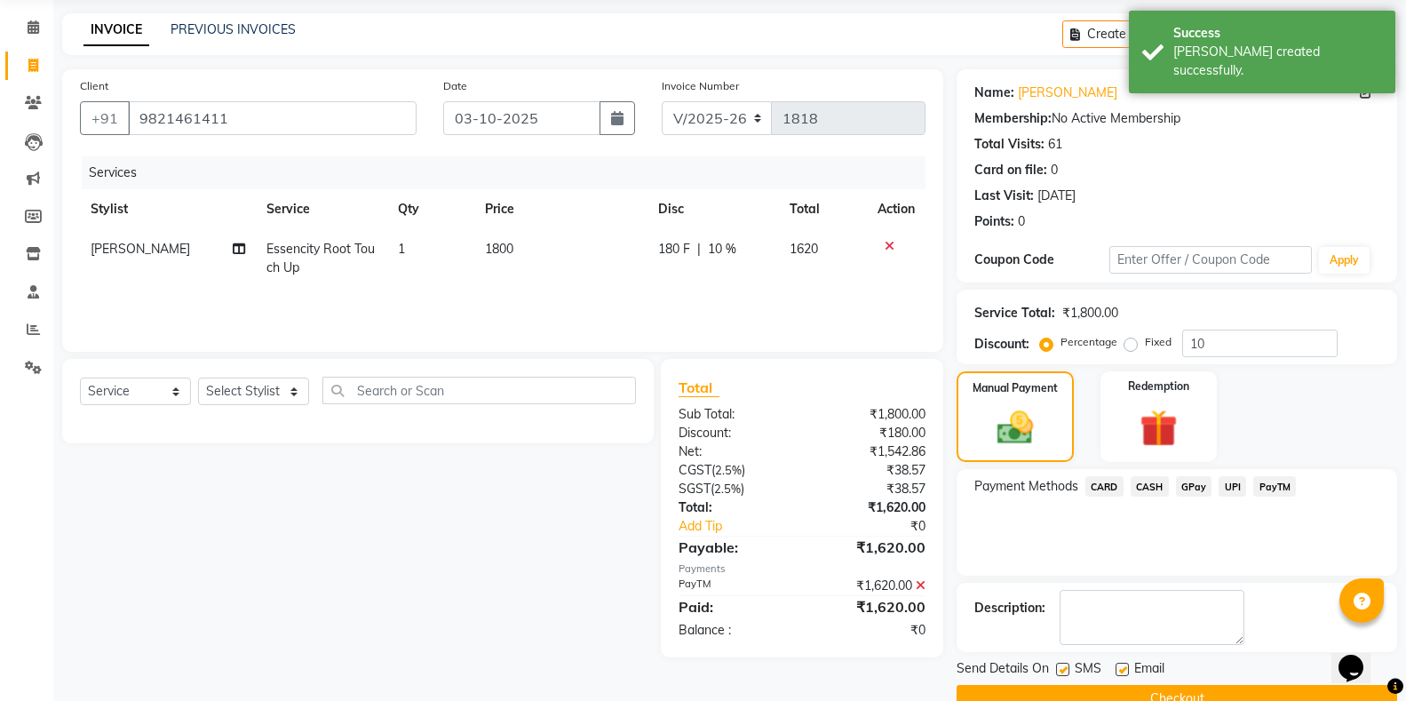
scroll to position [102, 0]
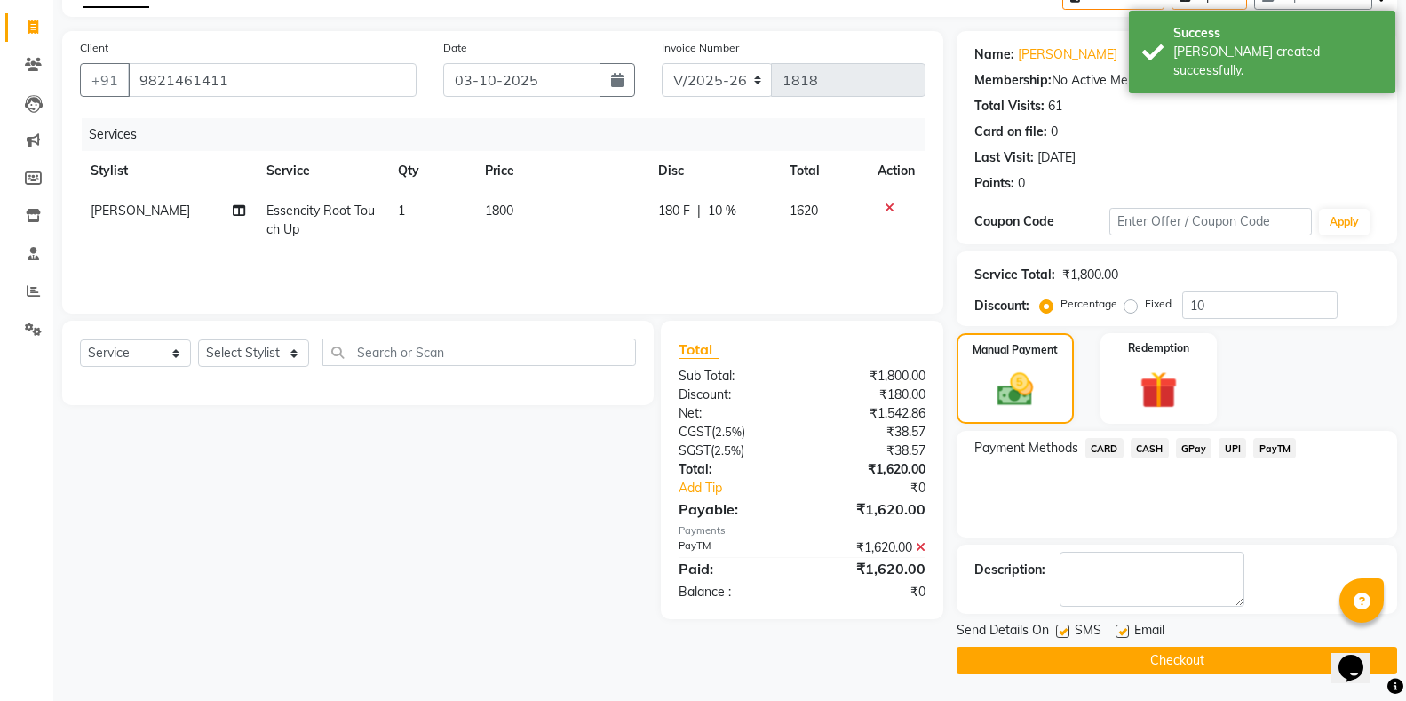
click at [1064, 652] on button "Checkout" at bounding box center [1177, 661] width 441 height 28
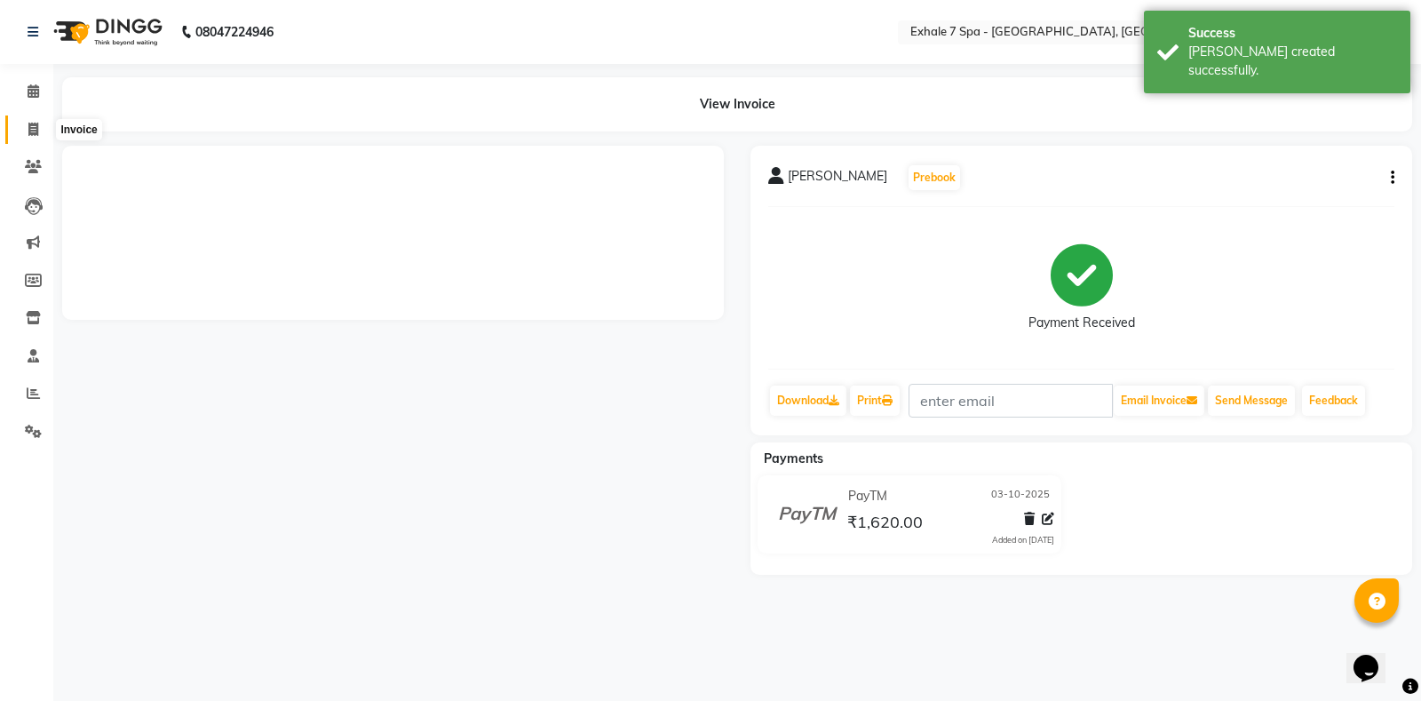
click at [43, 135] on span at bounding box center [33, 130] width 31 height 20
select select "service"
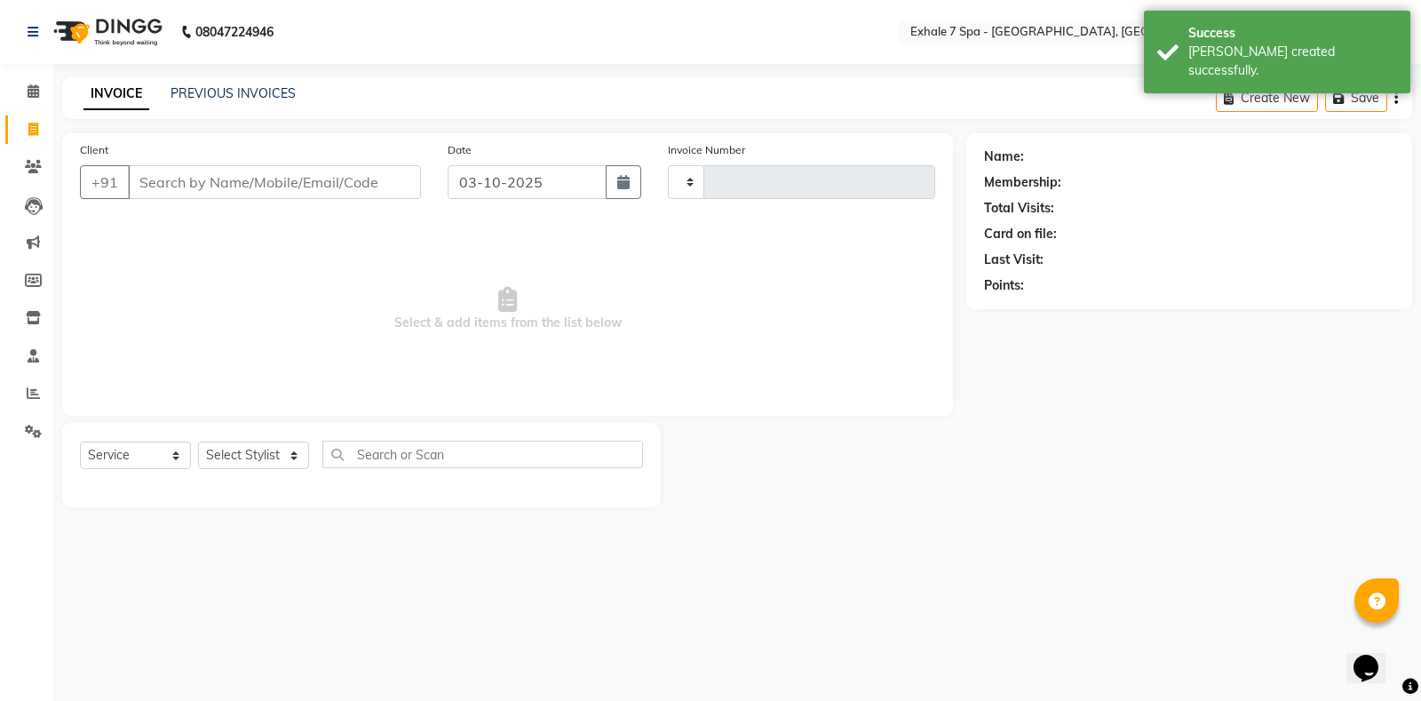
type input "1819"
select select "4480"
click at [1350, 92] on button "Open Invoices" at bounding box center [1328, 98] width 118 height 28
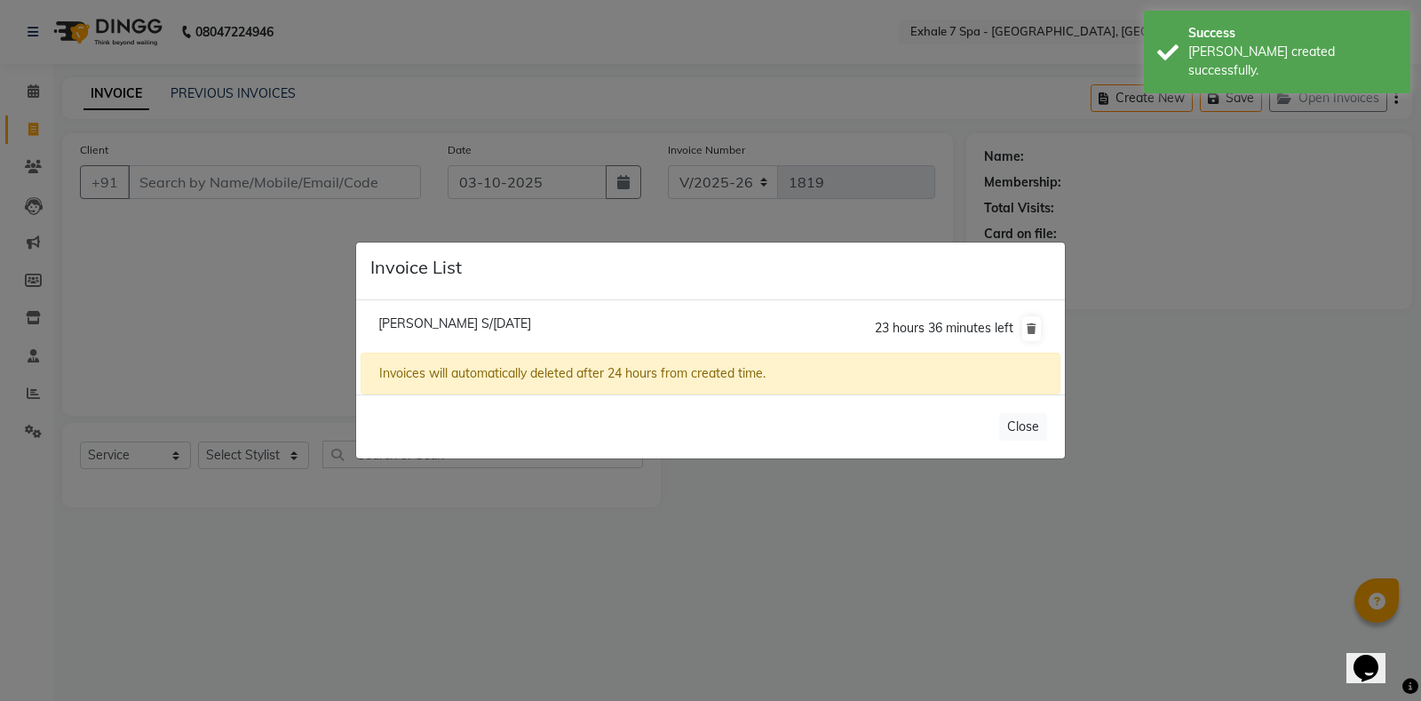
click at [521, 314] on li "[PERSON_NAME] S/[DATE] 23 hours 36 minutes left" at bounding box center [711, 329] width 700 height 50
click at [473, 321] on span "[PERSON_NAME] S/[DATE]" at bounding box center [454, 323] width 153 height 16
type input "8779487400"
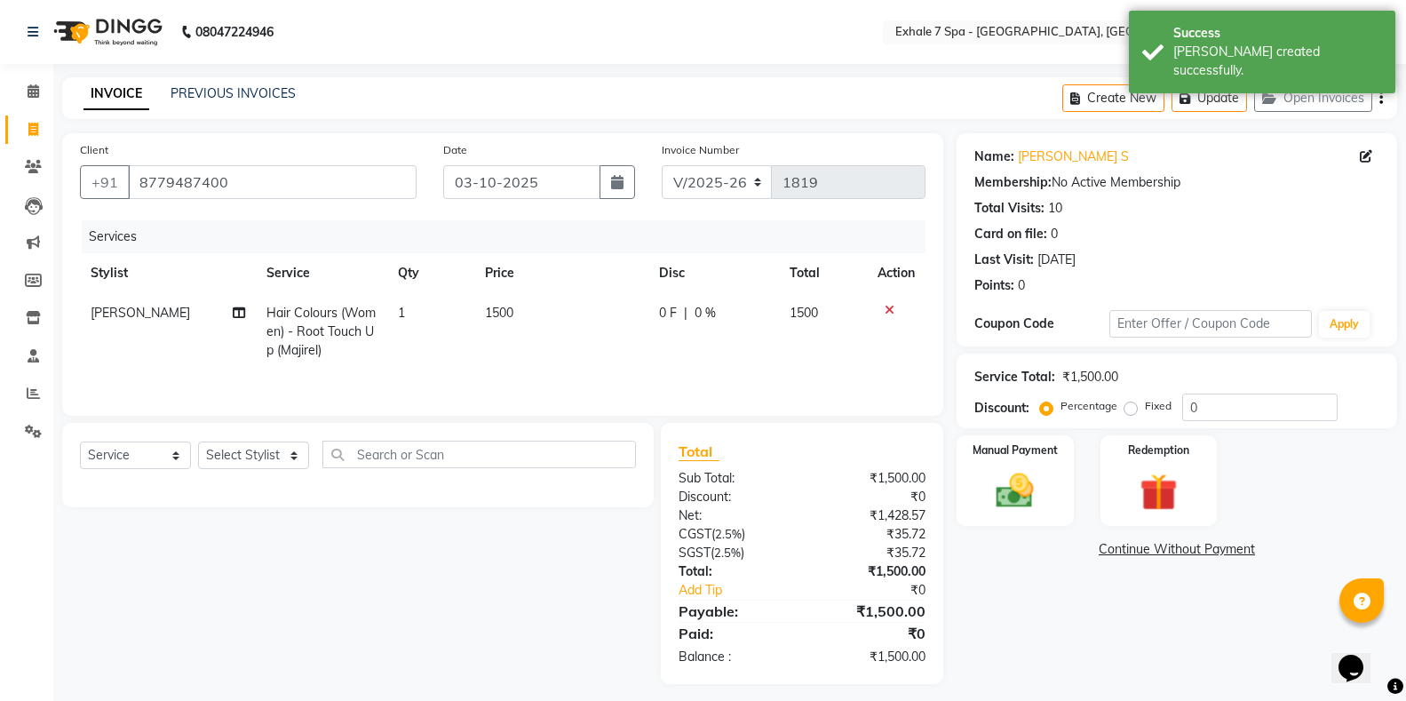
scroll to position [12, 0]
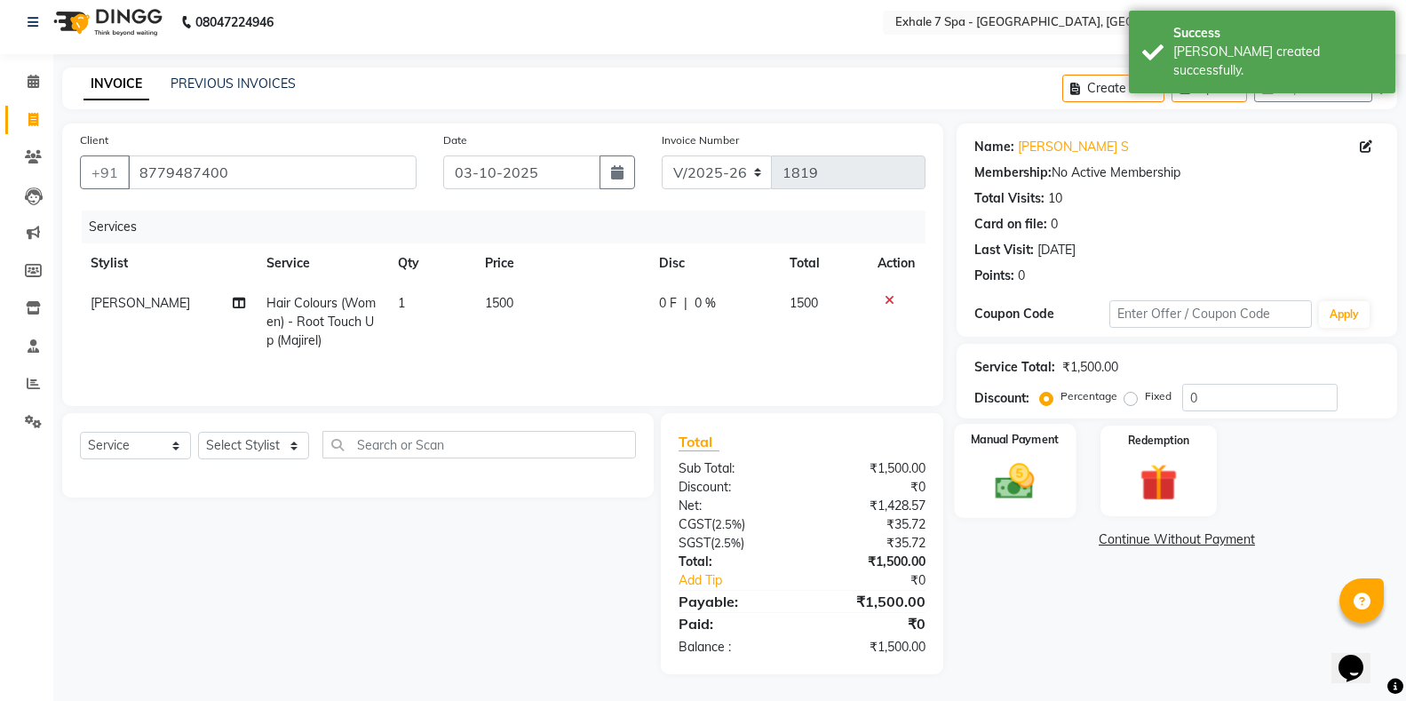
click at [1007, 491] on img at bounding box center [1014, 480] width 63 height 45
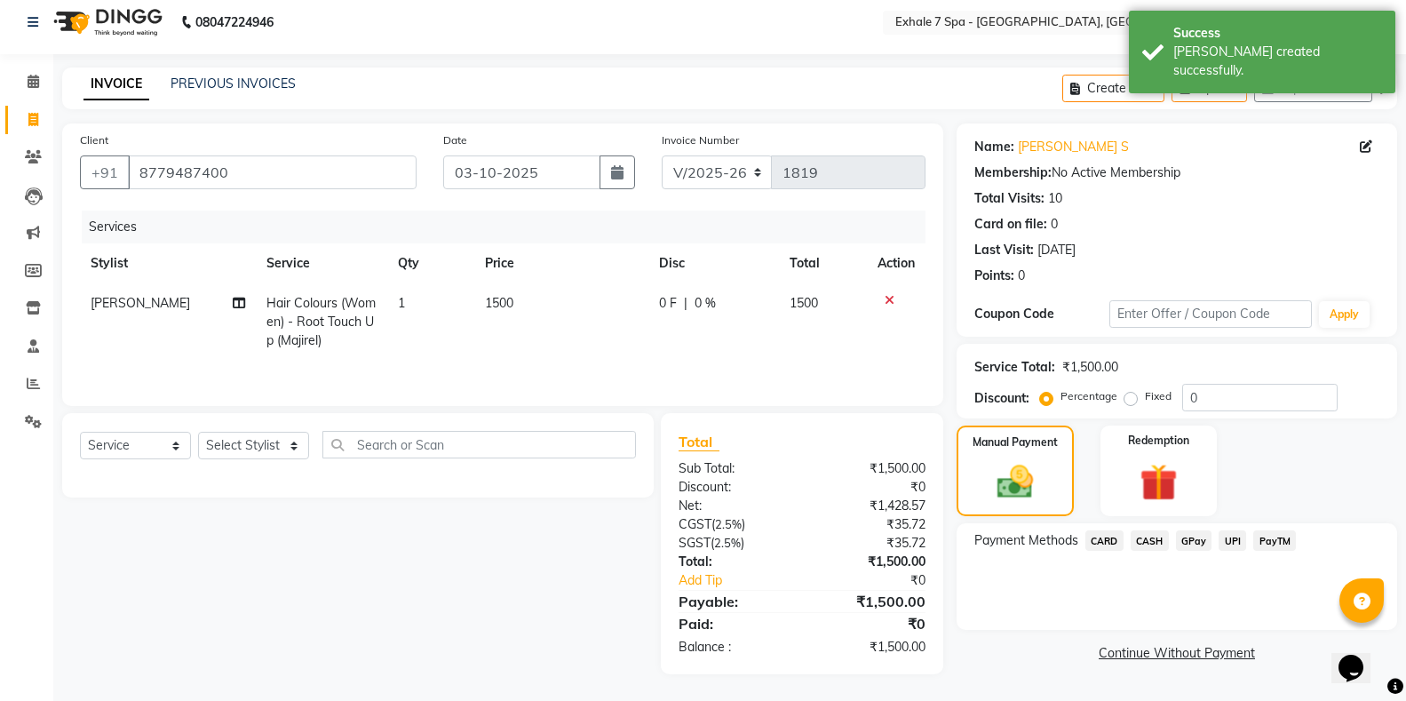
click at [1260, 543] on span "PayTM" at bounding box center [1274, 540] width 43 height 20
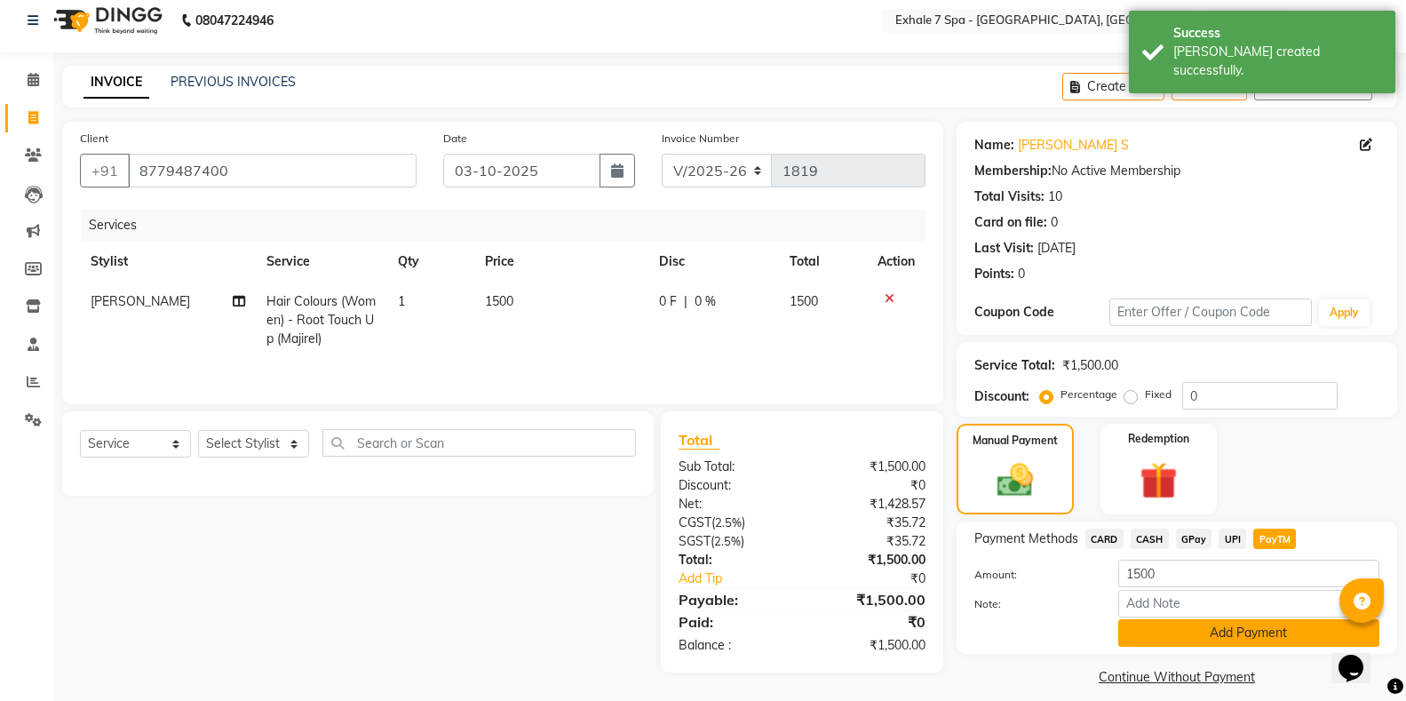
click at [1262, 625] on button "Add Payment" at bounding box center [1248, 633] width 261 height 28
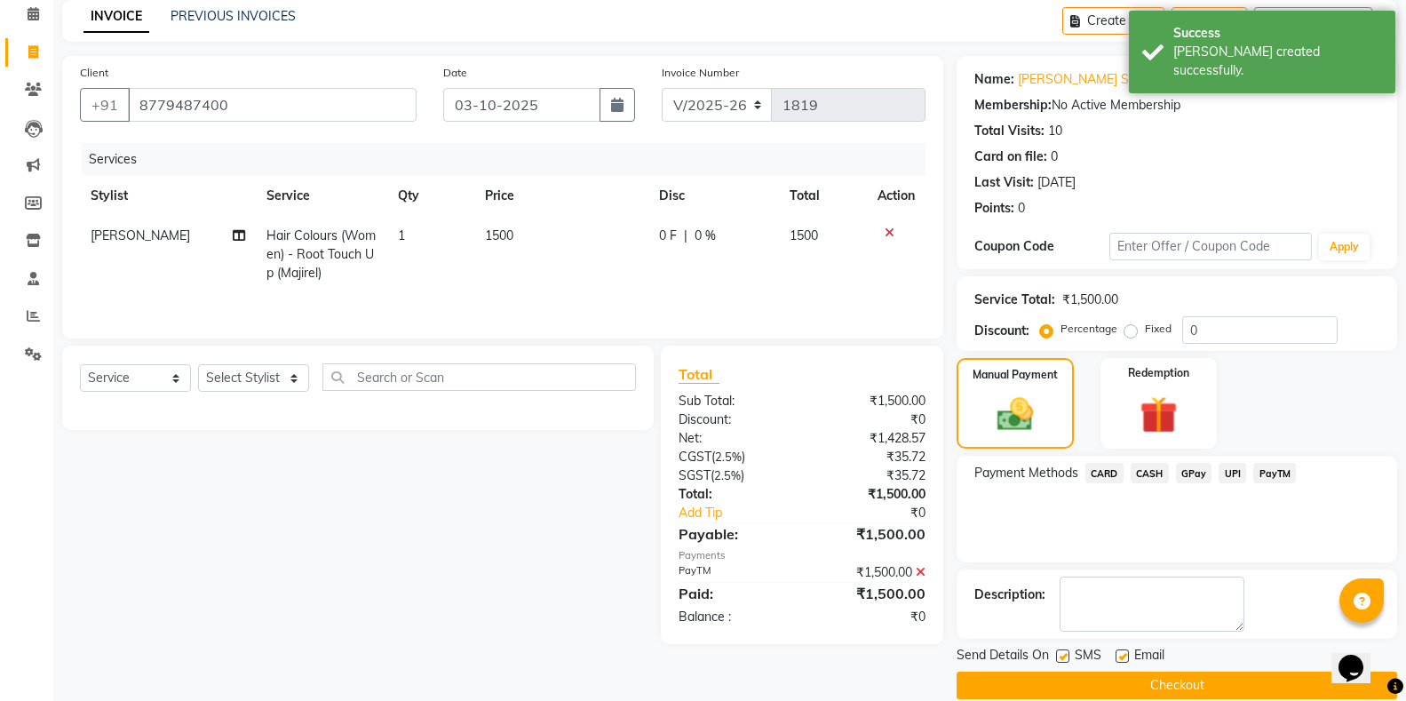
scroll to position [102, 0]
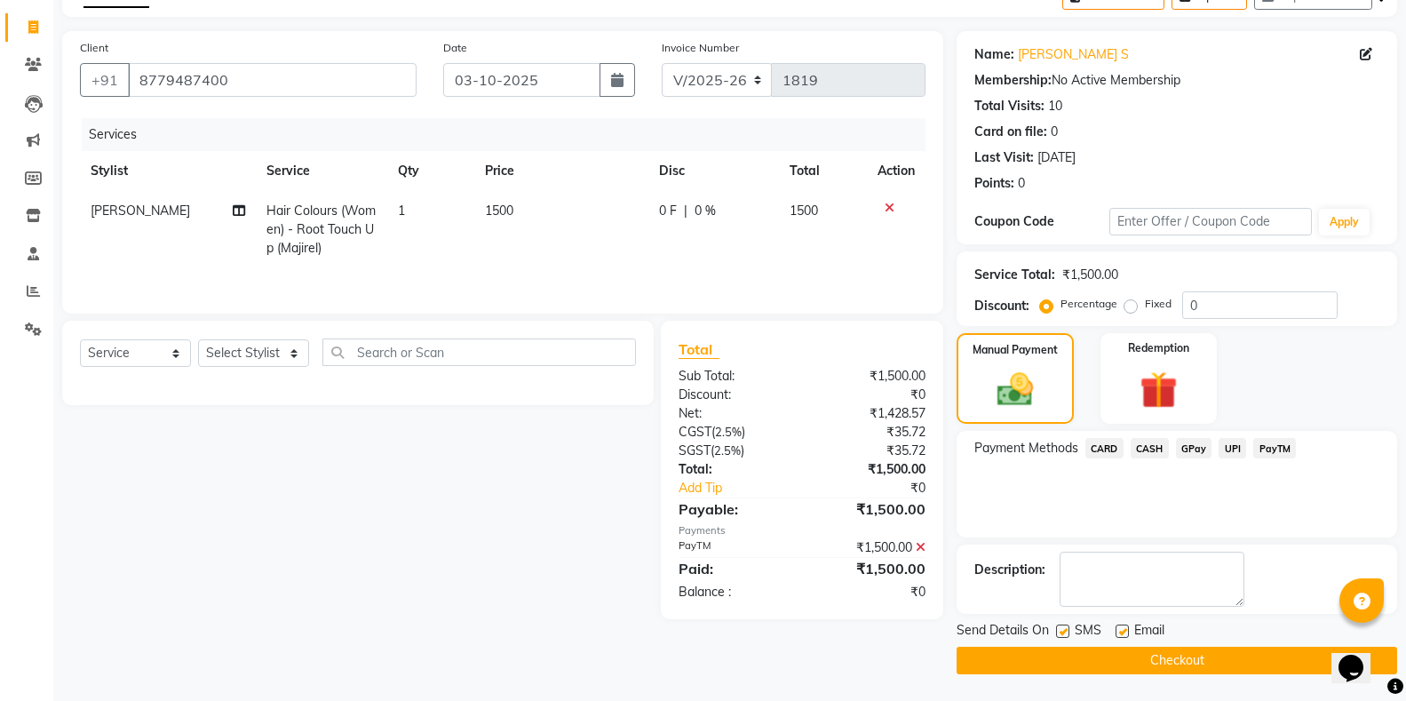
click at [1060, 631] on label at bounding box center [1062, 630] width 13 height 13
click at [1060, 631] on input "checkbox" at bounding box center [1062, 632] width 12 height 12
checkbox input "false"
click at [1080, 662] on button "Checkout" at bounding box center [1177, 661] width 441 height 28
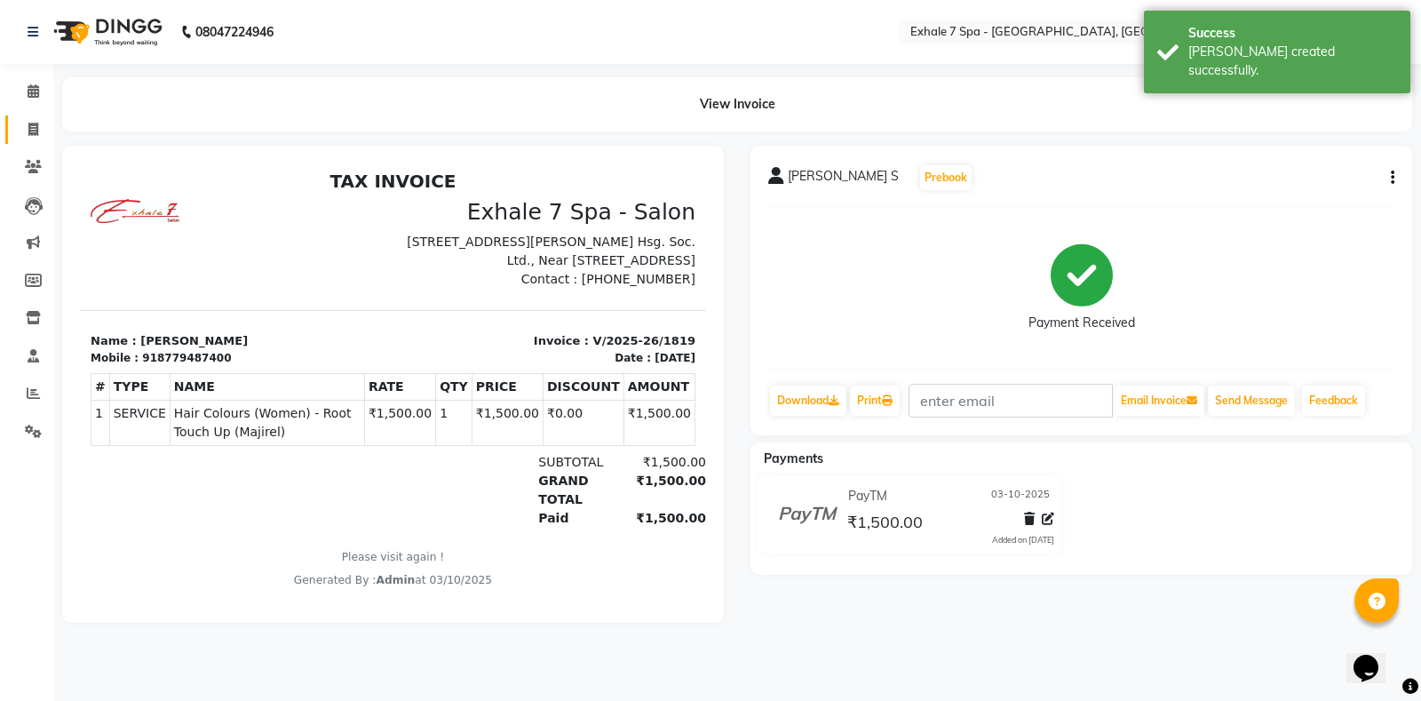
click at [47, 133] on span at bounding box center [33, 130] width 31 height 20
select select "4480"
select select "service"
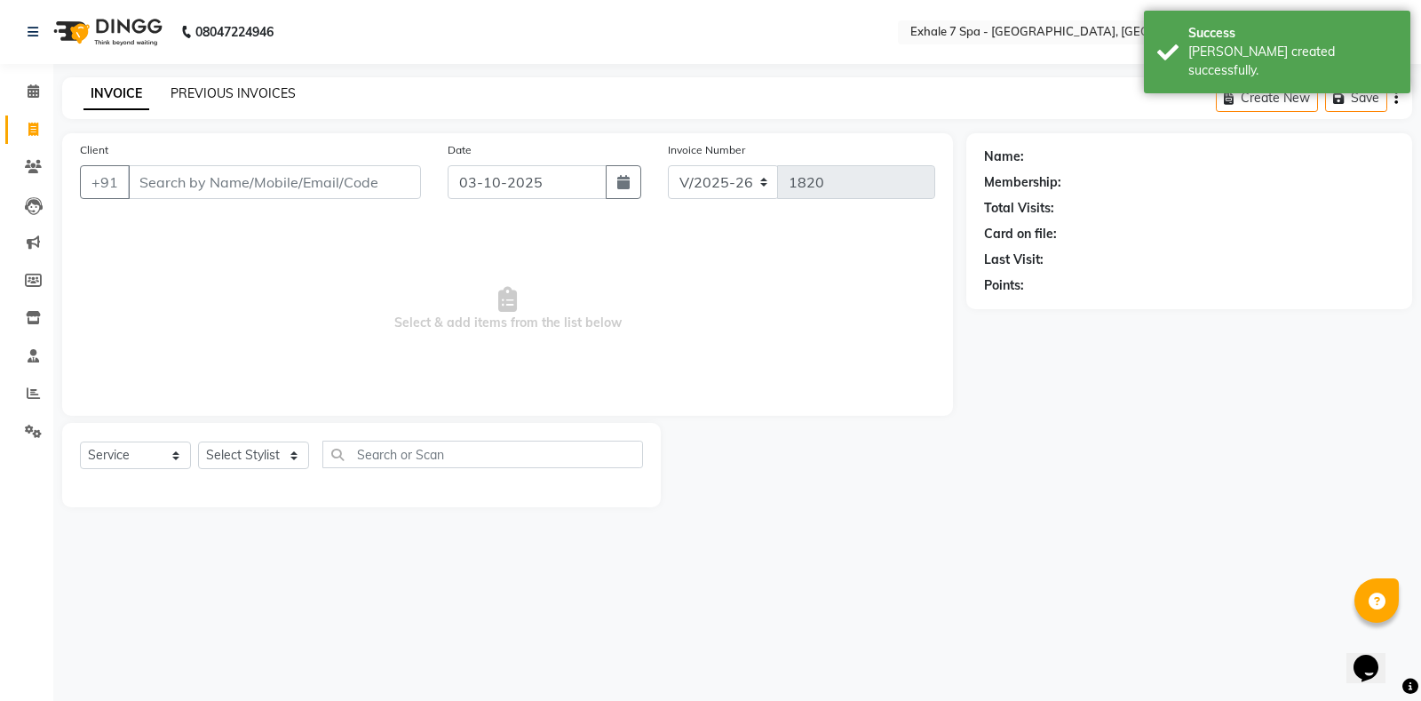
click at [234, 94] on link "PREVIOUS INVOICES" at bounding box center [233, 93] width 125 height 16
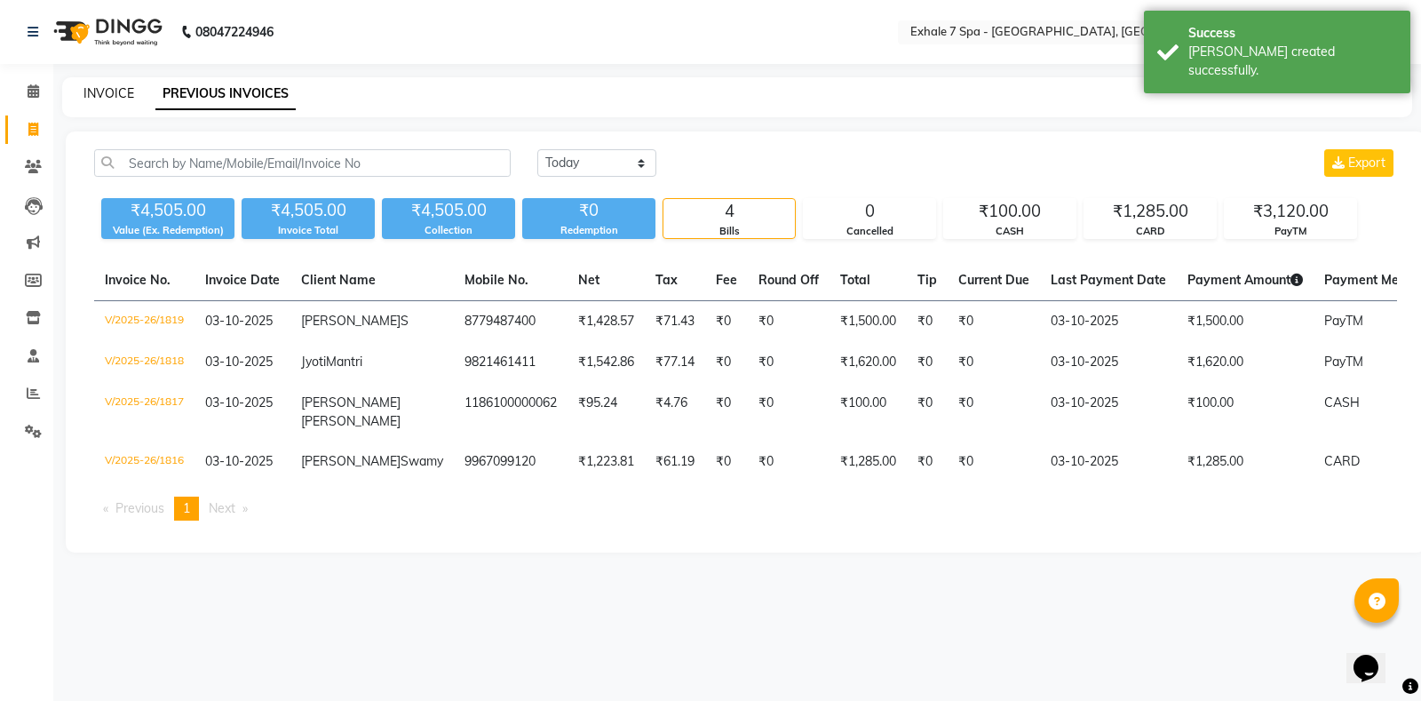
click at [123, 91] on link "INVOICE" at bounding box center [108, 93] width 51 height 16
select select "service"
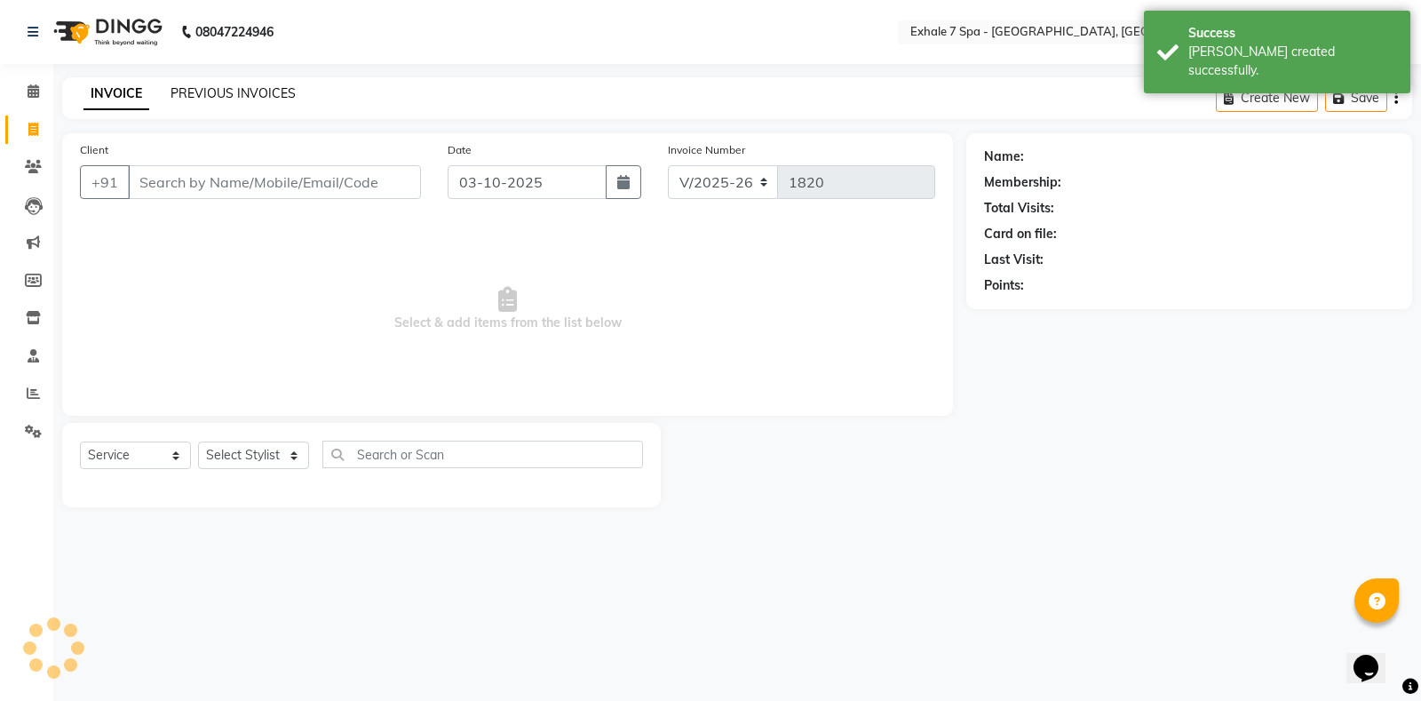
click at [213, 92] on link "PREVIOUS INVOICES" at bounding box center [233, 93] width 125 height 16
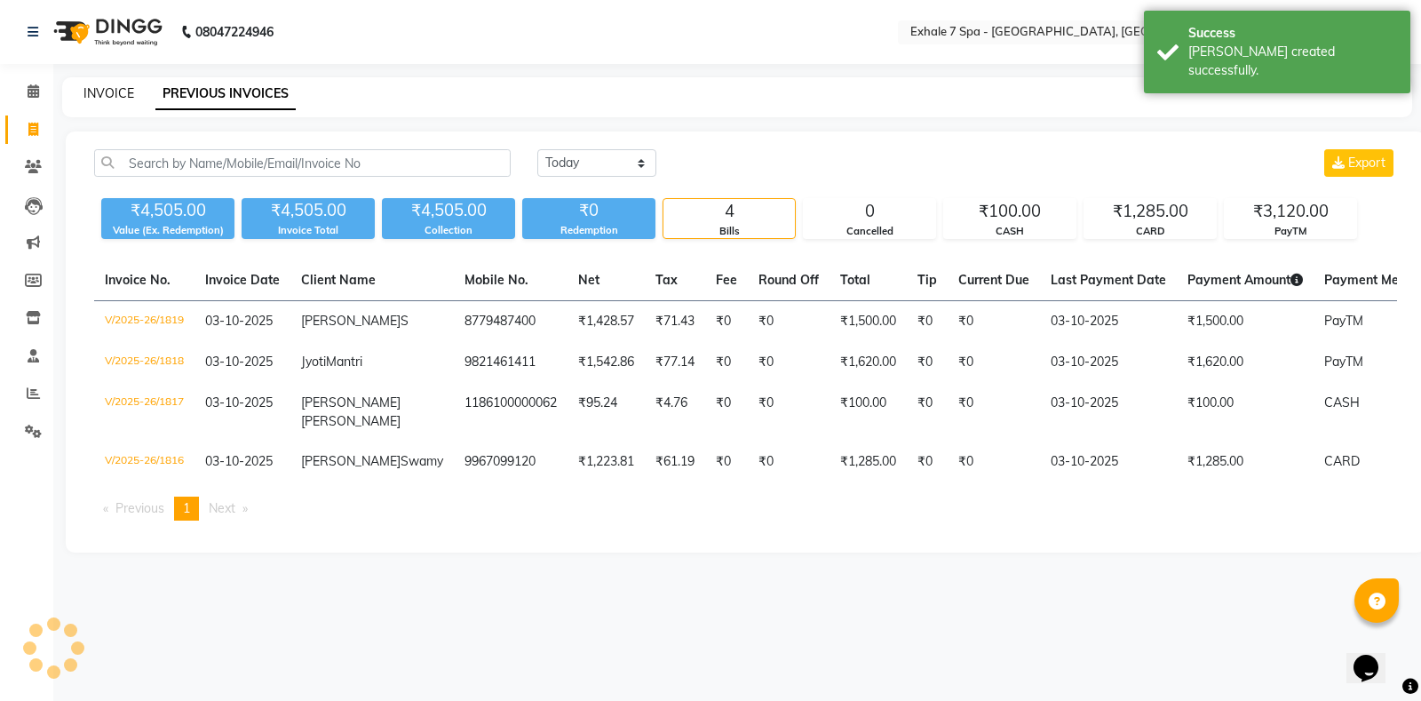
click at [99, 97] on link "INVOICE" at bounding box center [108, 93] width 51 height 16
select select "service"
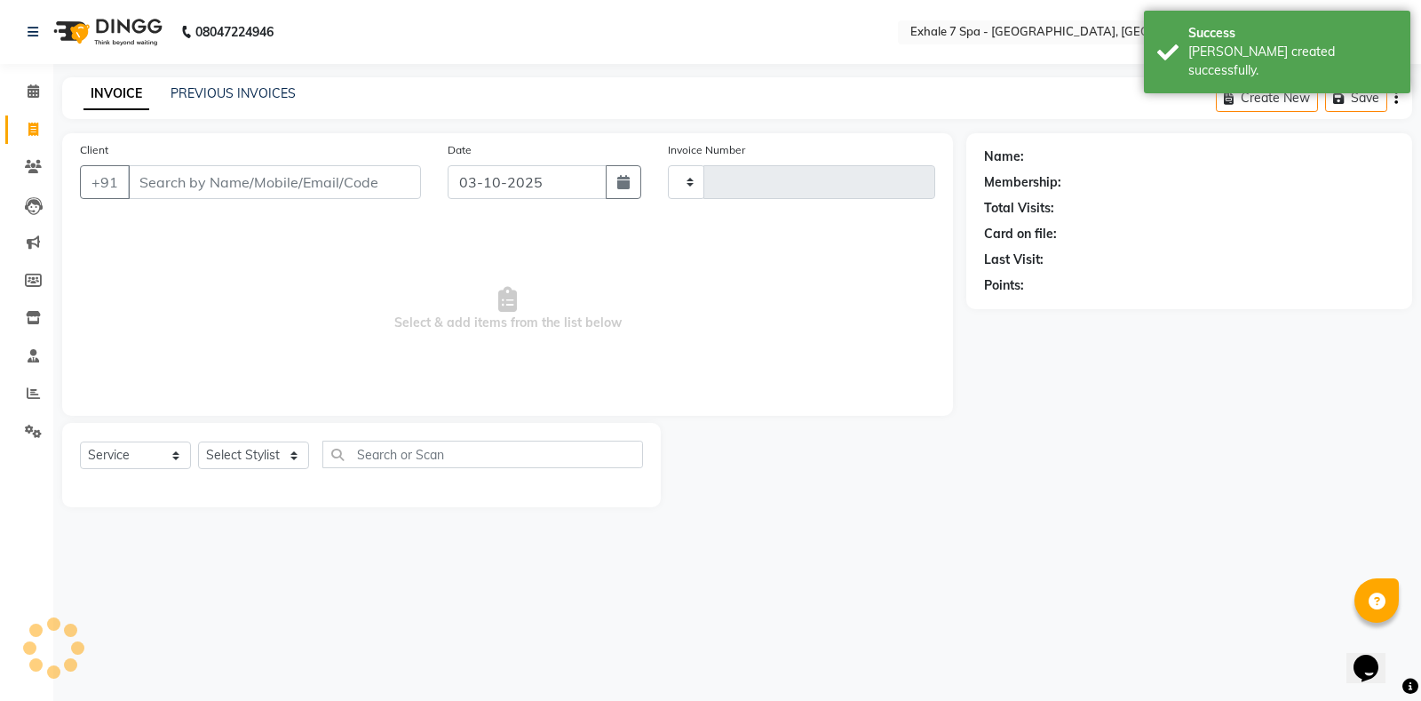
type input "1820"
select select "4480"
click at [171, 95] on link "PREVIOUS INVOICES" at bounding box center [233, 93] width 125 height 16
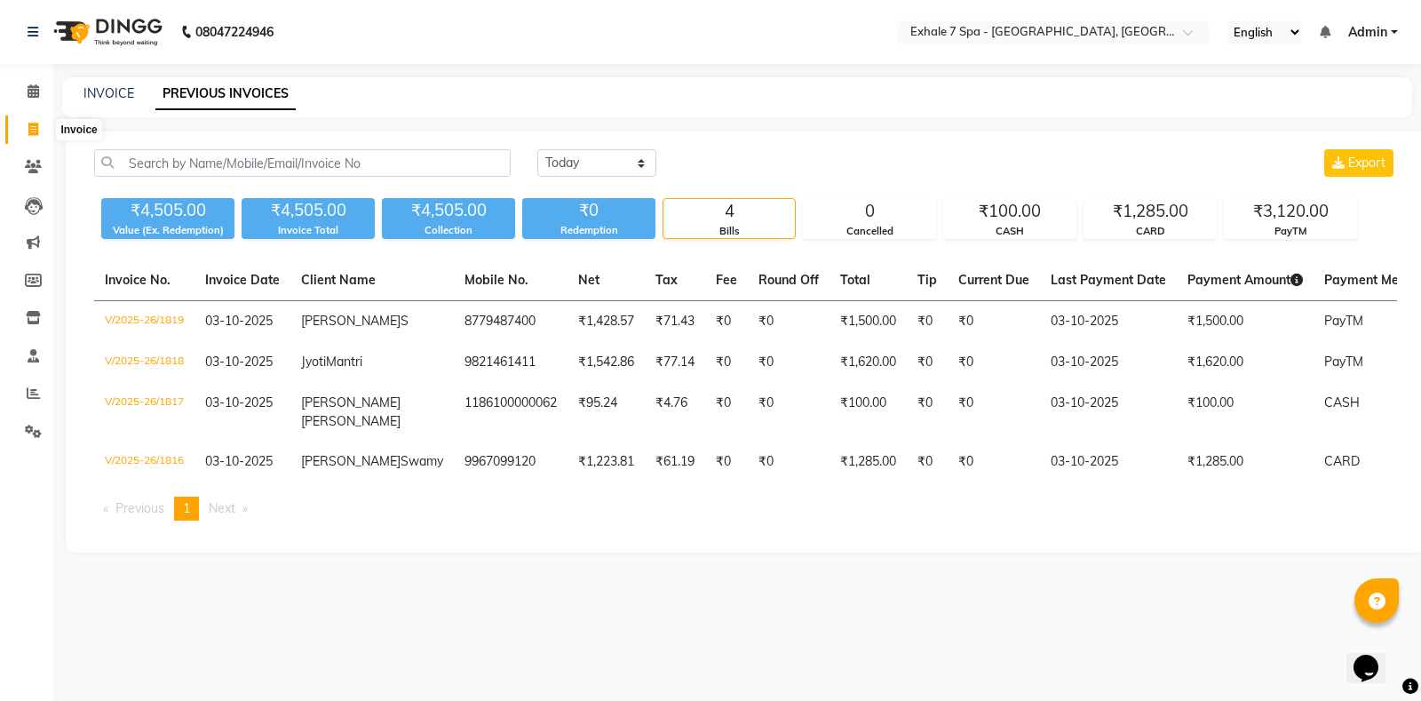
click at [34, 125] on icon at bounding box center [33, 129] width 10 height 13
select select "service"
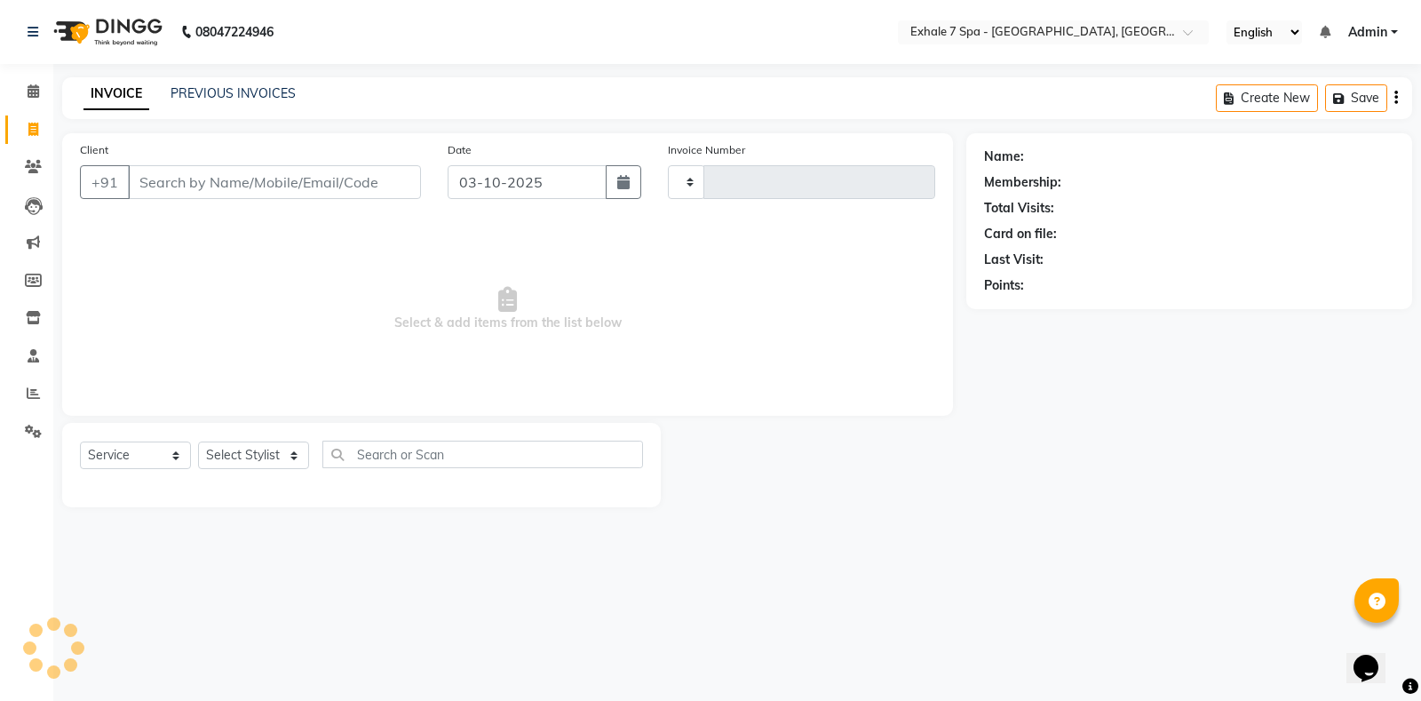
type input "1820"
select select "4480"
click at [195, 89] on link "PREVIOUS INVOICES" at bounding box center [233, 93] width 125 height 16
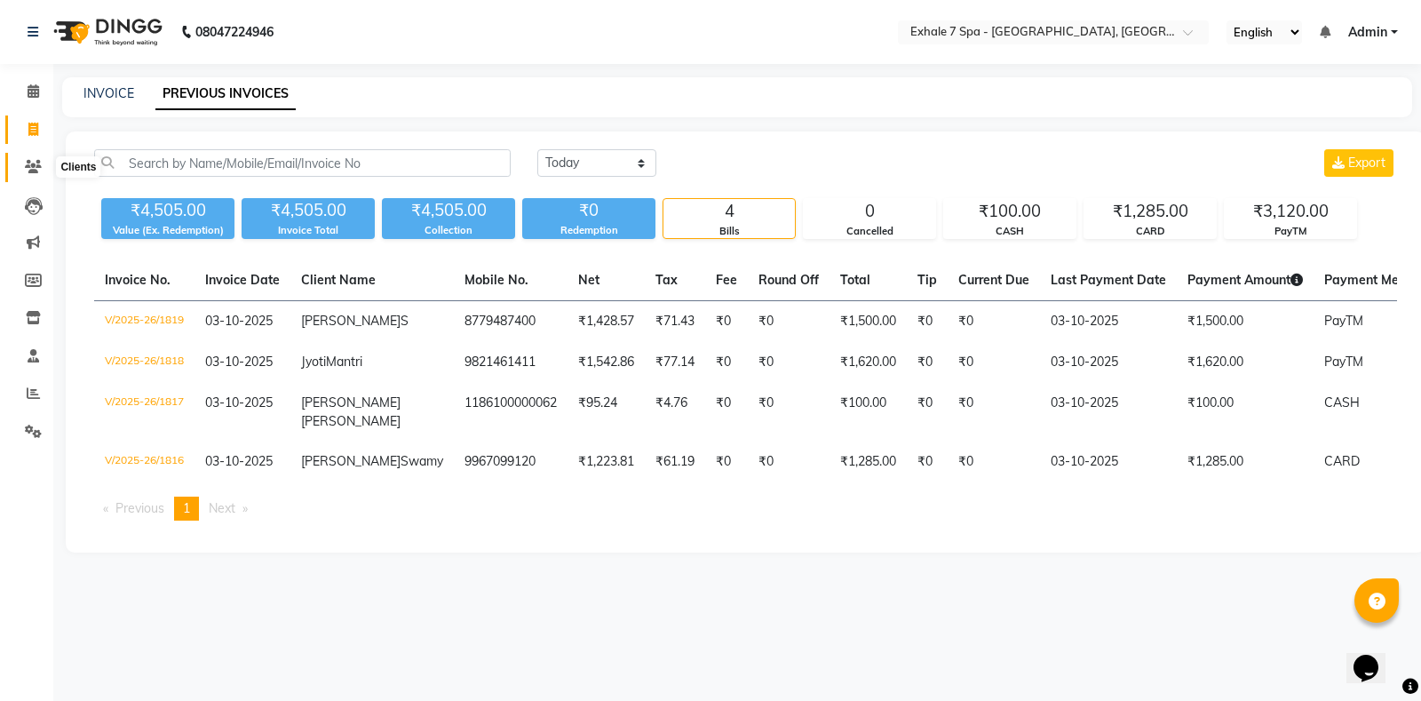
click at [29, 169] on icon at bounding box center [33, 166] width 17 height 13
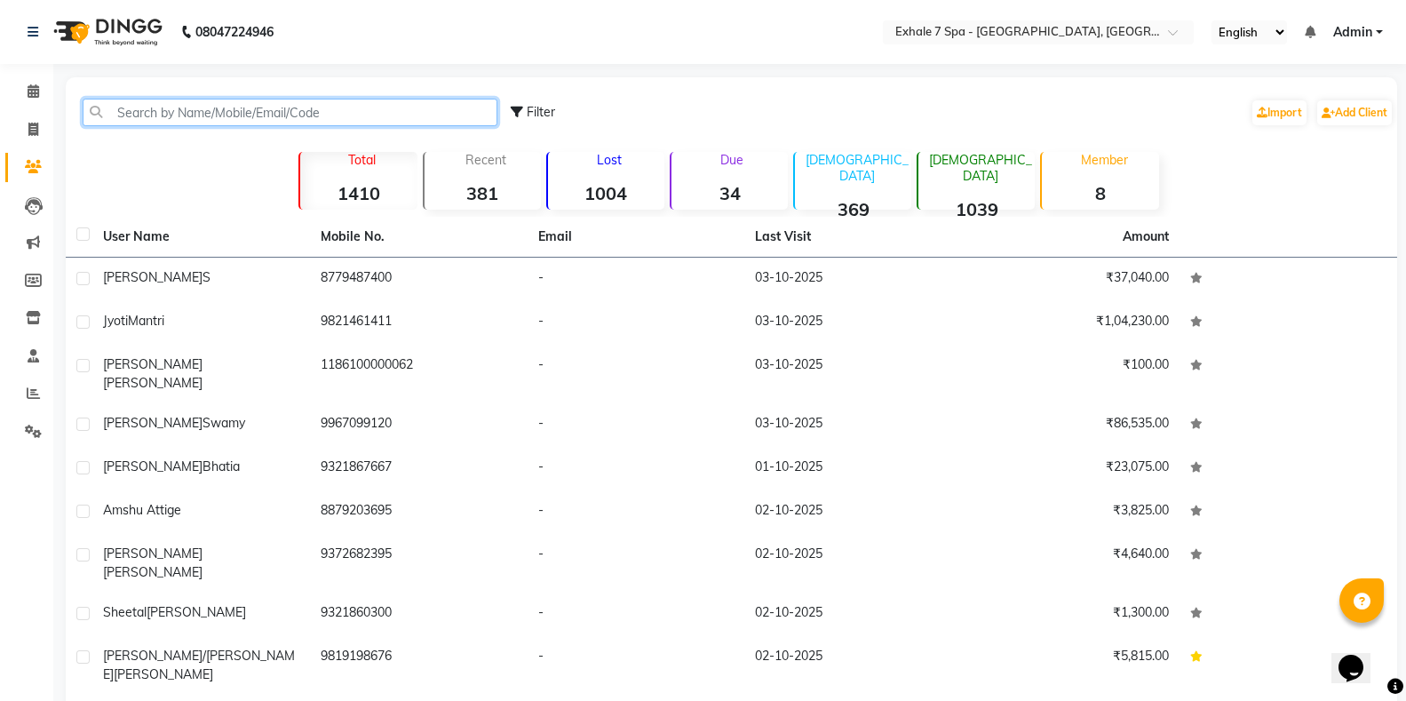
click at [144, 110] on input "text" at bounding box center [290, 113] width 415 height 28
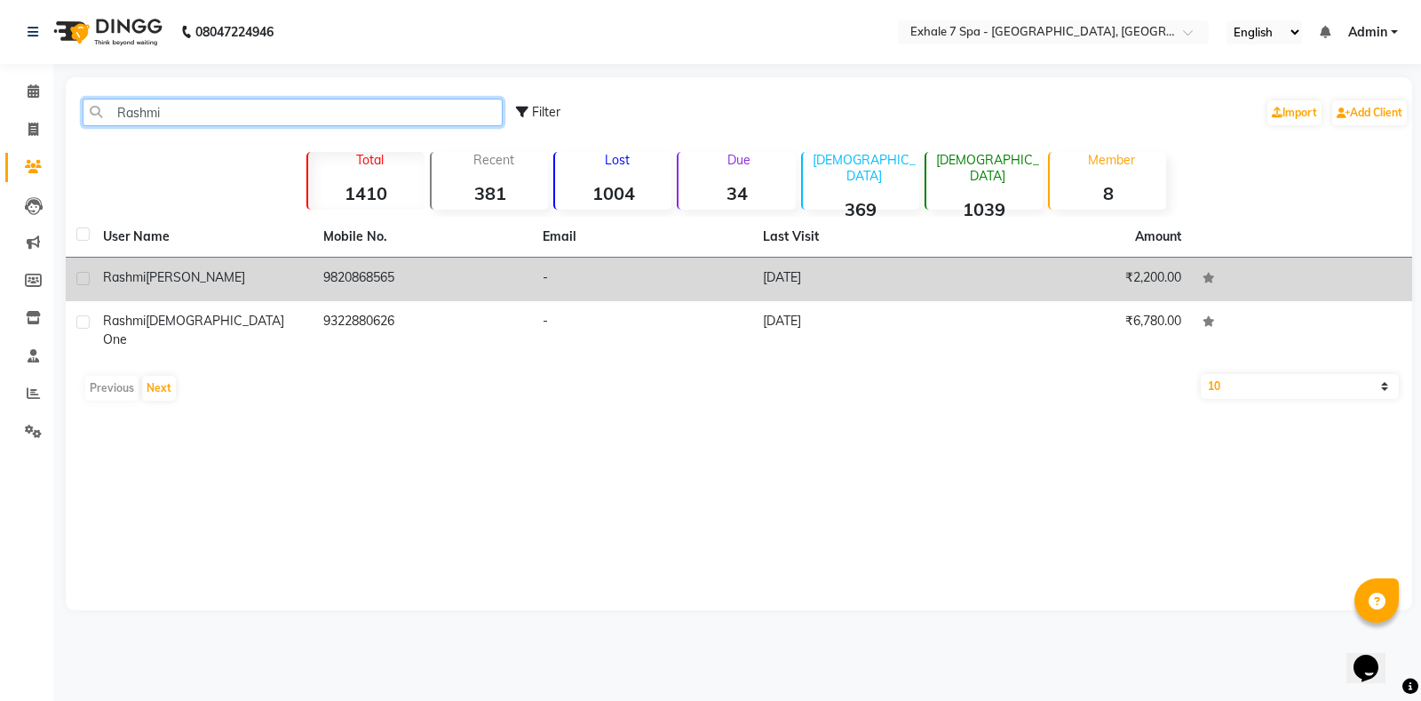
type input "Rashmi"
click at [327, 273] on td "9820868565" at bounding box center [423, 280] width 220 height 44
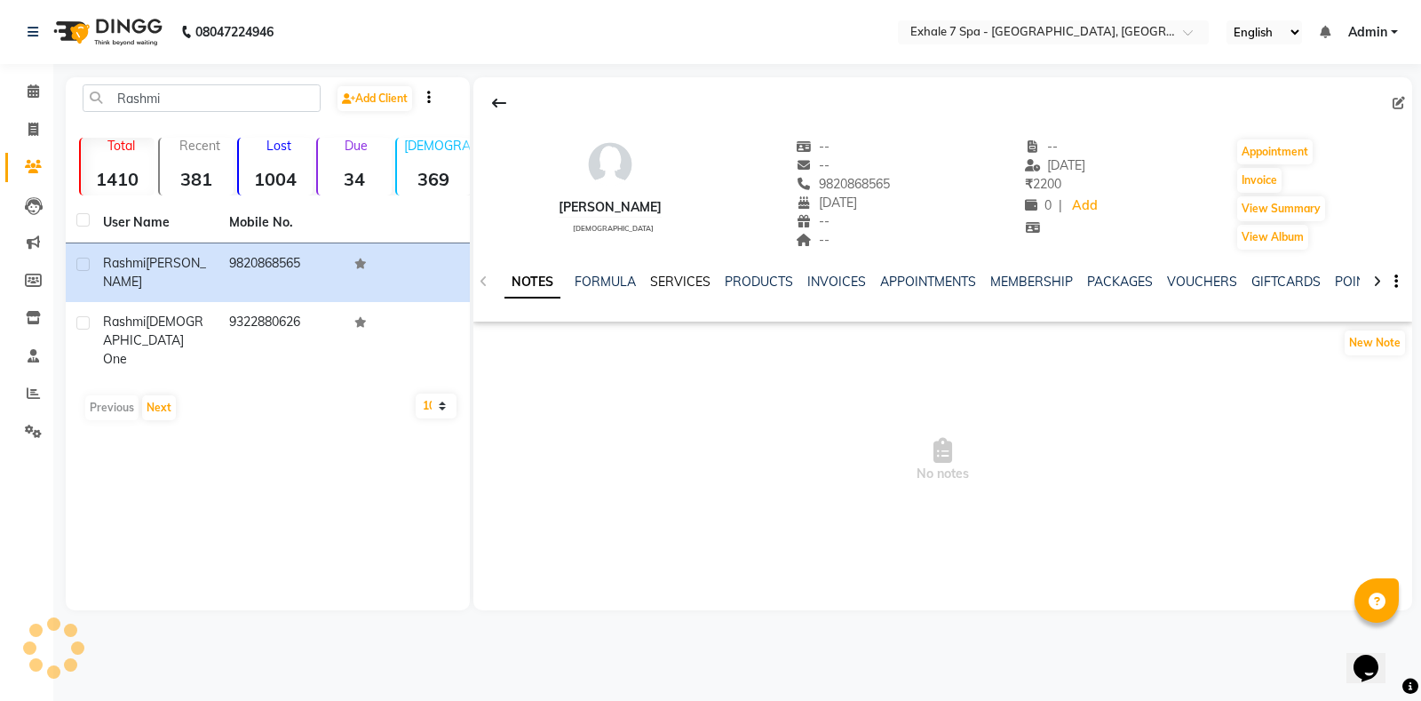
click at [688, 279] on link "SERVICES" at bounding box center [680, 282] width 60 height 16
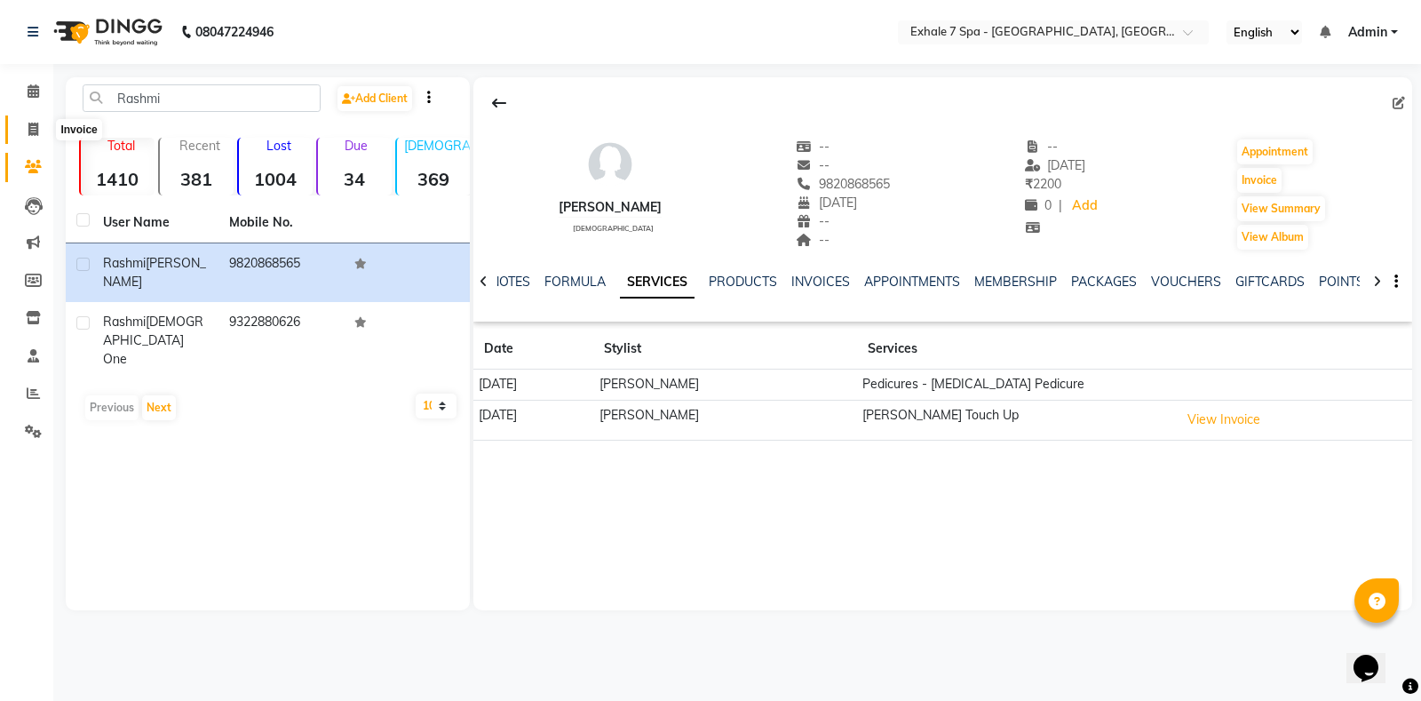
click at [34, 129] on icon at bounding box center [33, 129] width 10 height 13
select select "service"
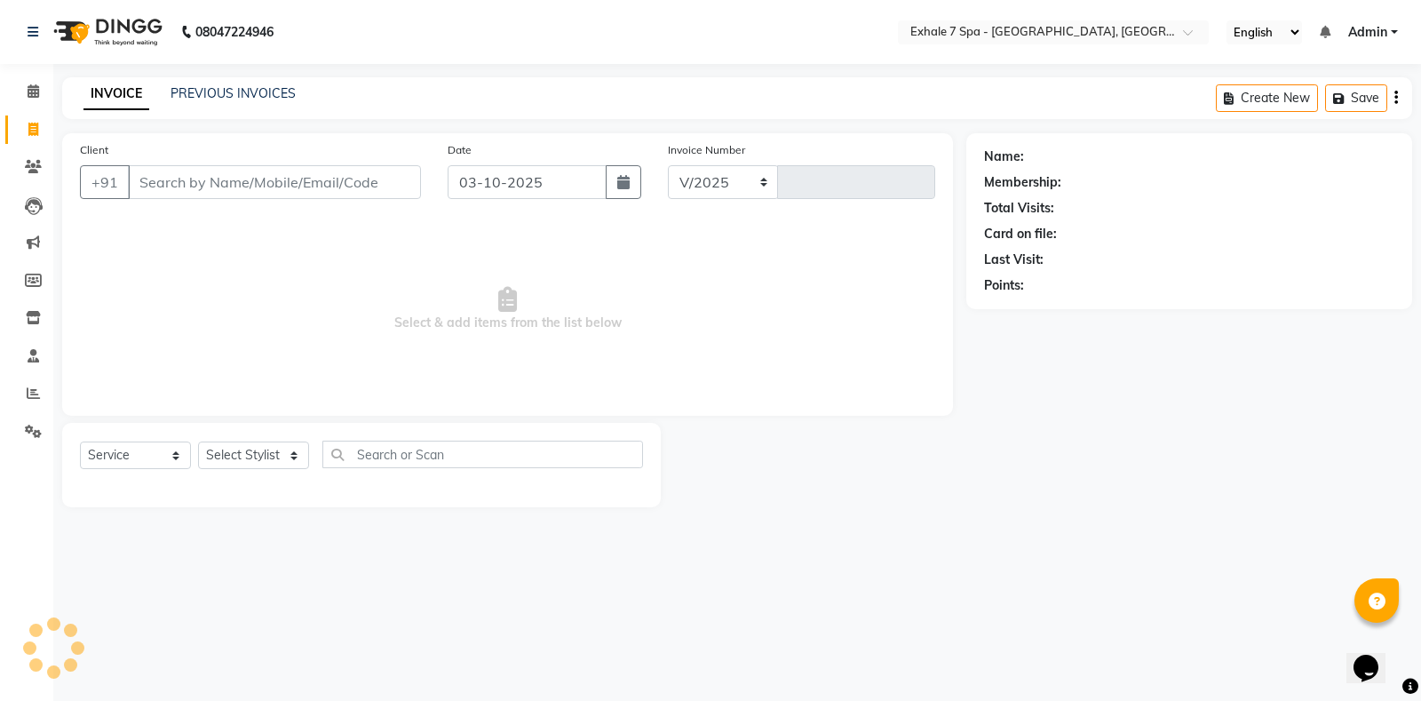
select select "4480"
type input "1820"
click at [1085, 453] on div "Name: Membership: Total Visits: Card on file: Last Visit: Points:" at bounding box center [1195, 320] width 459 height 374
click at [246, 95] on link "PREVIOUS INVOICES" at bounding box center [233, 93] width 125 height 16
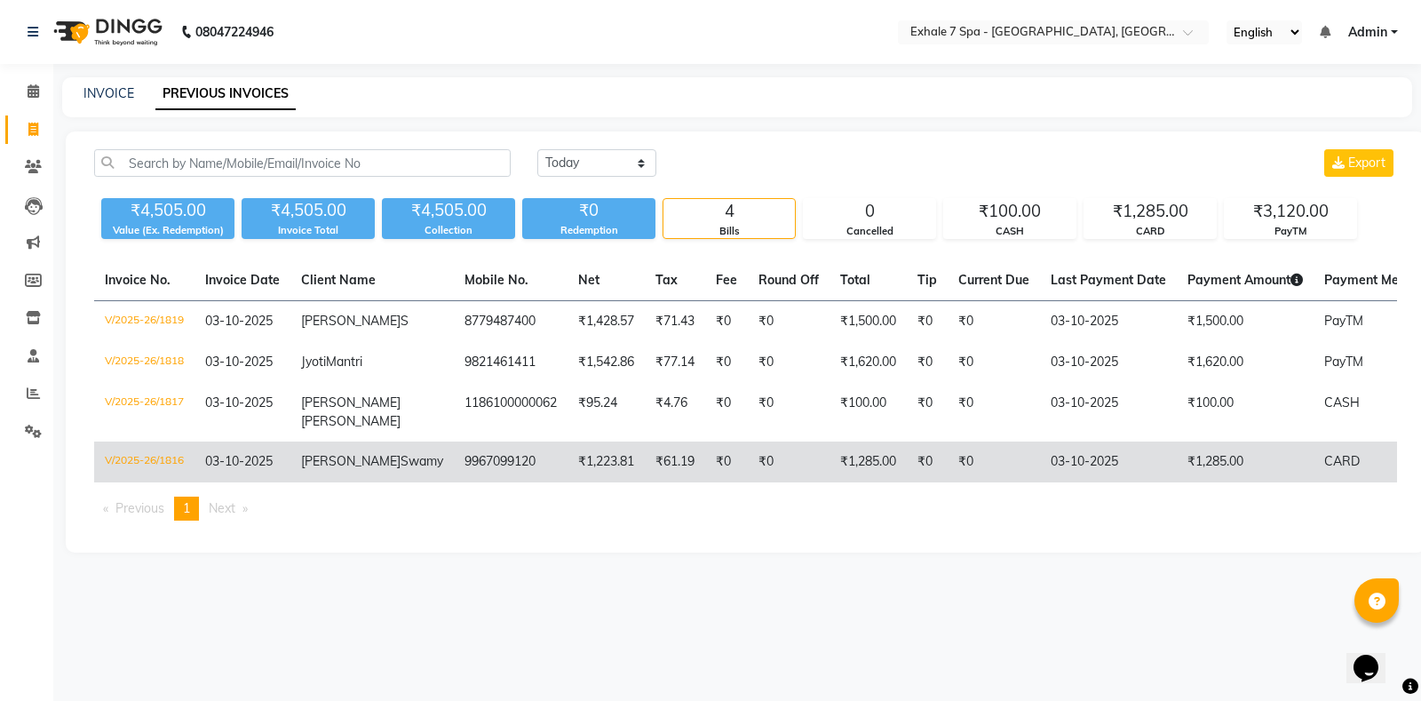
click at [401, 469] on span "Swamy" at bounding box center [422, 461] width 43 height 16
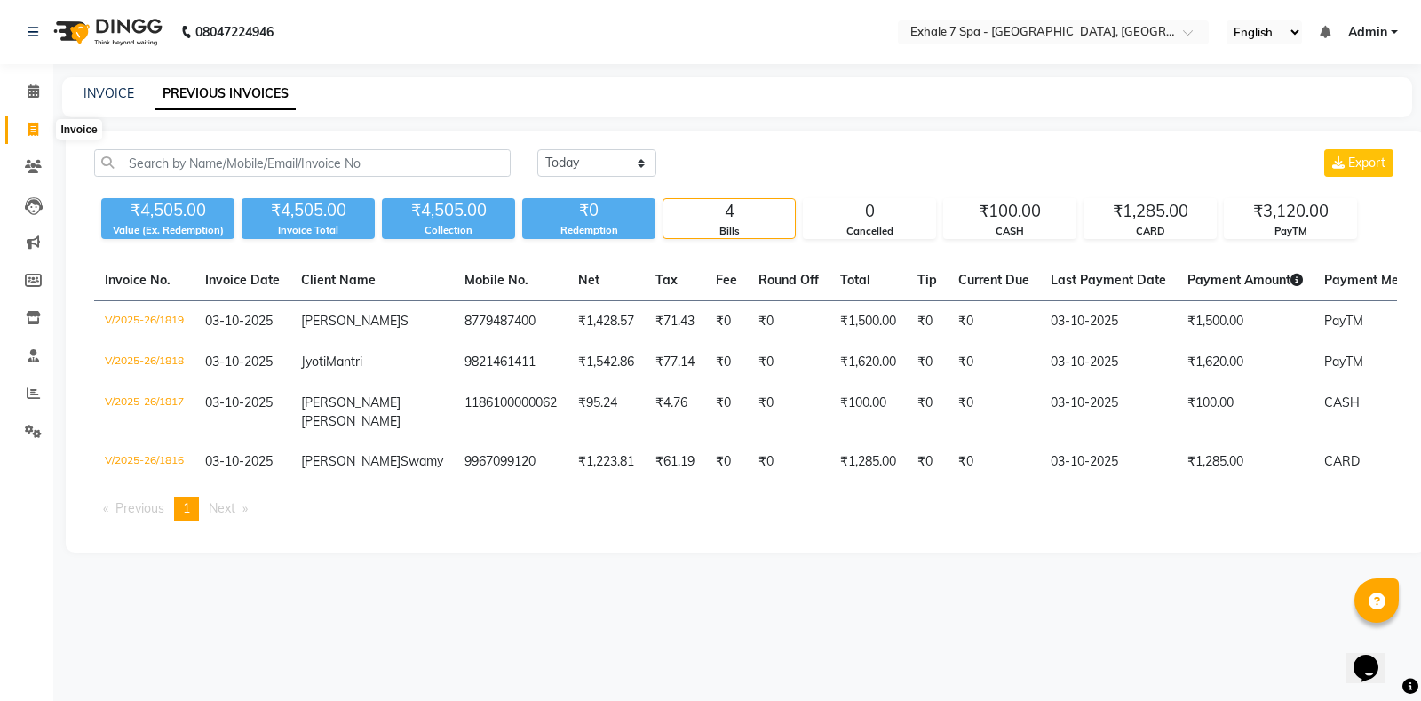
click at [34, 128] on icon at bounding box center [33, 129] width 10 height 13
select select "service"
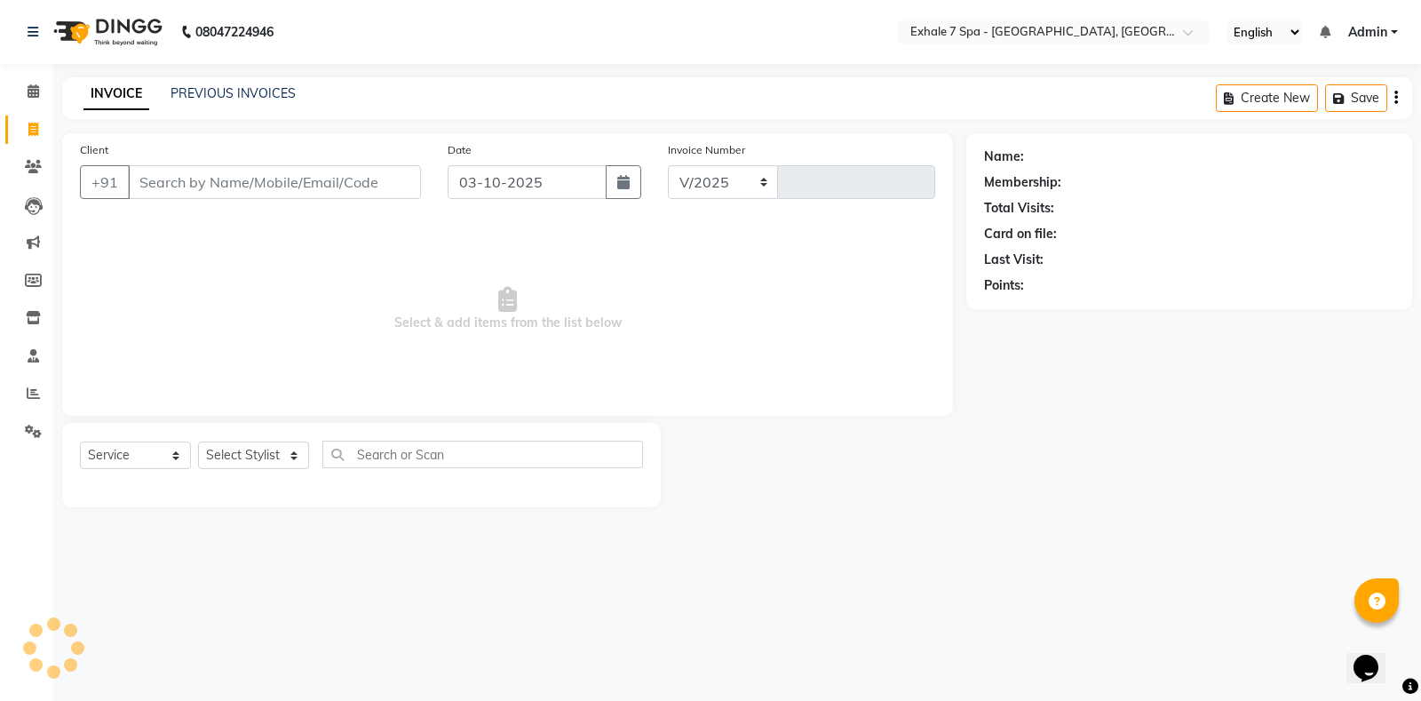
select select "4480"
type input "1820"
click at [1395, 502] on div "Name: Membership: Total Visits: Card on file: Last Visit: Points:" at bounding box center [1195, 320] width 459 height 374
click at [955, 546] on div "08047224946 Select Location × Exhale 7 Spa - Salon, Goregaon English ENGLISH Es…" at bounding box center [710, 350] width 1421 height 701
click at [862, 588] on div "08047224946 Select Location × Exhale 7 Spa - Salon, Goregaon English ENGLISH Es…" at bounding box center [710, 350] width 1421 height 701
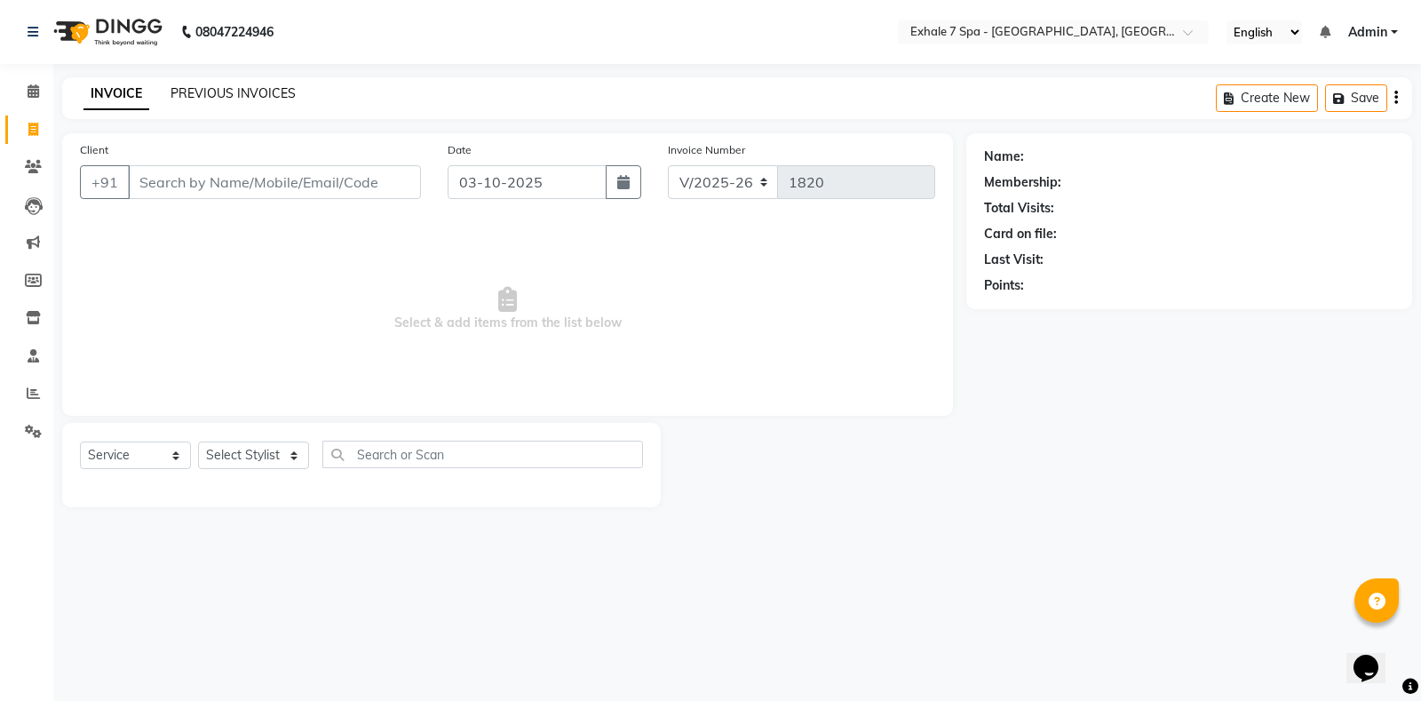
click at [193, 93] on link "PREVIOUS INVOICES" at bounding box center [233, 93] width 125 height 16
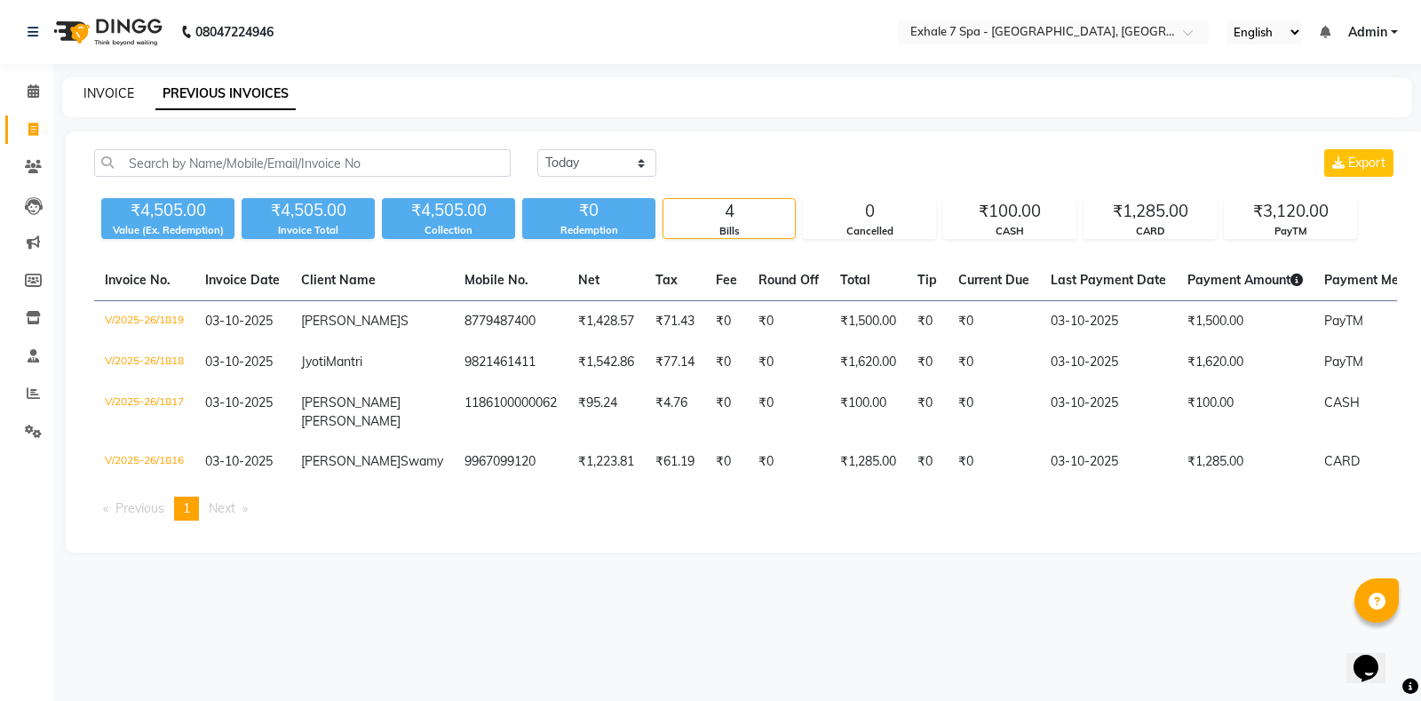
click at [119, 89] on link "INVOICE" at bounding box center [108, 93] width 51 height 16
select select "service"
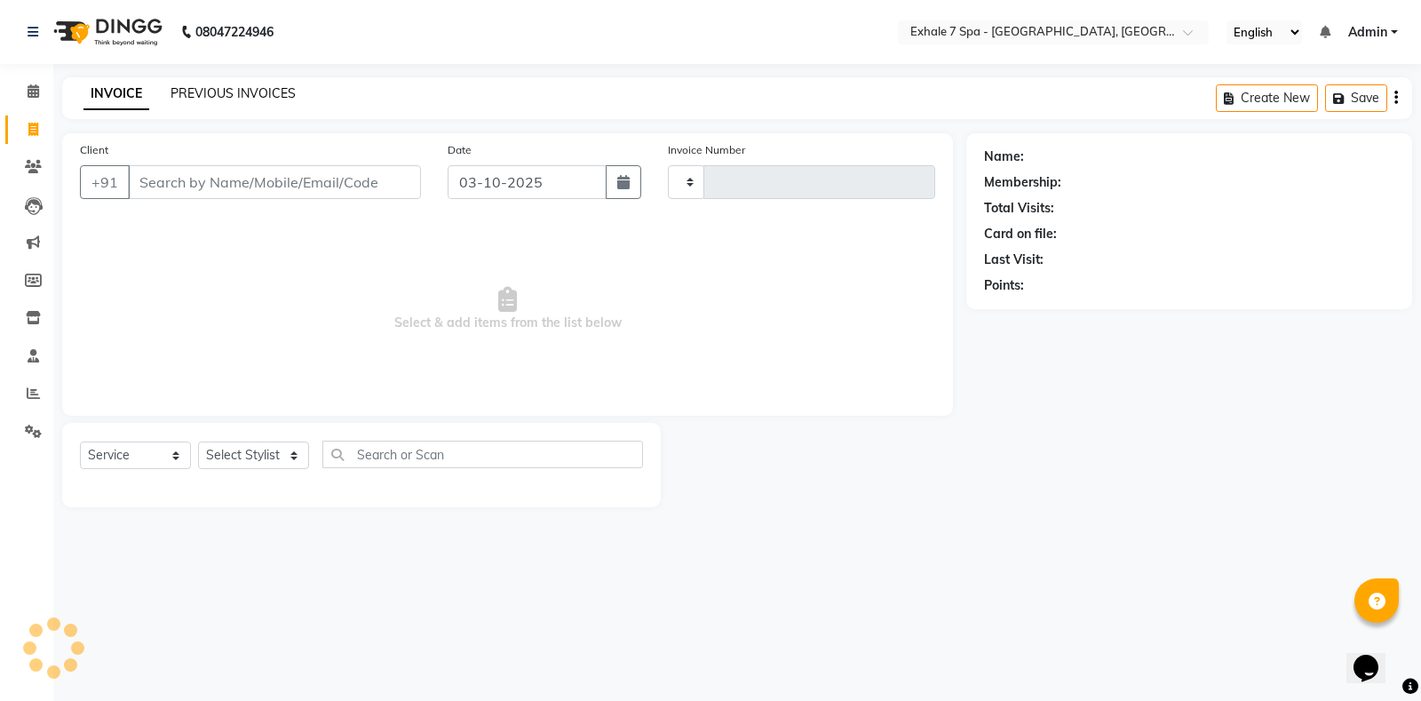
click at [188, 93] on link "PREVIOUS INVOICES" at bounding box center [233, 93] width 125 height 16
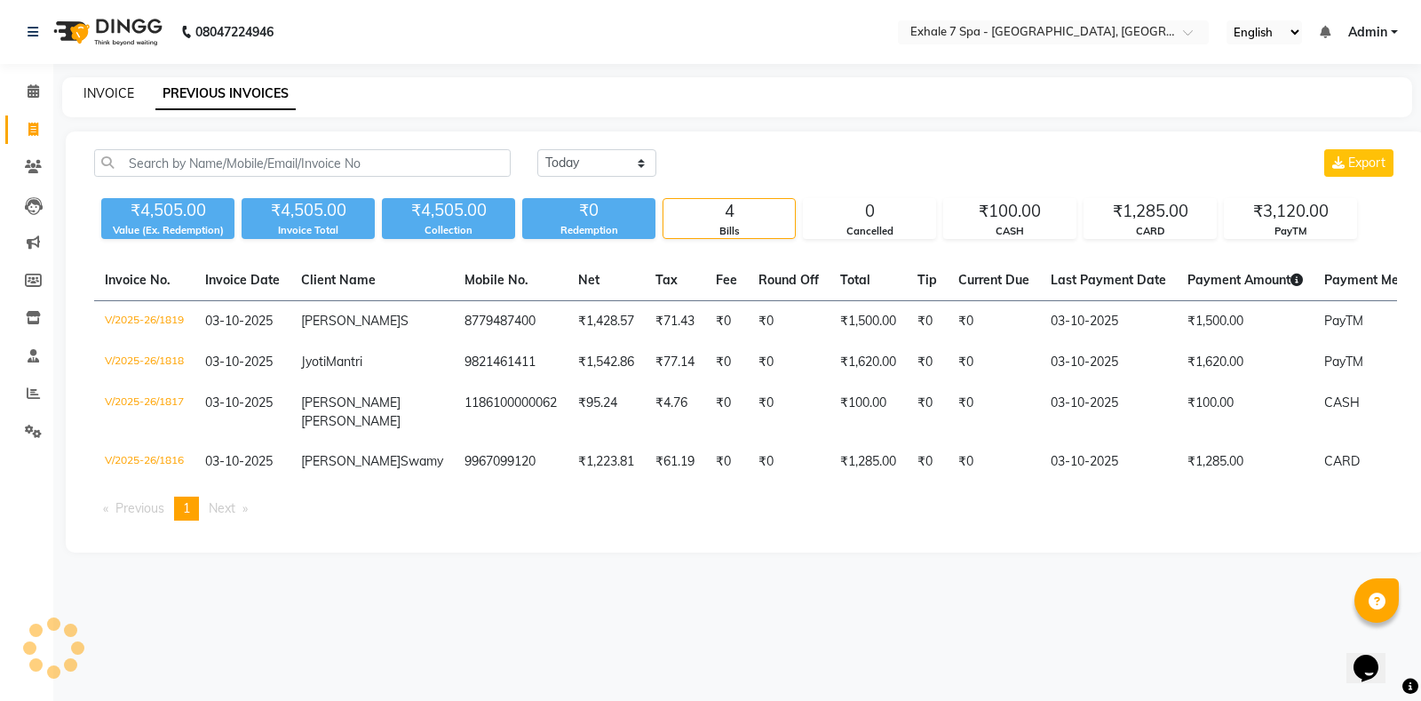
click at [127, 86] on link "INVOICE" at bounding box center [108, 93] width 51 height 16
select select "service"
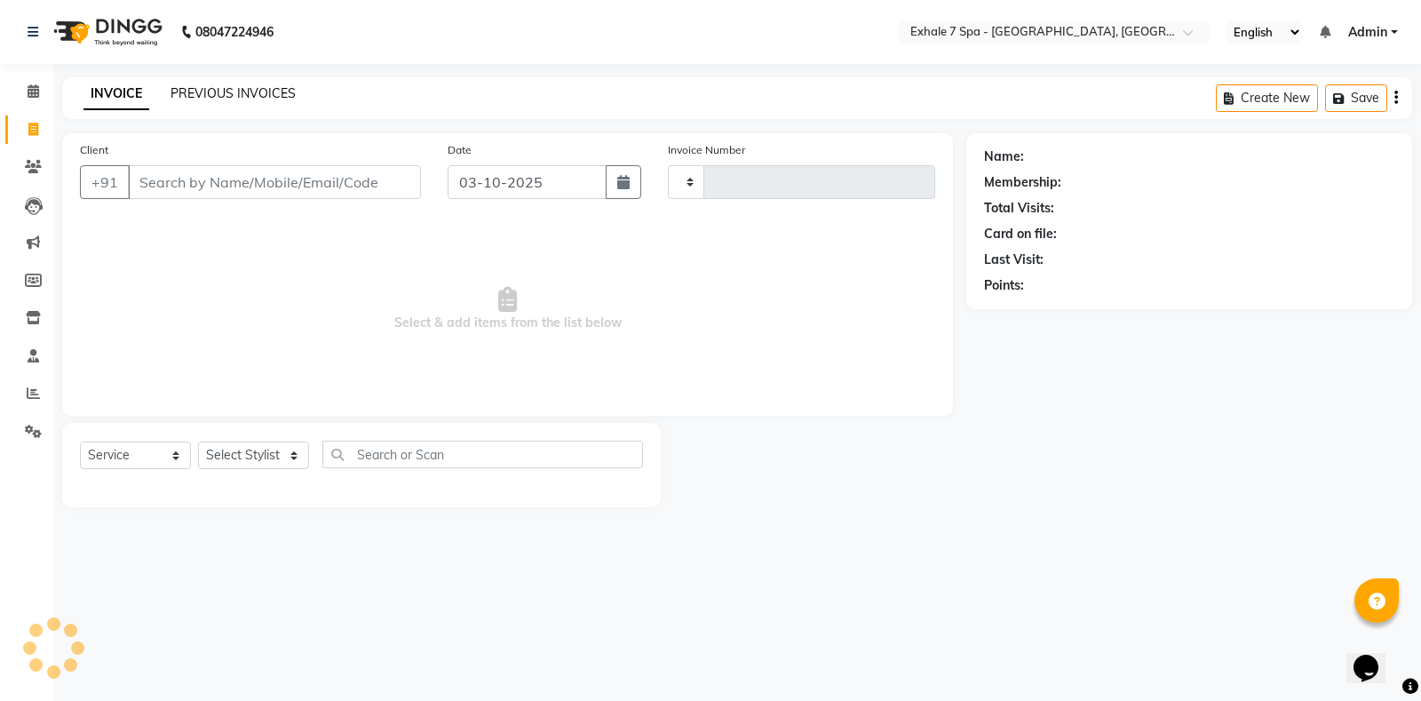
type input "1820"
select select "4480"
click at [209, 90] on link "PREVIOUS INVOICES" at bounding box center [233, 93] width 125 height 16
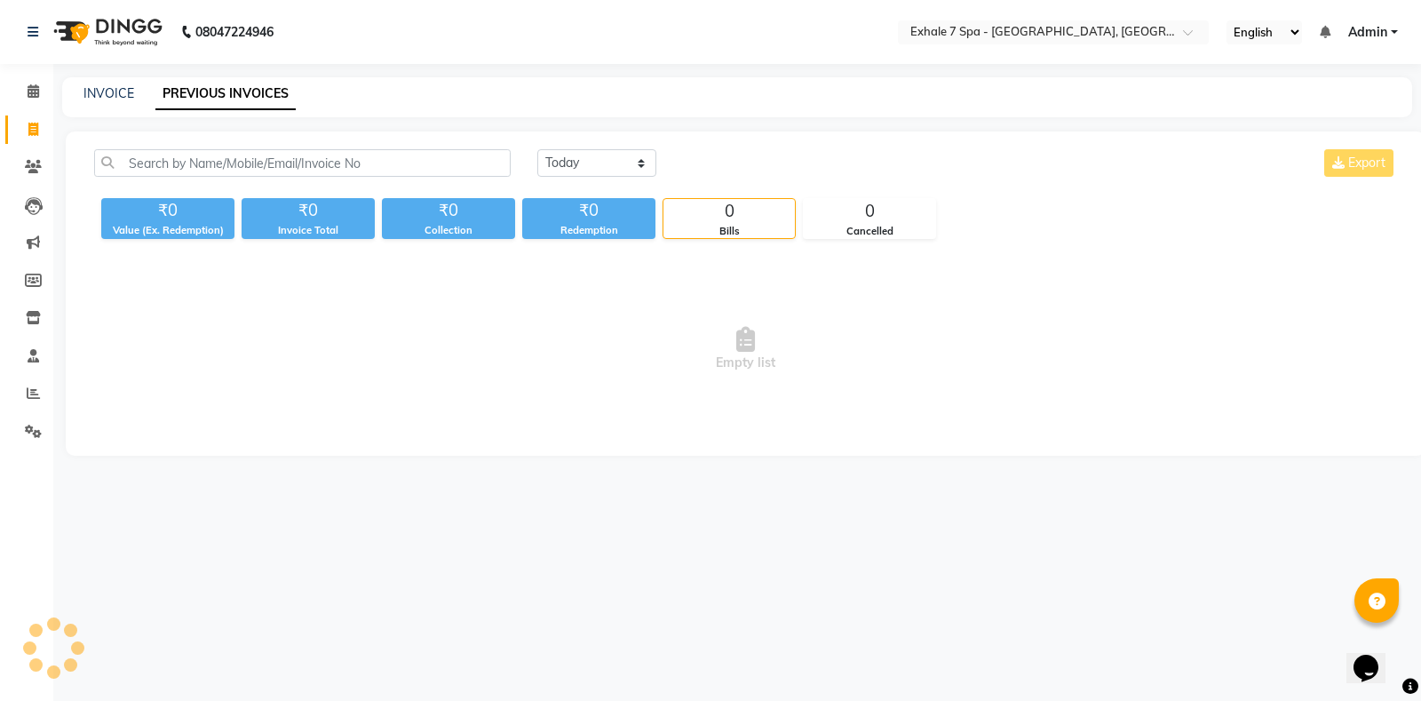
click at [0, 90] on li "Calendar" at bounding box center [26, 92] width 53 height 38
click at [104, 98] on link "INVOICE" at bounding box center [108, 93] width 51 height 16
select select "service"
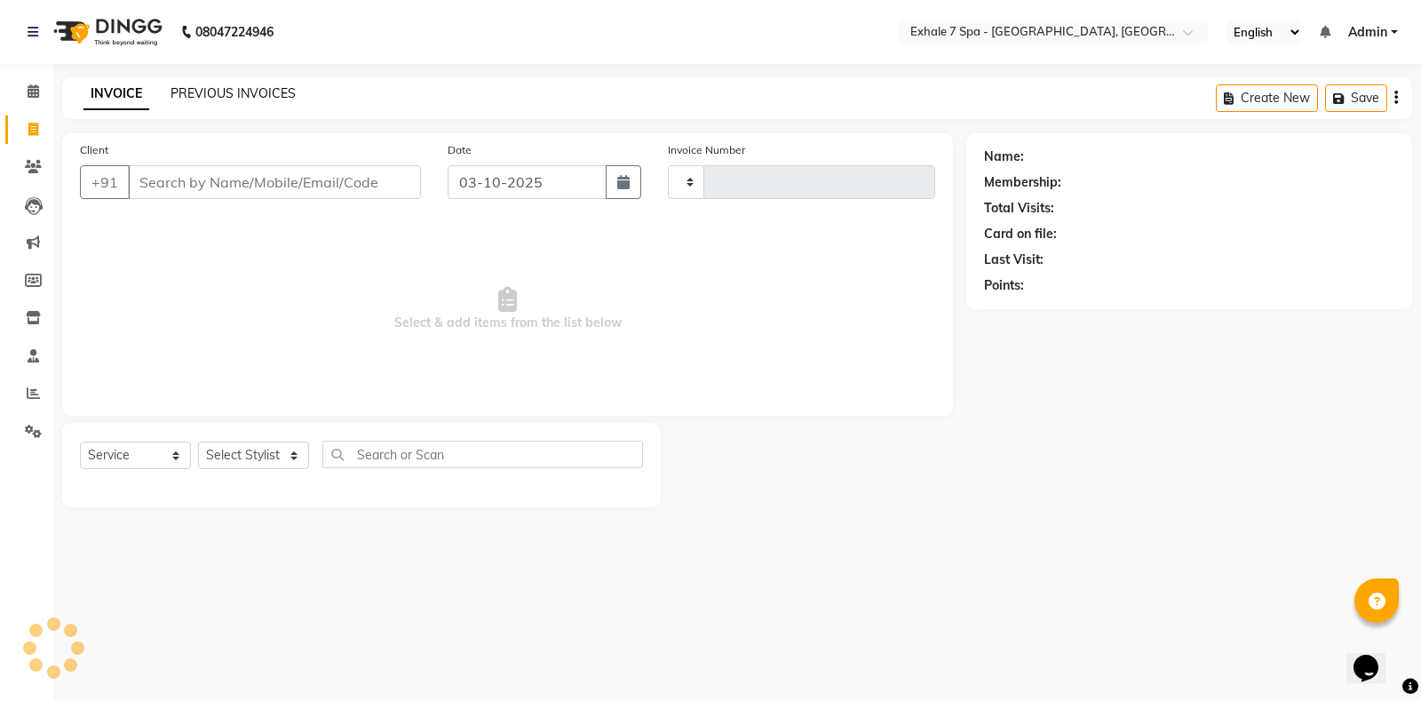
click at [208, 91] on link "PREVIOUS INVOICES" at bounding box center [233, 93] width 125 height 16
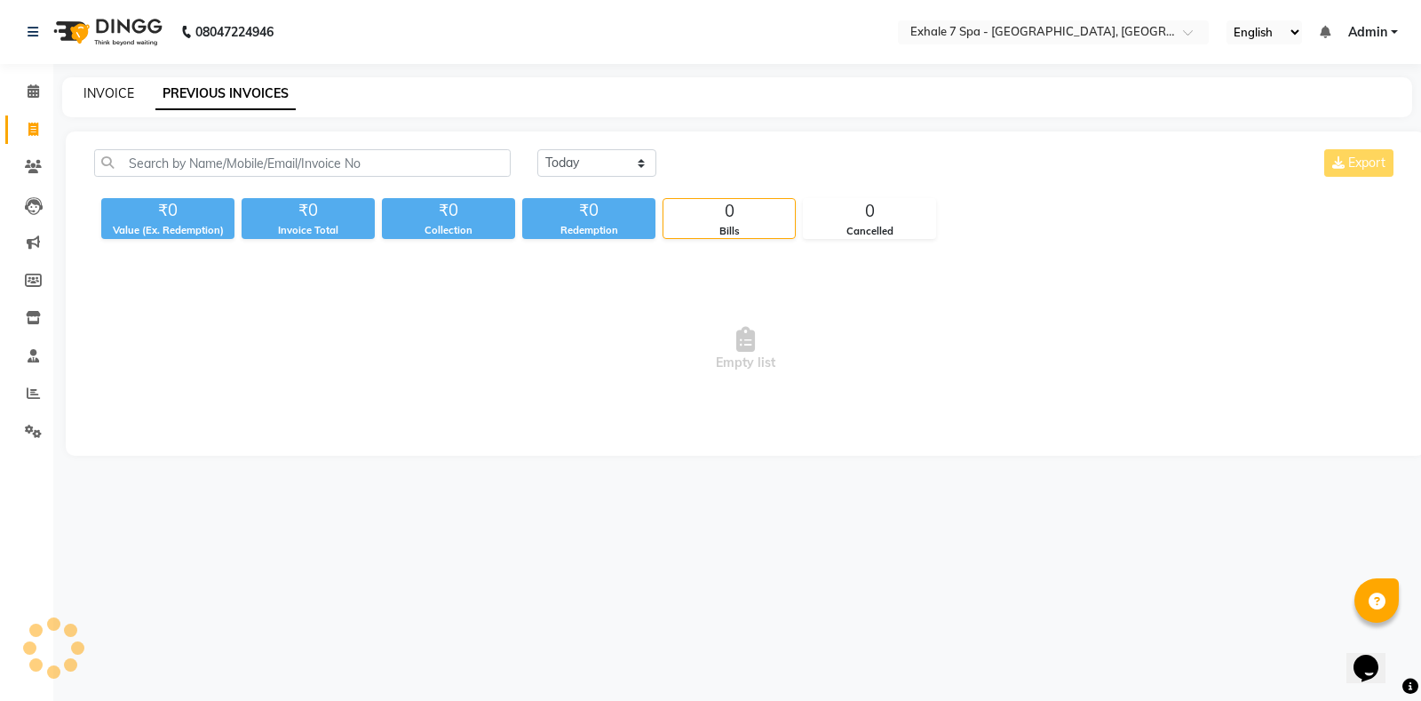
click at [84, 96] on link "INVOICE" at bounding box center [108, 93] width 51 height 16
select select "service"
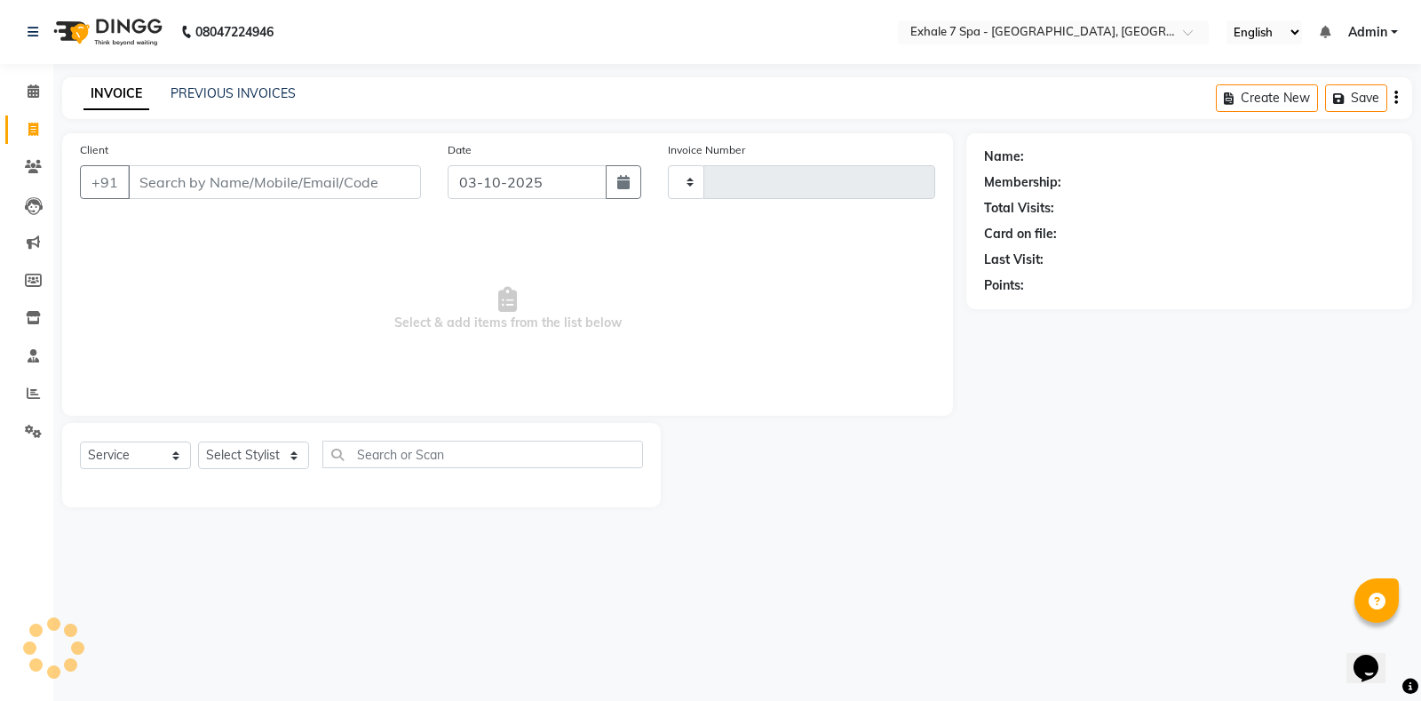
click at [258, 80] on div "INVOICE PREVIOUS INVOICES Create New Save" at bounding box center [737, 98] width 1350 height 42
click at [258, 86] on link "PREVIOUS INVOICES" at bounding box center [233, 93] width 125 height 16
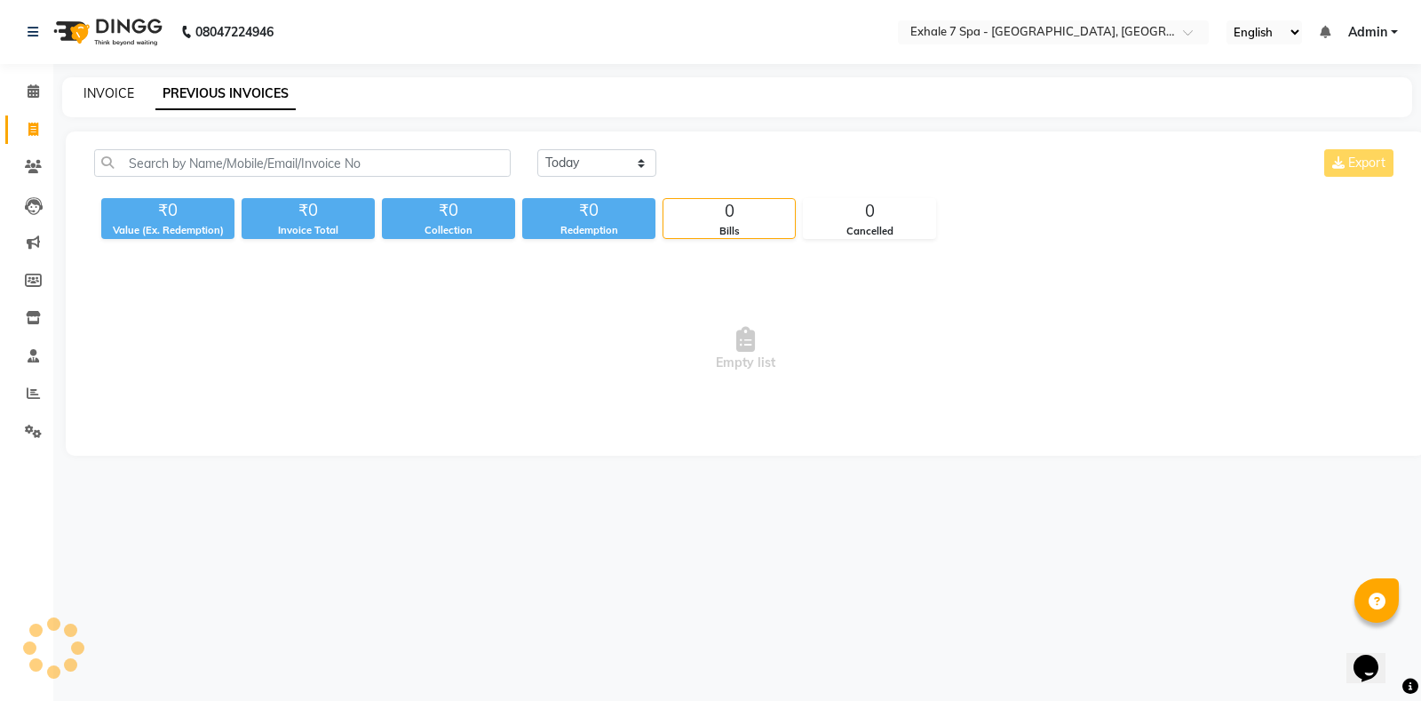
click at [122, 91] on link "INVOICE" at bounding box center [108, 93] width 51 height 16
select select "service"
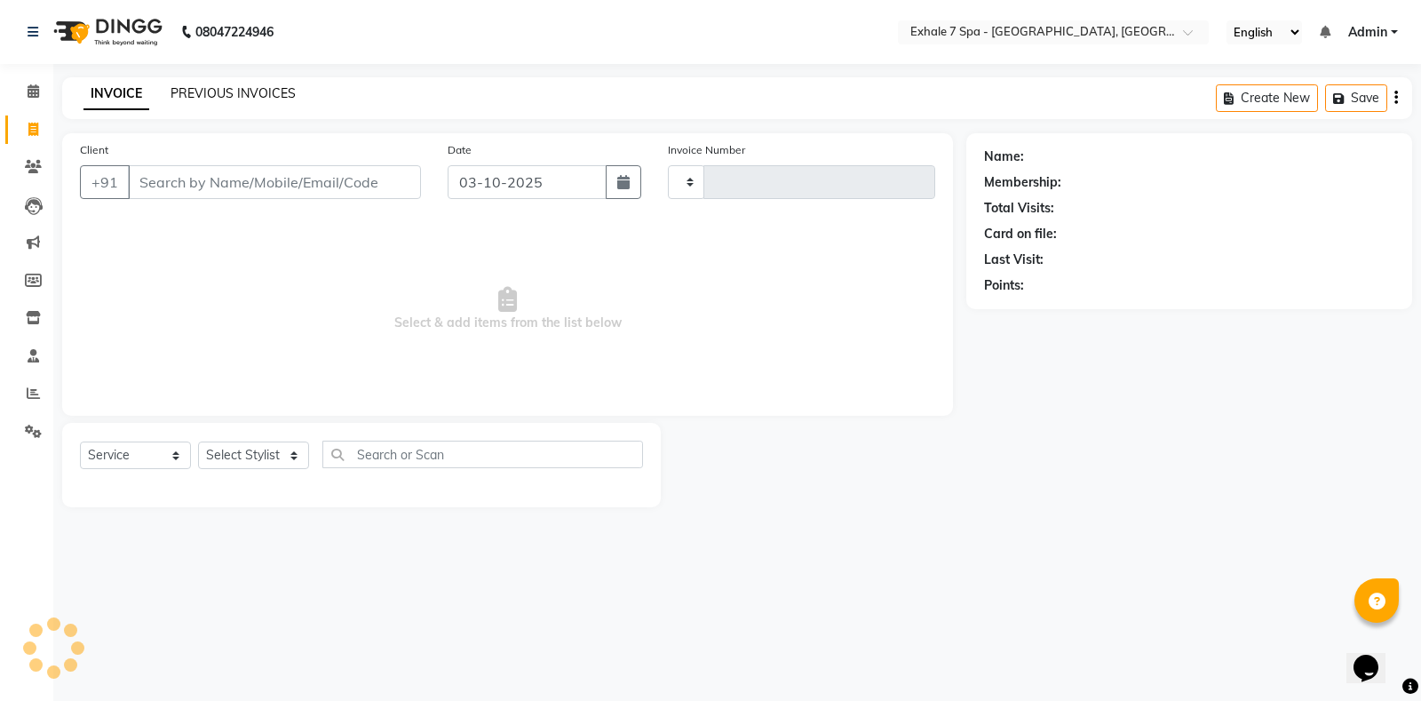
click at [246, 96] on link "PREVIOUS INVOICES" at bounding box center [233, 93] width 125 height 16
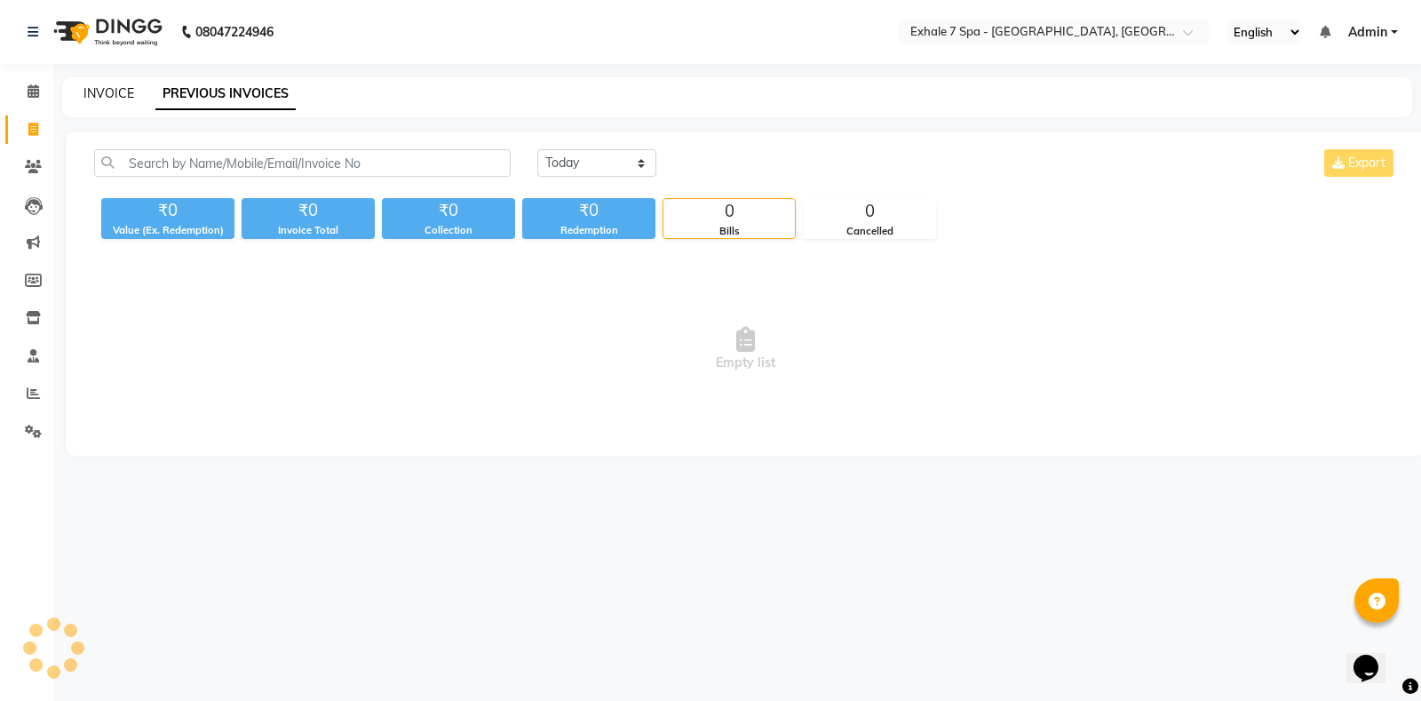
click at [114, 89] on link "INVOICE" at bounding box center [108, 93] width 51 height 16
select select "service"
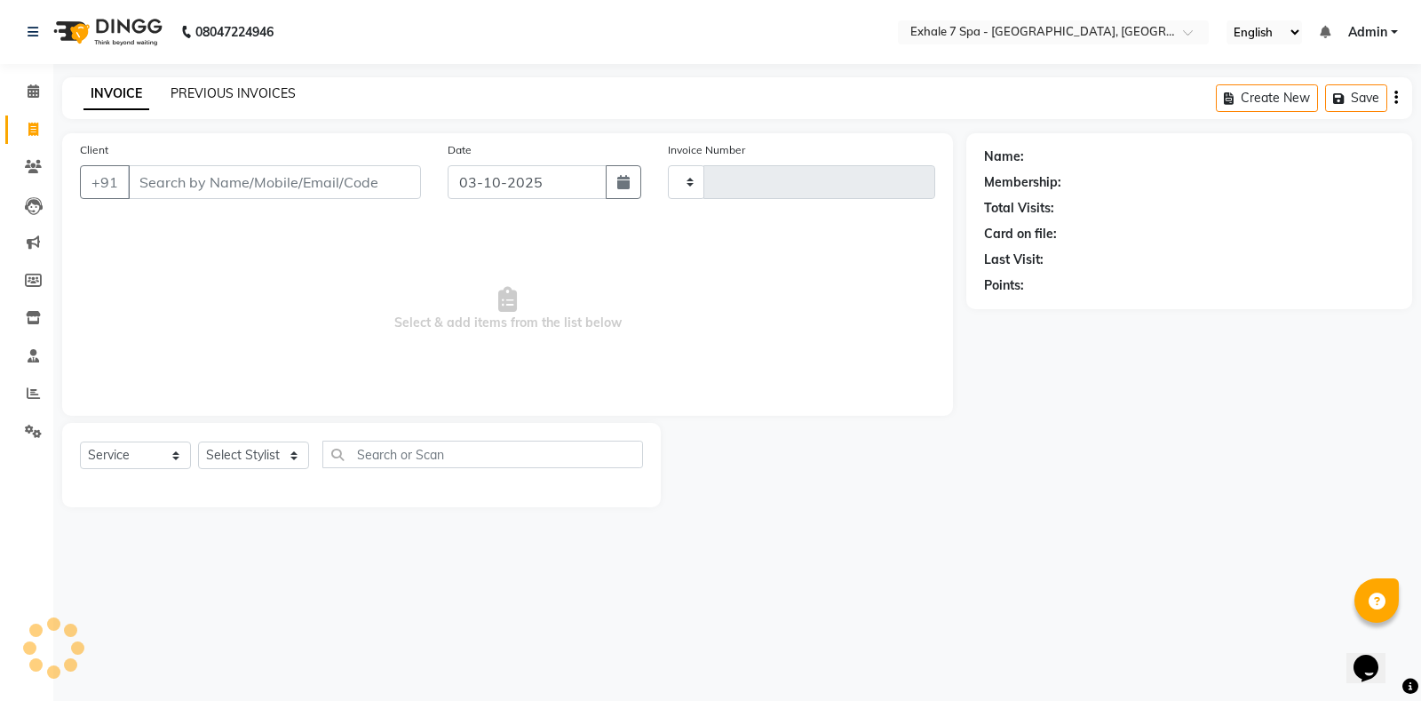
click at [277, 91] on link "PREVIOUS INVOICES" at bounding box center [233, 93] width 125 height 16
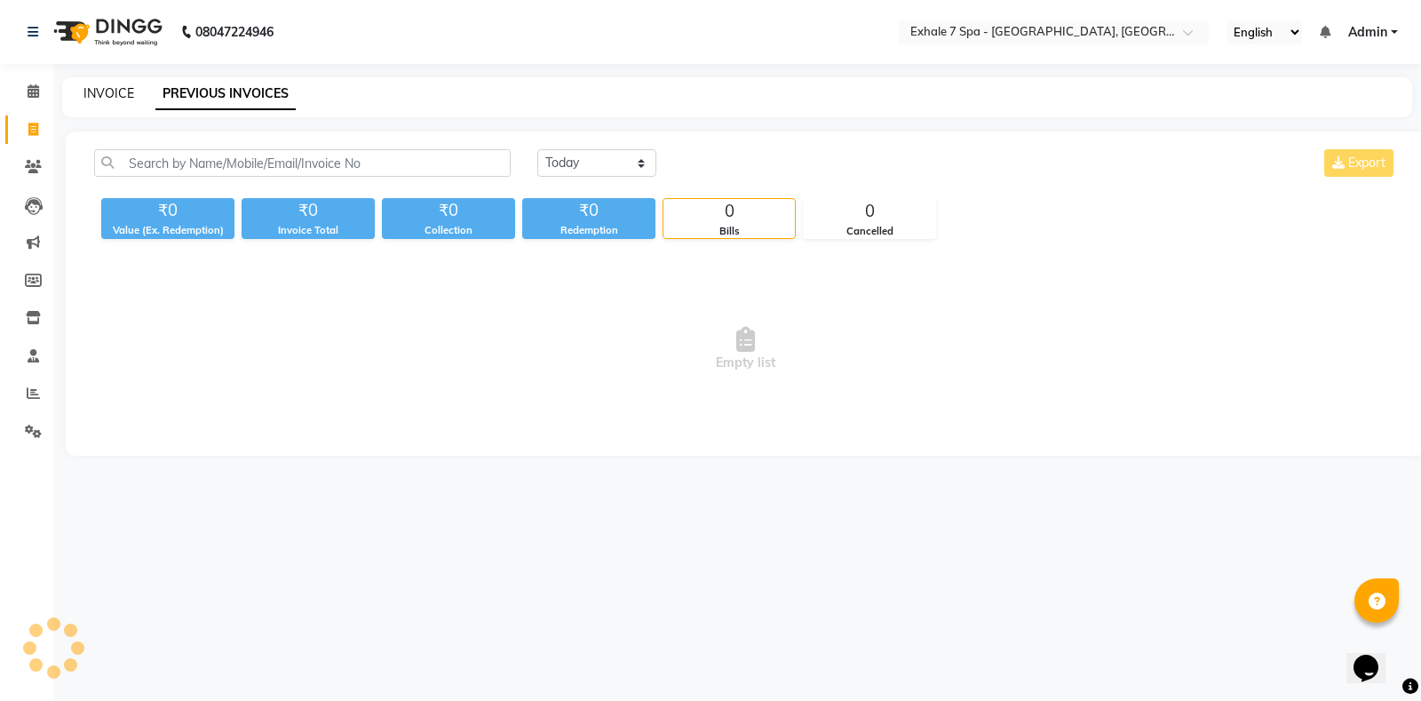
click at [97, 99] on link "INVOICE" at bounding box center [108, 93] width 51 height 16
select select "service"
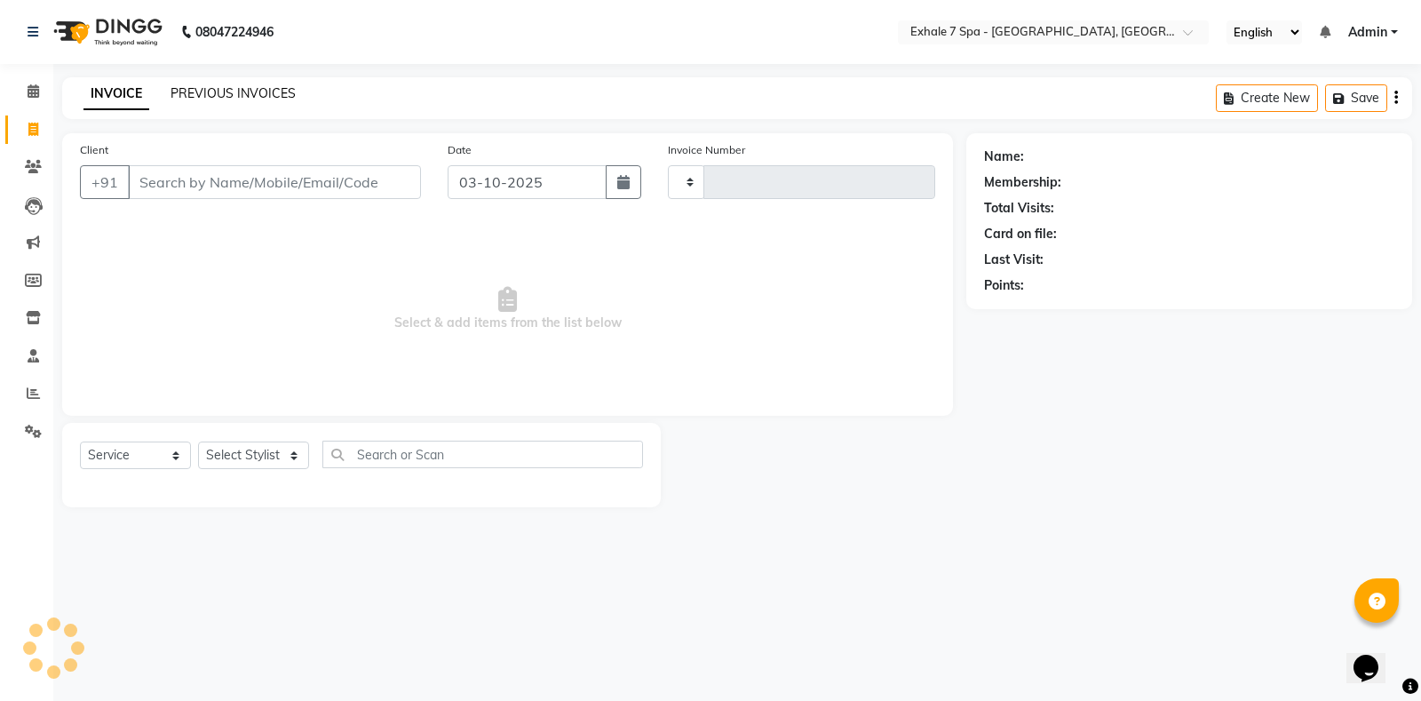
click at [215, 85] on link "PREVIOUS INVOICES" at bounding box center [233, 93] width 125 height 16
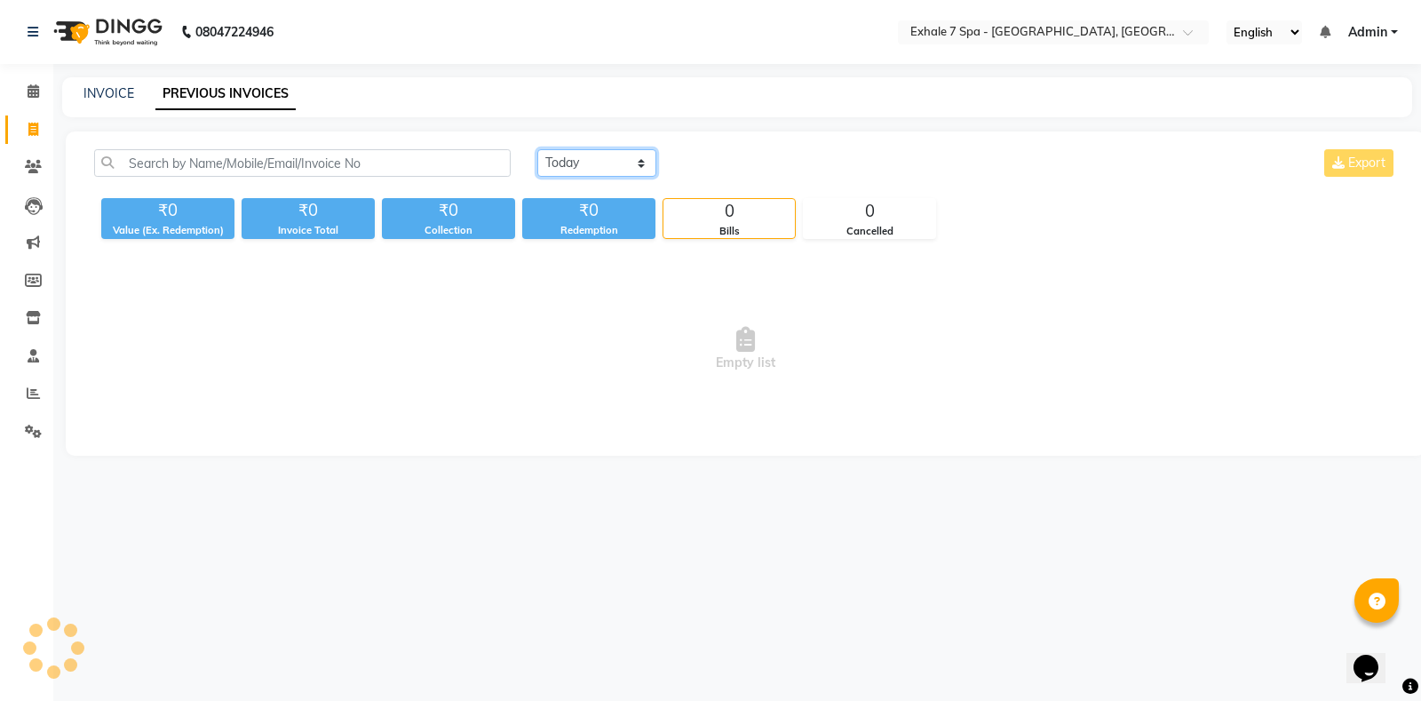
click at [602, 157] on select "[DATE] [DATE] Custom Range" at bounding box center [596, 163] width 119 height 28
click at [564, 316] on span "Empty list" at bounding box center [745, 349] width 1303 height 178
click at [97, 93] on link "INVOICE" at bounding box center [108, 93] width 51 height 16
select select "service"
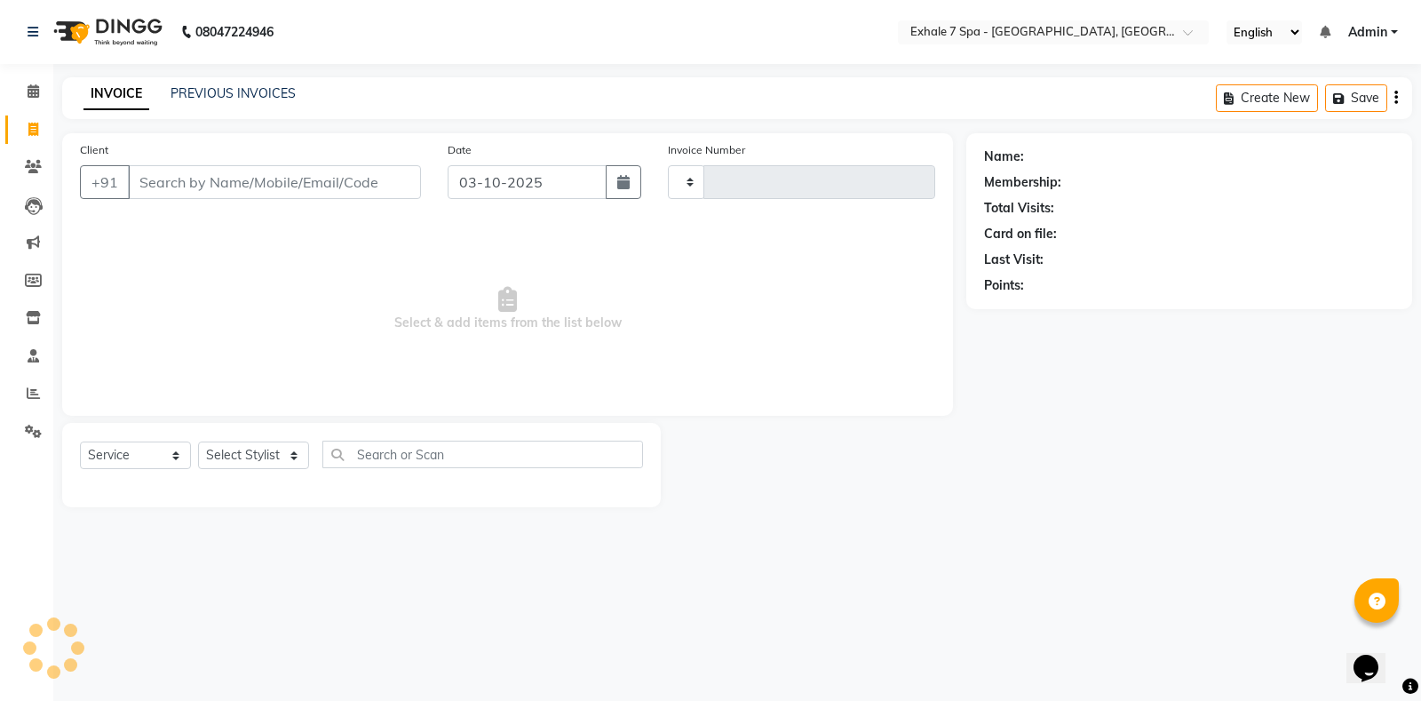
click at [97, 93] on link "INVOICE" at bounding box center [116, 94] width 66 height 32
click at [202, 100] on link "PREVIOUS INVOICES" at bounding box center [233, 93] width 125 height 16
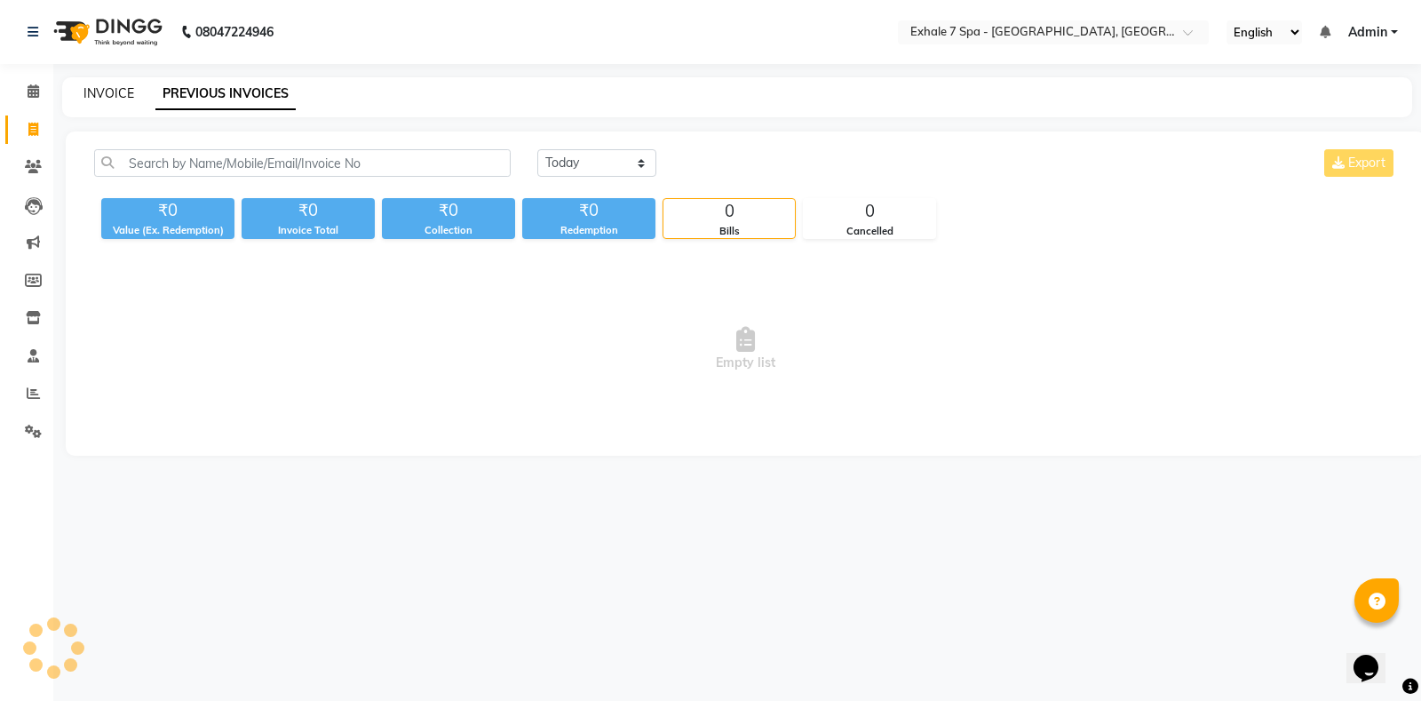
click at [120, 94] on link "INVOICE" at bounding box center [108, 93] width 51 height 16
select select "service"
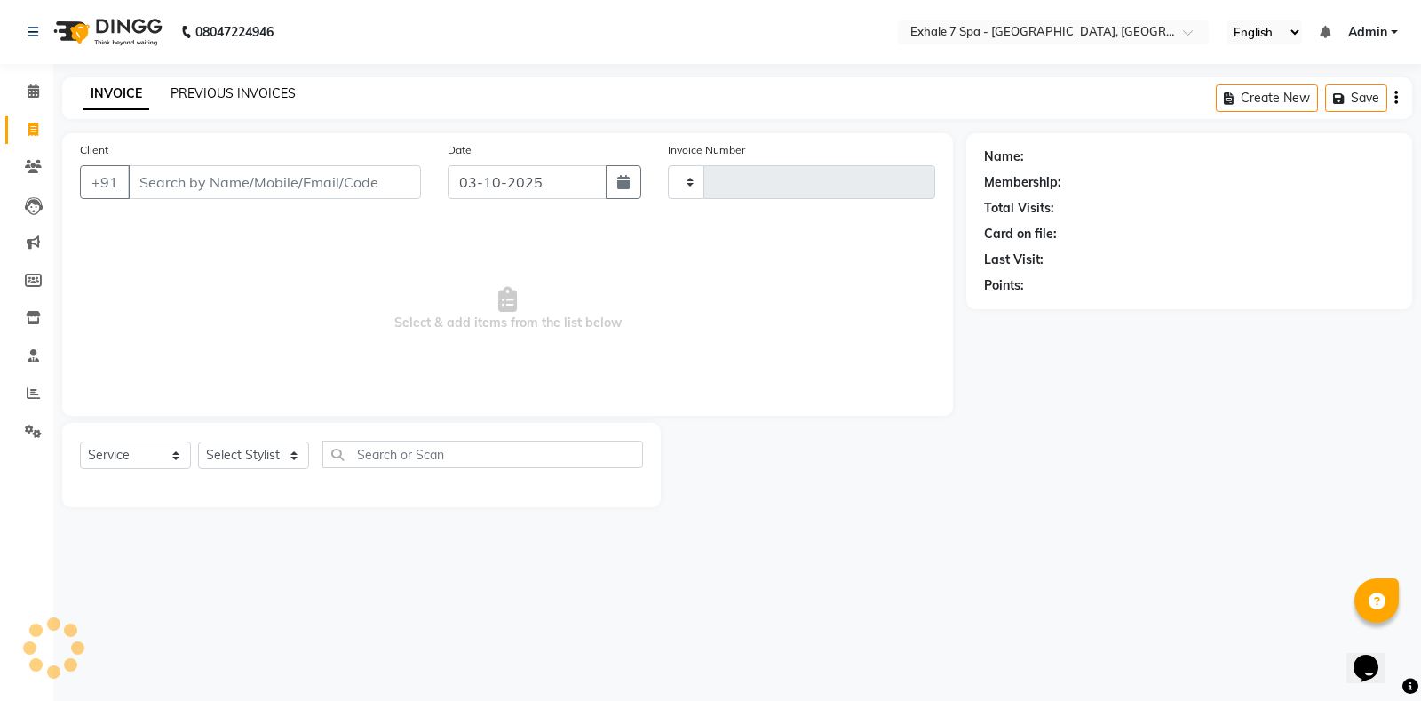
click at [183, 89] on link "PREVIOUS INVOICES" at bounding box center [233, 93] width 125 height 16
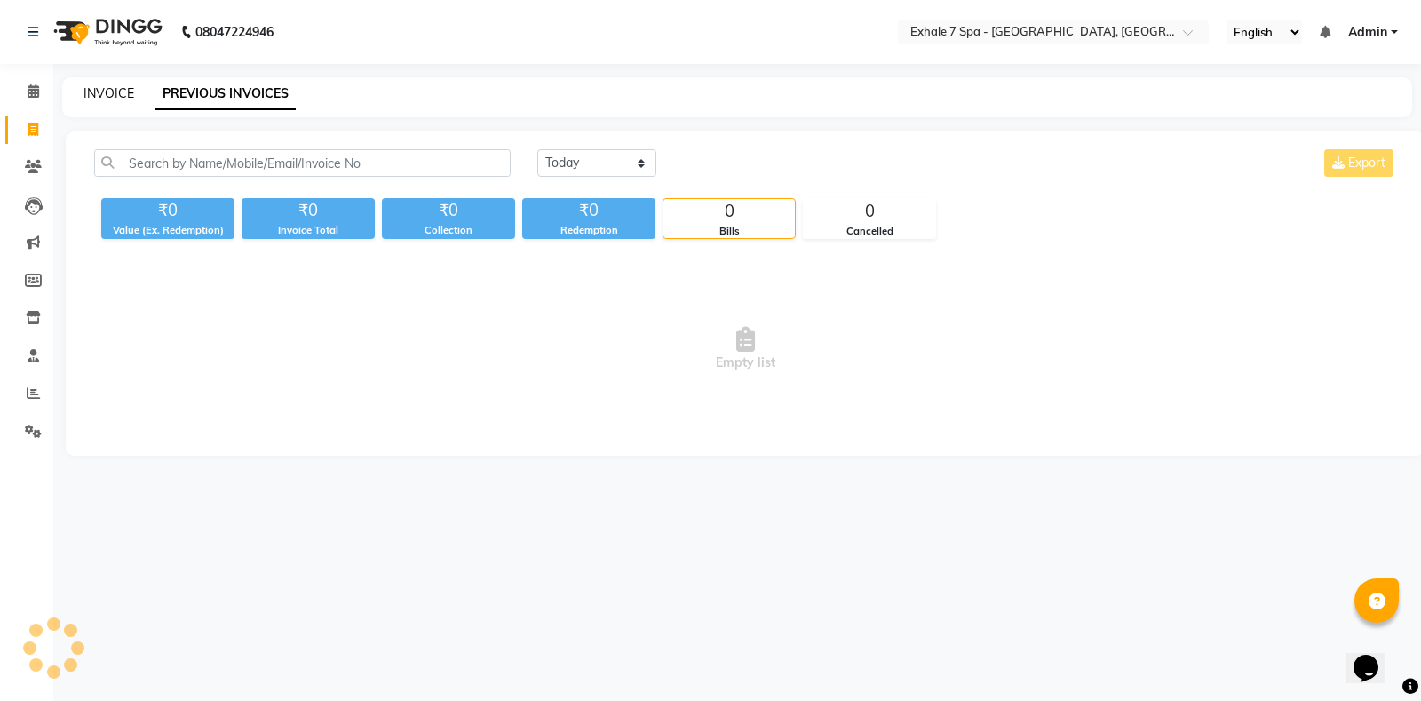
click at [99, 94] on link "INVOICE" at bounding box center [108, 93] width 51 height 16
select select "service"
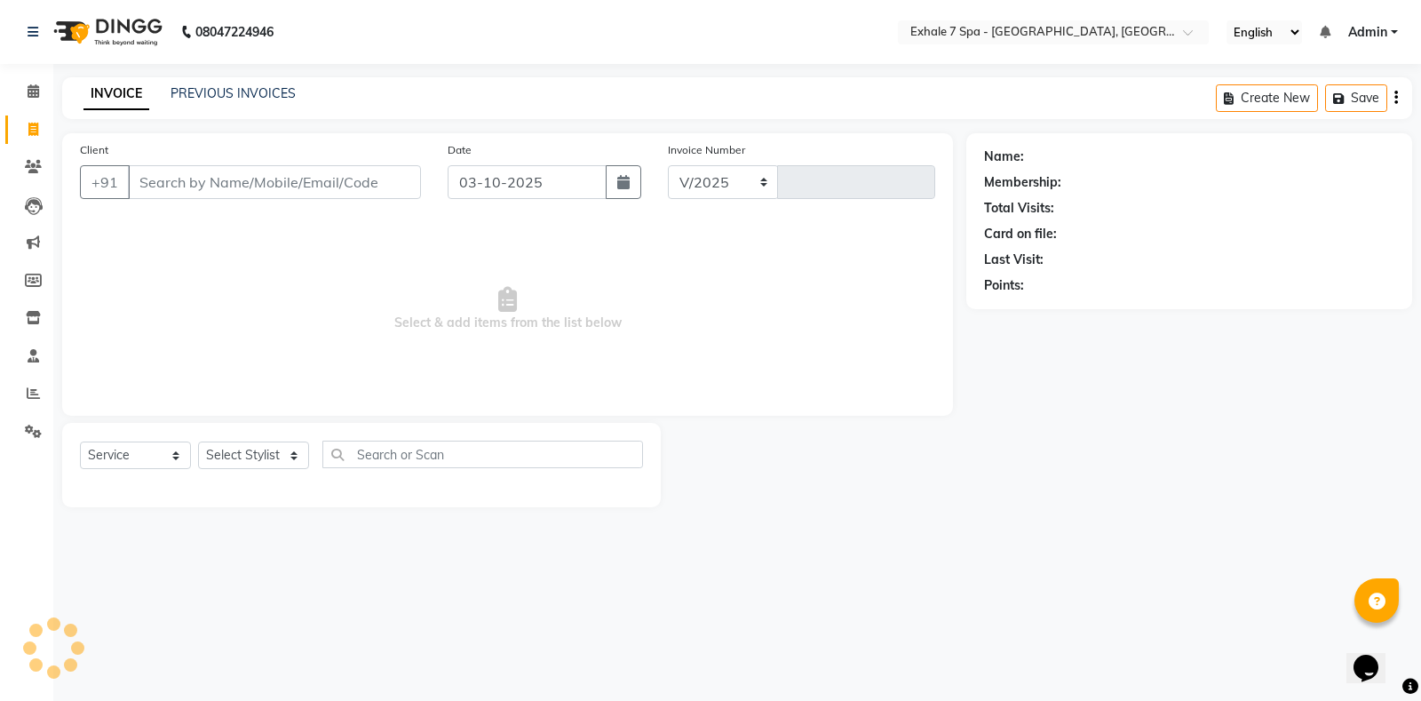
select select "4480"
type input "1820"
click at [250, 94] on link "PREVIOUS INVOICES" at bounding box center [233, 93] width 125 height 16
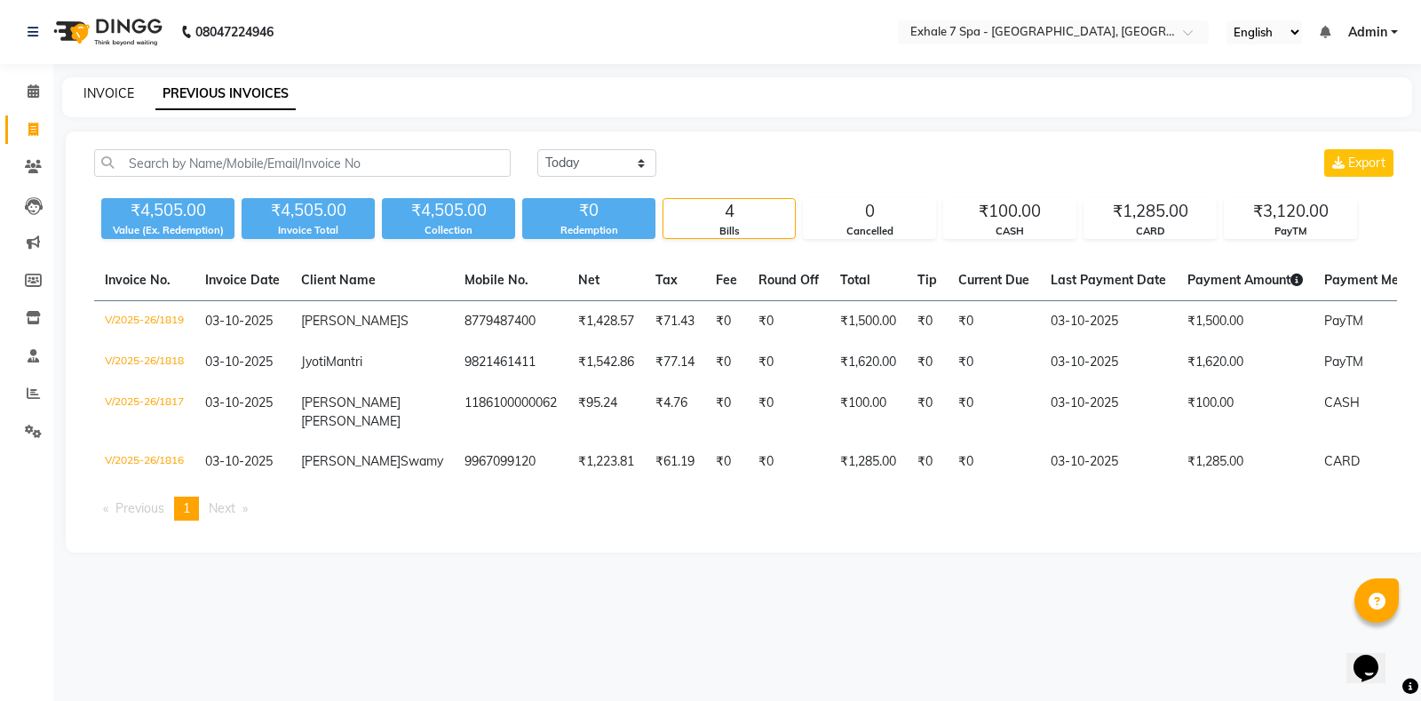
click at [114, 90] on link "INVOICE" at bounding box center [108, 93] width 51 height 16
select select "service"
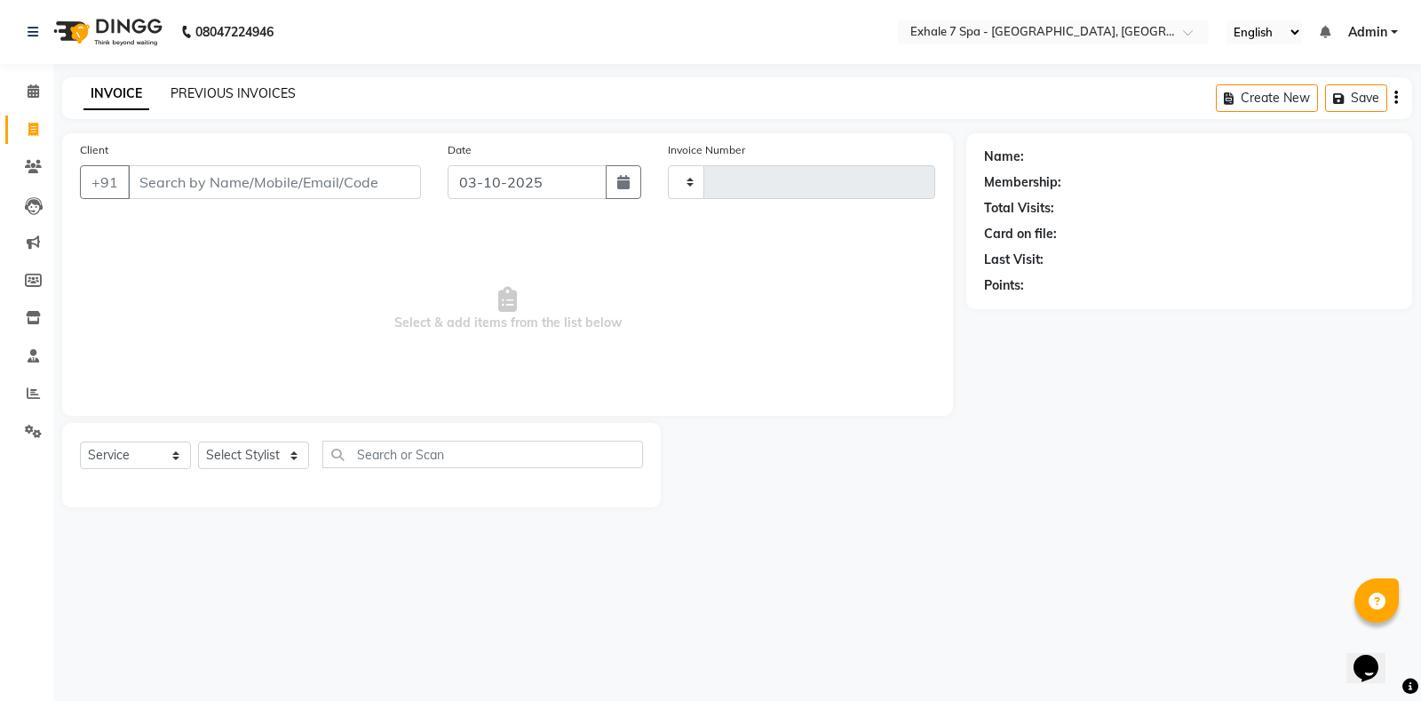
type input "1820"
select select "4480"
click at [179, 86] on link "PREVIOUS INVOICES" at bounding box center [233, 93] width 125 height 16
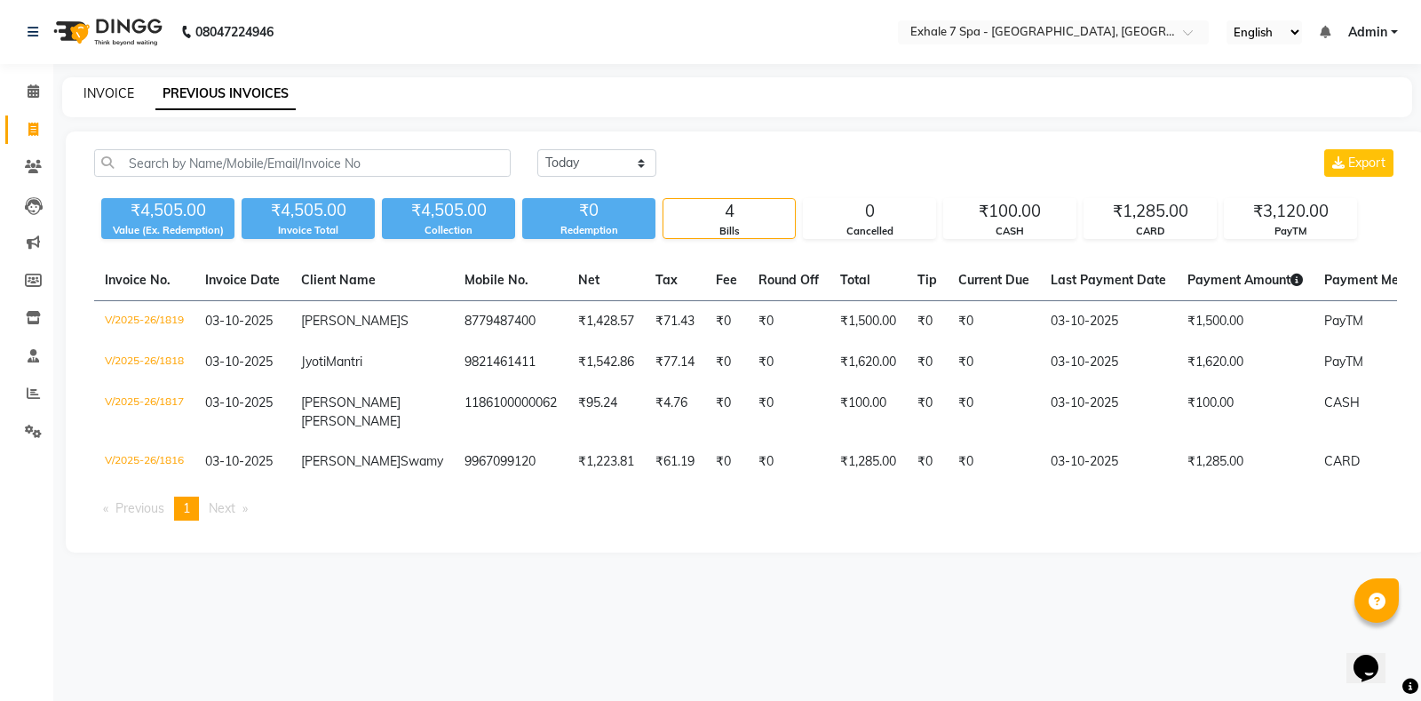
click at [97, 97] on link "INVOICE" at bounding box center [108, 93] width 51 height 16
select select "service"
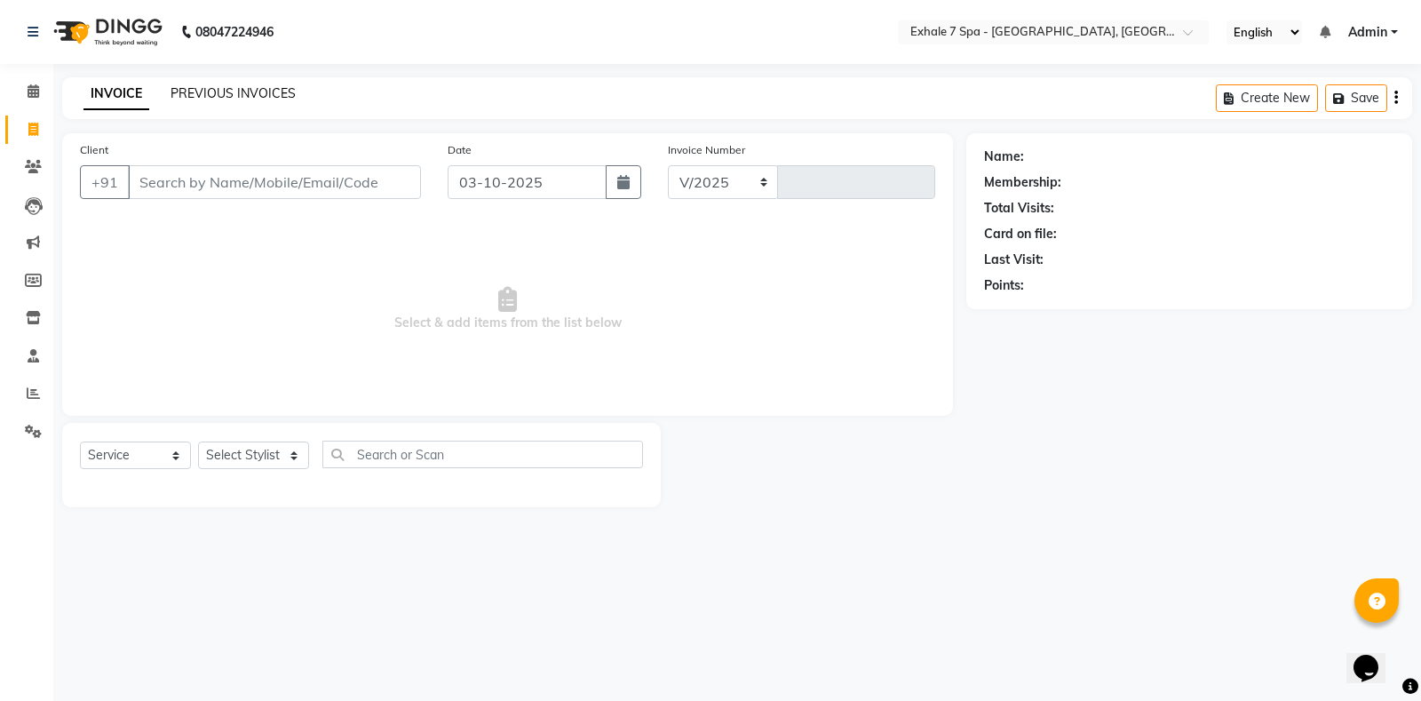
select select "4480"
type input "1820"
click at [195, 91] on link "PREVIOUS INVOICES" at bounding box center [233, 93] width 125 height 16
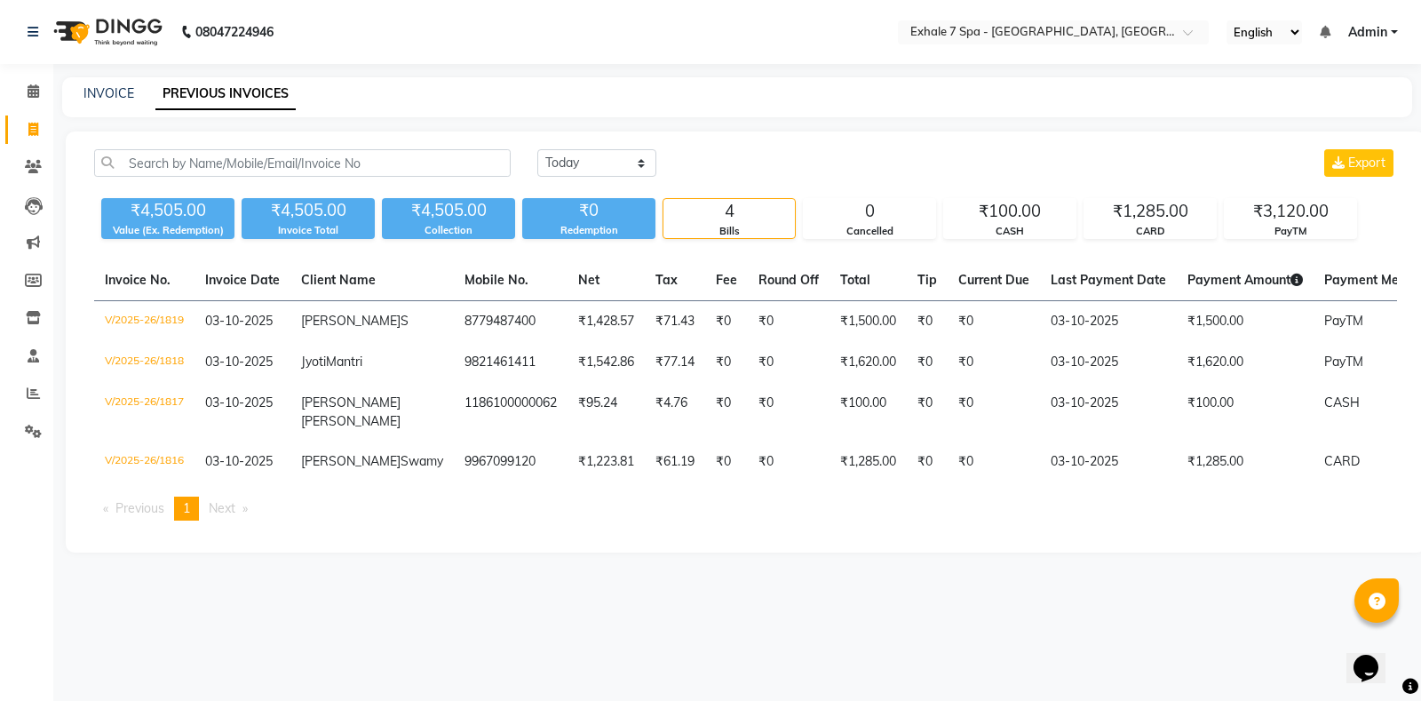
click at [109, 101] on div "INVOICE" at bounding box center [108, 93] width 51 height 19
click at [116, 99] on link "INVOICE" at bounding box center [108, 93] width 51 height 16
select select "service"
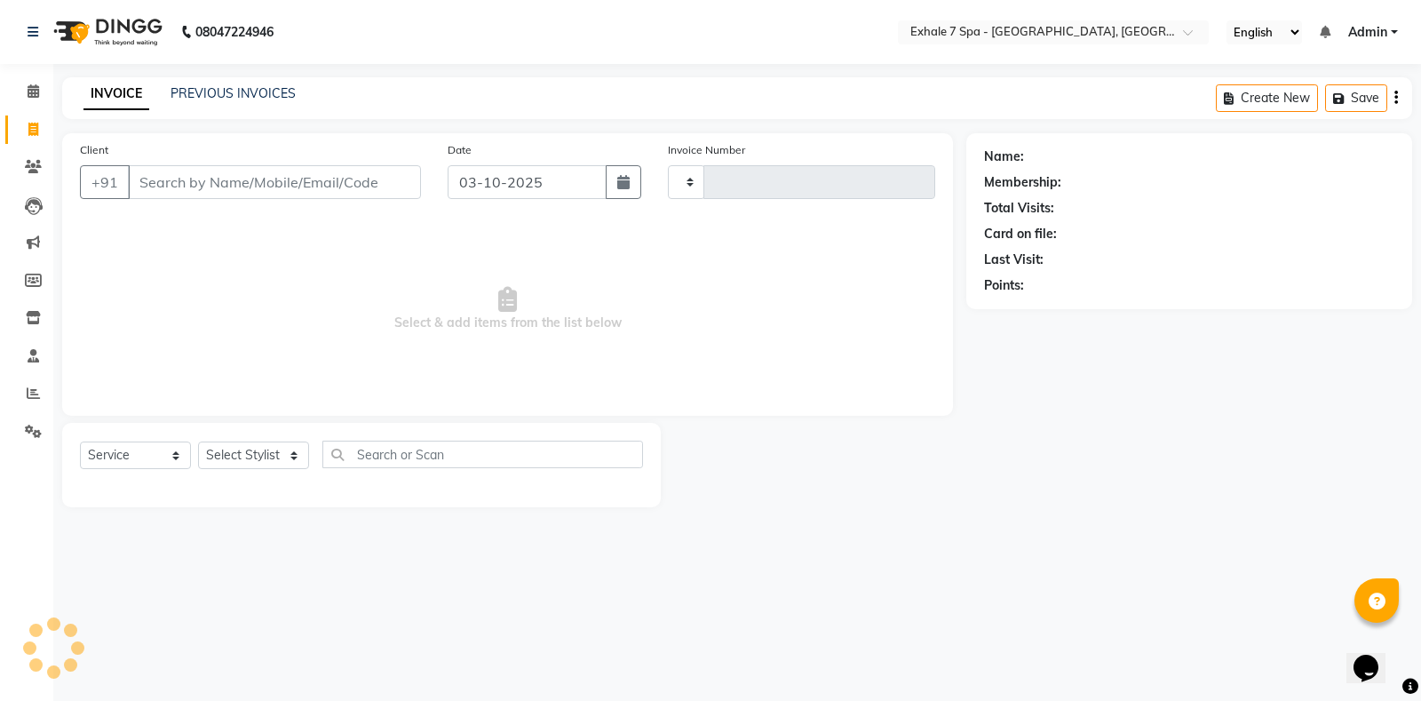
type input "1820"
select select "4480"
click at [158, 94] on div "INVOICE PREVIOUS INVOICES" at bounding box center [179, 93] width 234 height 19
click at [104, 98] on link "INVOICE" at bounding box center [116, 94] width 66 height 32
click at [97, 93] on link "INVOICE" at bounding box center [116, 94] width 66 height 32
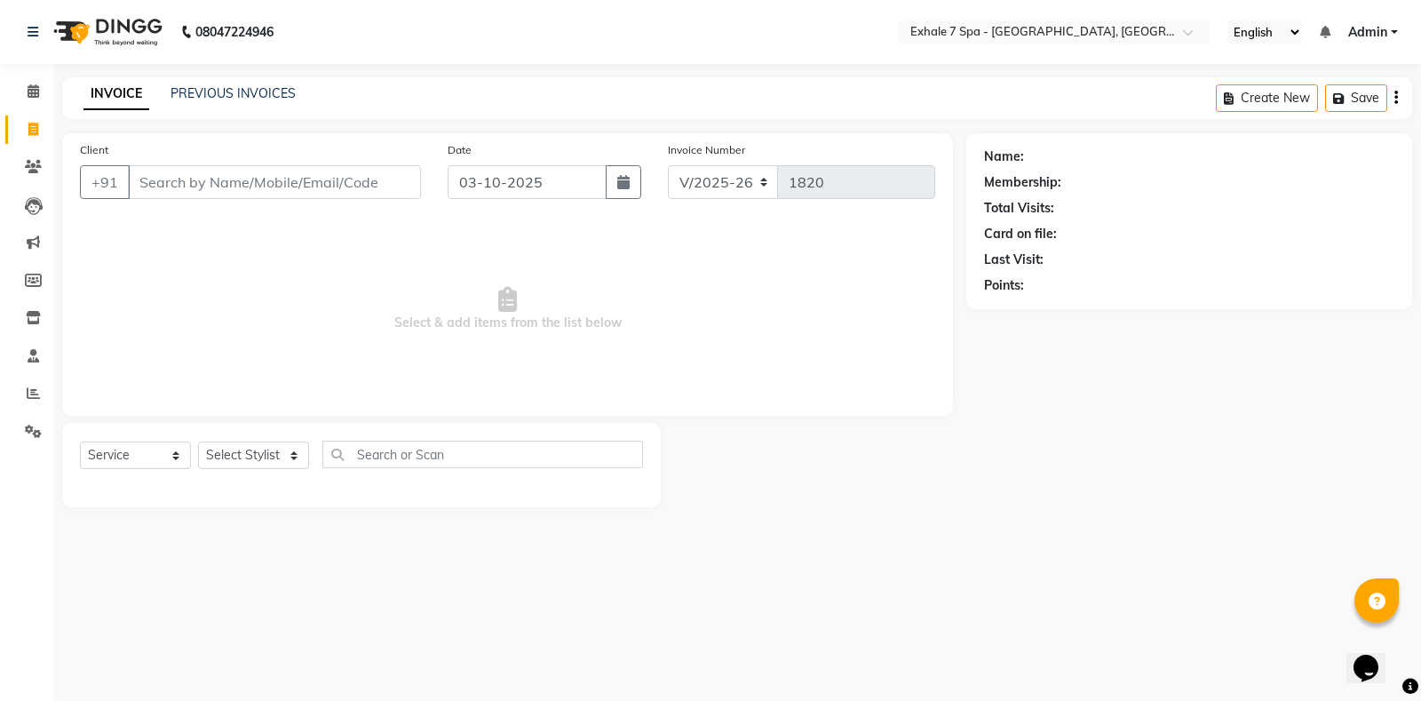
click at [258, 83] on div "INVOICE PREVIOUS INVOICES Create New Save" at bounding box center [737, 98] width 1350 height 42
click at [252, 90] on link "PREVIOUS INVOICES" at bounding box center [233, 93] width 125 height 16
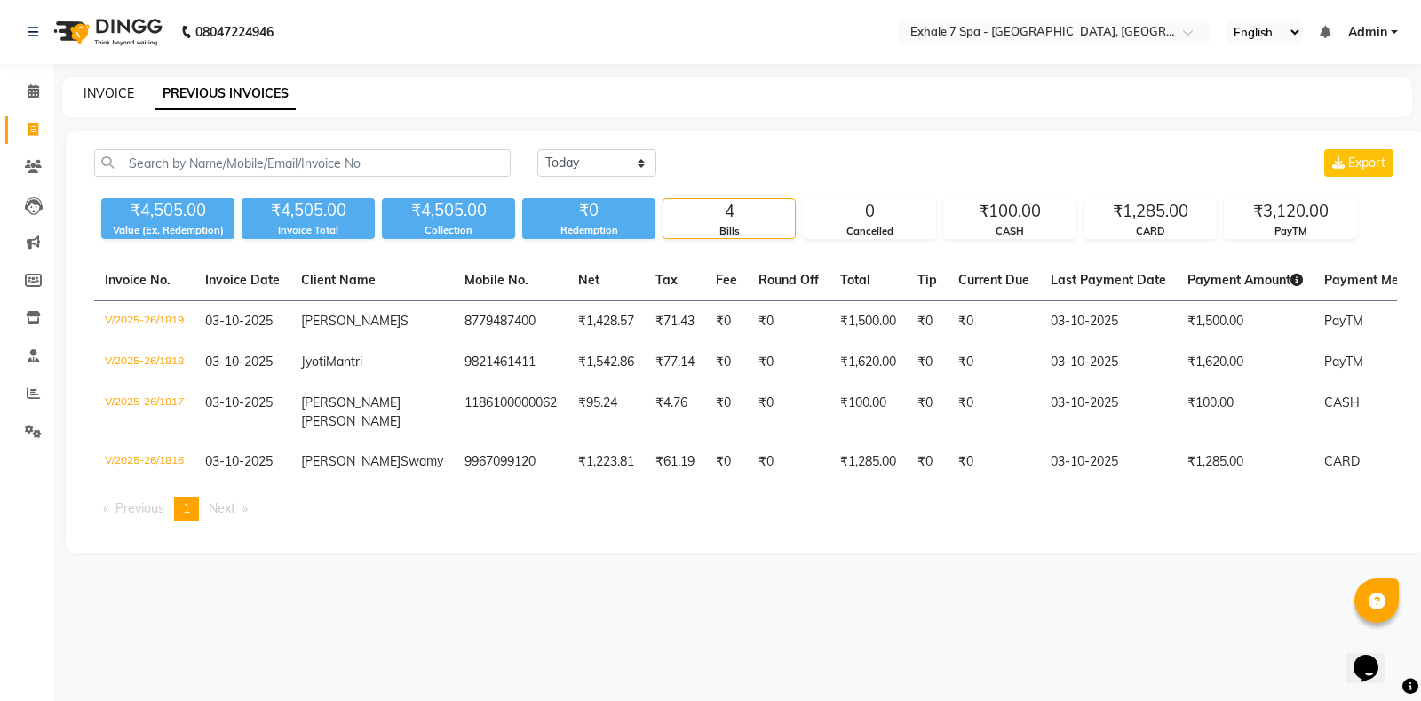
click at [107, 96] on link "INVOICE" at bounding box center [108, 93] width 51 height 16
select select "service"
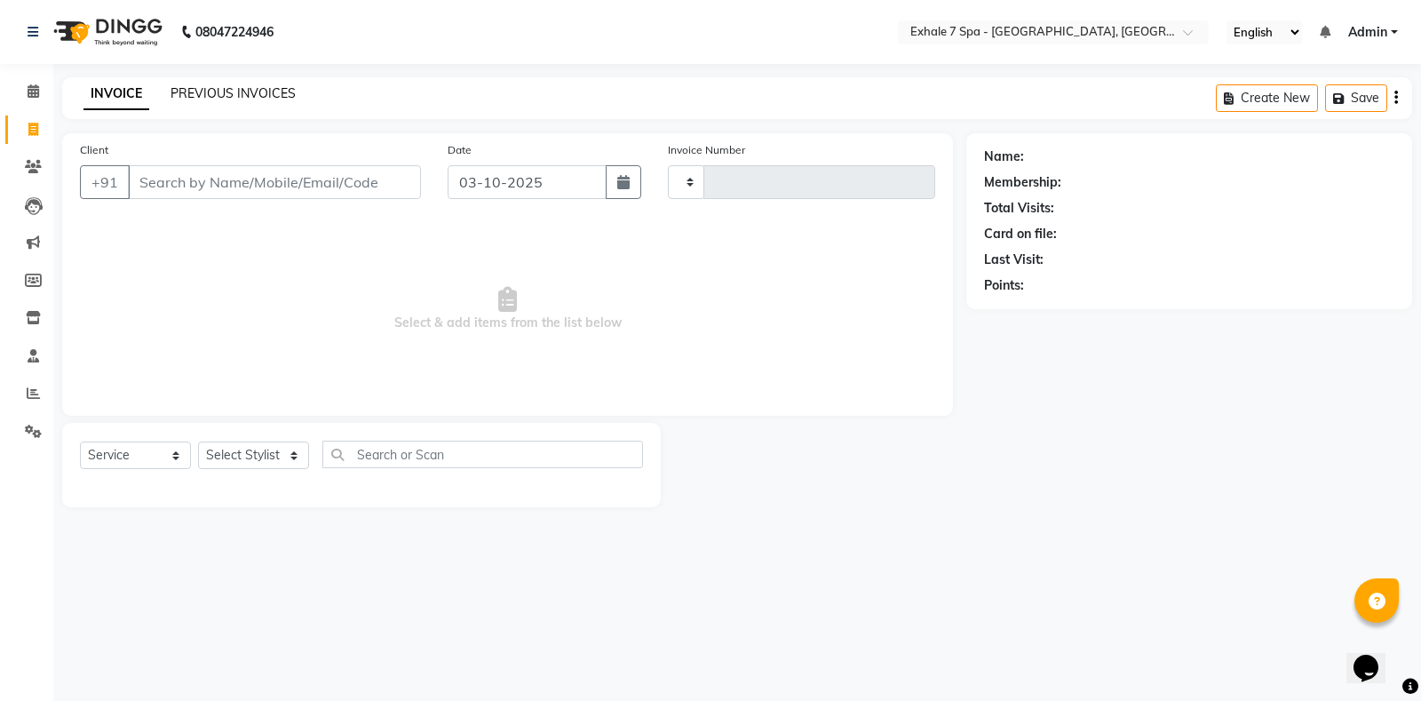
type input "1820"
select select "4480"
click at [236, 92] on link "PREVIOUS INVOICES" at bounding box center [233, 93] width 125 height 16
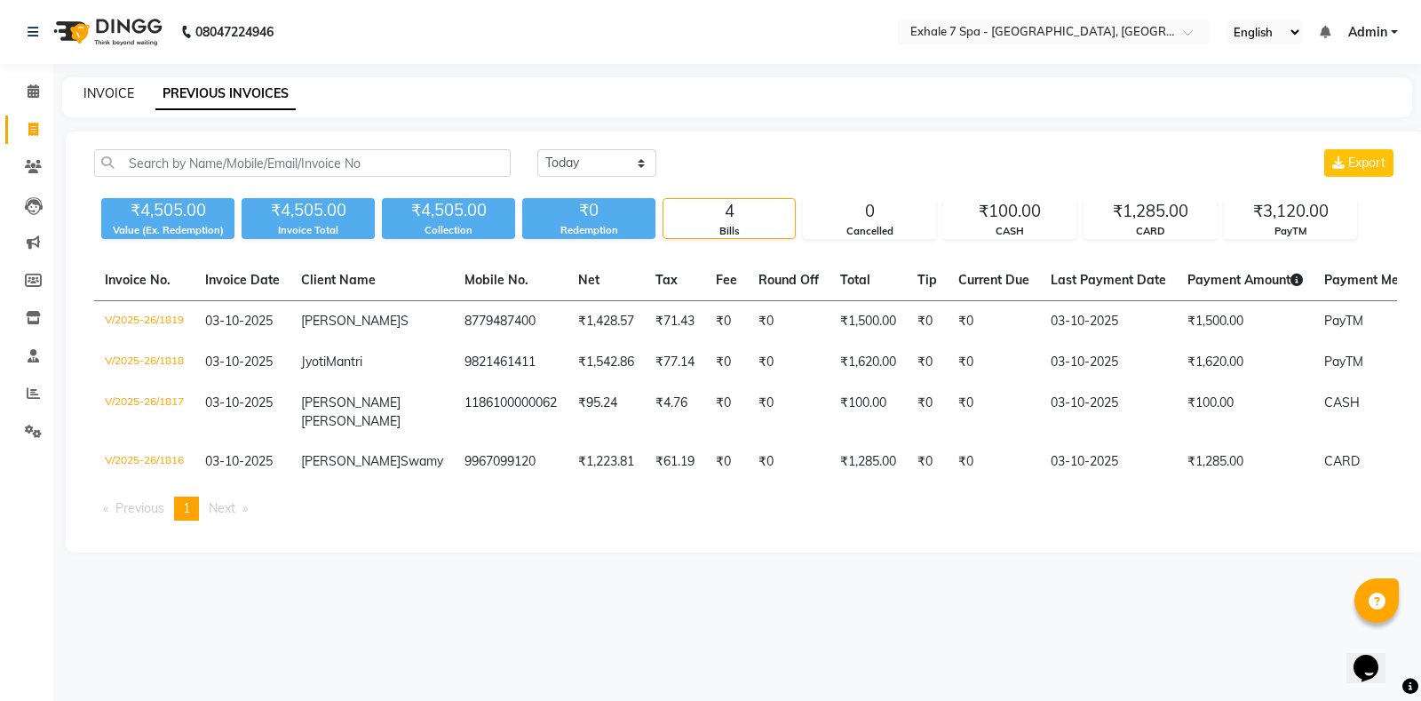
click at [104, 85] on link "INVOICE" at bounding box center [108, 93] width 51 height 16
select select "service"
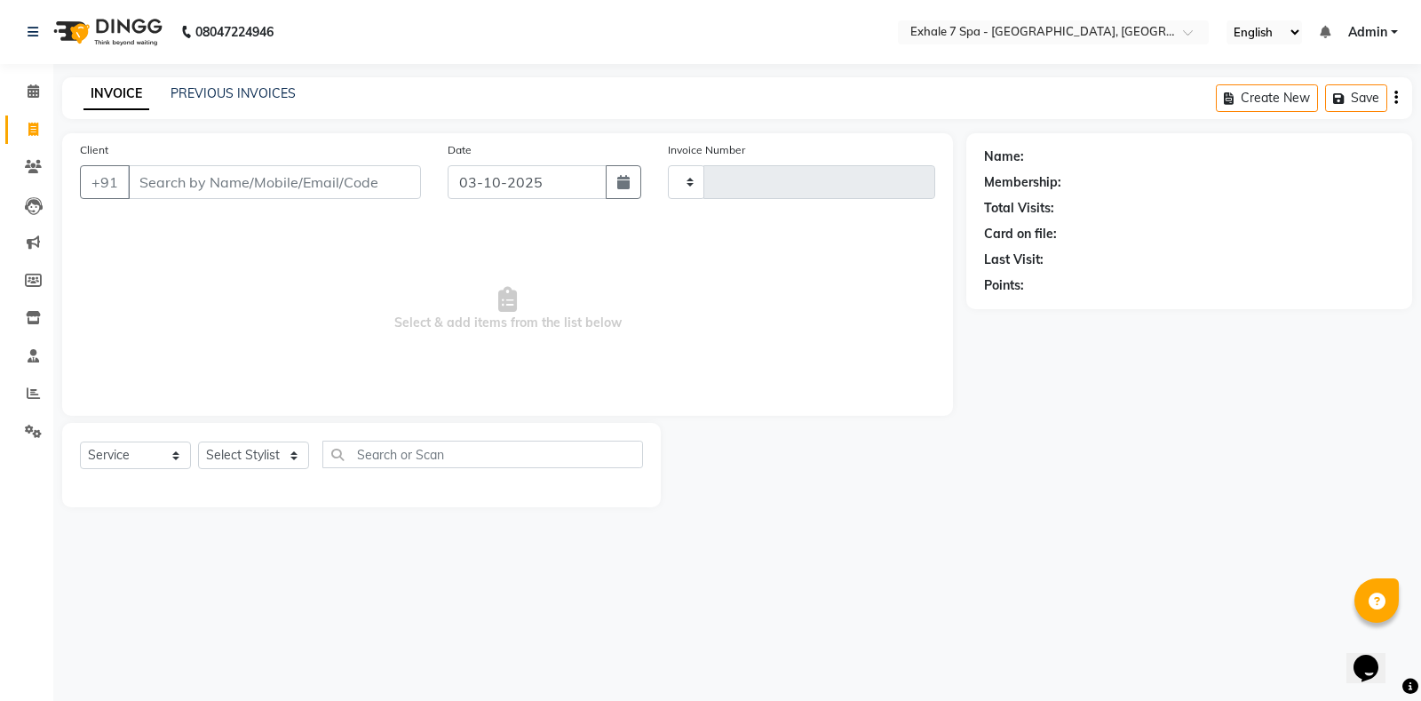
type input "1820"
select select "4480"
click at [258, 85] on link "PREVIOUS INVOICES" at bounding box center [233, 93] width 125 height 16
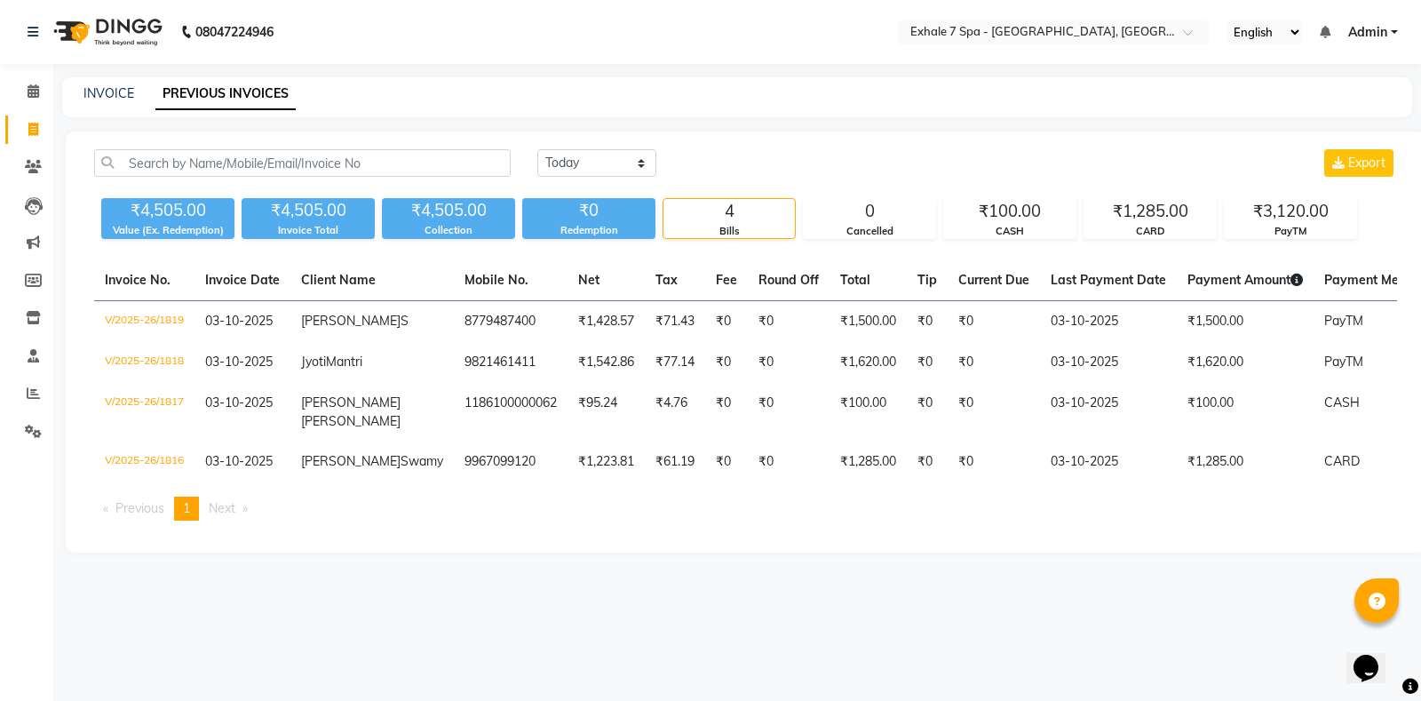
click at [211, 520] on div "Invoice No. Invoice Date Client Name Mobile No. Net Tax Fee Round Off Total Tip…" at bounding box center [745, 397] width 1324 height 274
click at [30, 173] on span at bounding box center [33, 167] width 31 height 20
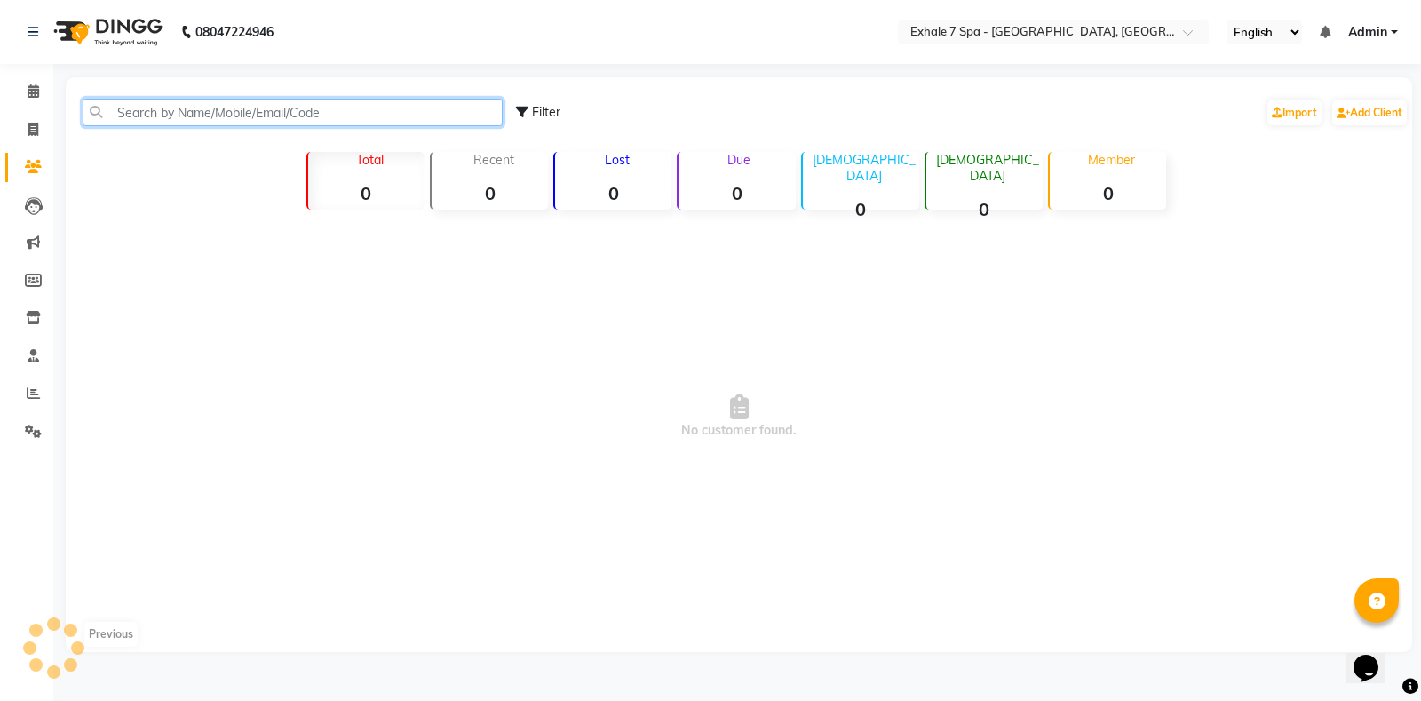
click at [119, 107] on input "text" at bounding box center [293, 113] width 420 height 28
type input "[PERSON_NAME]"
